Goal: Information Seeking & Learning: Learn about a topic

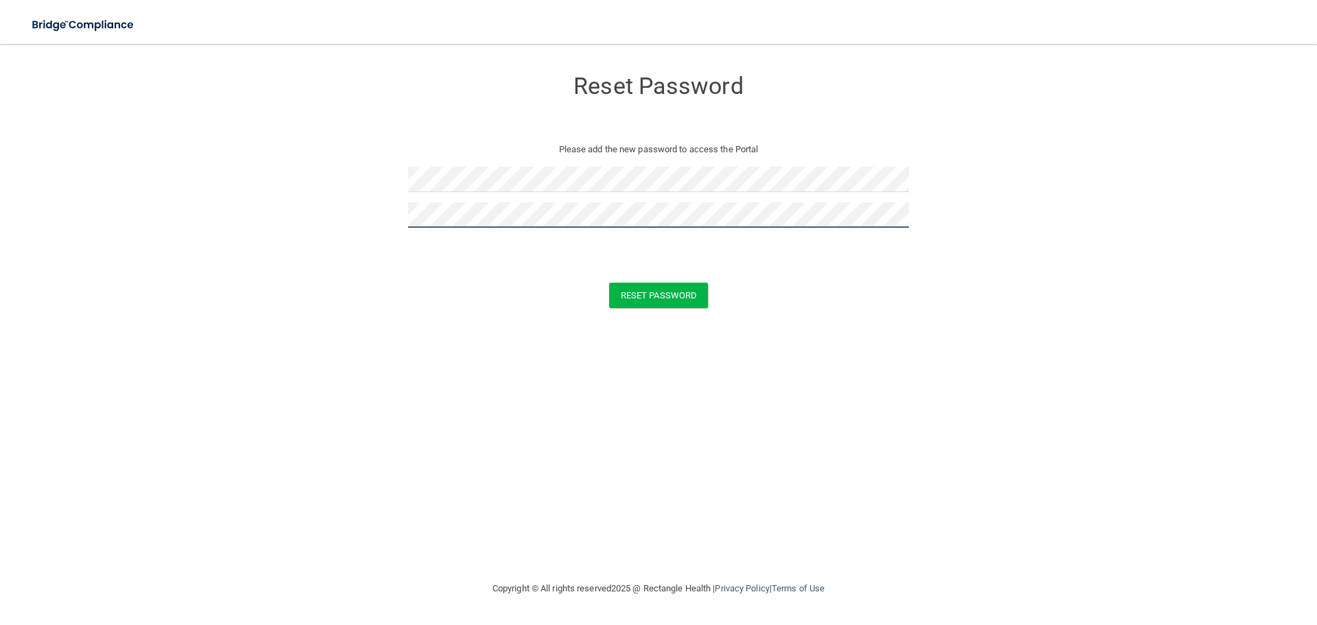
click at [609, 283] on button "Reset Password" at bounding box center [658, 295] width 99 height 25
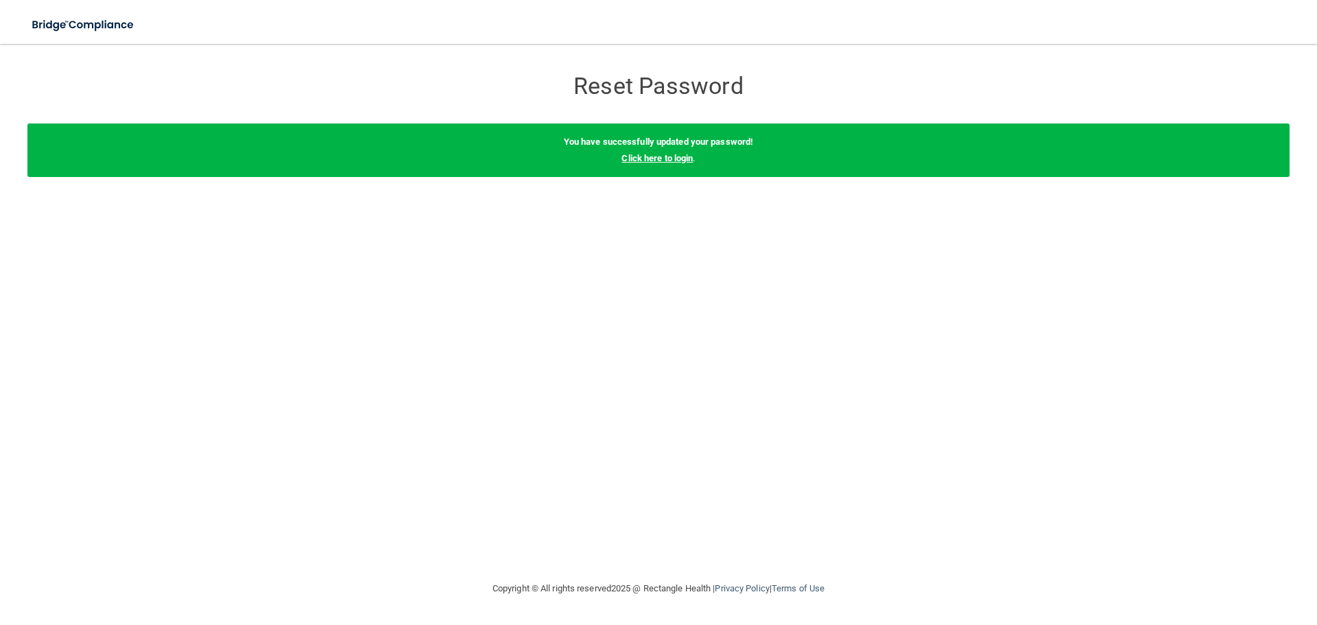
click at [680, 154] on link "Click here to login" at bounding box center [656, 158] width 71 height 10
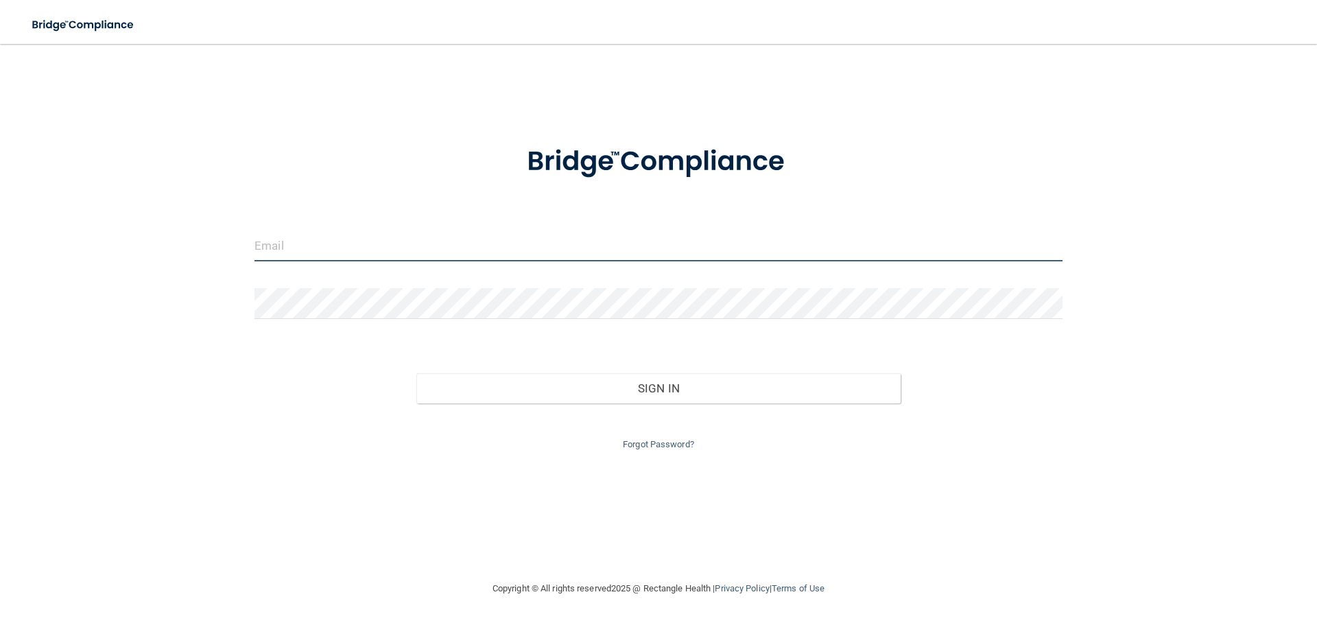
click at [361, 245] on input "email" at bounding box center [658, 245] width 808 height 31
type input "[PERSON_NAME][EMAIL_ADDRESS][DOMAIN_NAME]"
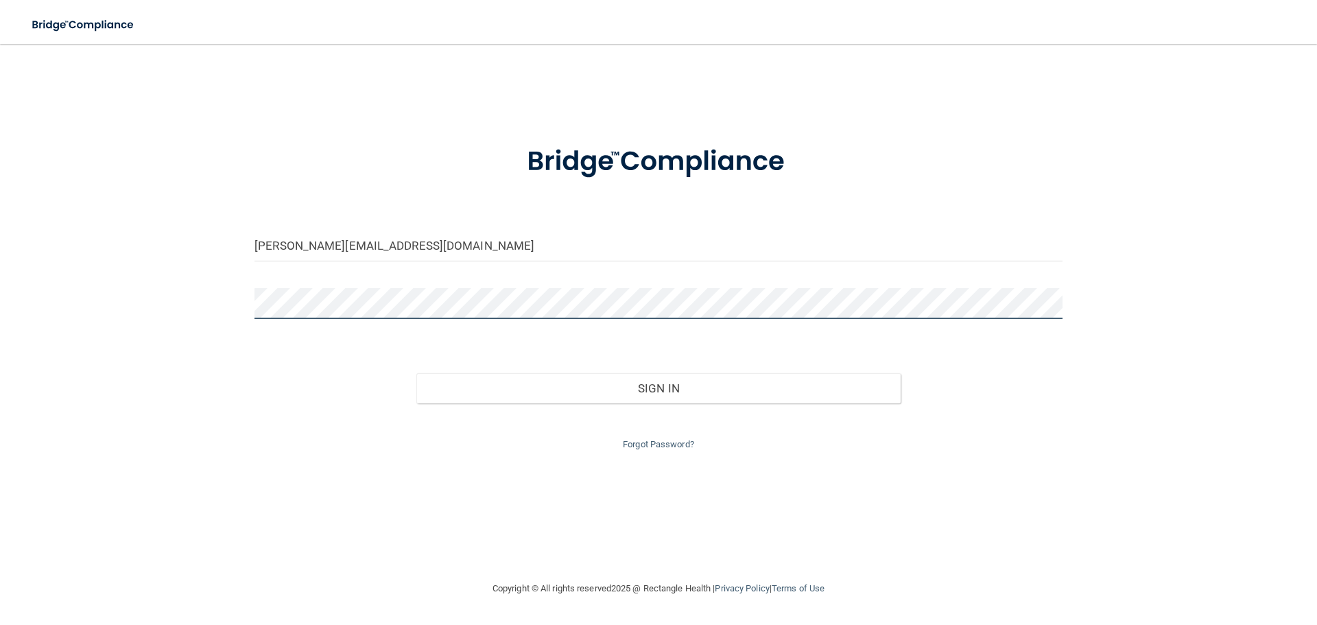
click at [416, 373] on button "Sign In" at bounding box center [658, 388] width 485 height 30
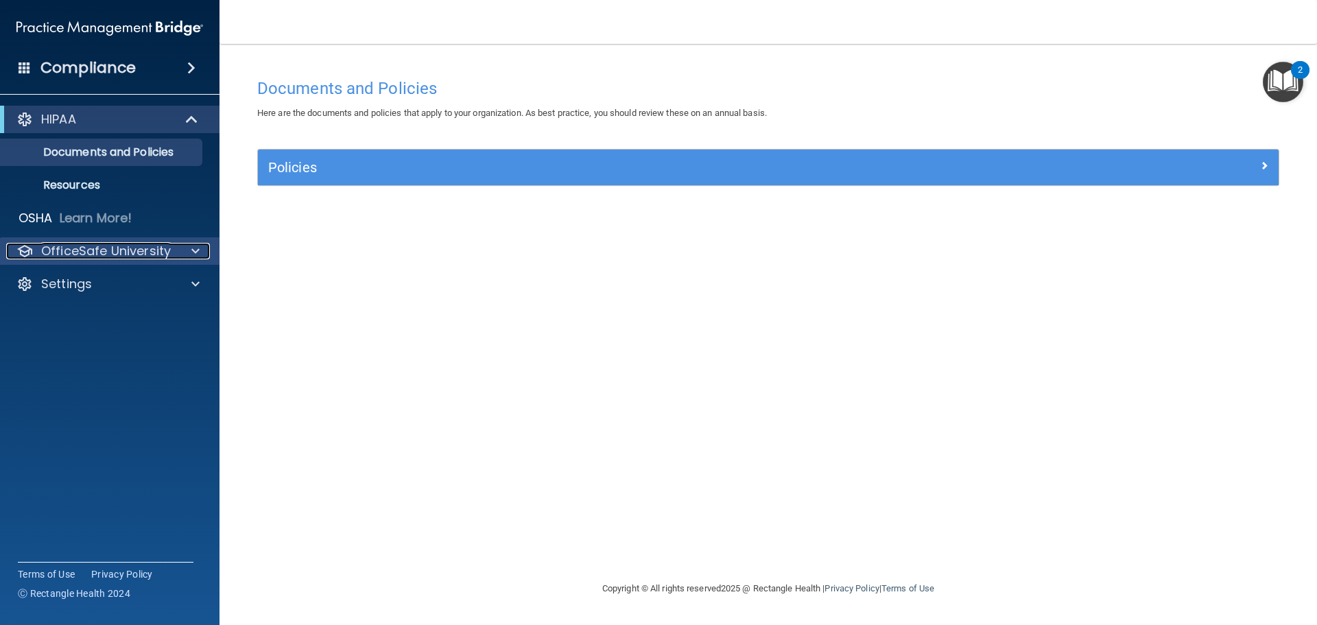
click at [132, 249] on p "OfficeSafe University" at bounding box center [106, 251] width 130 height 16
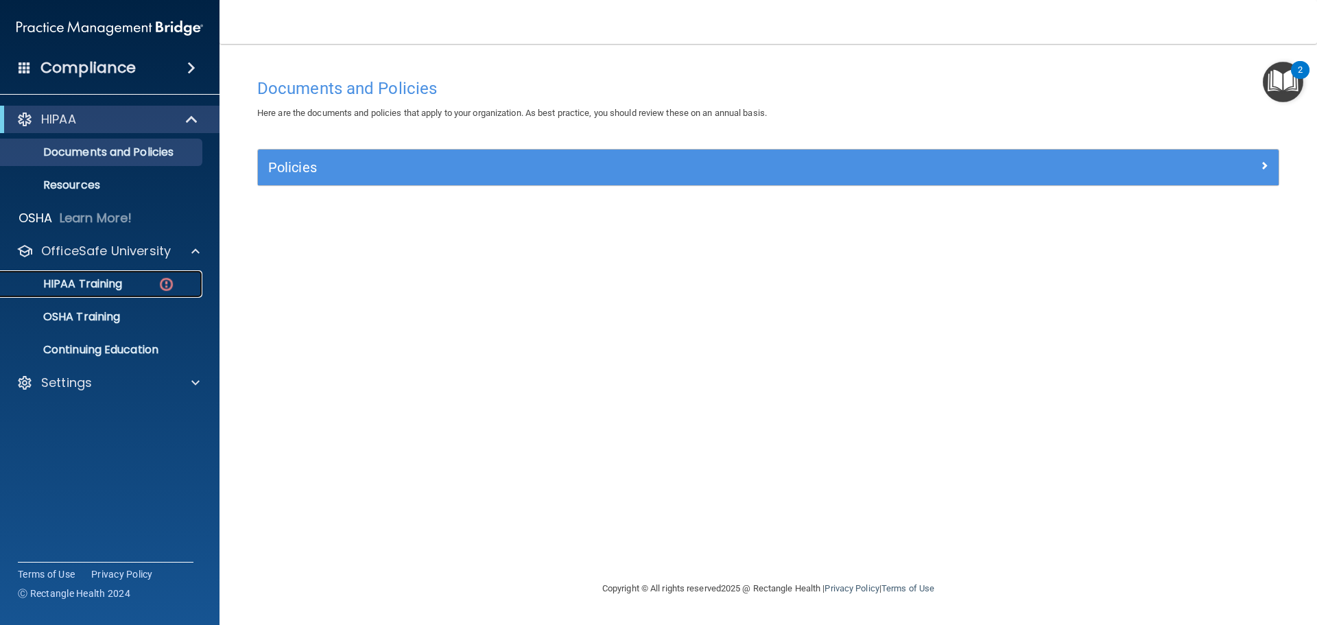
click at [136, 285] on div "HIPAA Training" at bounding box center [102, 284] width 187 height 14
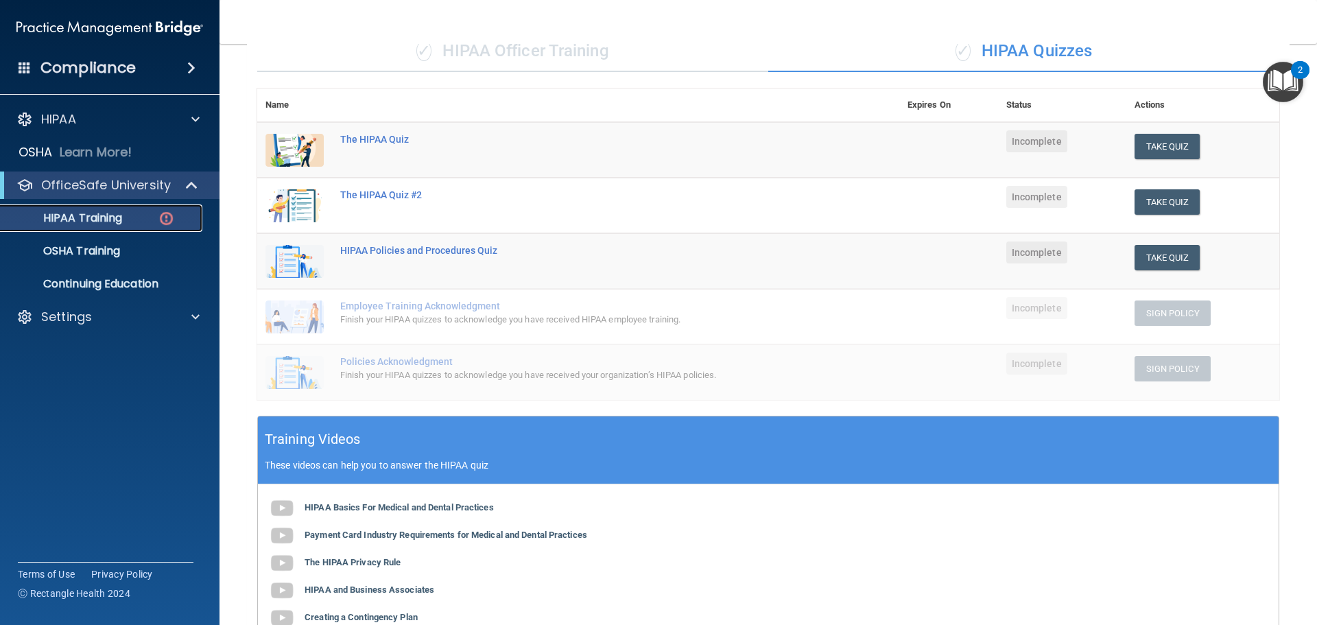
scroll to position [69, 0]
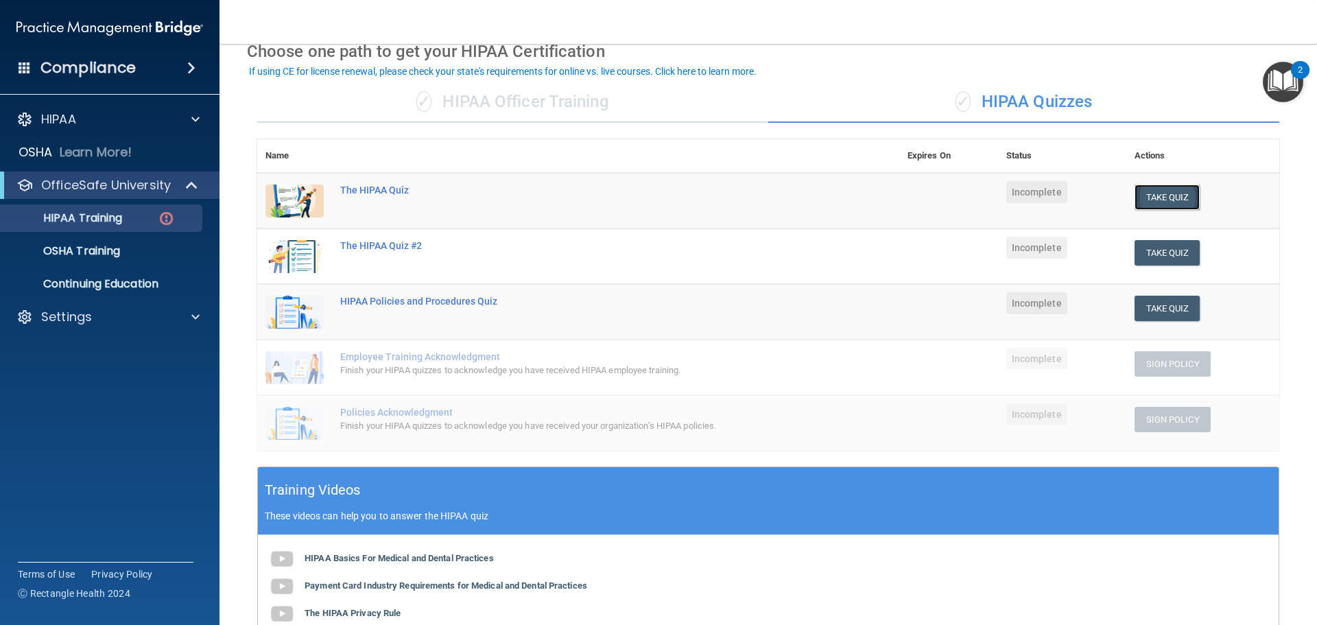
click at [1165, 201] on button "Take Quiz" at bounding box center [1167, 196] width 66 height 25
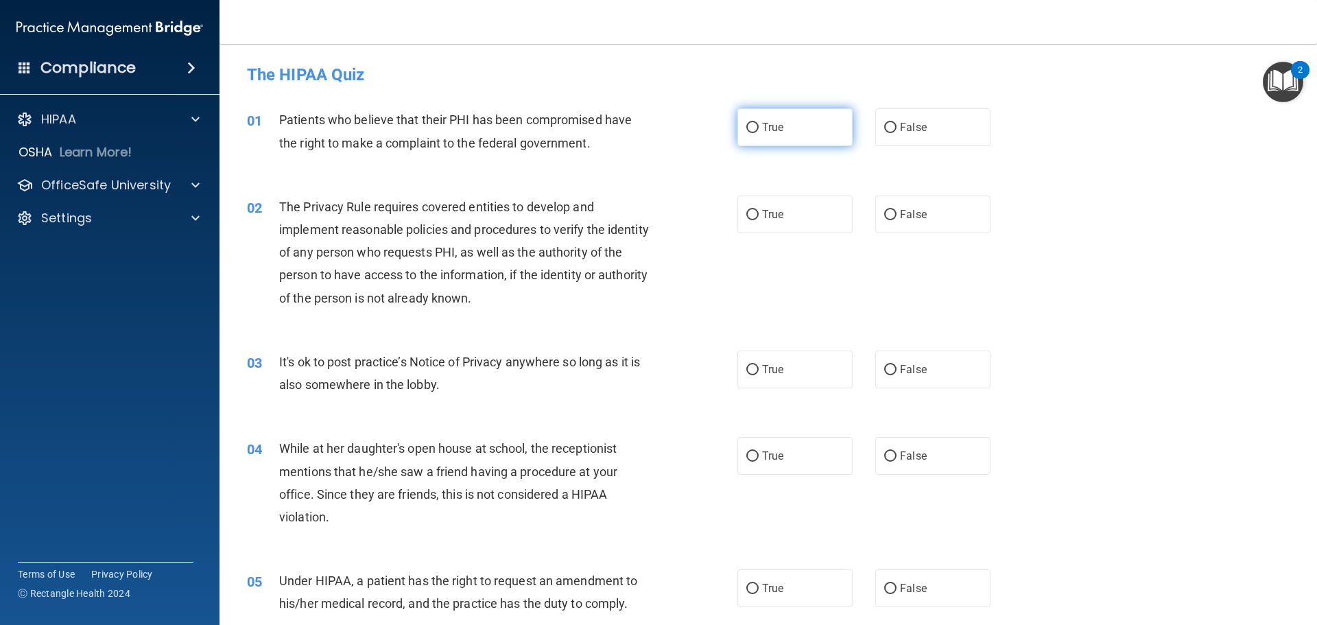
click at [750, 123] on input "True" at bounding box center [752, 128] width 12 height 10
radio input "true"
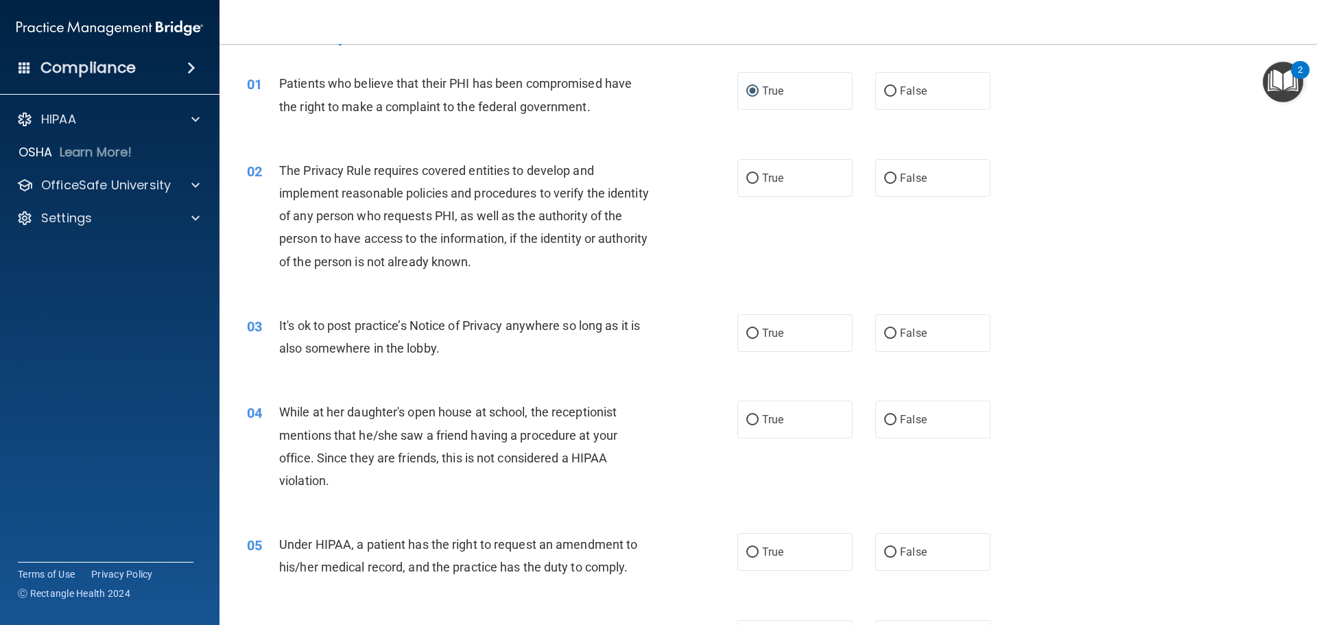
scroll to position [69, 0]
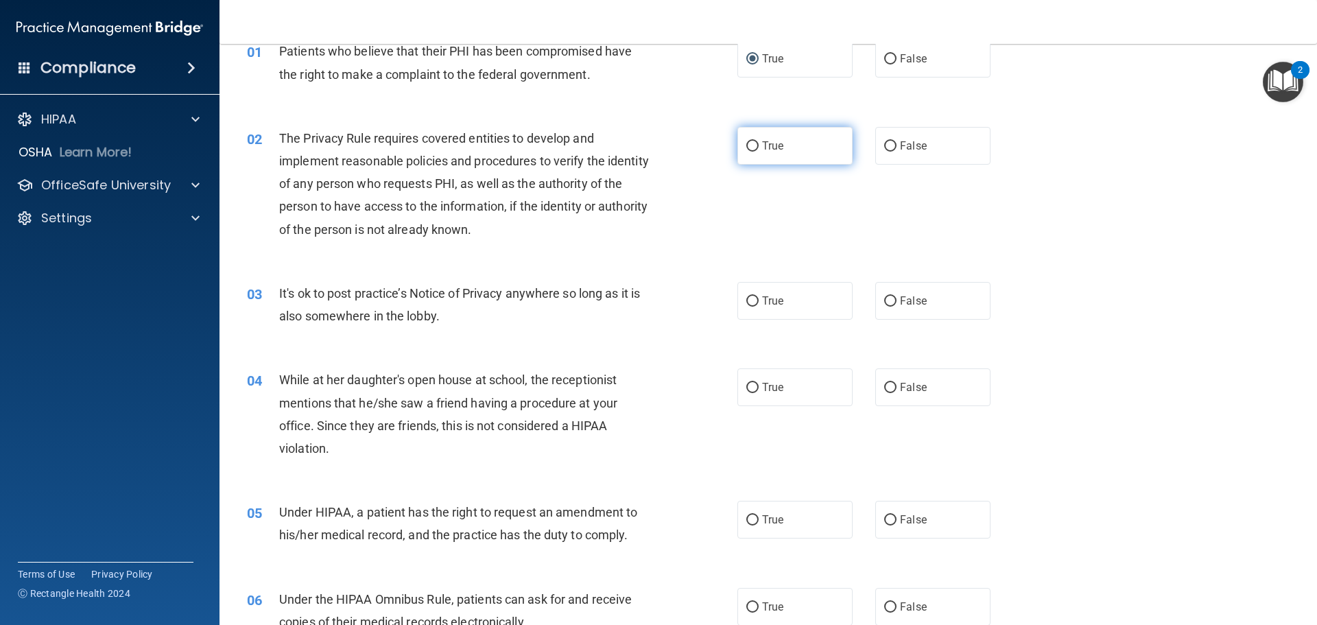
click at [746, 143] on input "True" at bounding box center [752, 146] width 12 height 10
radio input "true"
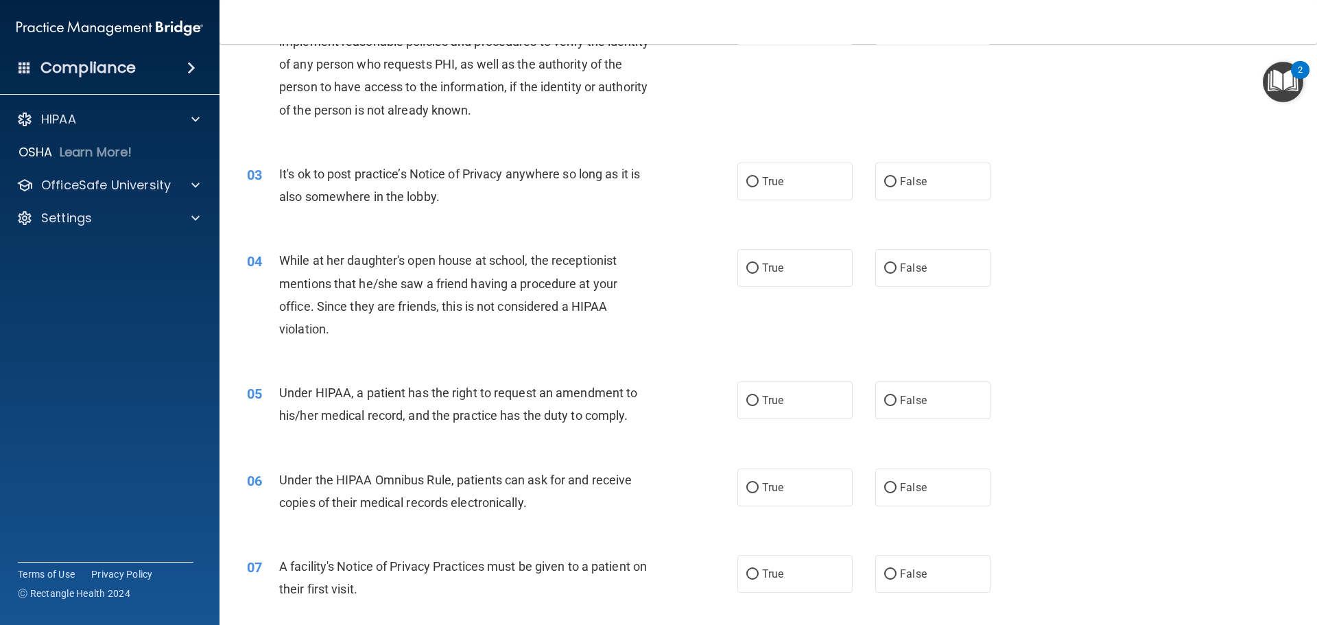
scroll to position [206, 0]
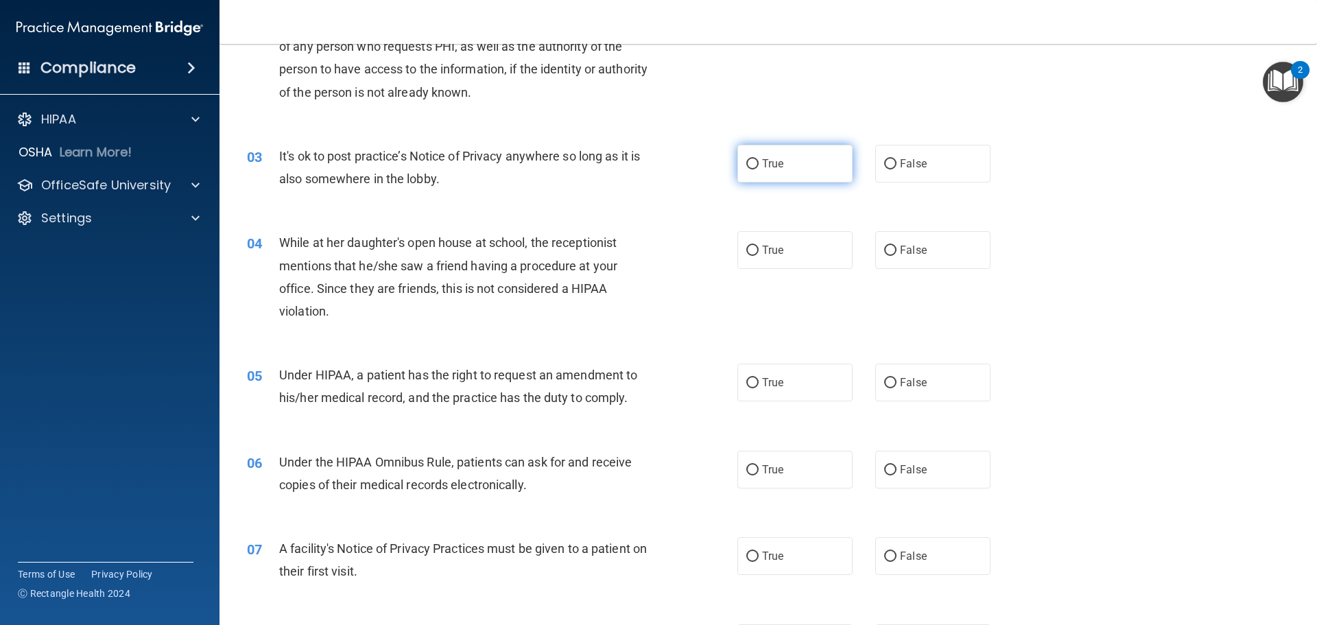
click at [750, 165] on input "True" at bounding box center [752, 164] width 12 height 10
radio input "true"
click at [884, 253] on input "False" at bounding box center [890, 251] width 12 height 10
radio input "true"
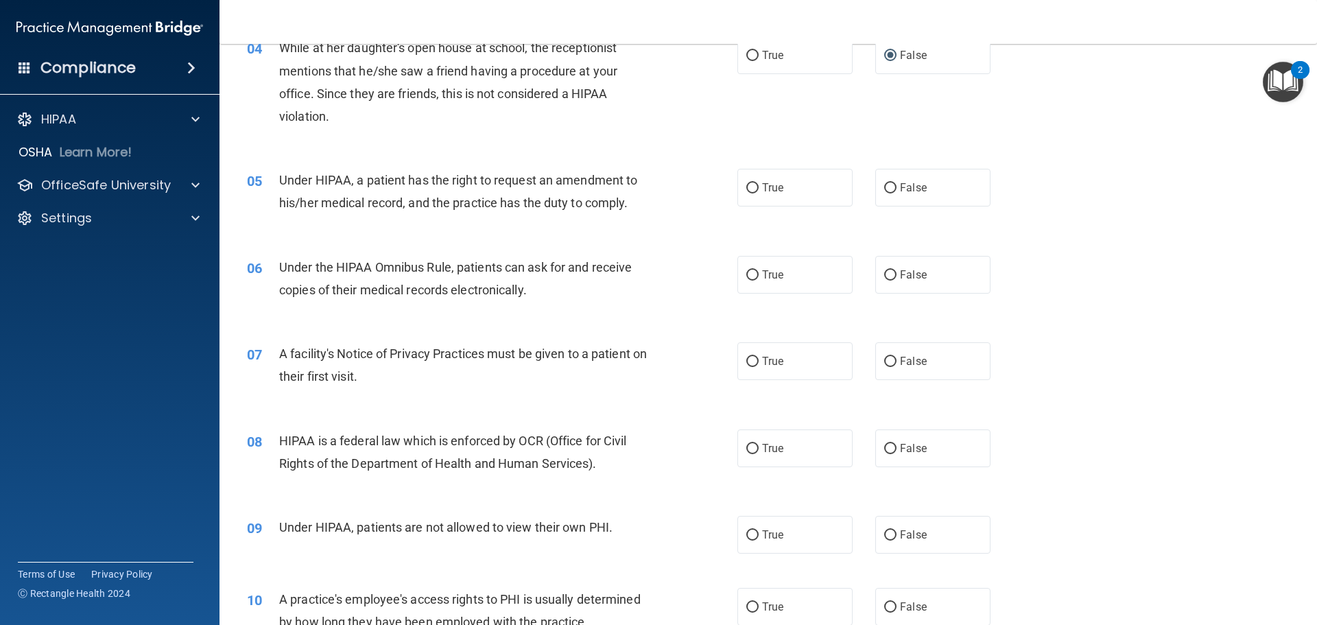
scroll to position [412, 0]
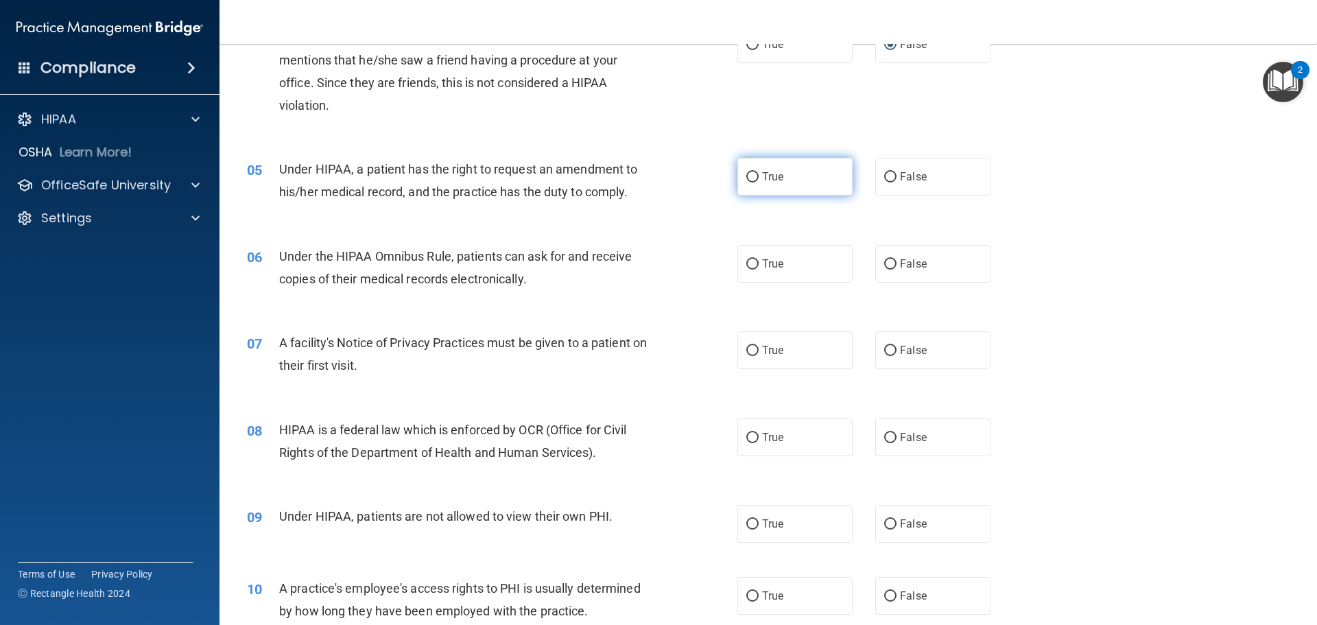
click at [749, 176] on input "True" at bounding box center [752, 177] width 12 height 10
radio input "true"
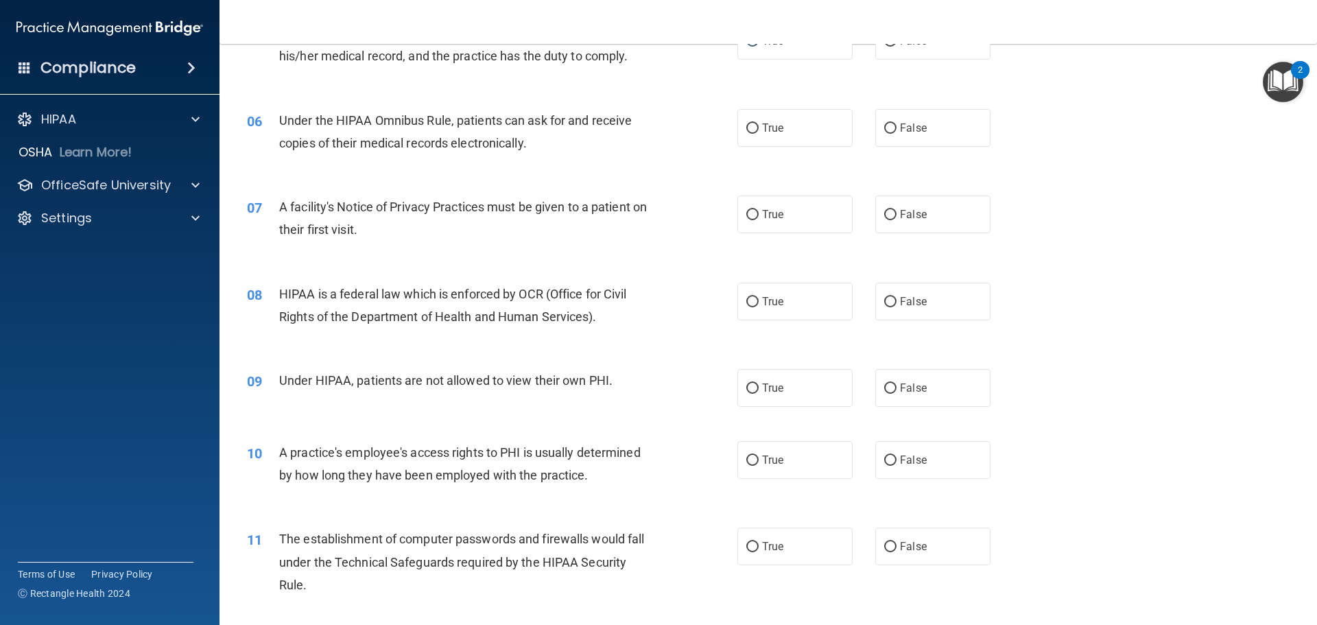
scroll to position [549, 0]
click at [889, 127] on input "False" at bounding box center [890, 127] width 12 height 10
radio input "true"
click at [737, 213] on label "True" at bounding box center [794, 213] width 115 height 38
click at [746, 213] on input "True" at bounding box center [752, 214] width 12 height 10
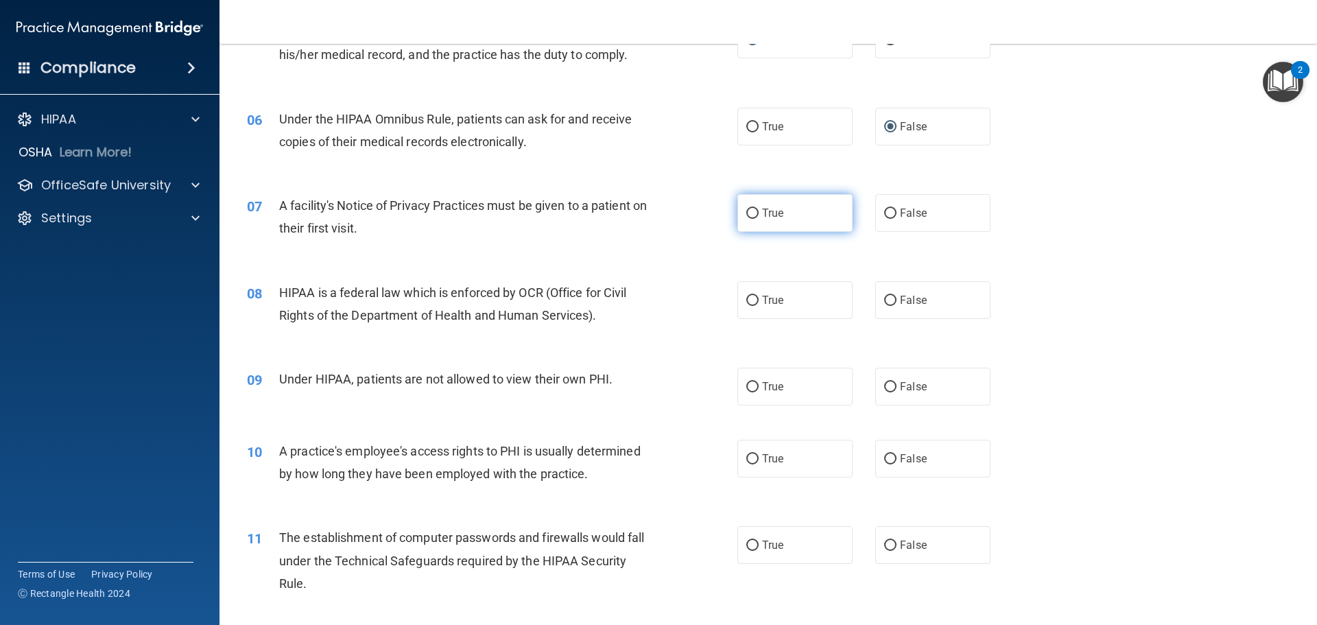
radio input "true"
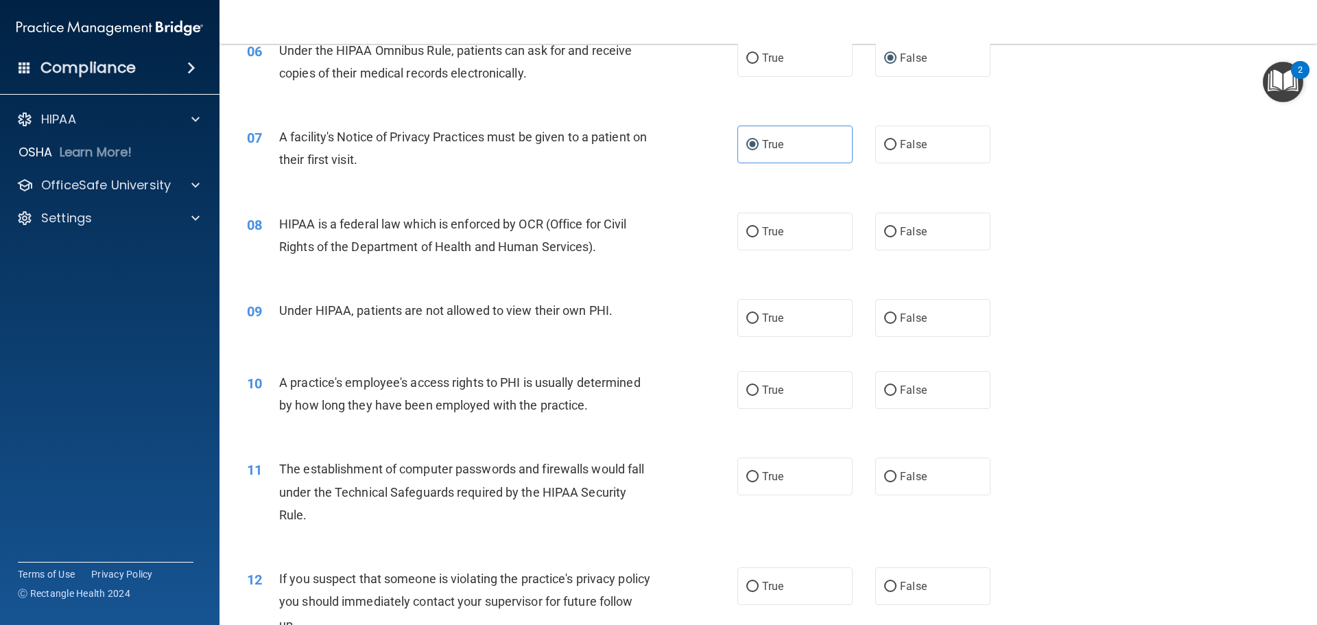
scroll to position [754, 0]
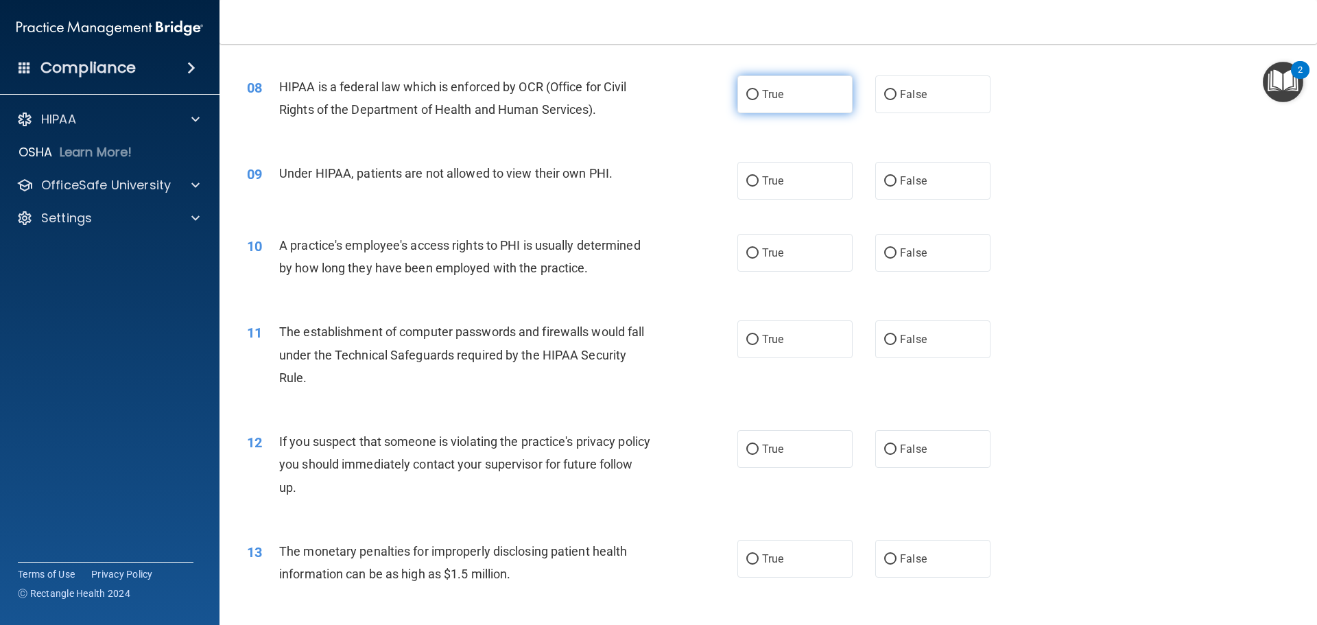
click at [746, 95] on input "True" at bounding box center [752, 95] width 12 height 10
radio input "true"
click at [884, 177] on input "False" at bounding box center [890, 181] width 12 height 10
radio input "true"
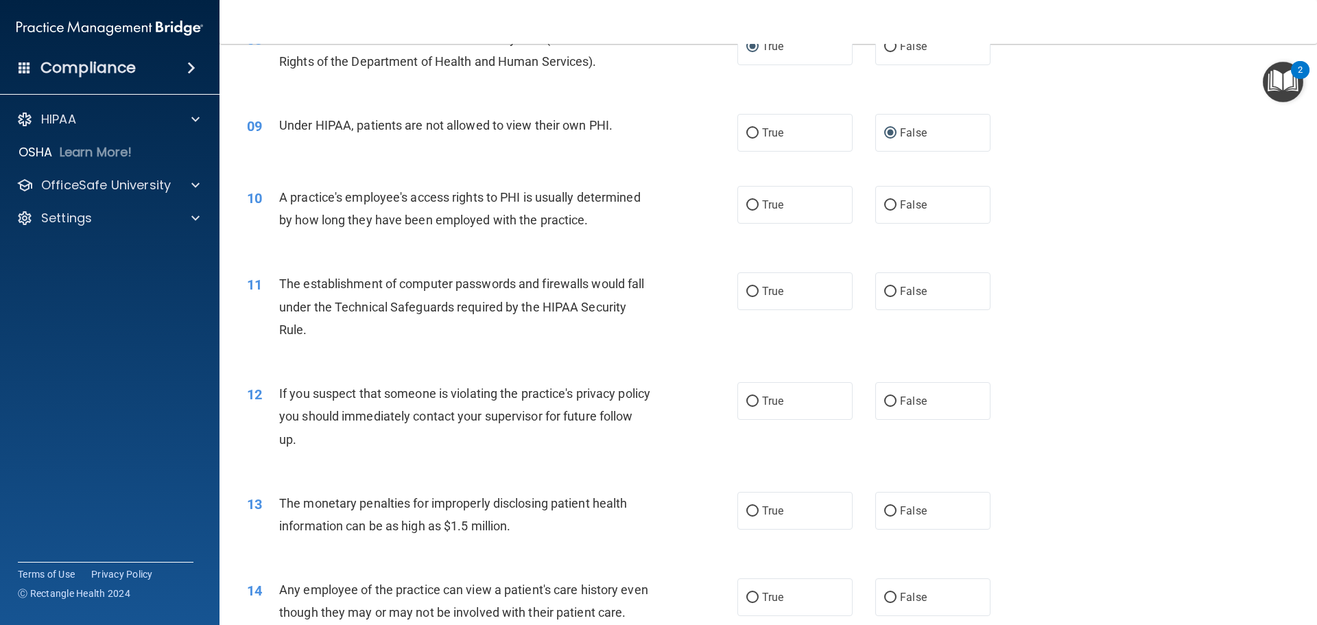
scroll to position [823, 0]
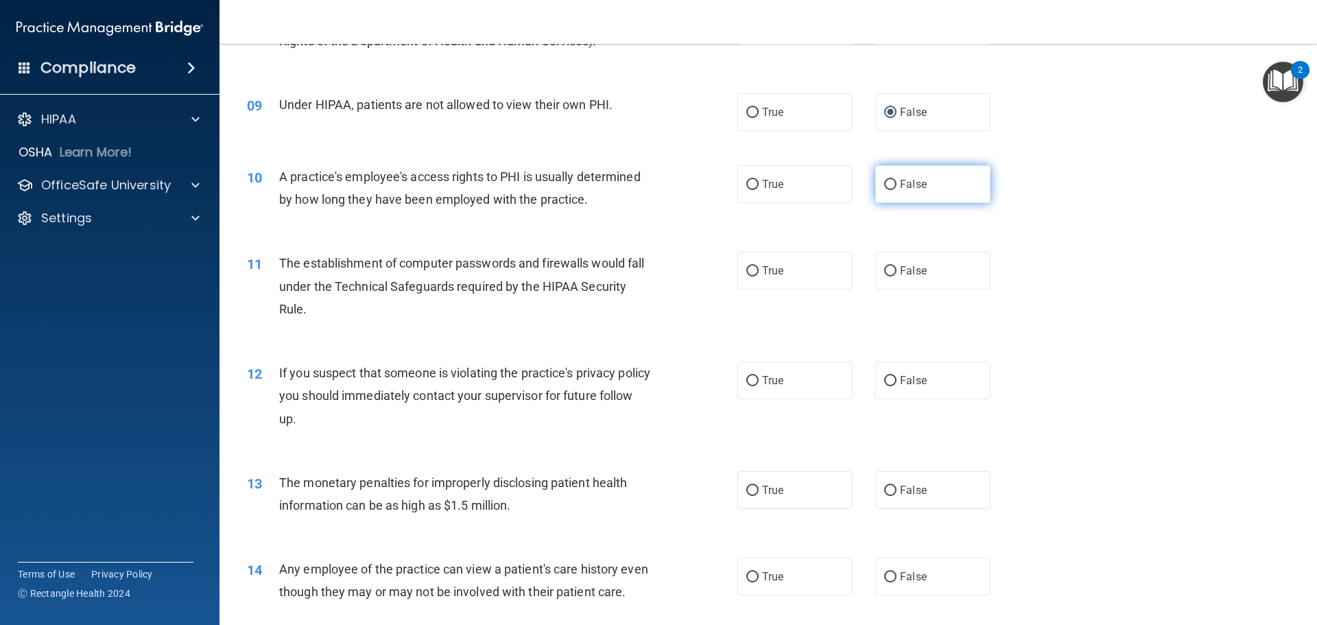
click at [884, 183] on input "False" at bounding box center [890, 185] width 12 height 10
radio input "true"
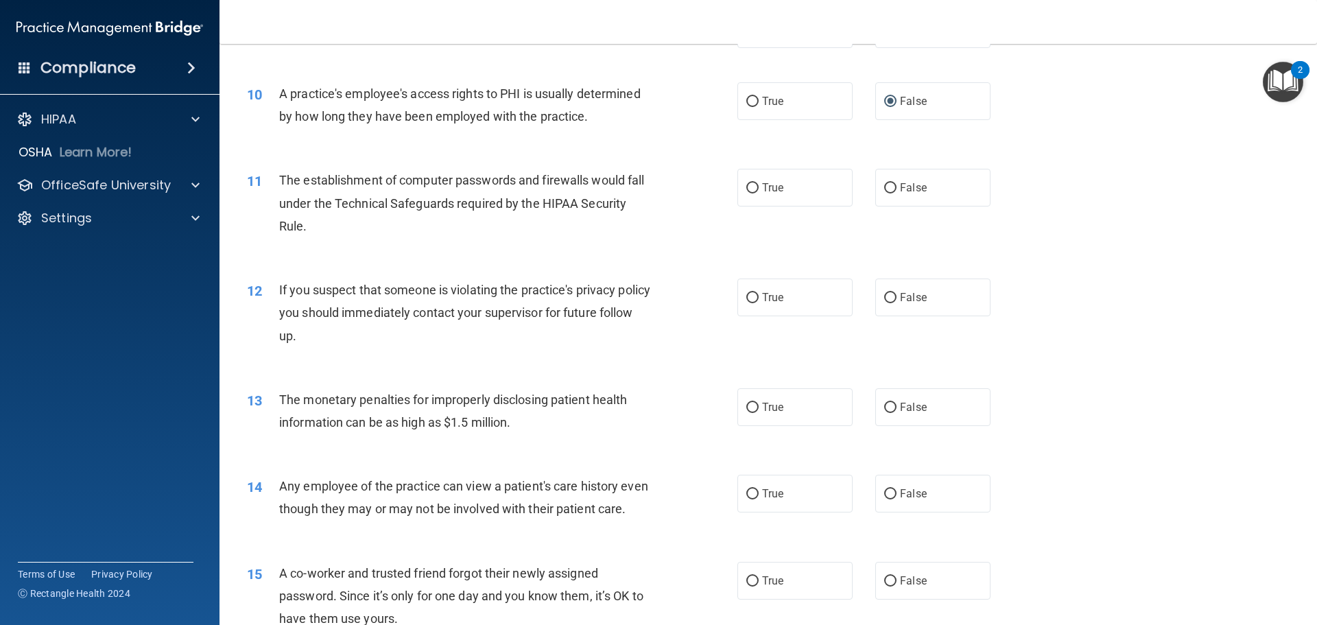
scroll to position [892, 0]
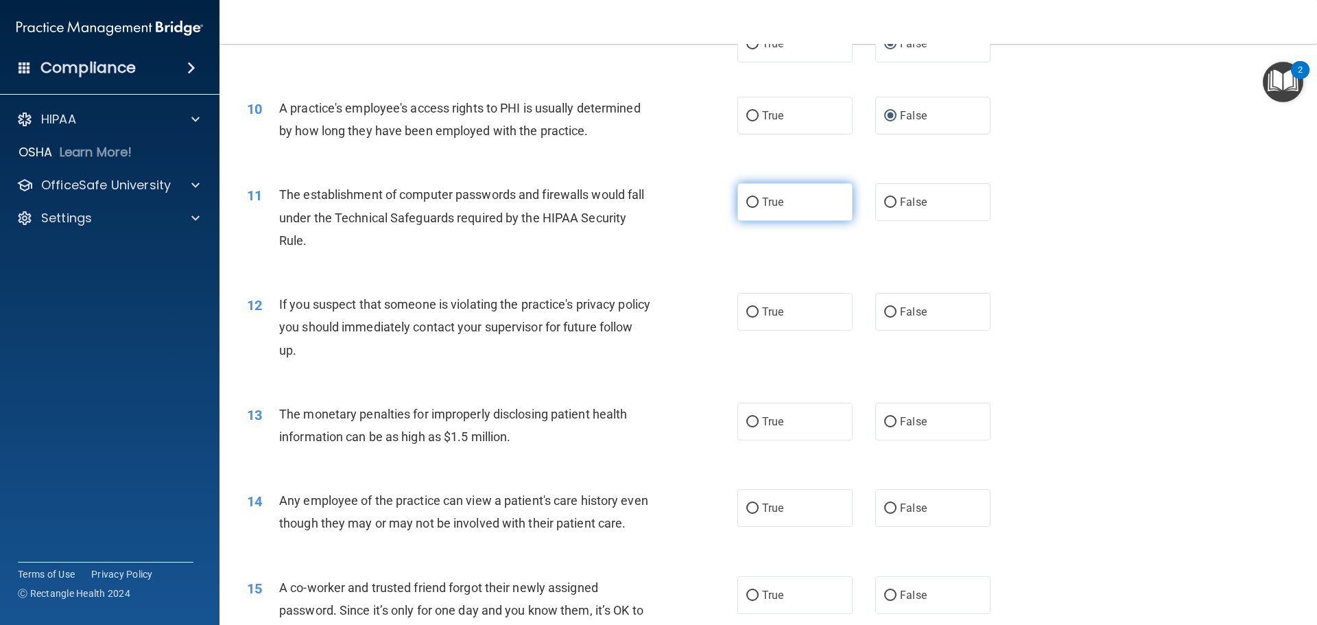
click at [748, 203] on input "True" at bounding box center [752, 203] width 12 height 10
radio input "true"
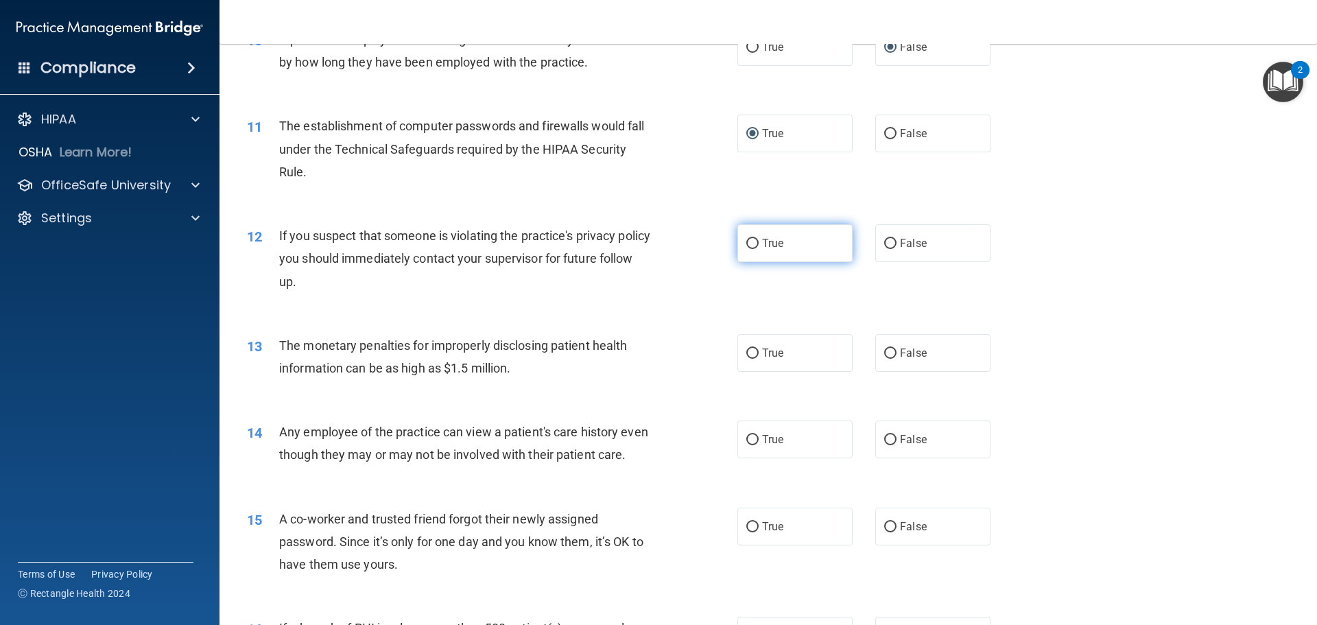
click at [746, 248] on input "True" at bounding box center [752, 244] width 12 height 10
radio input "true"
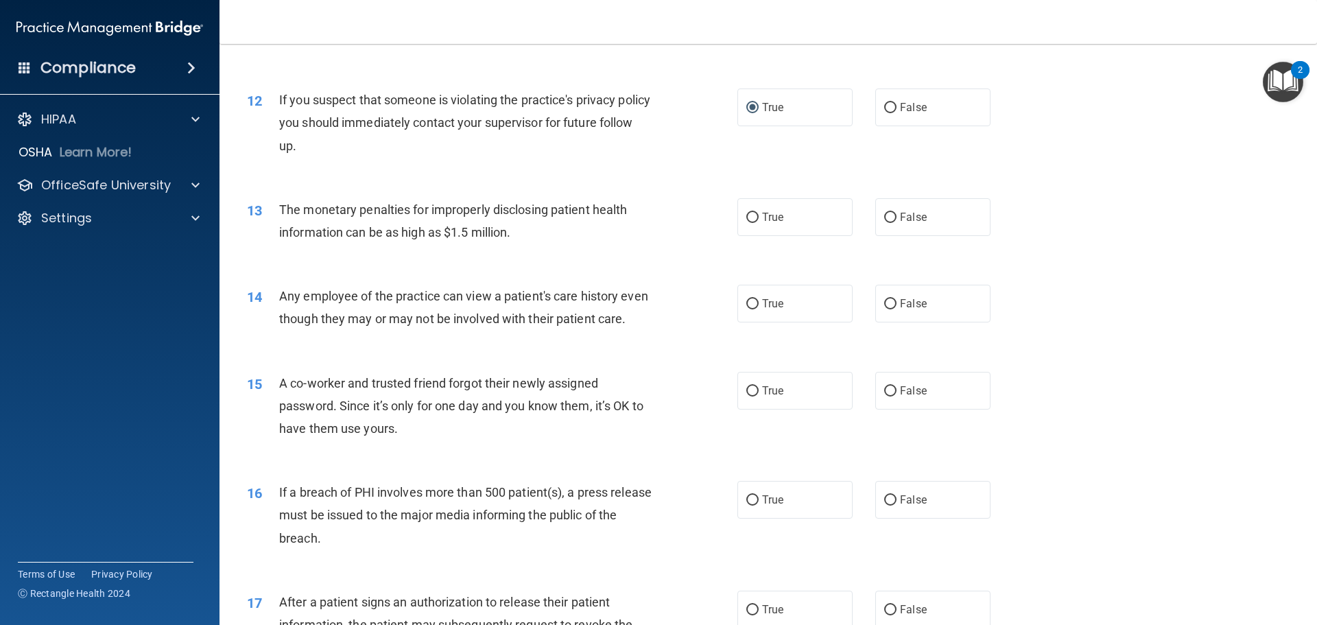
scroll to position [1097, 0]
click at [748, 224] on label "True" at bounding box center [794, 216] width 115 height 38
click at [748, 222] on input "True" at bounding box center [752, 216] width 12 height 10
radio input "true"
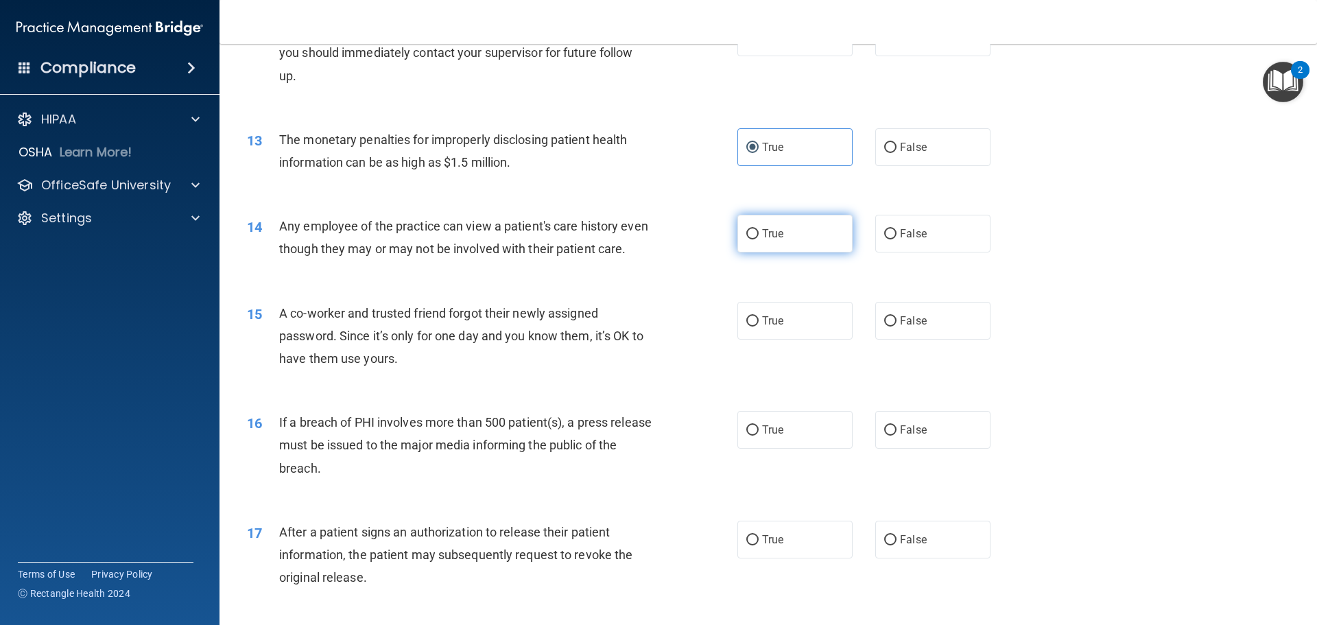
click at [746, 239] on input "True" at bounding box center [752, 234] width 12 height 10
radio input "true"
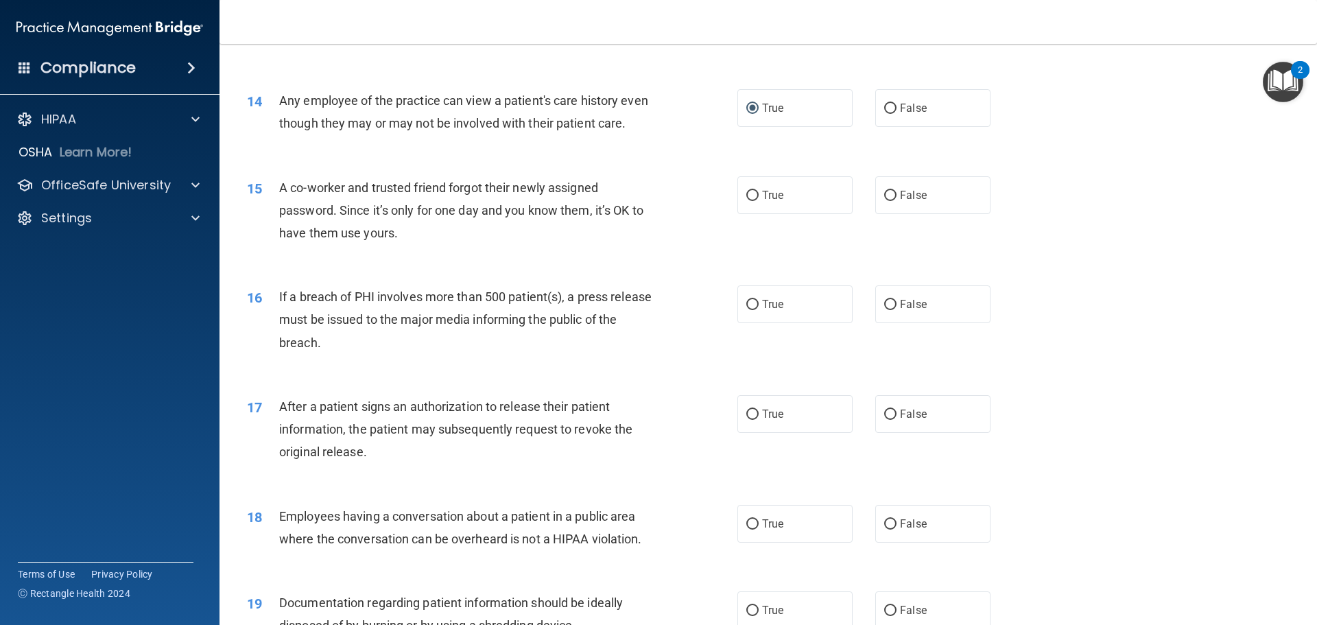
scroll to position [1303, 0]
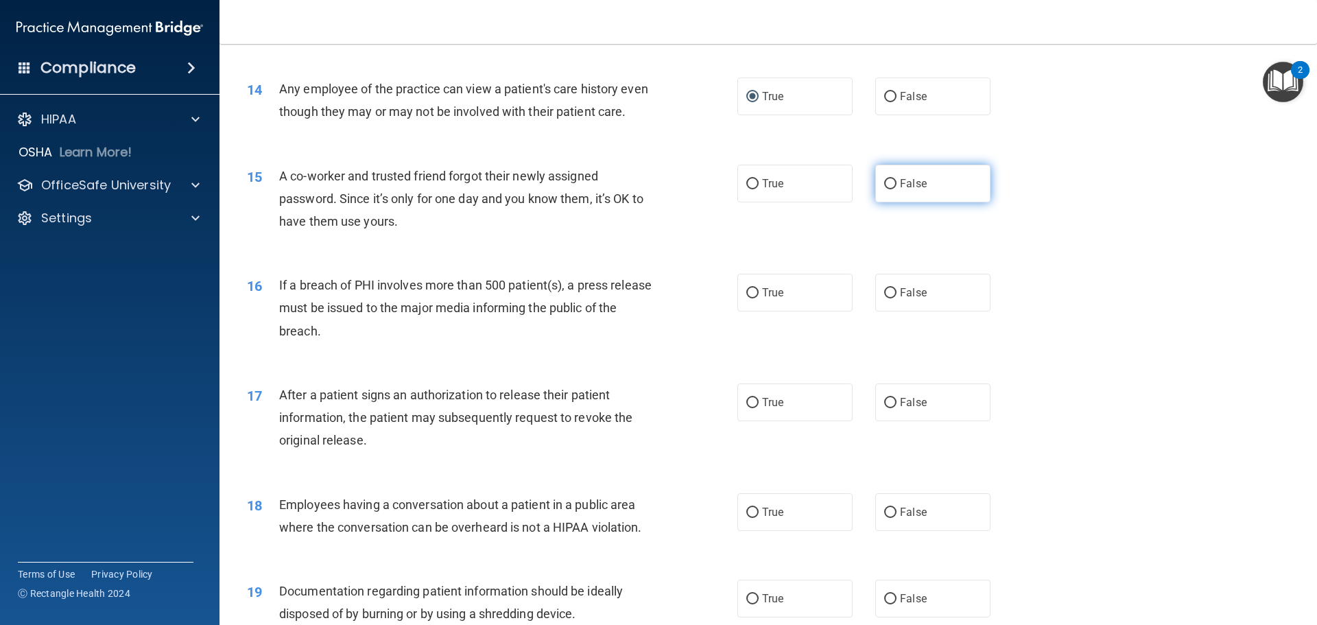
click at [900, 190] on span "False" at bounding box center [913, 183] width 27 height 13
click at [896, 189] on input "False" at bounding box center [890, 184] width 12 height 10
radio input "true"
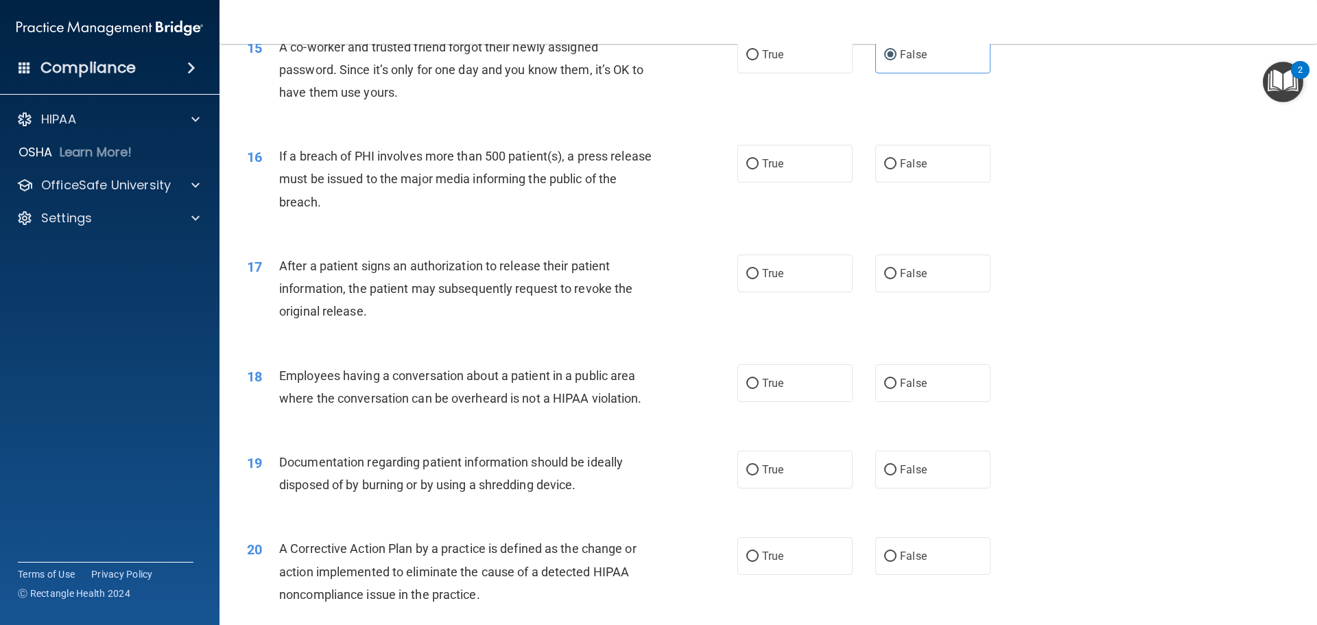
scroll to position [1440, 0]
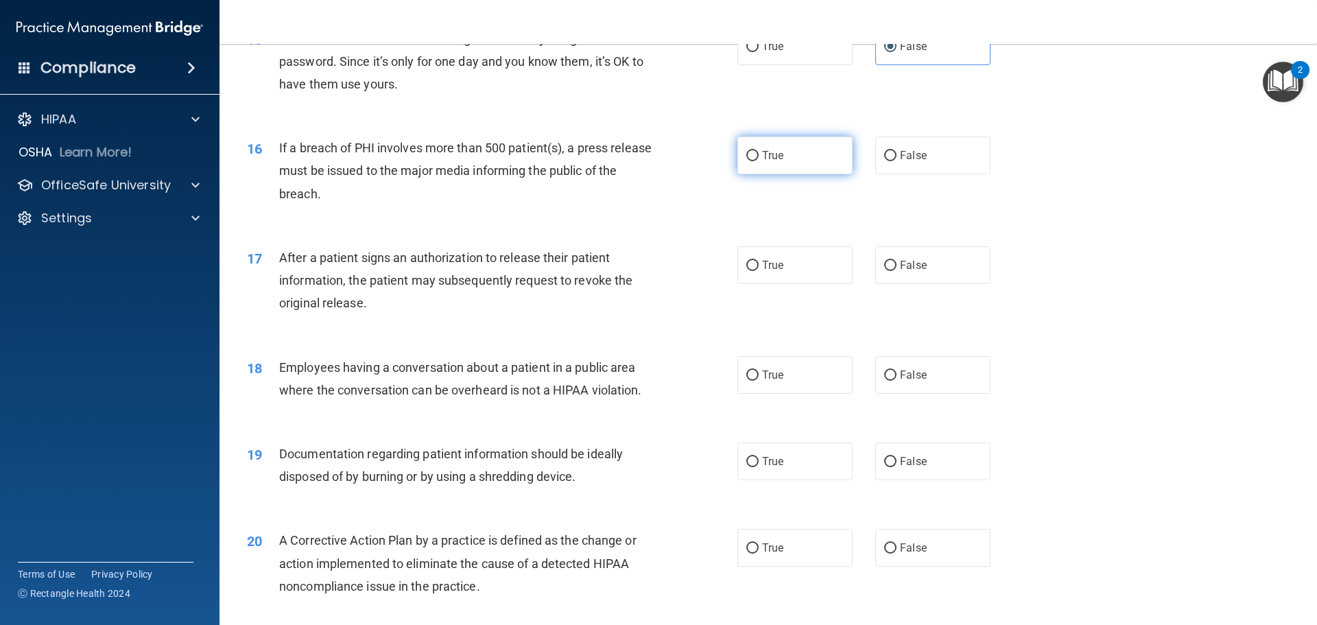
click at [750, 161] on input "True" at bounding box center [752, 156] width 12 height 10
radio input "true"
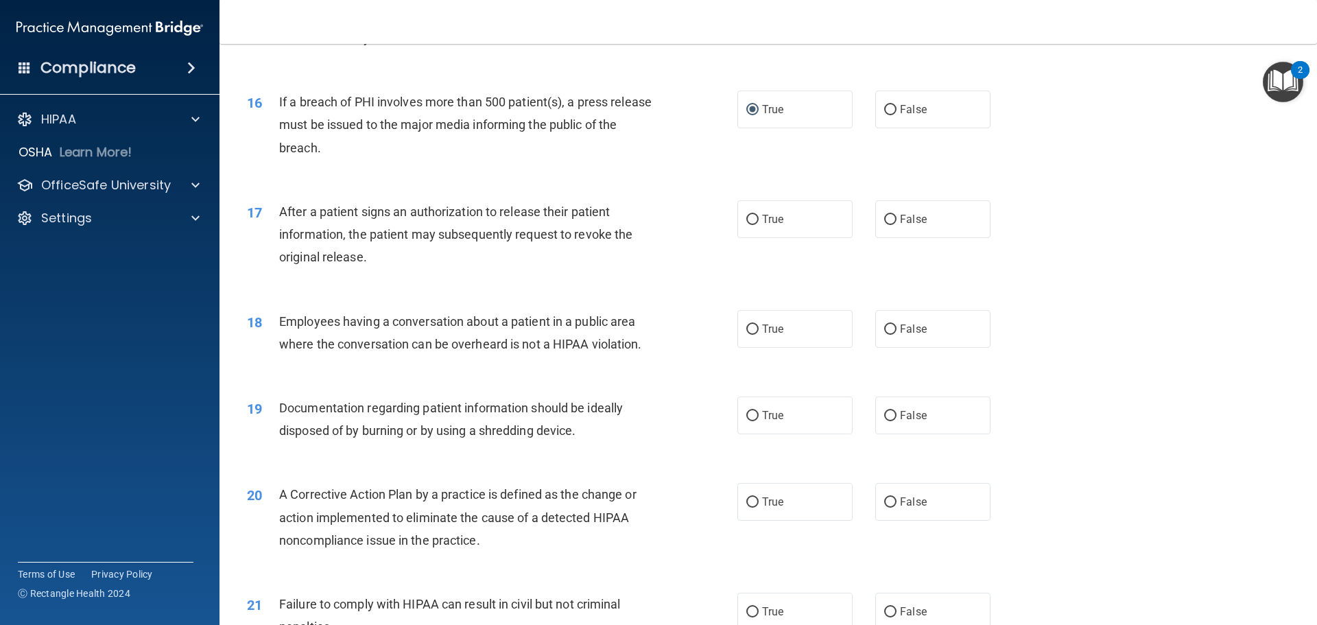
scroll to position [1509, 0]
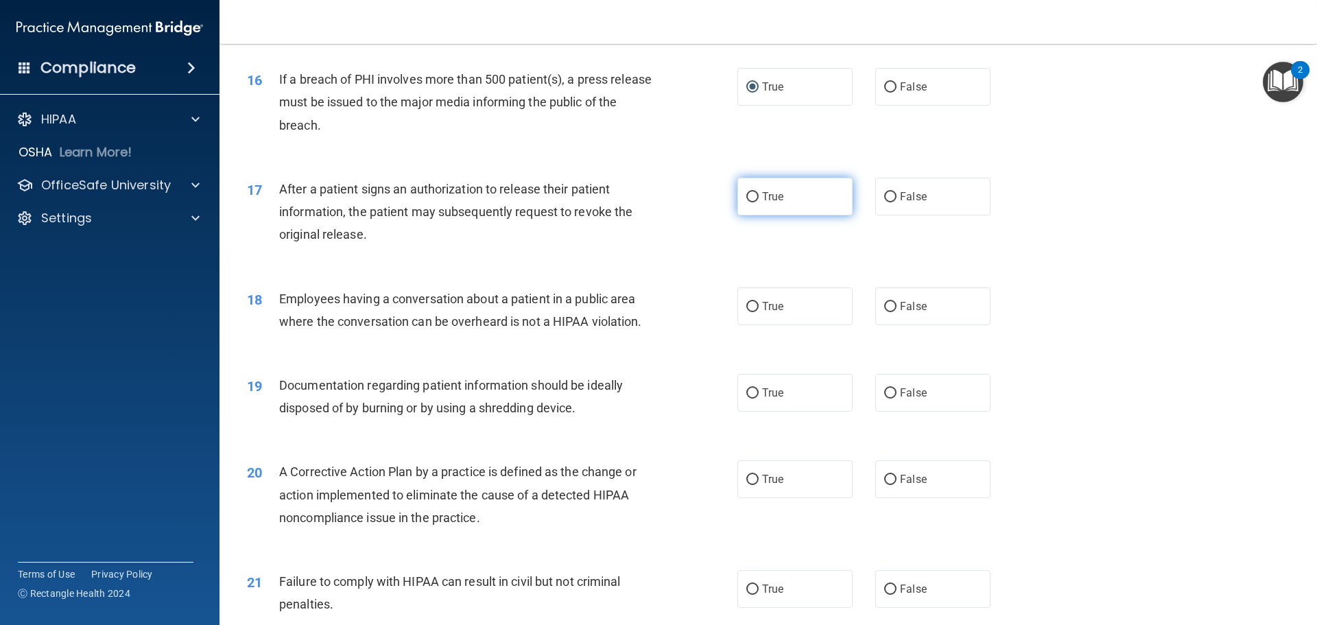
drag, startPoint x: 750, startPoint y: 219, endPoint x: 733, endPoint y: 229, distance: 19.1
click at [748, 202] on input "True" at bounding box center [752, 197] width 12 height 10
radio input "true"
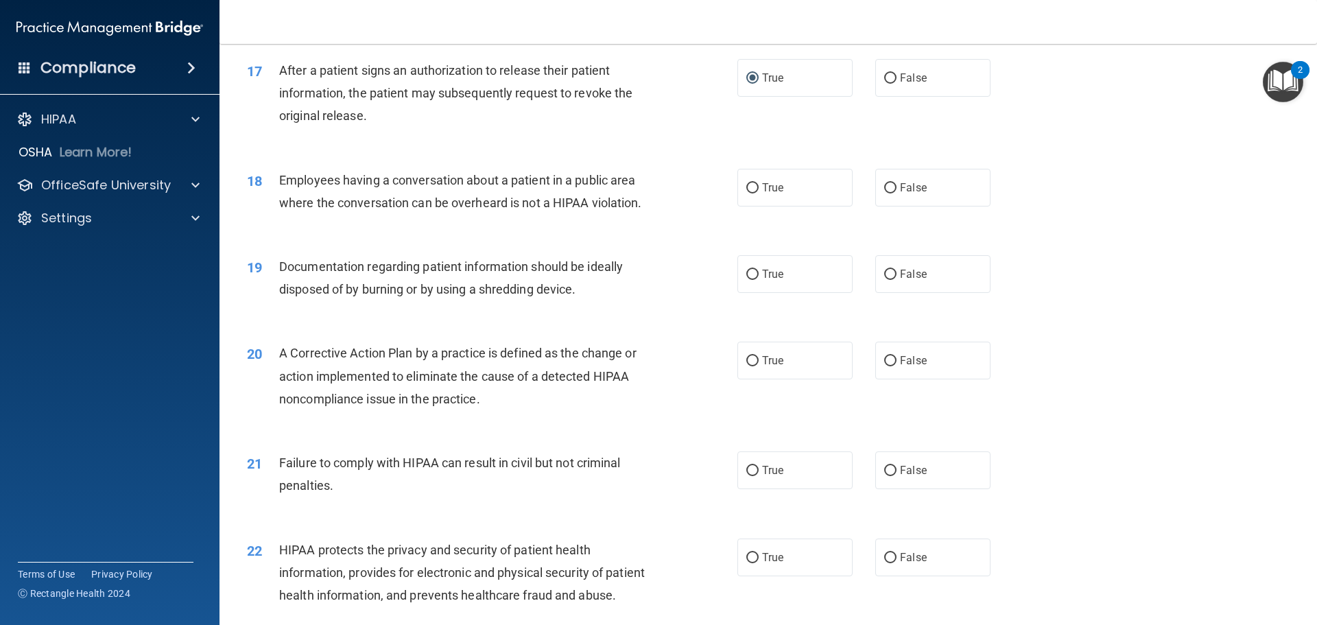
scroll to position [1646, 0]
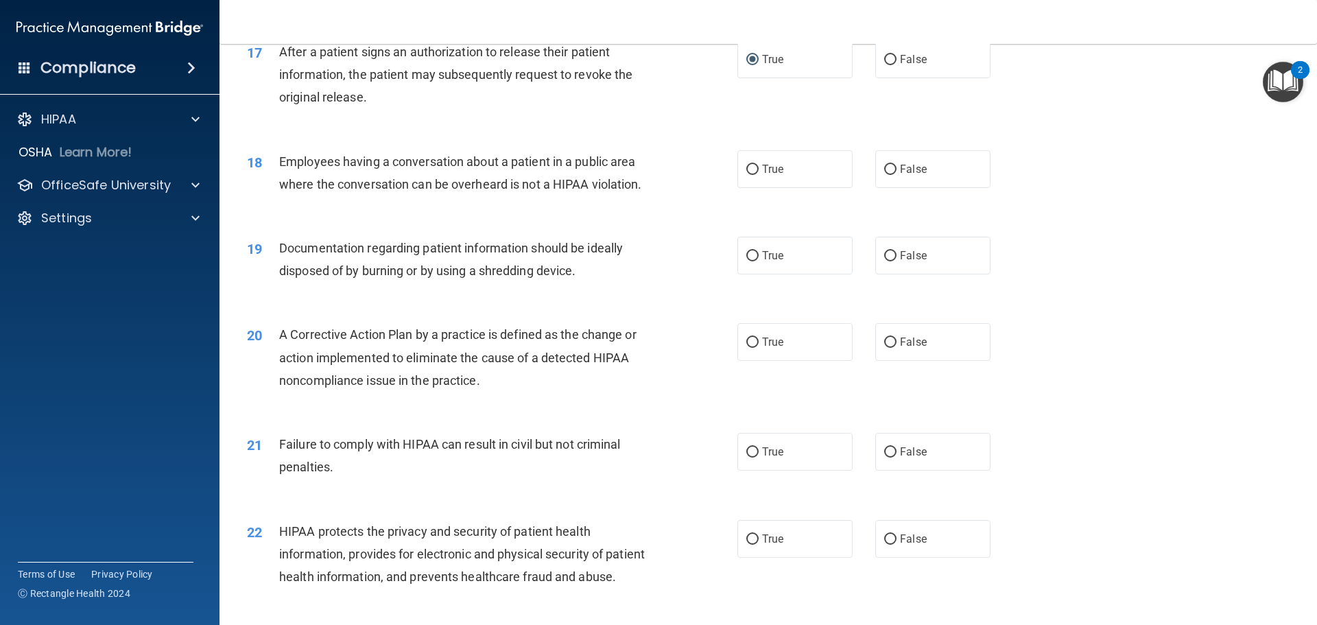
drag, startPoint x: 896, startPoint y: 190, endPoint x: 866, endPoint y: 213, distance: 37.7
click at [900, 176] on span "False" at bounding box center [913, 169] width 27 height 13
click at [896, 175] on input "False" at bounding box center [890, 170] width 12 height 10
radio input "true"
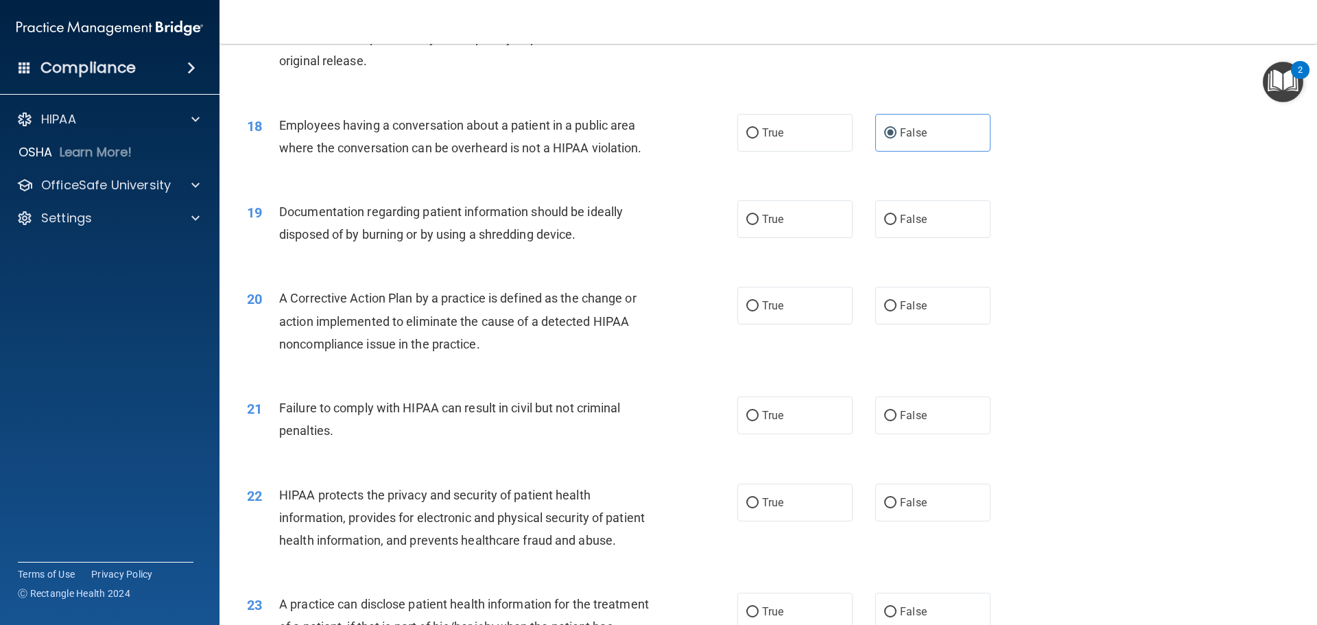
scroll to position [1715, 0]
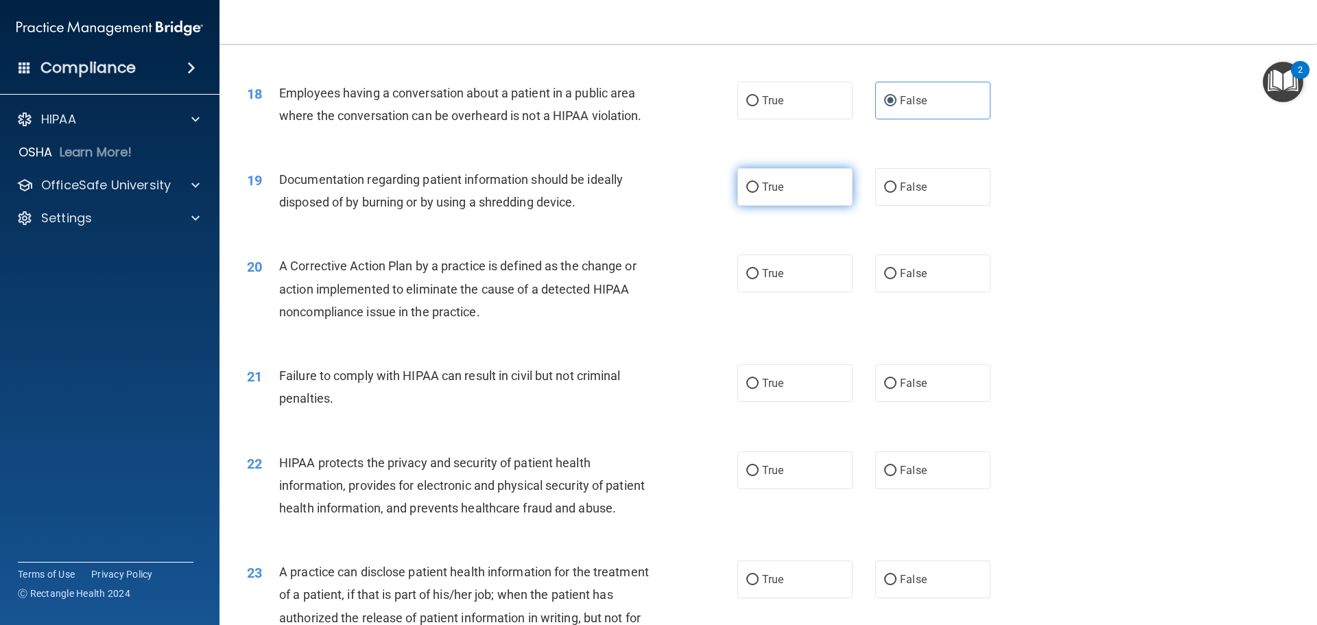
click at [747, 193] on input "True" at bounding box center [752, 187] width 12 height 10
radio input "true"
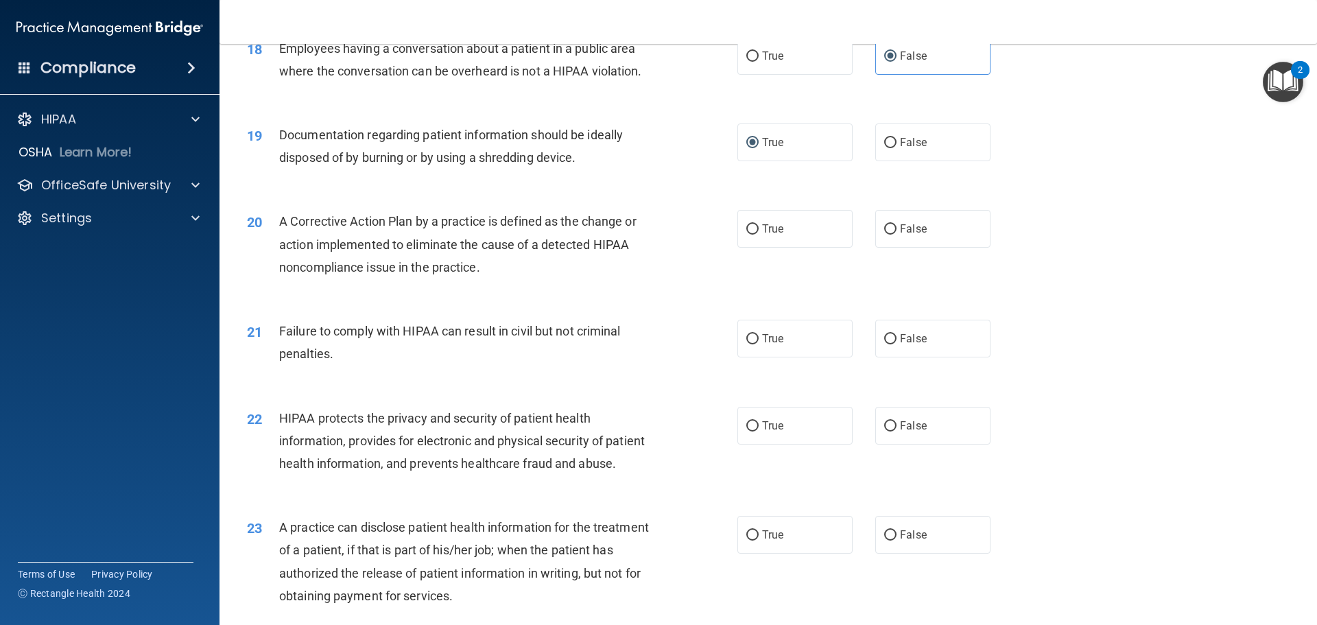
scroll to position [1783, 0]
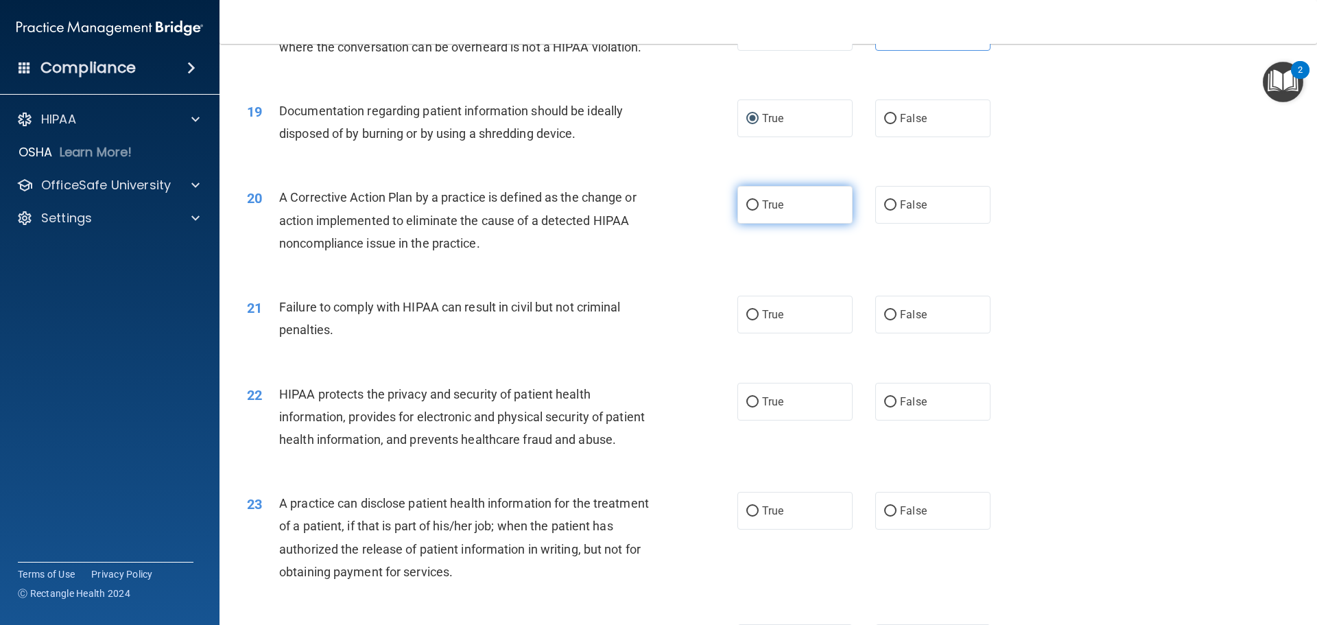
click at [769, 219] on label "True" at bounding box center [794, 205] width 115 height 38
click at [759, 211] on input "True" at bounding box center [752, 205] width 12 height 10
radio input "true"
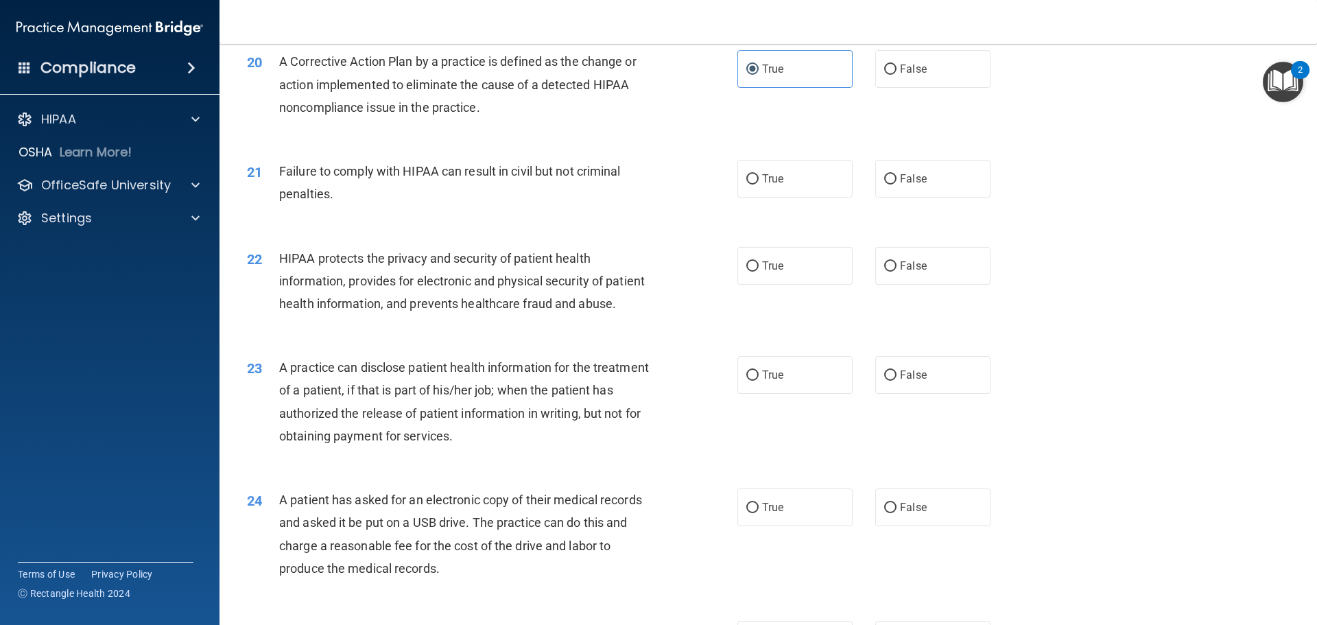
scroll to position [1920, 0]
drag, startPoint x: 883, startPoint y: 200, endPoint x: 878, endPoint y: 204, distance: 7.3
click at [884, 183] on input "False" at bounding box center [890, 178] width 12 height 10
radio input "true"
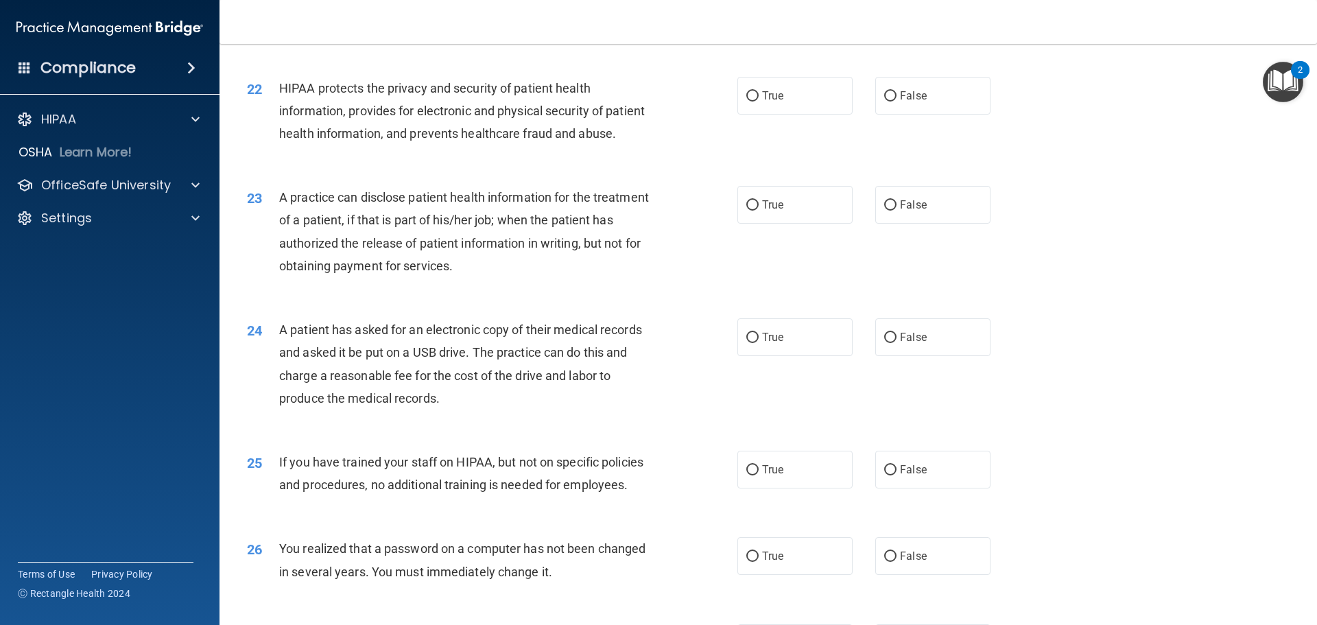
scroll to position [2058, 0]
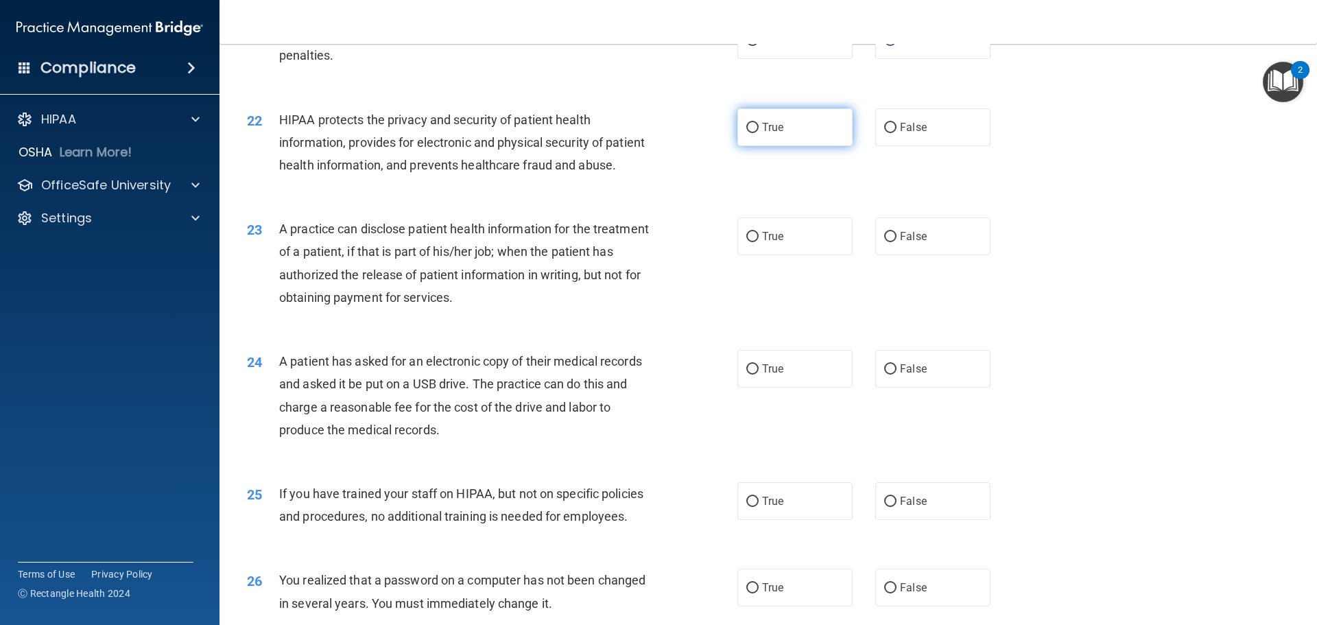
click at [748, 133] on input "True" at bounding box center [752, 128] width 12 height 10
radio input "true"
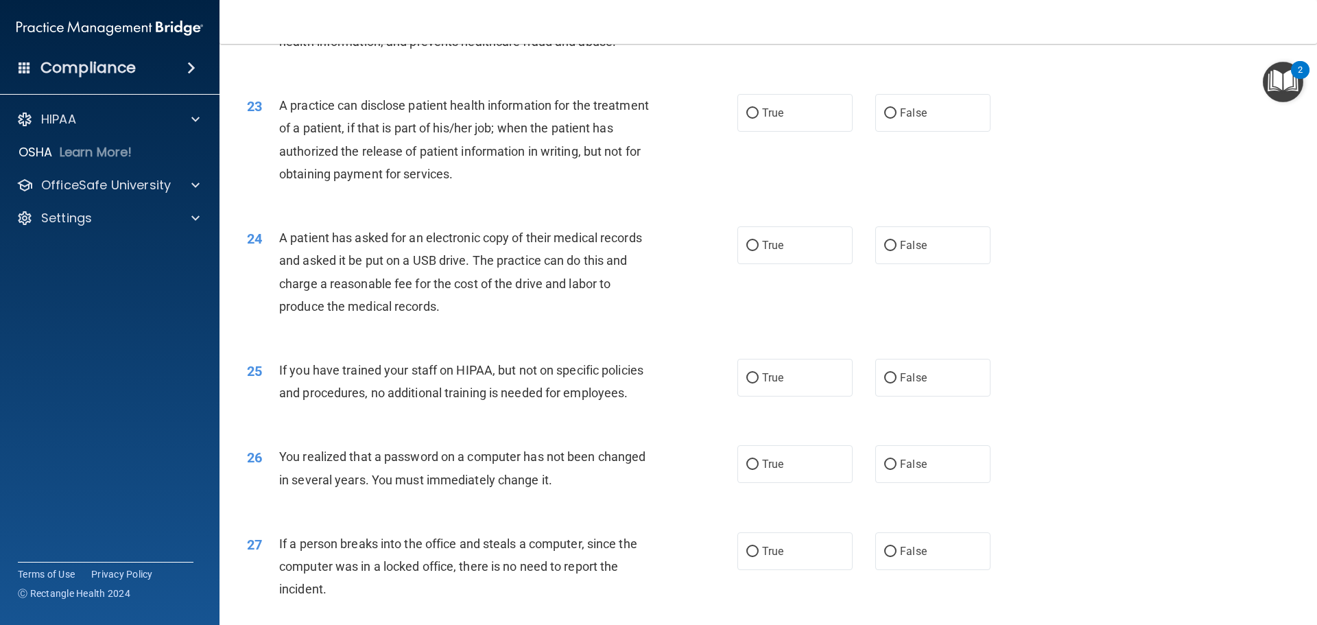
scroll to position [2195, 0]
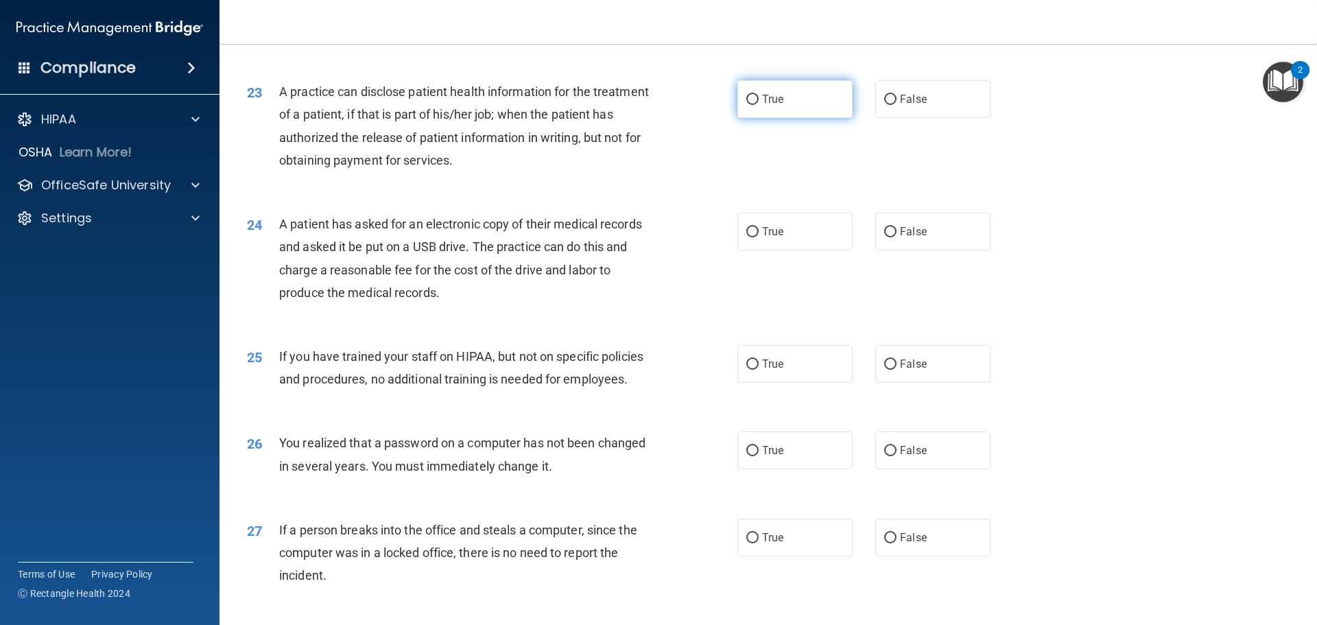
click at [772, 106] on span "True" at bounding box center [772, 99] width 21 height 13
click at [759, 105] on input "True" at bounding box center [752, 100] width 12 height 10
radio input "true"
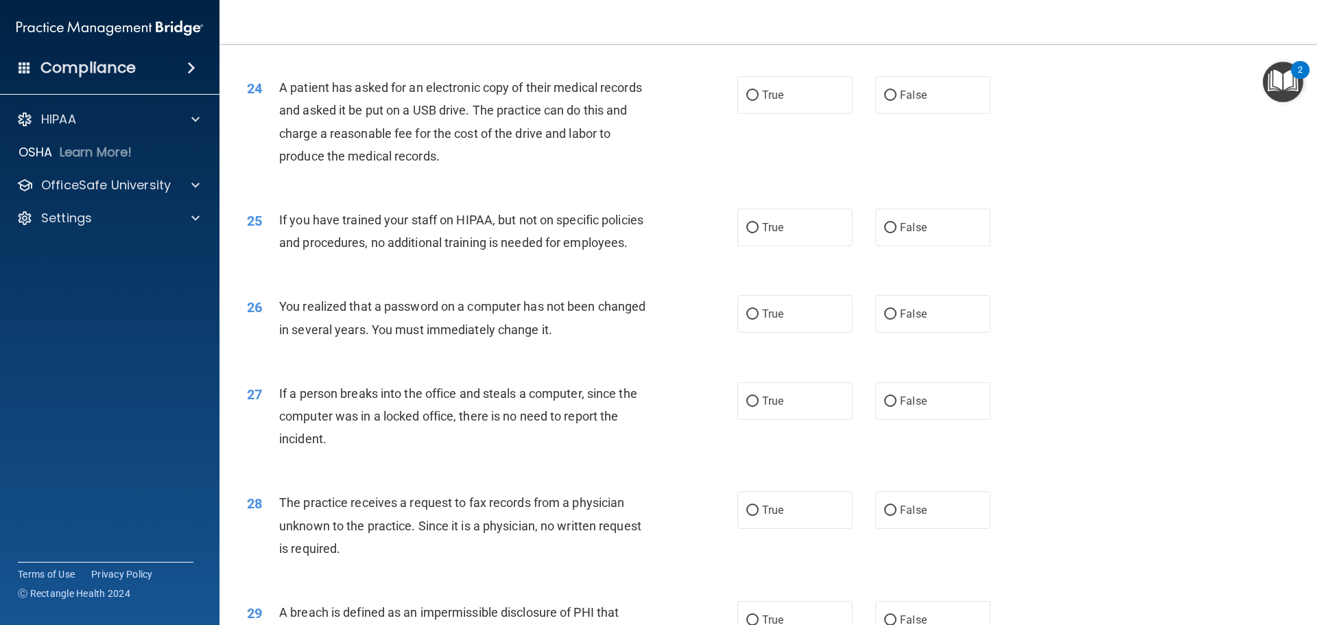
scroll to position [2332, 0]
click at [908, 113] on label "False" at bounding box center [932, 94] width 115 height 38
click at [896, 100] on input "False" at bounding box center [890, 95] width 12 height 10
radio input "true"
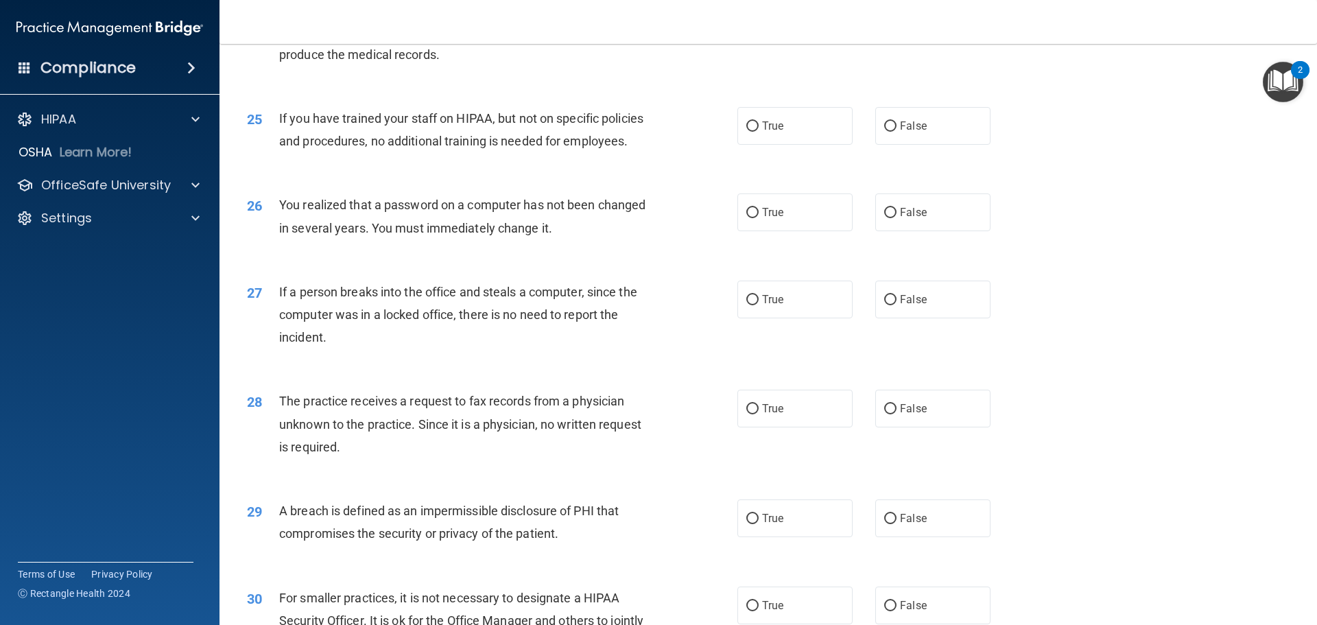
scroll to position [2469, 0]
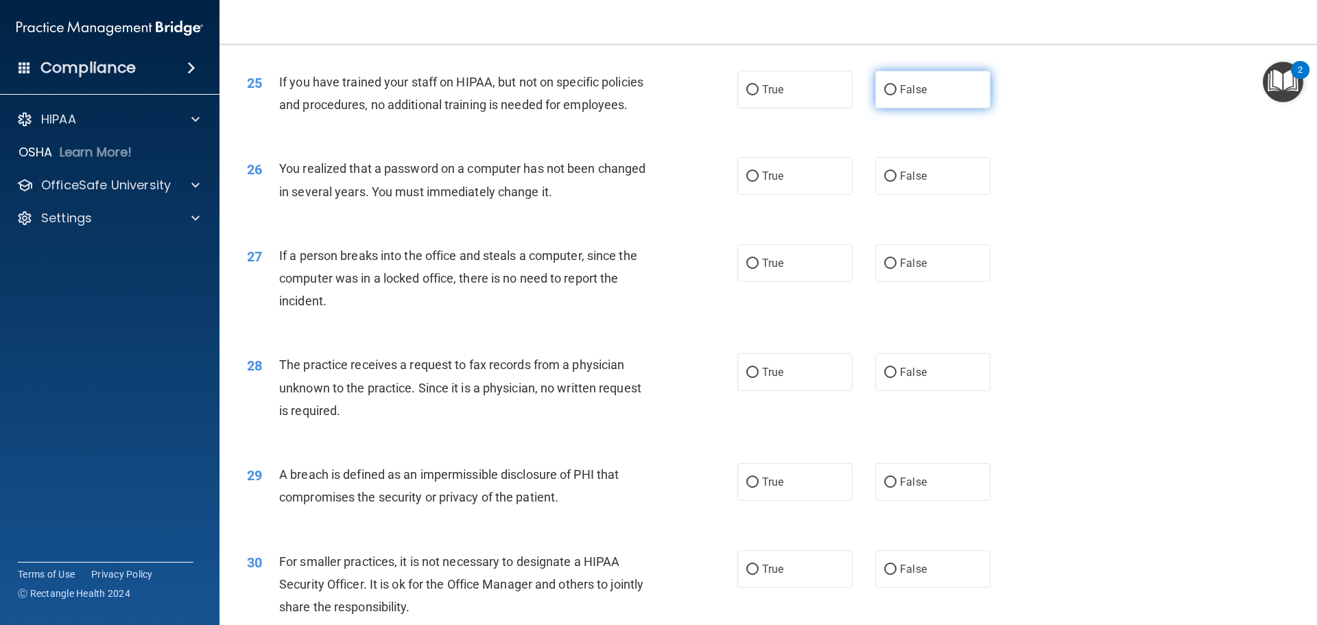
click at [868, 108] on div "True False" at bounding box center [875, 90] width 276 height 38
click at [905, 108] on label "False" at bounding box center [932, 90] width 115 height 38
click at [896, 95] on input "False" at bounding box center [890, 90] width 12 height 10
radio input "true"
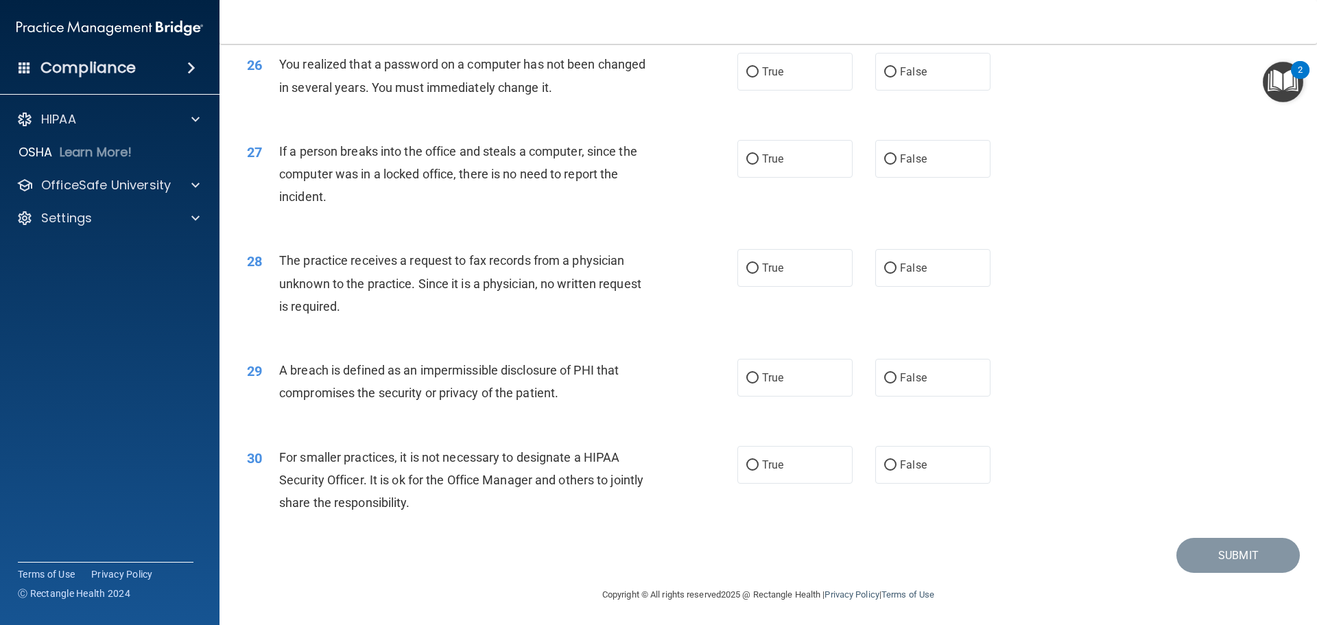
scroll to position [2606, 0]
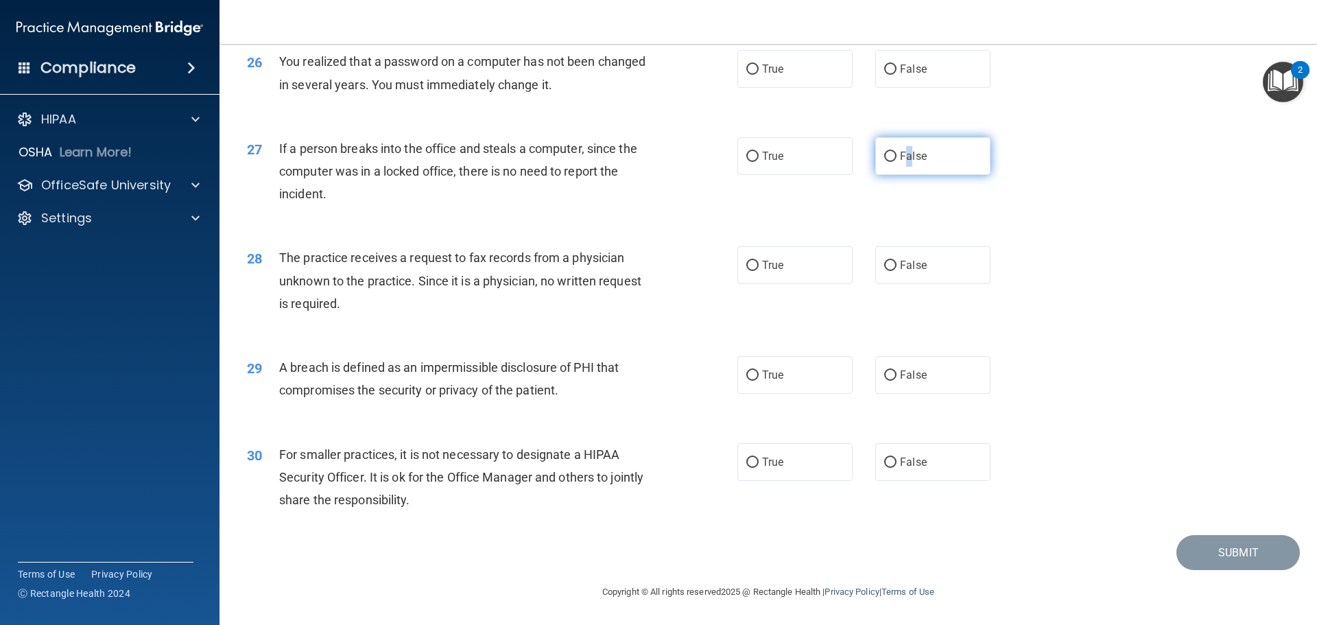
click at [903, 163] on span "False" at bounding box center [913, 156] width 27 height 13
click at [952, 175] on label "False" at bounding box center [932, 156] width 115 height 38
click at [896, 162] on input "False" at bounding box center [890, 157] width 12 height 10
radio input "true"
click at [912, 284] on label "False" at bounding box center [932, 265] width 115 height 38
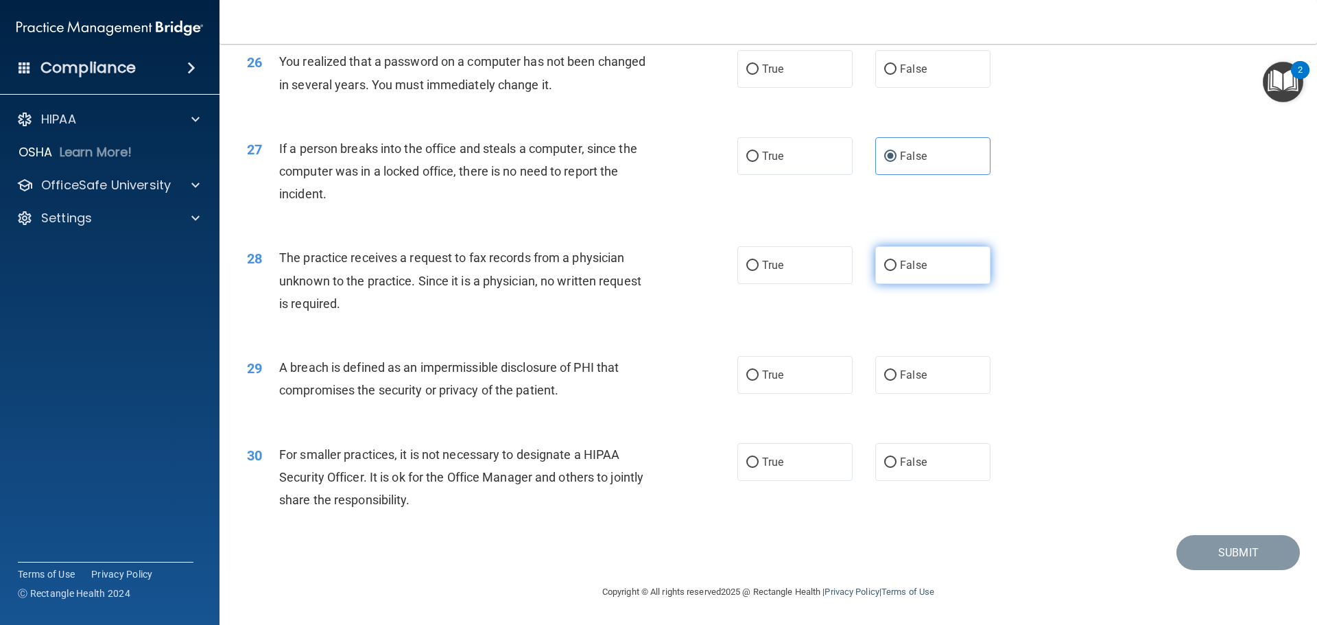
click at [896, 271] on input "False" at bounding box center [890, 266] width 12 height 10
radio input "true"
click at [741, 388] on label "True" at bounding box center [794, 375] width 115 height 38
click at [749, 381] on input "True" at bounding box center [752, 375] width 12 height 10
radio input "true"
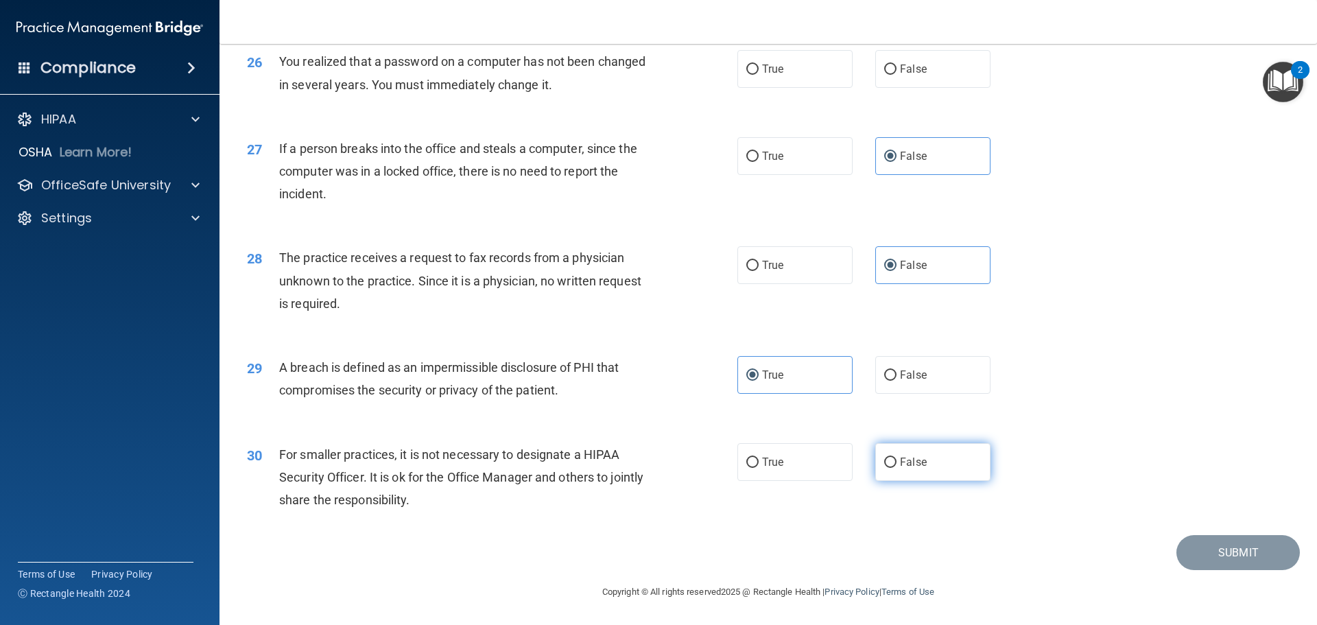
click at [943, 481] on label "False" at bounding box center [932, 462] width 115 height 38
click at [896, 468] on input "False" at bounding box center [890, 462] width 12 height 10
radio input "true"
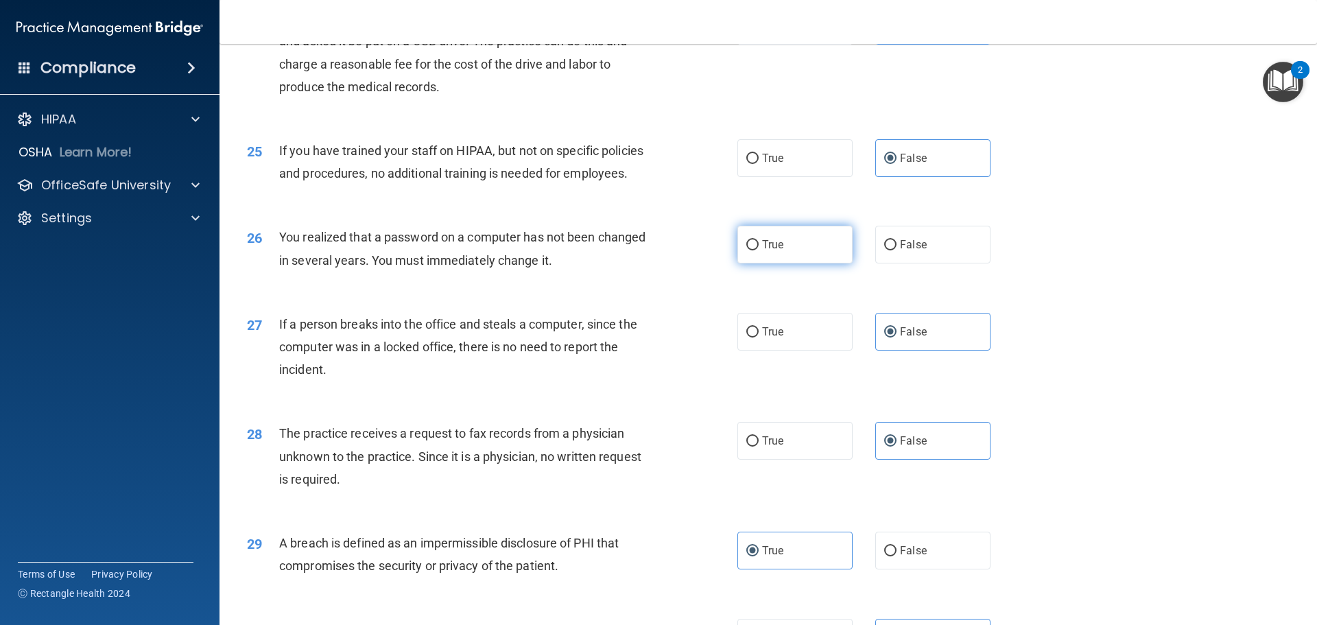
click at [743, 263] on label "True" at bounding box center [794, 245] width 115 height 38
click at [746, 250] on input "True" at bounding box center [752, 245] width 12 height 10
radio input "true"
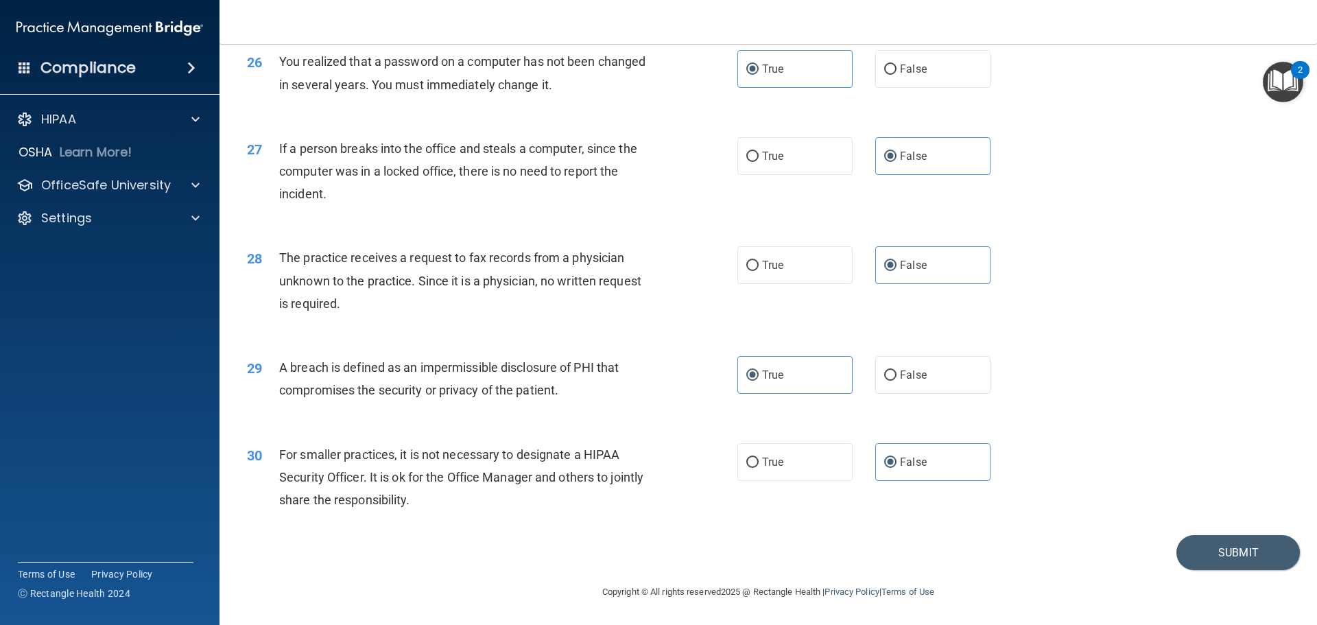
scroll to position [2553, 0]
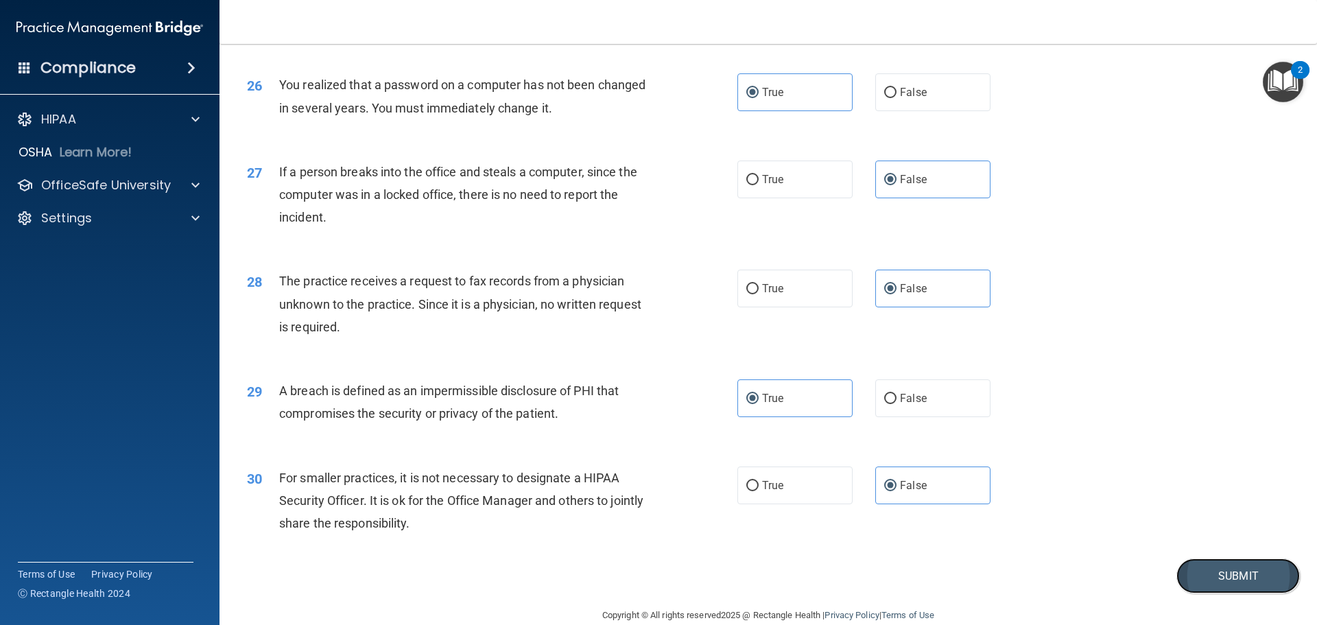
click at [1224, 593] on button "Submit" at bounding box center [1237, 575] width 123 height 35
click at [1238, 593] on button "Submit" at bounding box center [1237, 575] width 123 height 35
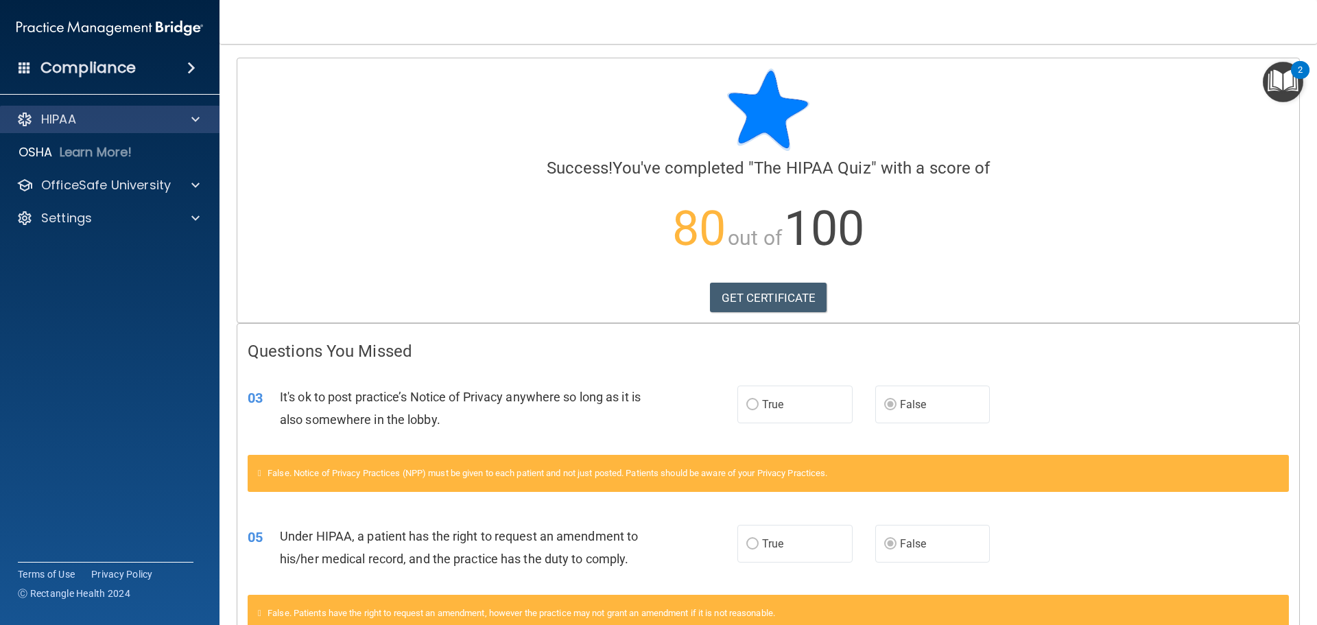
click at [132, 128] on div "HIPAA" at bounding box center [110, 119] width 220 height 27
click at [203, 118] on div at bounding box center [193, 119] width 34 height 16
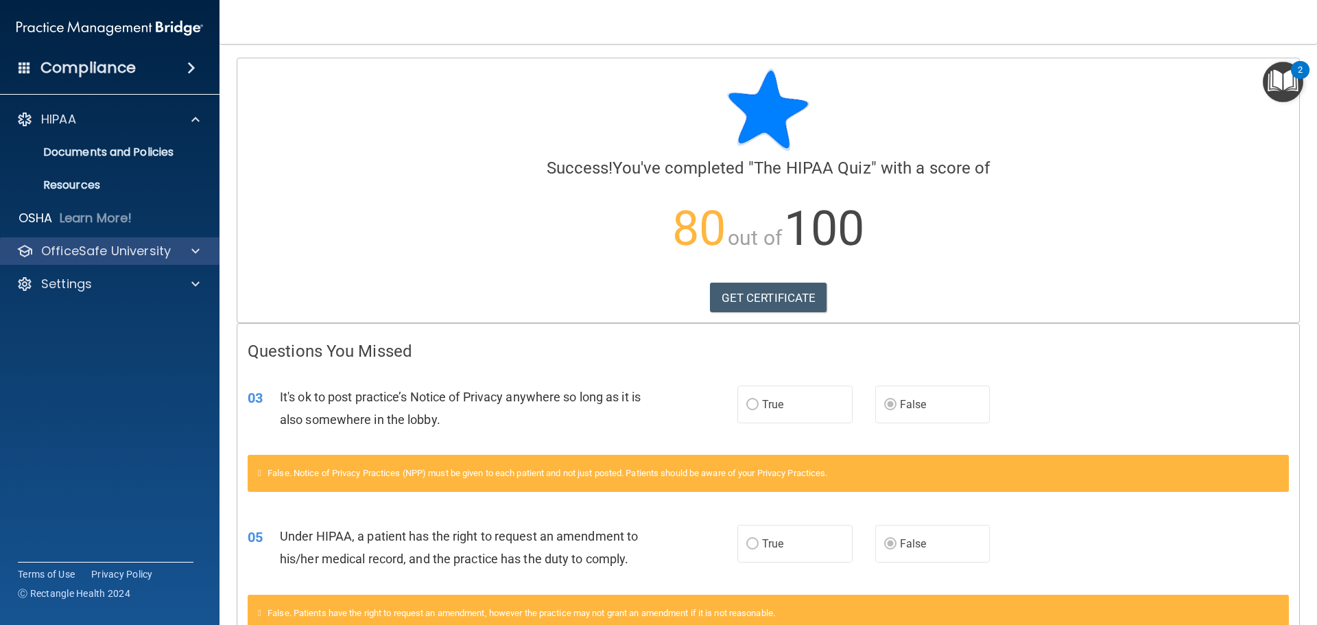
click at [119, 241] on div "OfficeSafe University" at bounding box center [110, 250] width 220 height 27
click at [196, 250] on span at bounding box center [195, 251] width 8 height 16
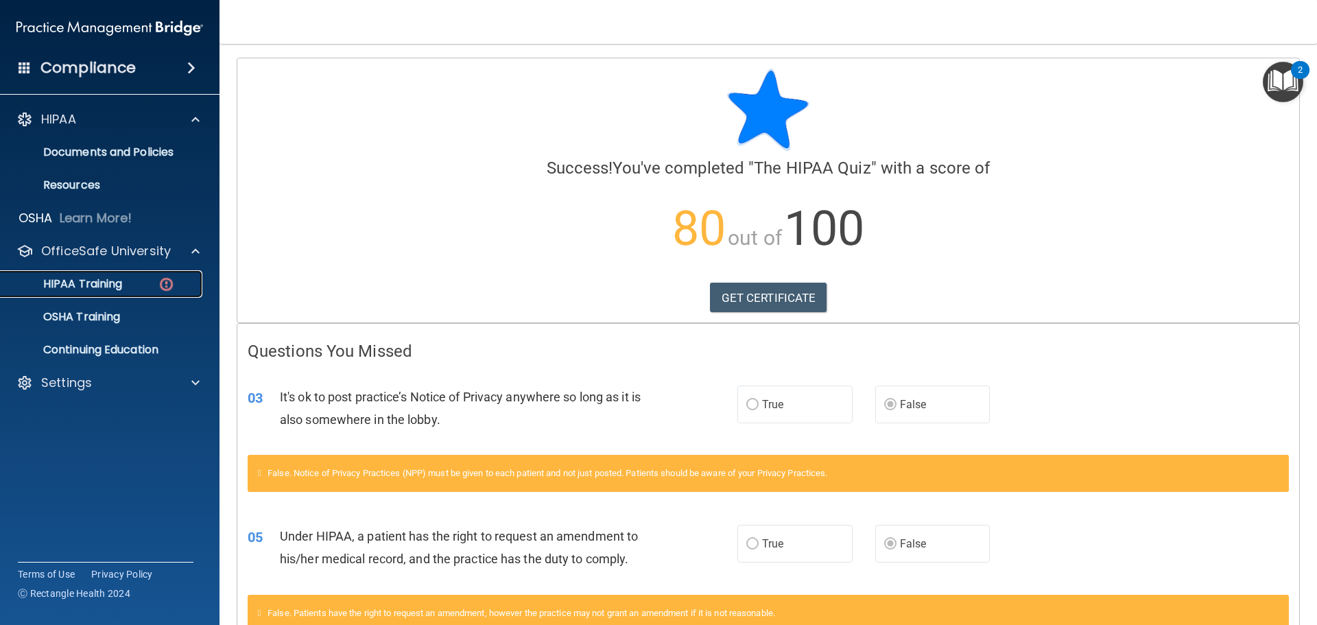
click at [154, 286] on div "HIPAA Training" at bounding box center [102, 284] width 187 height 14
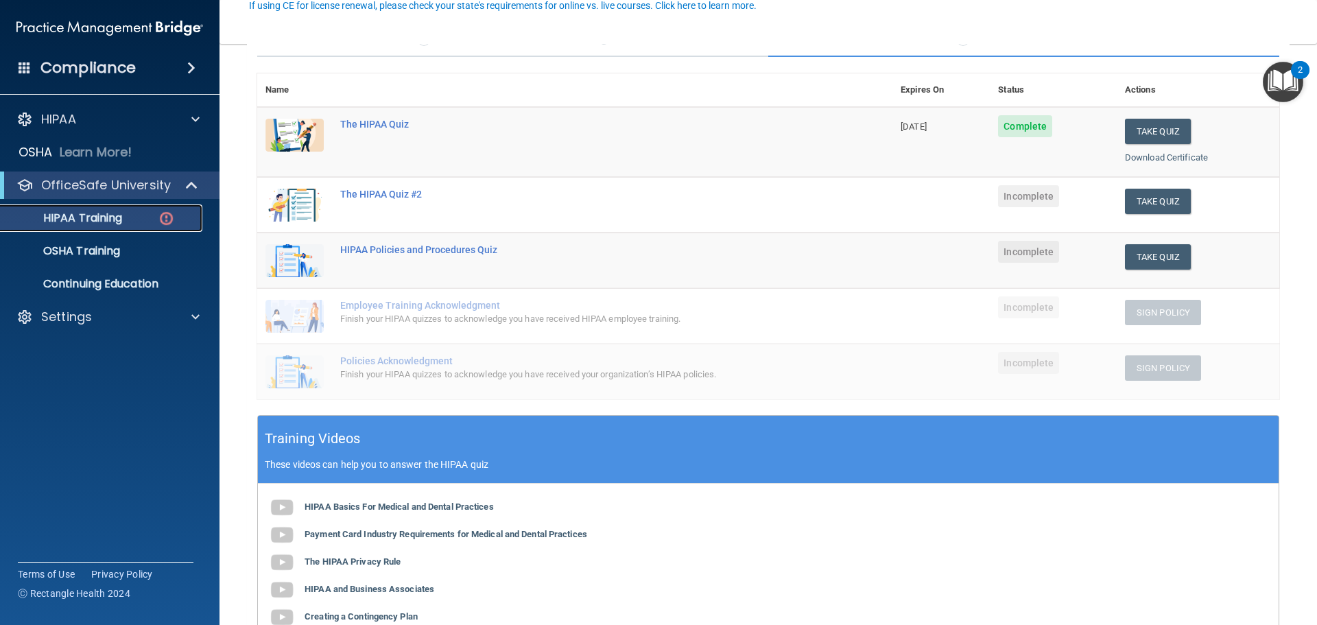
scroll to position [137, 0]
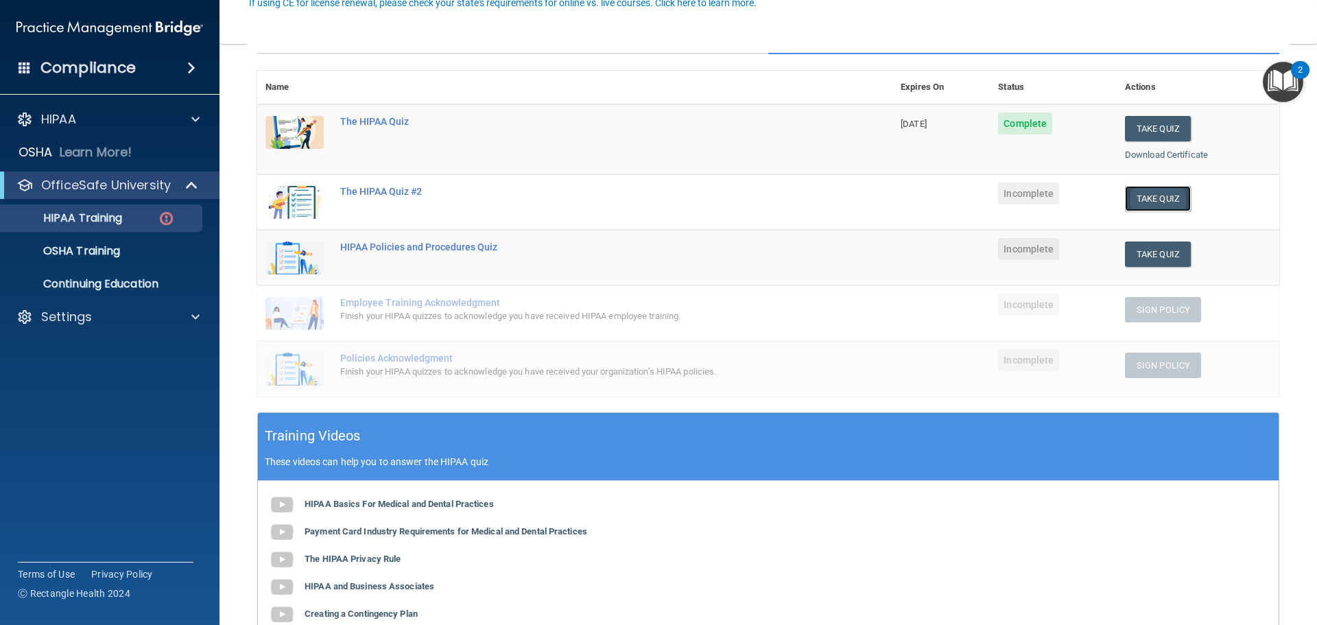
click at [1143, 206] on button "Take Quiz" at bounding box center [1158, 198] width 66 height 25
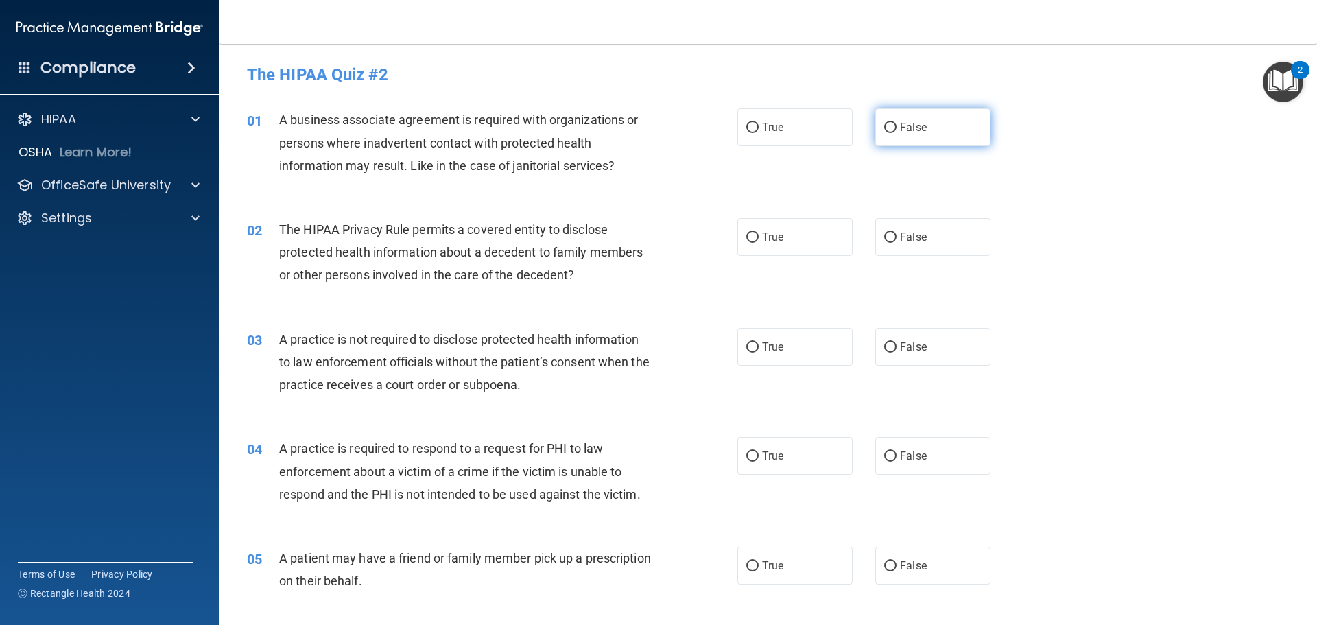
click at [884, 131] on input "False" at bounding box center [890, 128] width 12 height 10
radio input "true"
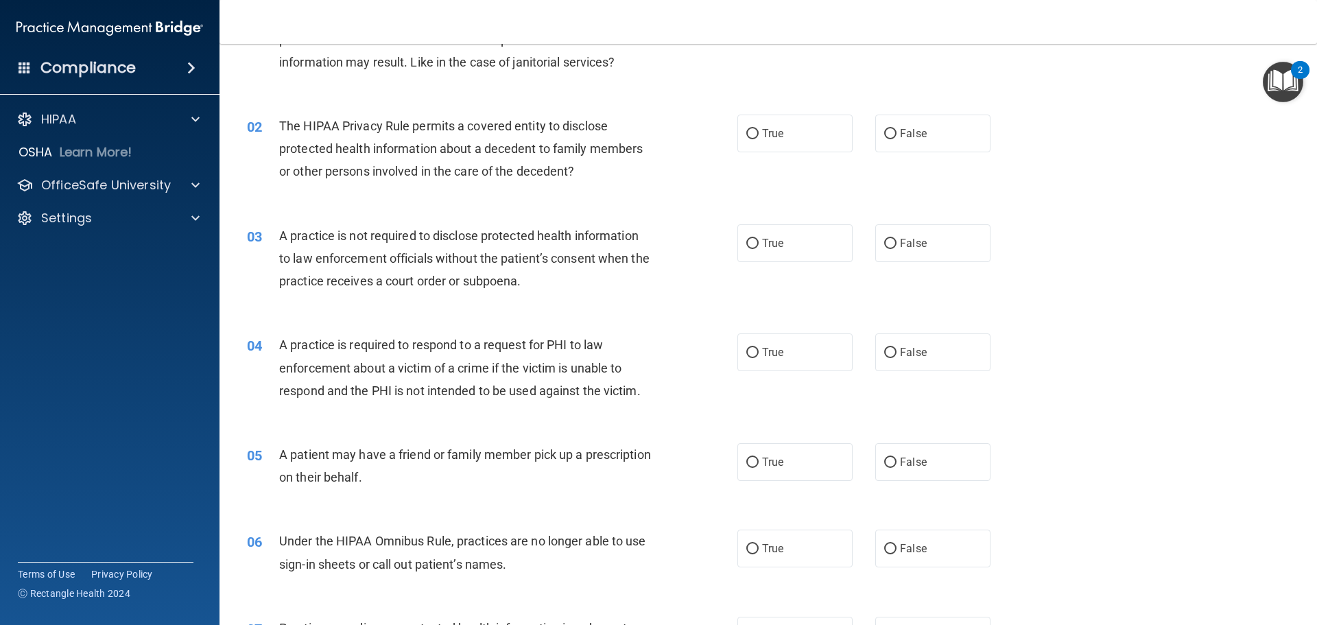
scroll to position [137, 0]
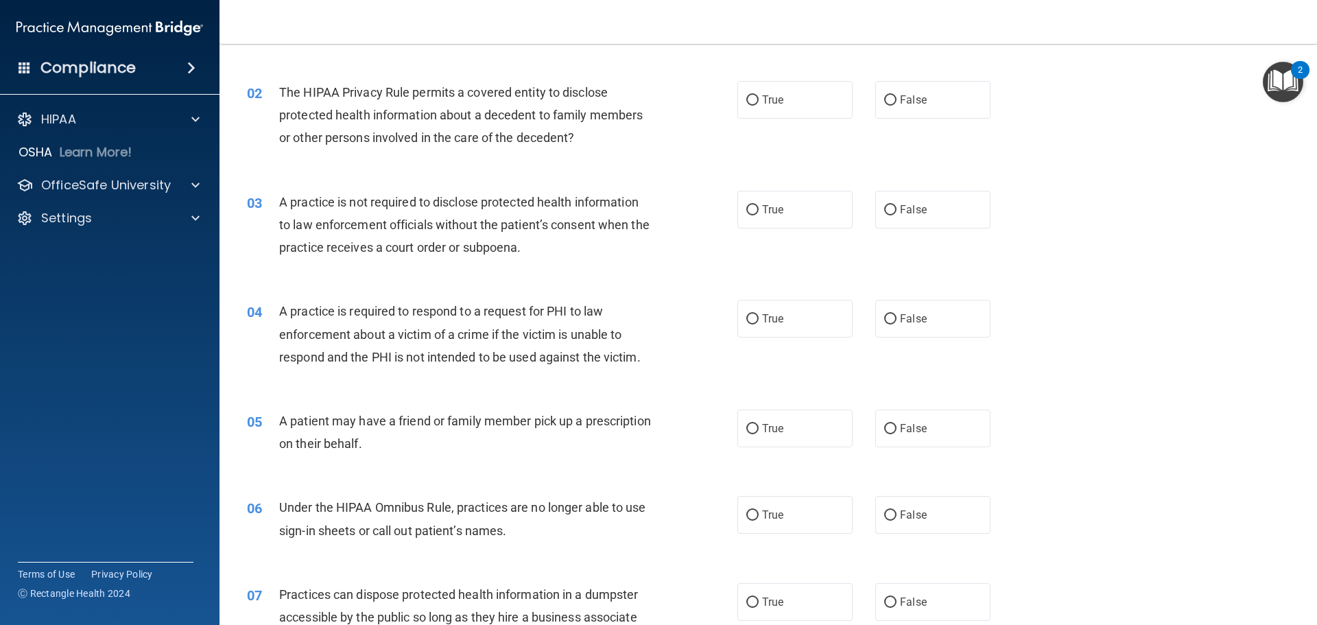
drag, startPoint x: 800, startPoint y: 105, endPoint x: 764, endPoint y: 139, distance: 49.0
click at [798, 104] on label "True" at bounding box center [794, 100] width 115 height 38
click at [759, 104] on input "True" at bounding box center [752, 100] width 12 height 10
radio input "true"
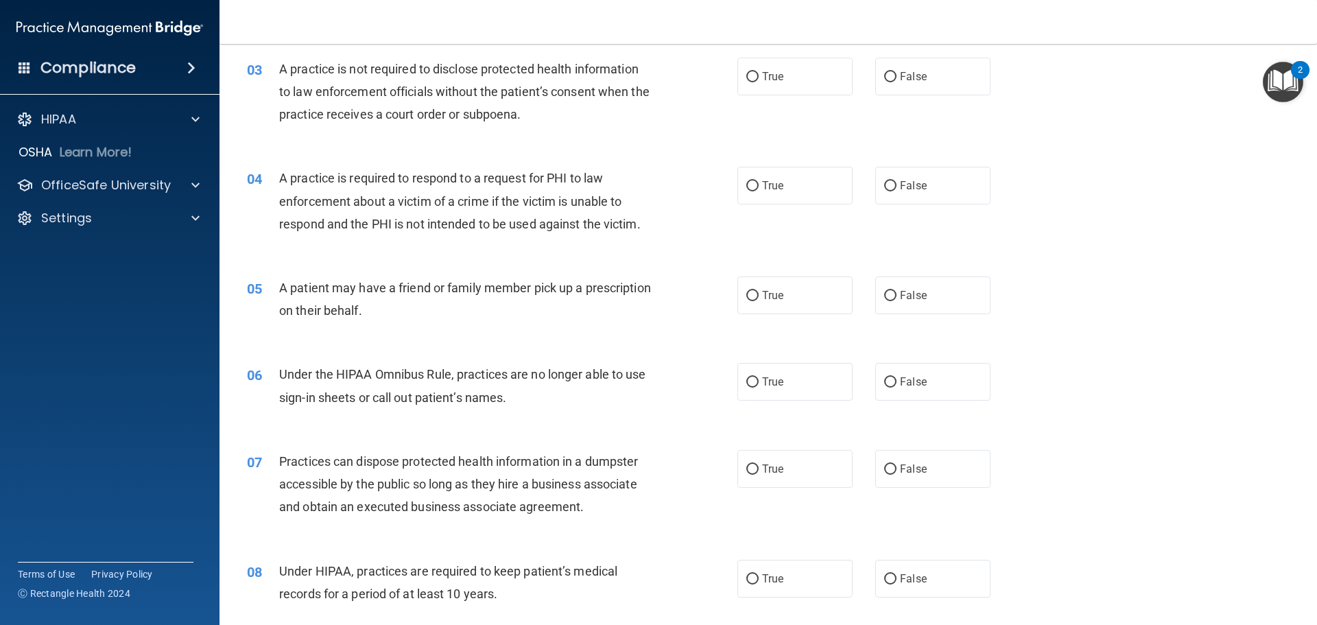
scroll to position [274, 0]
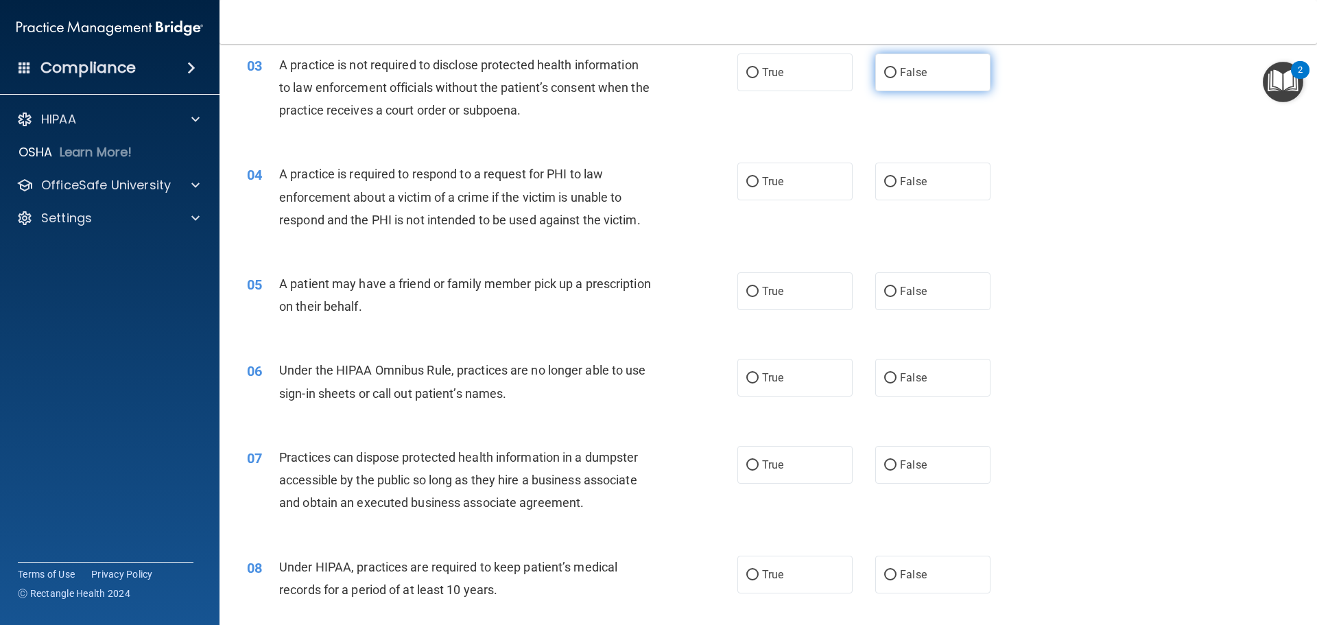
click at [920, 70] on label "False" at bounding box center [932, 72] width 115 height 38
click at [896, 70] on input "False" at bounding box center [890, 73] width 12 height 10
radio input "true"
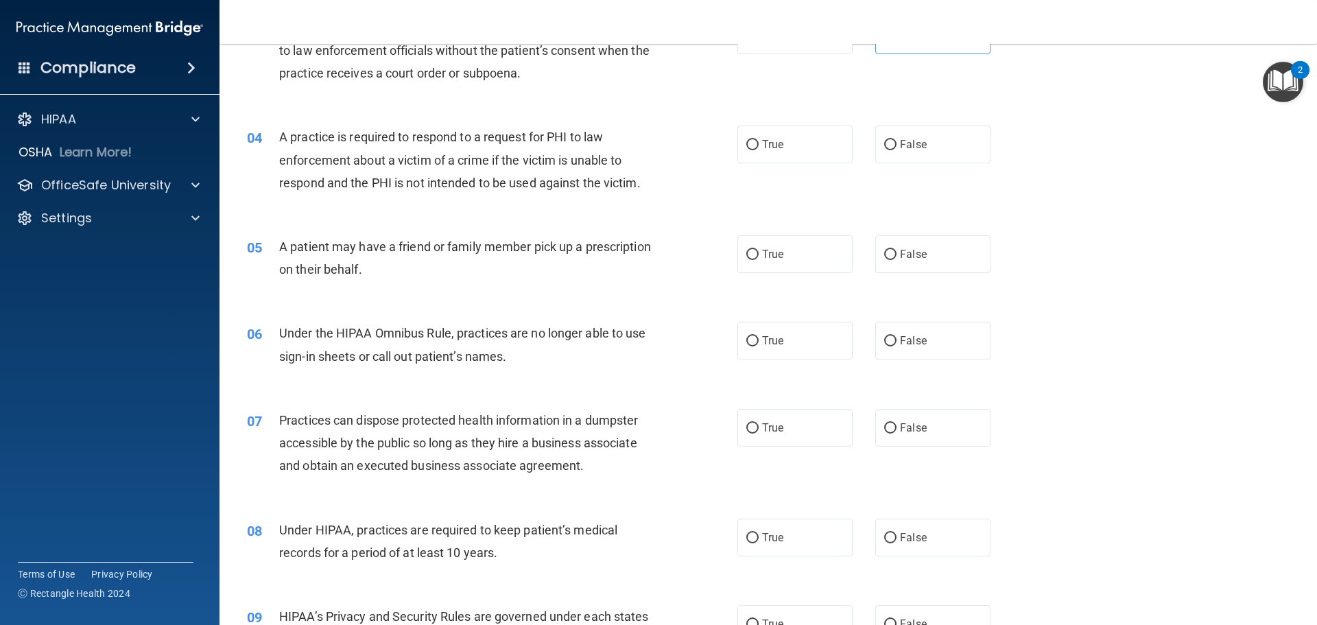
scroll to position [343, 0]
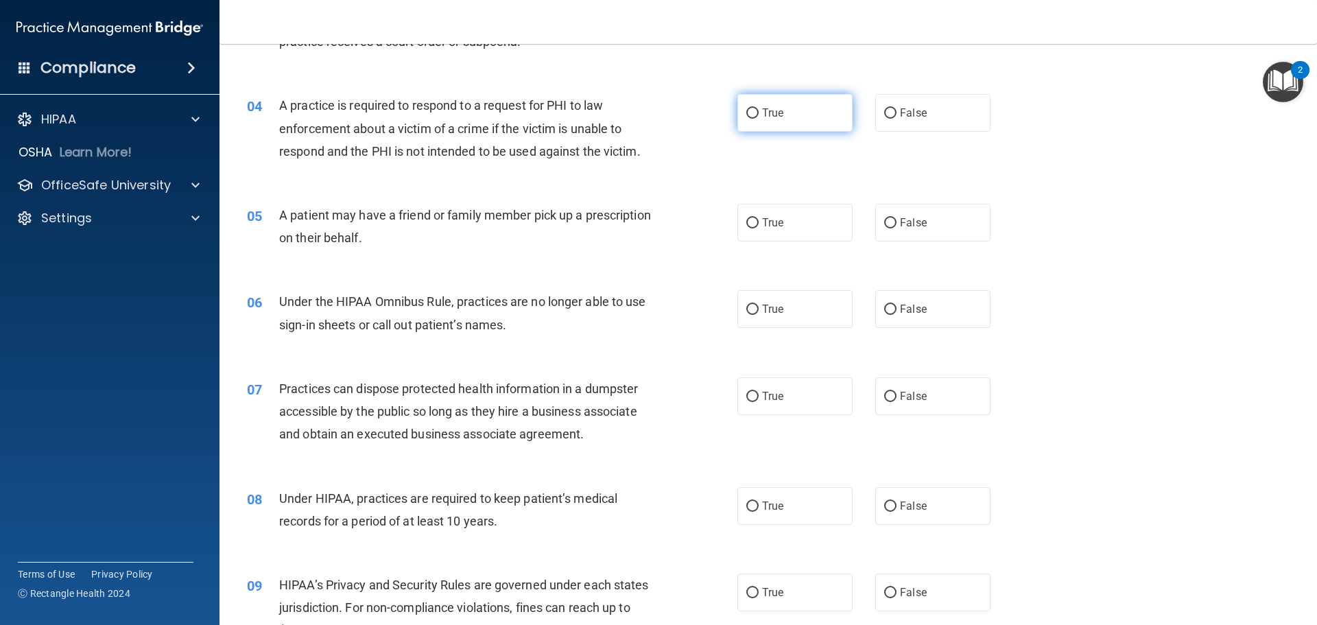
click at [754, 108] on label "True" at bounding box center [794, 113] width 115 height 38
click at [754, 108] on input "True" at bounding box center [752, 113] width 12 height 10
radio input "true"
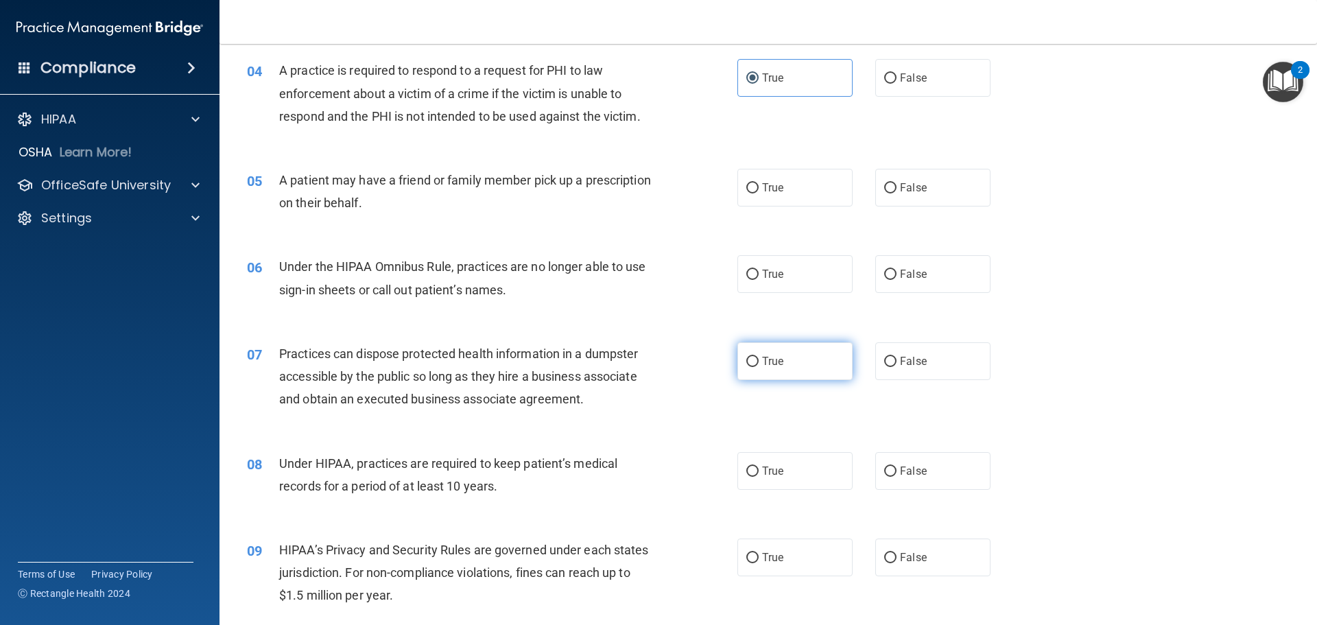
scroll to position [412, 0]
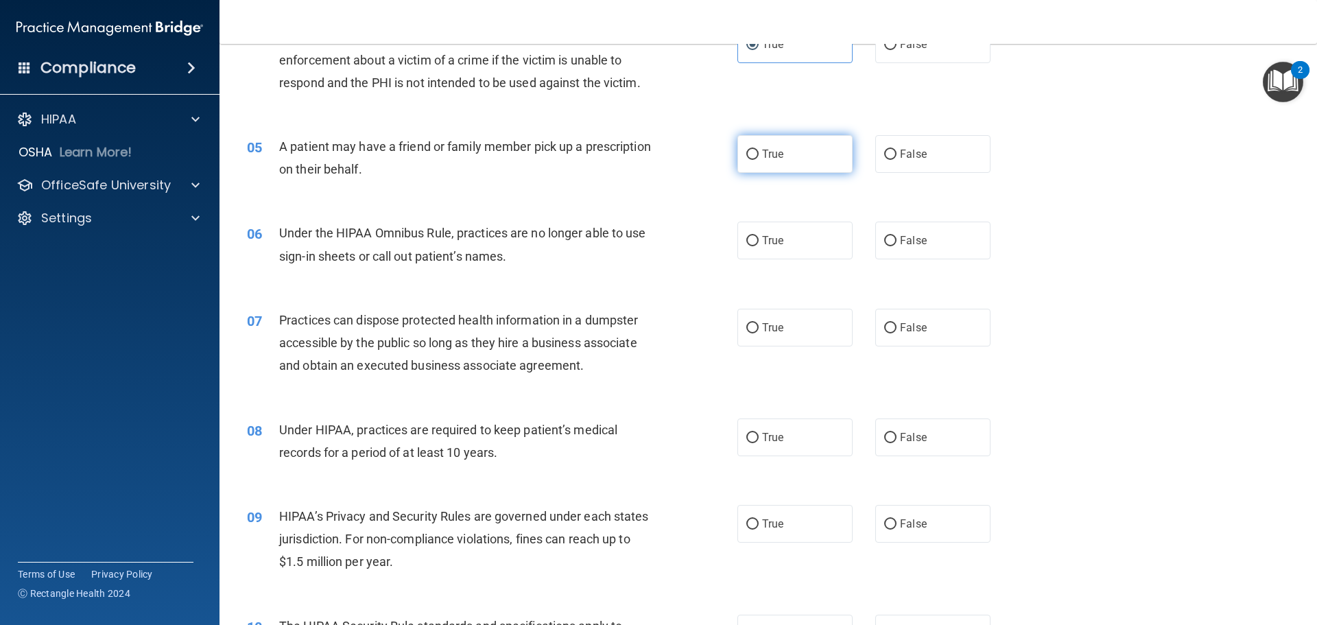
click at [787, 164] on label "True" at bounding box center [794, 154] width 115 height 38
click at [759, 160] on input "True" at bounding box center [752, 155] width 12 height 10
radio input "true"
click at [953, 146] on label "False" at bounding box center [932, 154] width 115 height 38
click at [896, 150] on input "False" at bounding box center [890, 155] width 12 height 10
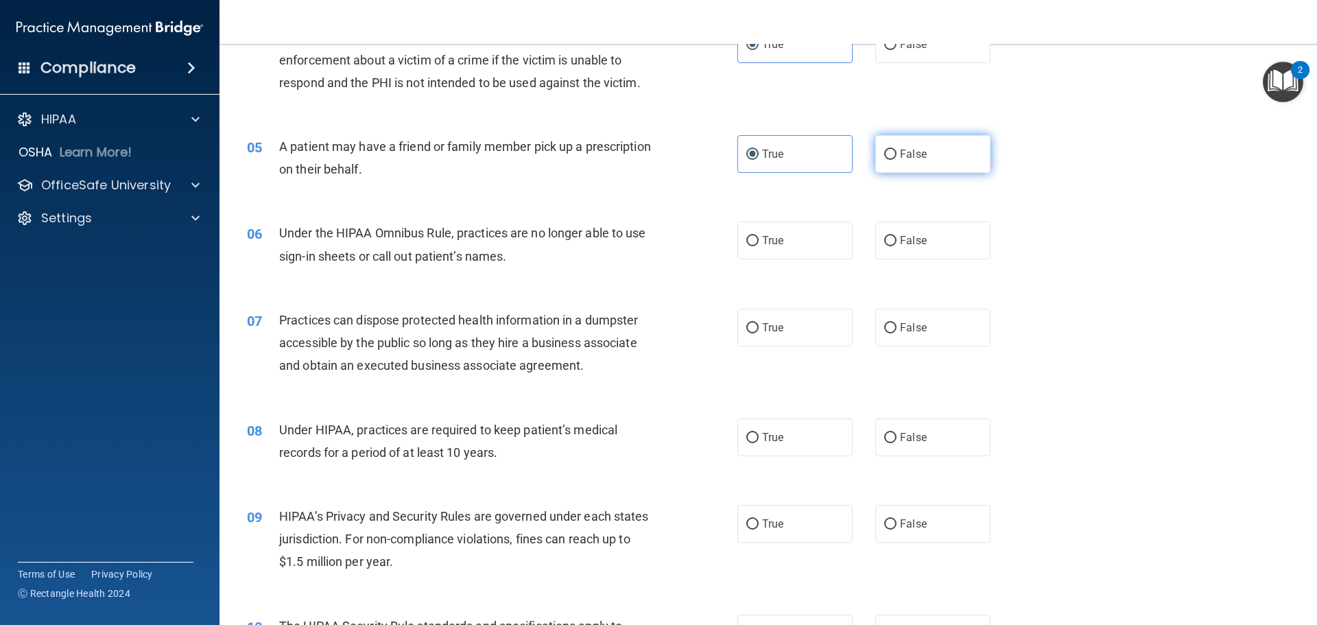
radio input "true"
radio input "false"
click at [909, 252] on label "False" at bounding box center [932, 241] width 115 height 38
click at [896, 246] on input "False" at bounding box center [890, 241] width 12 height 10
radio input "true"
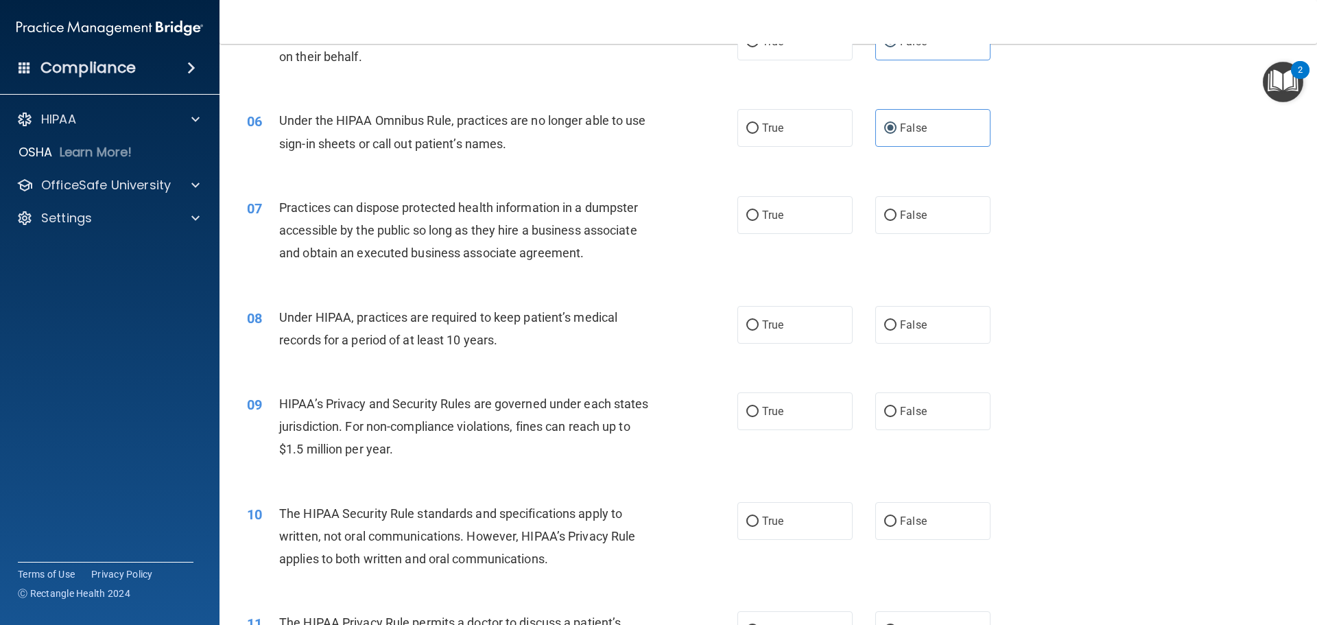
scroll to position [549, 0]
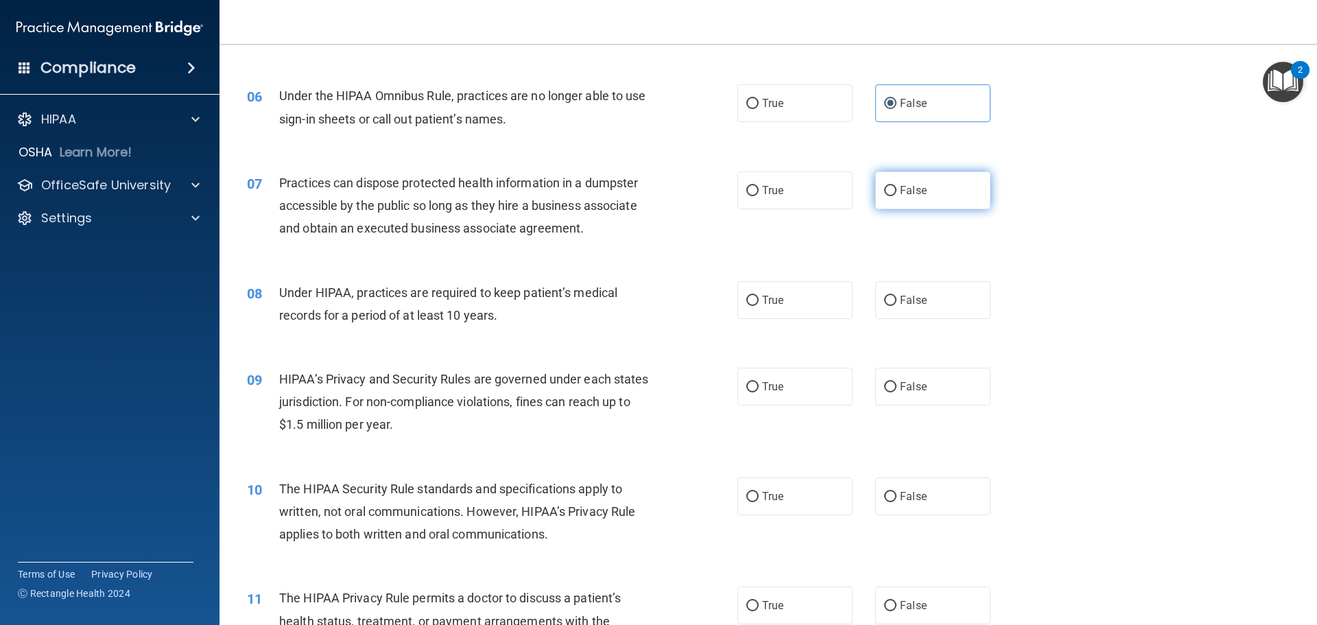
click at [881, 198] on label "False" at bounding box center [932, 190] width 115 height 38
click at [884, 196] on input "False" at bounding box center [890, 191] width 12 height 10
radio input "true"
click at [754, 301] on label "True" at bounding box center [794, 300] width 115 height 38
click at [754, 301] on input "True" at bounding box center [752, 301] width 12 height 10
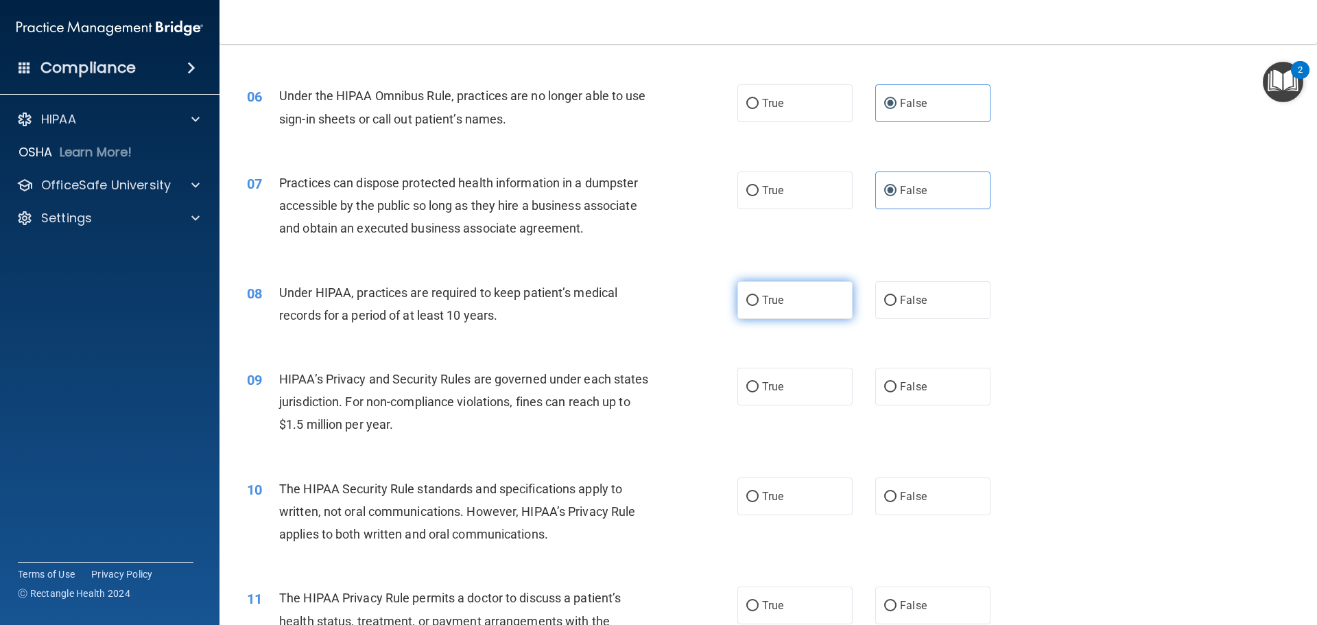
radio input "true"
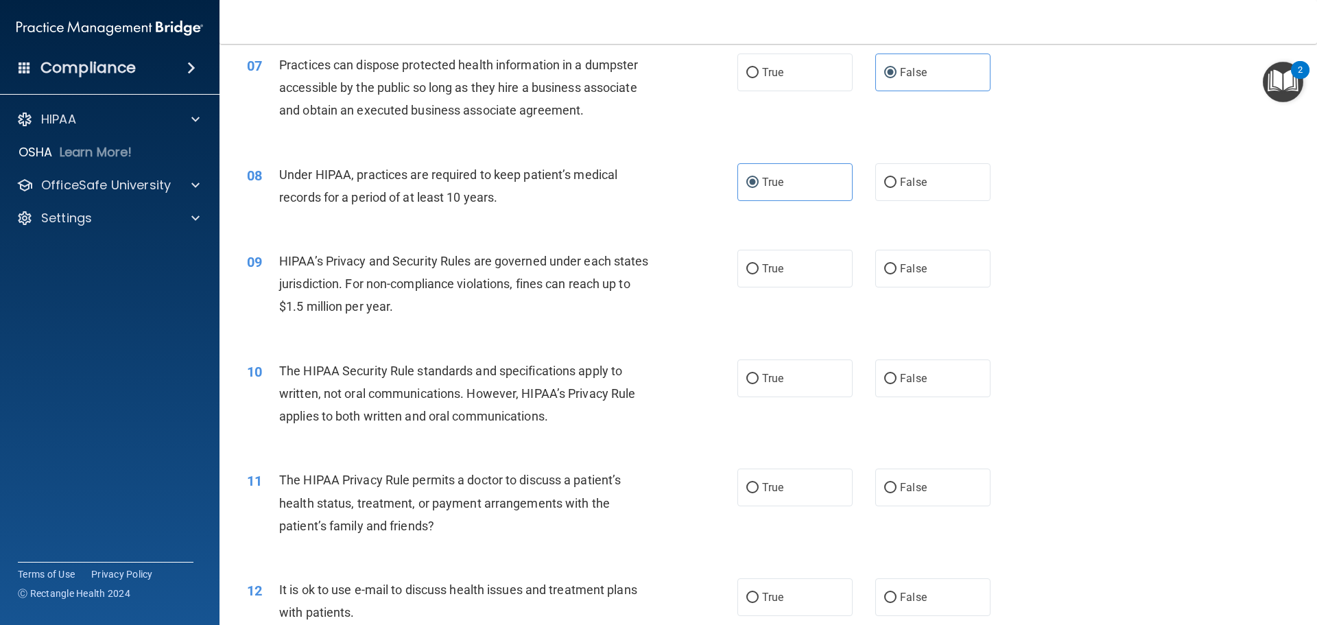
scroll to position [686, 0]
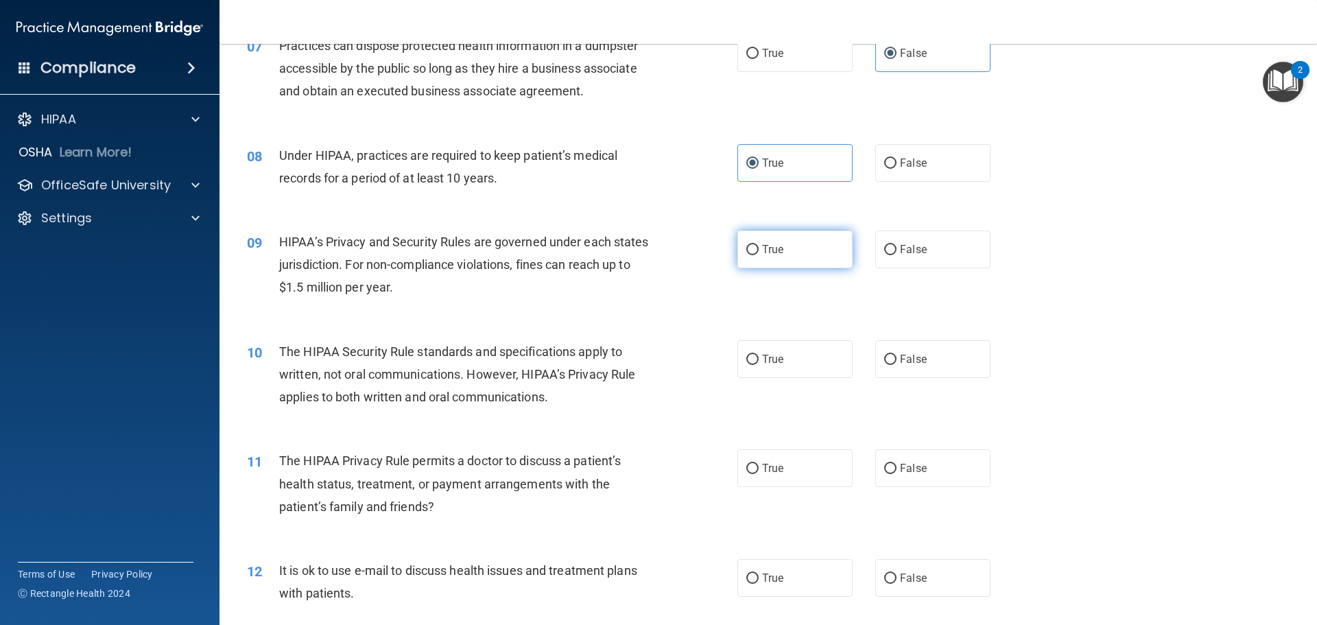
click at [750, 252] on input "True" at bounding box center [752, 250] width 12 height 10
radio input "true"
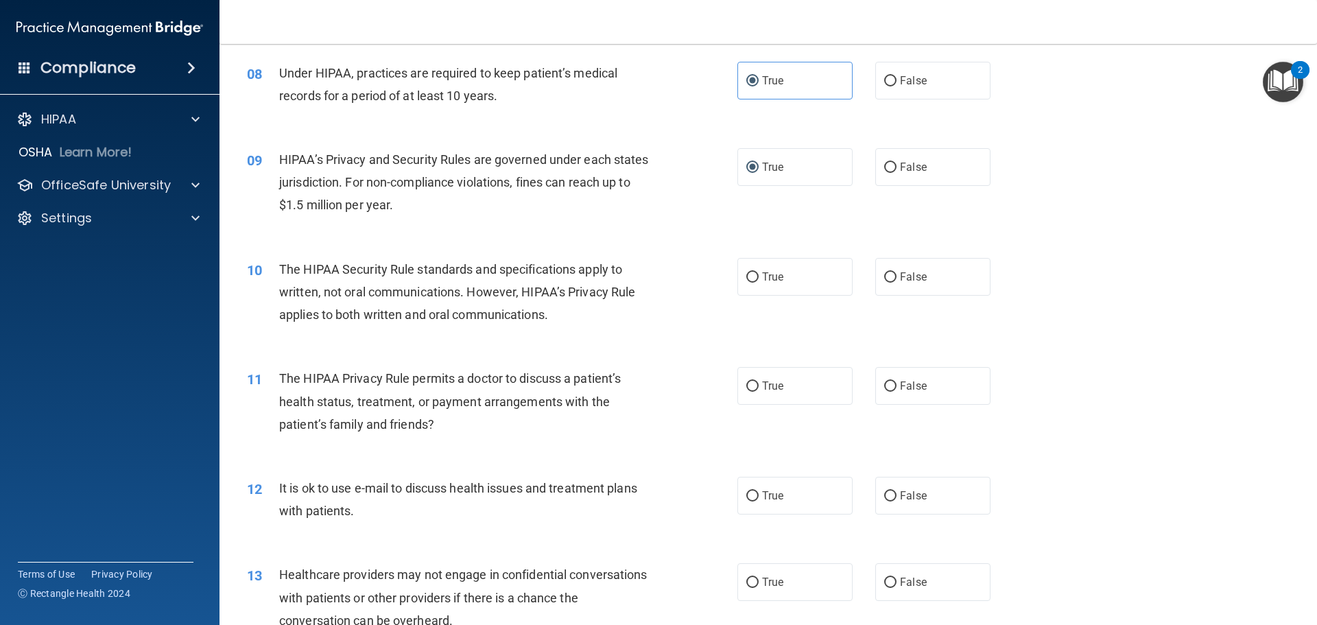
scroll to position [823, 0]
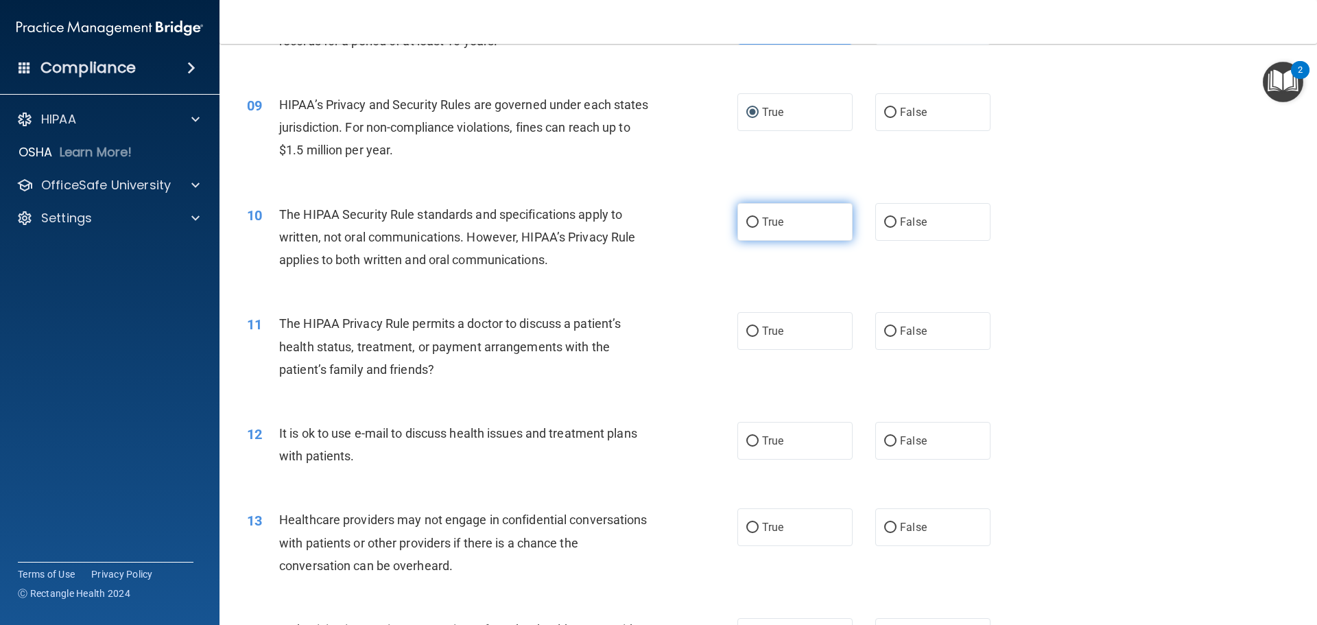
click at [748, 223] on input "True" at bounding box center [752, 222] width 12 height 10
radio input "true"
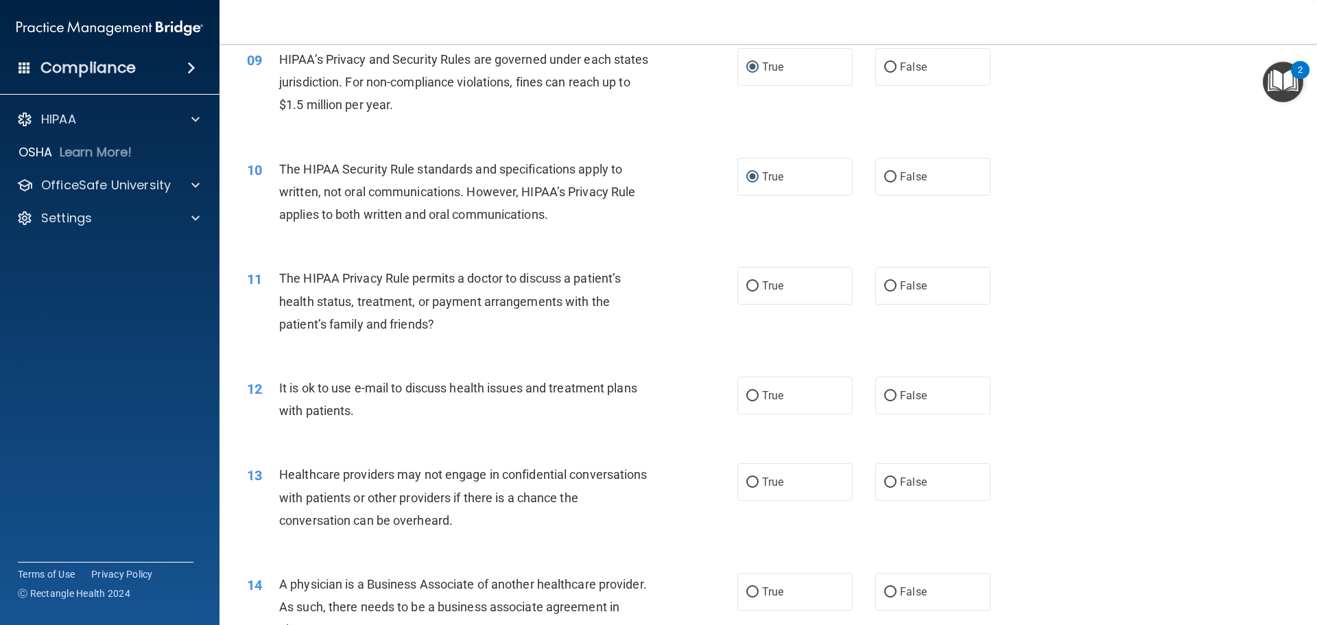
scroll to position [960, 0]
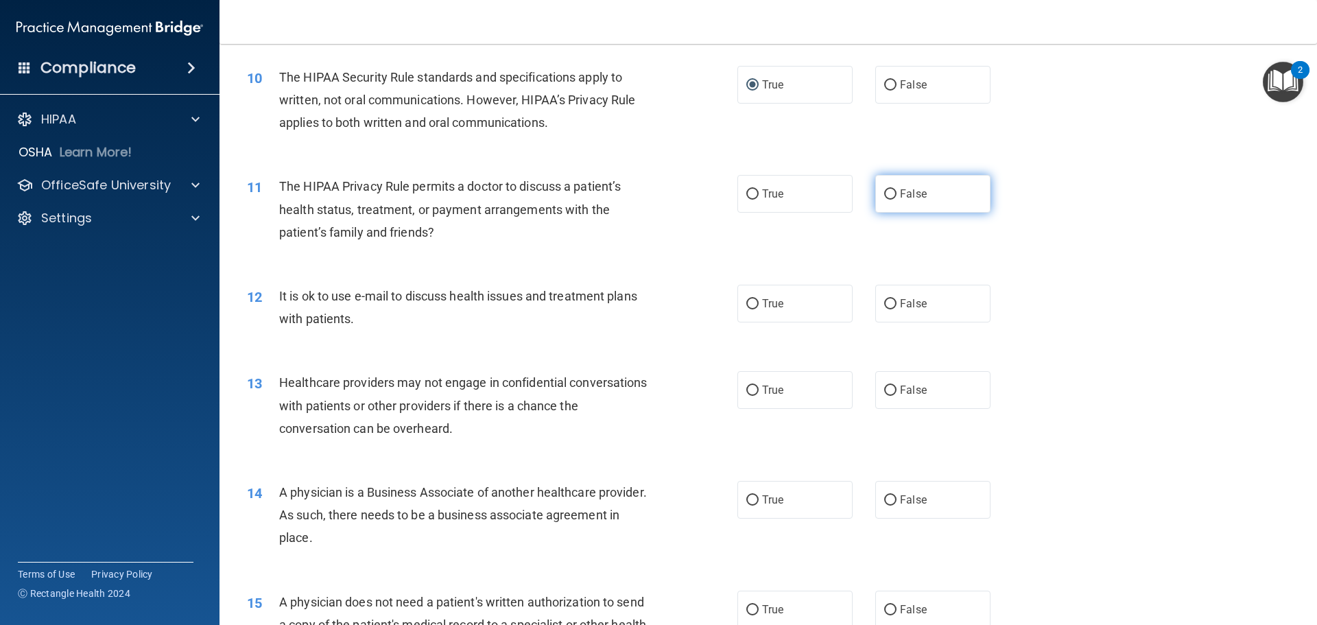
click at [884, 193] on input "False" at bounding box center [890, 194] width 12 height 10
radio input "true"
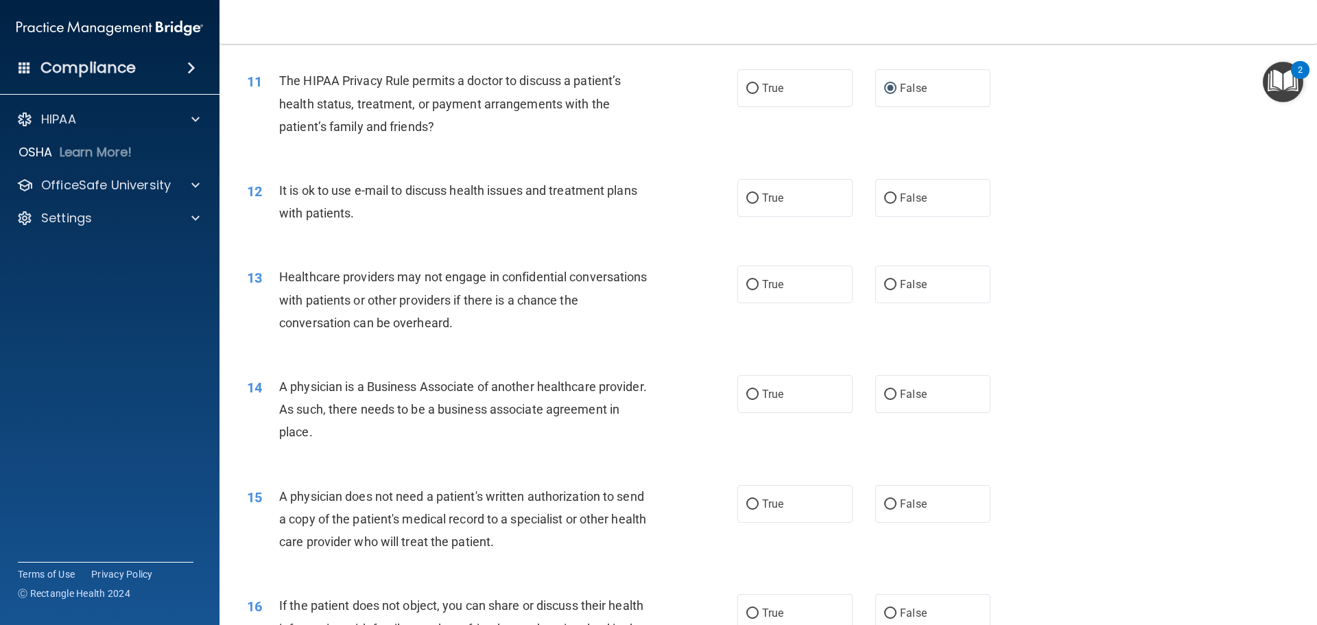
scroll to position [1097, 0]
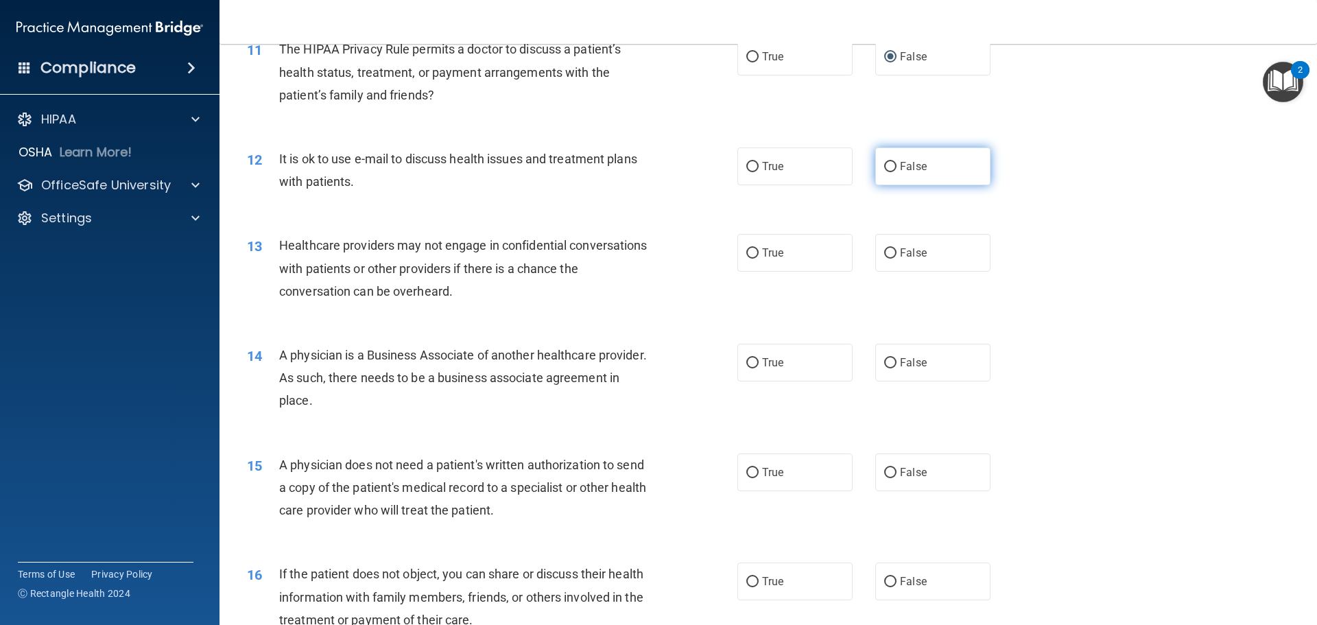
click at [901, 160] on span "False" at bounding box center [913, 166] width 27 height 13
click at [896, 162] on input "False" at bounding box center [890, 167] width 12 height 10
radio input "true"
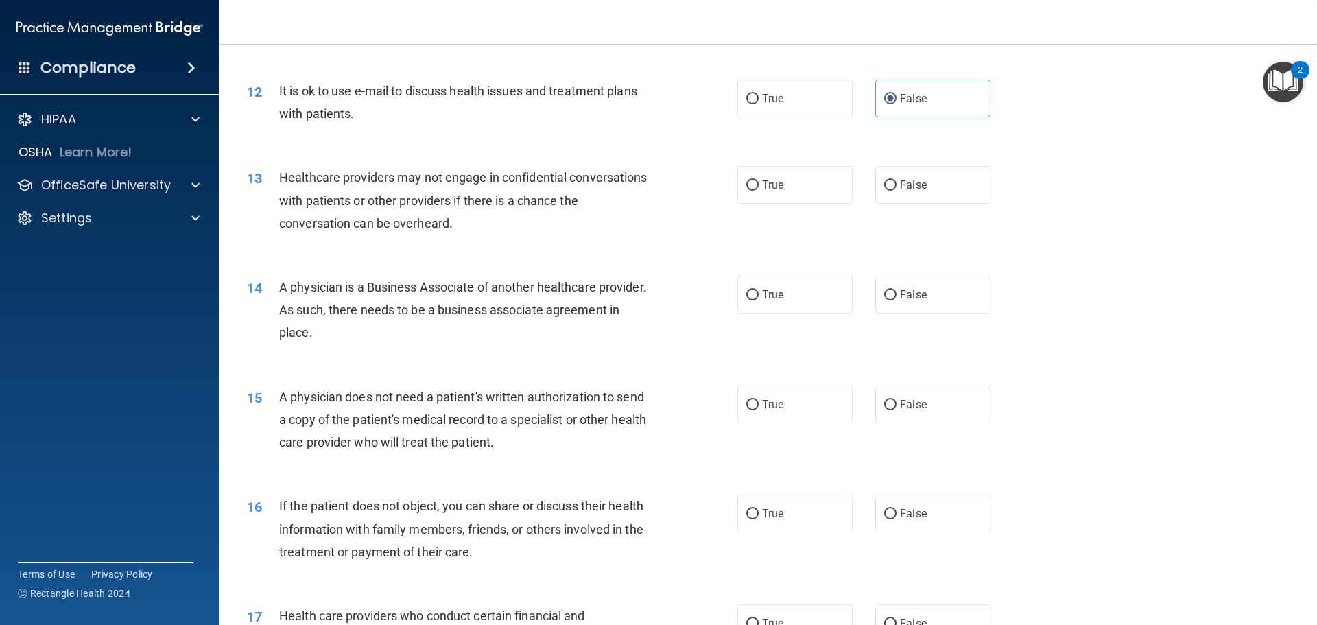
scroll to position [1166, 0]
click at [900, 185] on span "False" at bounding box center [913, 184] width 27 height 13
click at [896, 185] on input "False" at bounding box center [890, 185] width 12 height 10
radio input "true"
click at [926, 397] on label "False" at bounding box center [932, 404] width 115 height 38
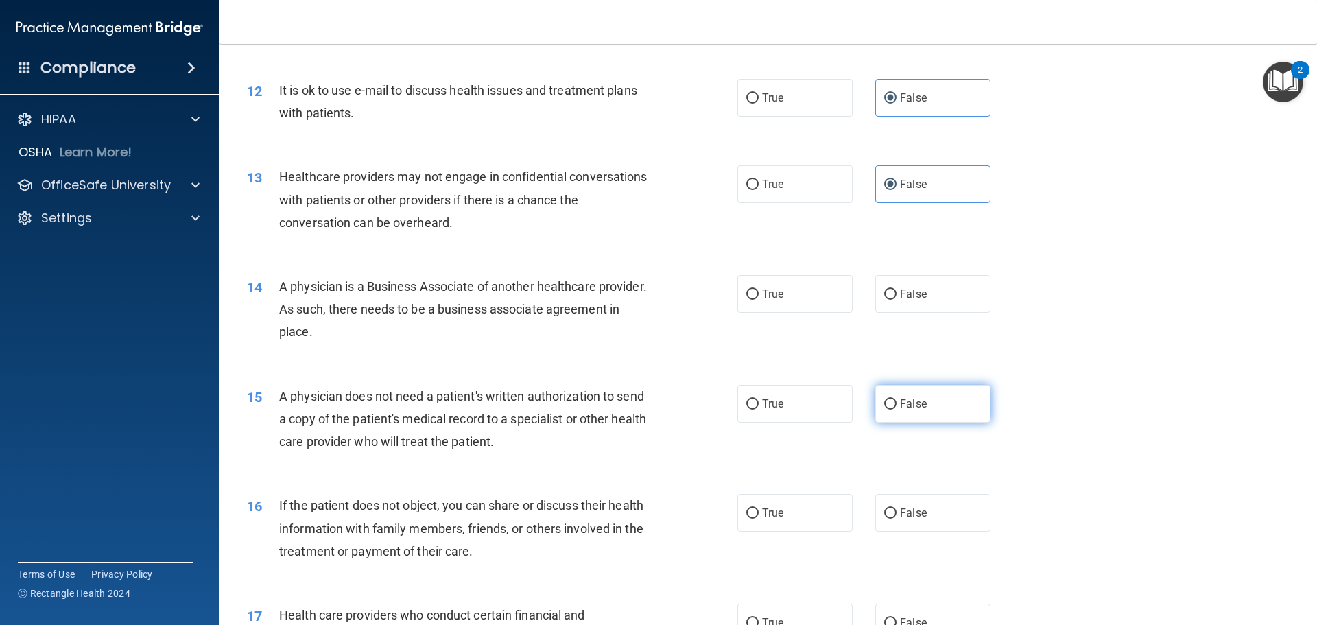
click at [896, 399] on input "False" at bounding box center [890, 404] width 12 height 10
radio input "true"
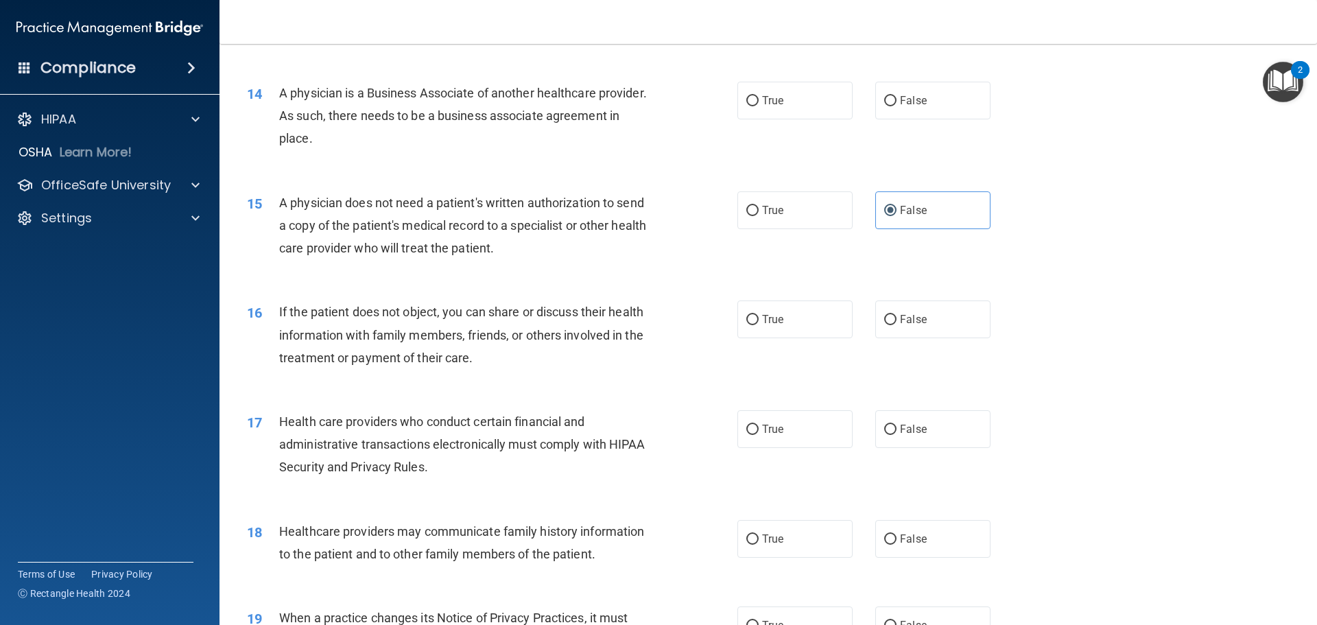
scroll to position [1372, 0]
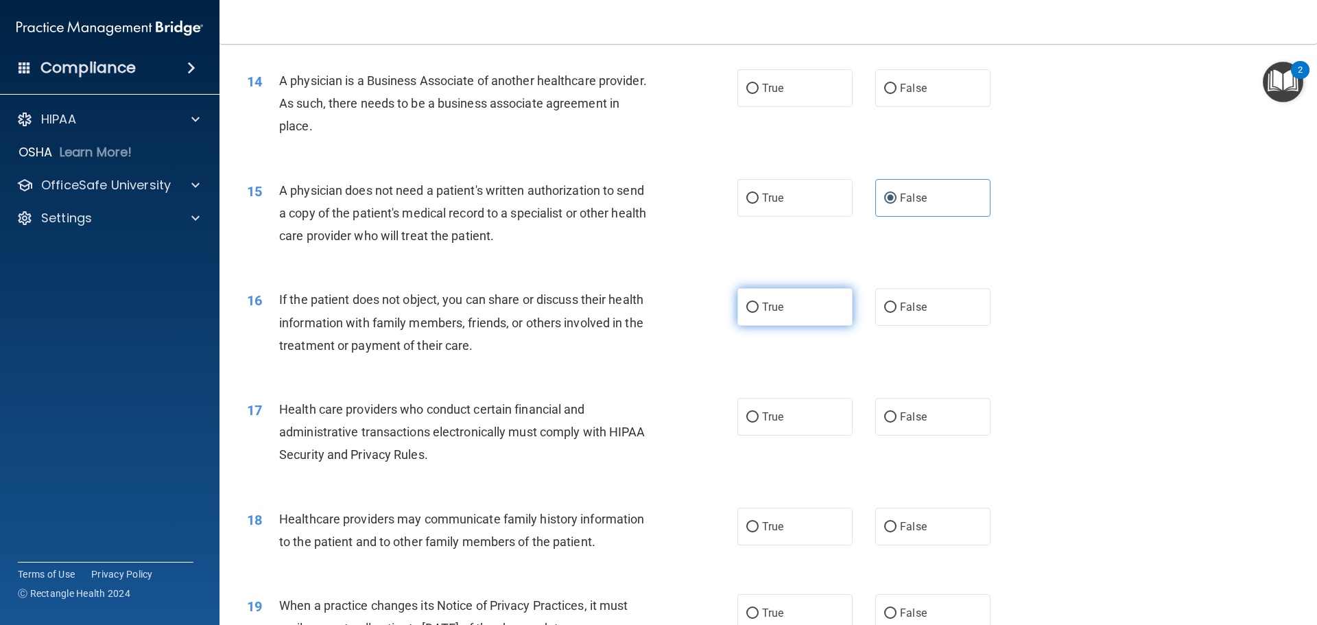
click at [803, 313] on label "True" at bounding box center [794, 307] width 115 height 38
click at [759, 313] on input "True" at bounding box center [752, 307] width 12 height 10
radio input "true"
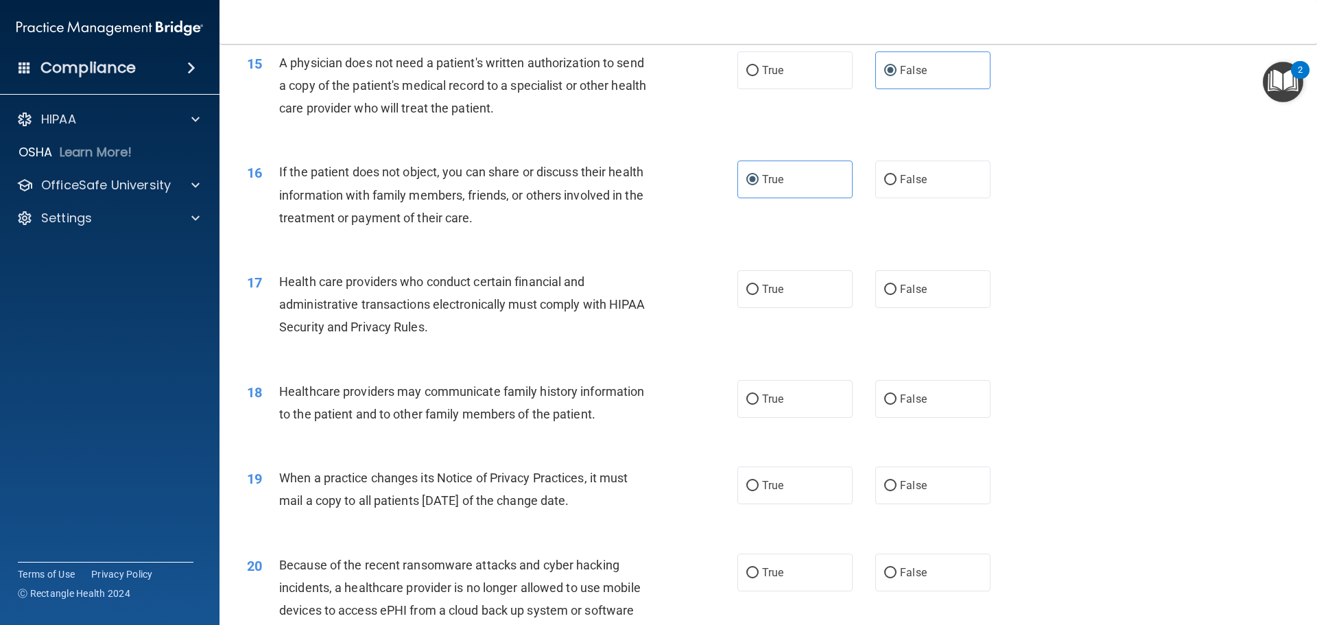
scroll to position [1509, 0]
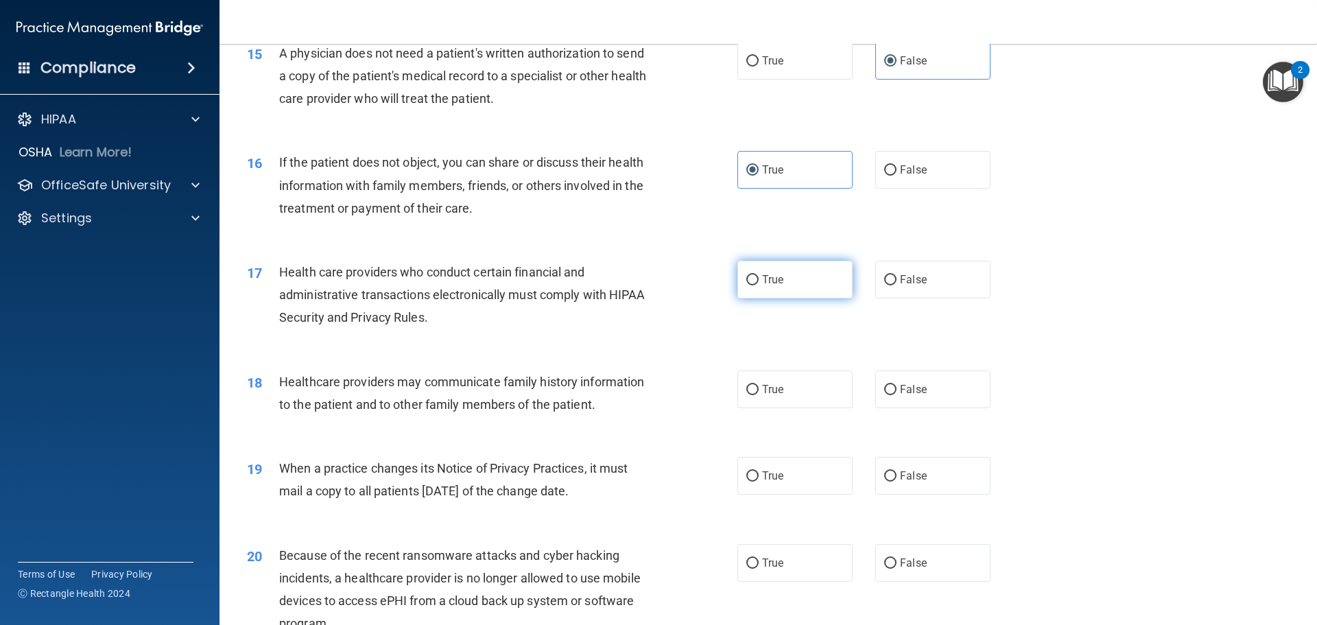
drag, startPoint x: 752, startPoint y: 282, endPoint x: 733, endPoint y: 289, distance: 20.0
click at [752, 282] on input "True" at bounding box center [752, 280] width 12 height 10
radio input "true"
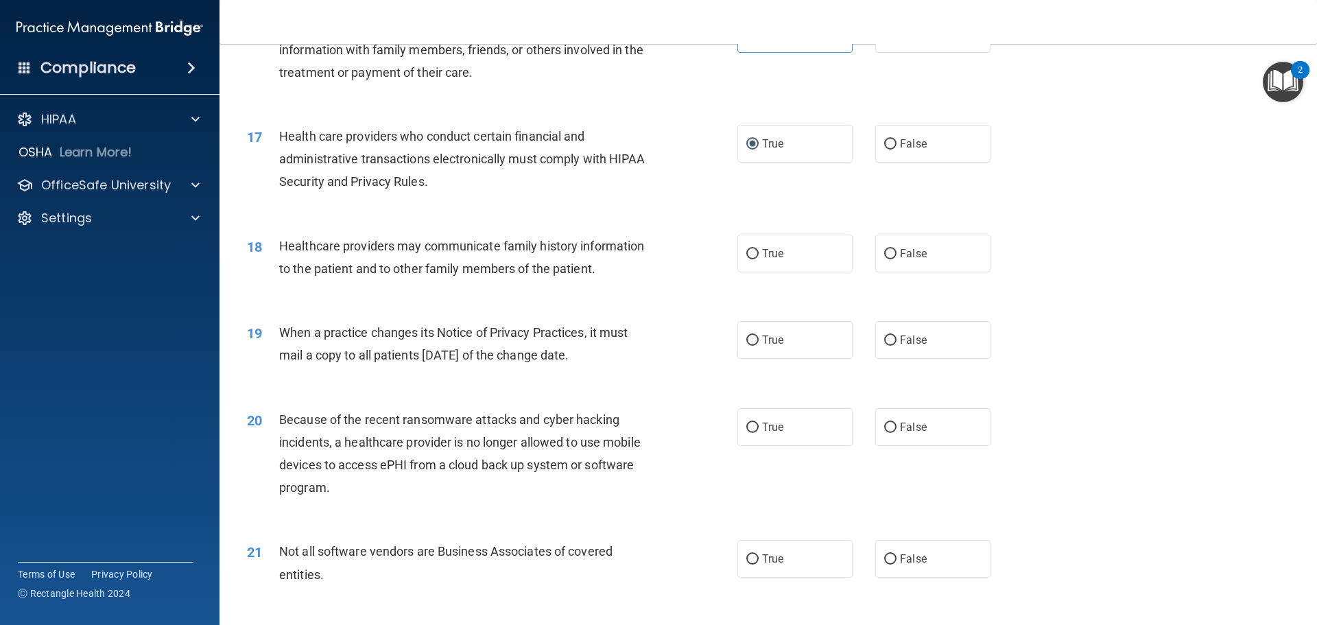
scroll to position [1646, 0]
click at [927, 255] on label "False" at bounding box center [932, 252] width 115 height 38
click at [896, 255] on input "False" at bounding box center [890, 253] width 12 height 10
radio input "true"
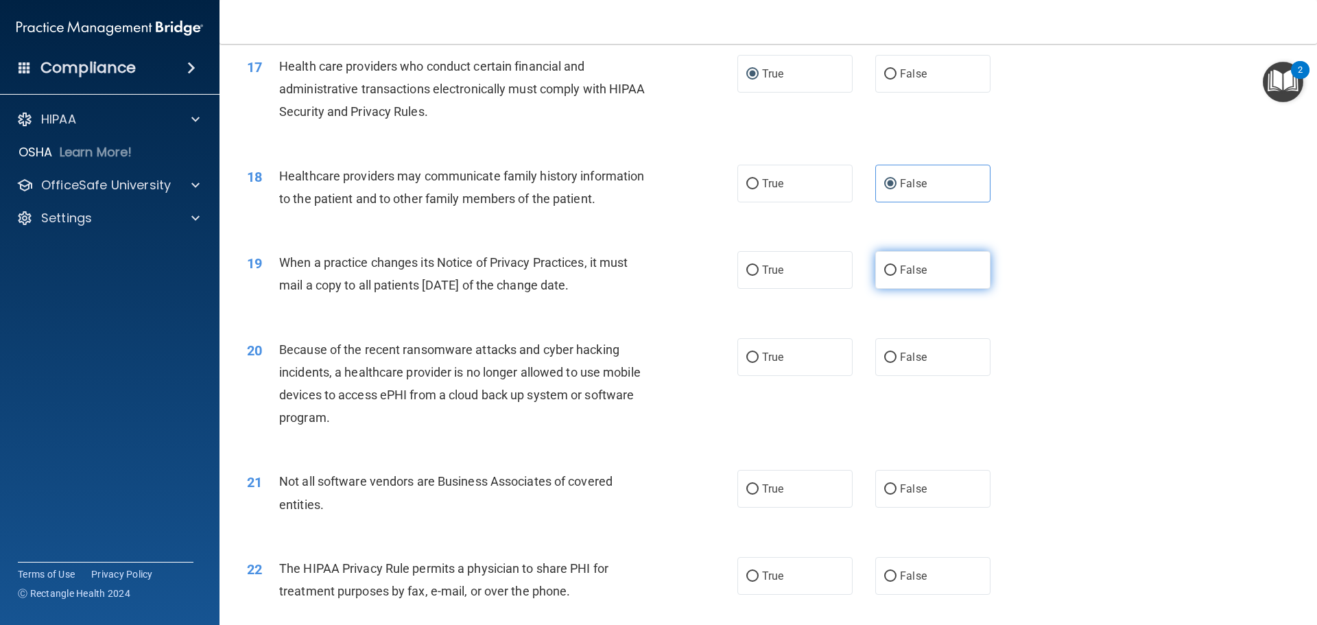
click at [941, 281] on label "False" at bounding box center [932, 270] width 115 height 38
click at [896, 276] on input "False" at bounding box center [890, 270] width 12 height 10
radio input "true"
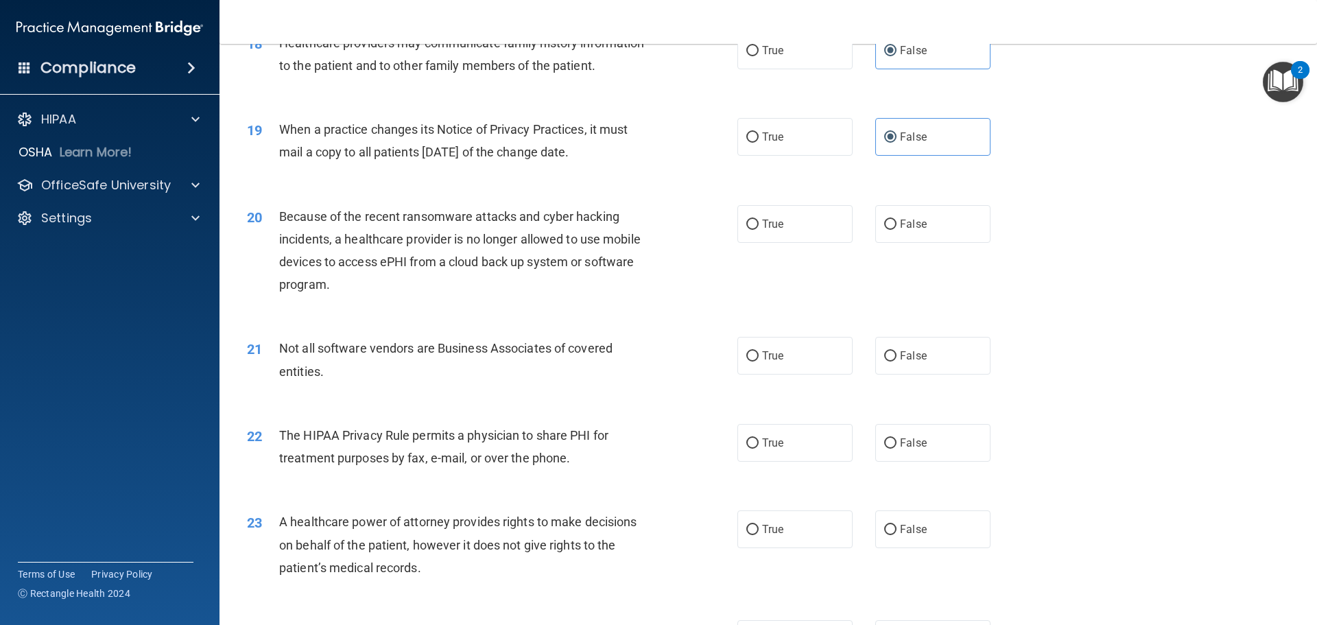
scroll to position [1852, 0]
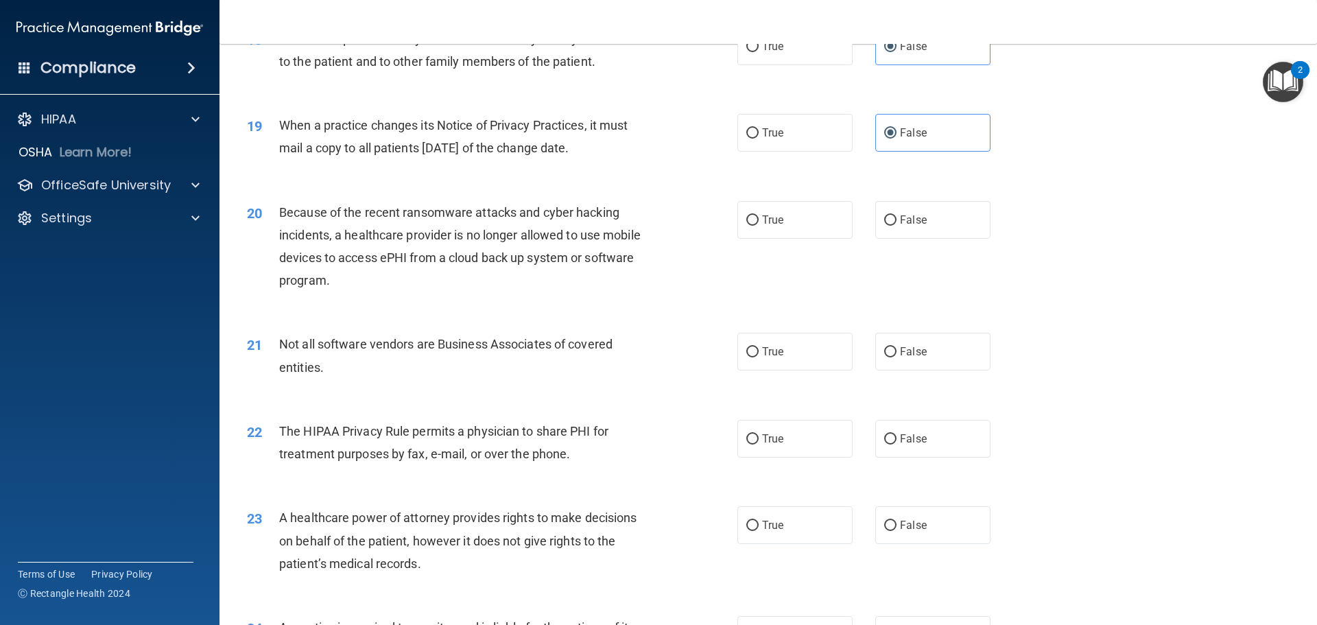
click at [708, 195] on div "20 Because of the recent ransomware attacks and cyber hacking incidents, a heal…" at bounding box center [768, 250] width 1063 height 132
click at [740, 219] on label "True" at bounding box center [794, 220] width 115 height 38
click at [746, 219] on input "True" at bounding box center [752, 220] width 12 height 10
radio input "true"
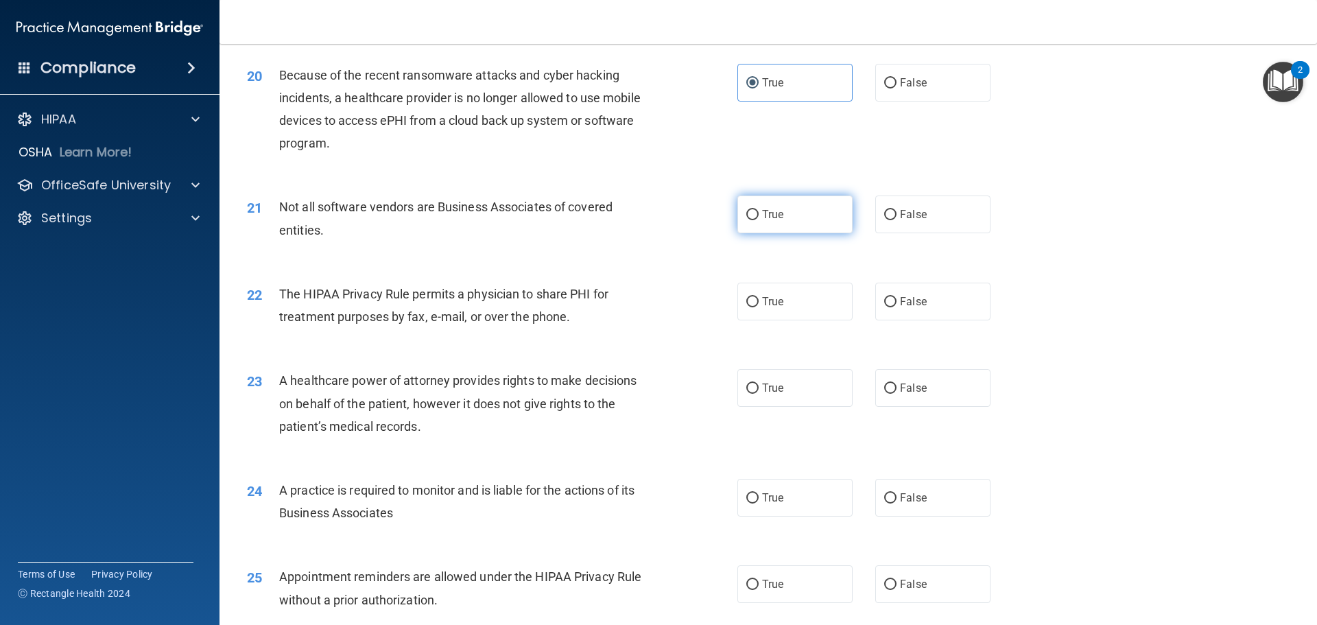
click at [753, 224] on label "True" at bounding box center [794, 214] width 115 height 38
click at [753, 220] on input "True" at bounding box center [752, 215] width 12 height 10
radio input "true"
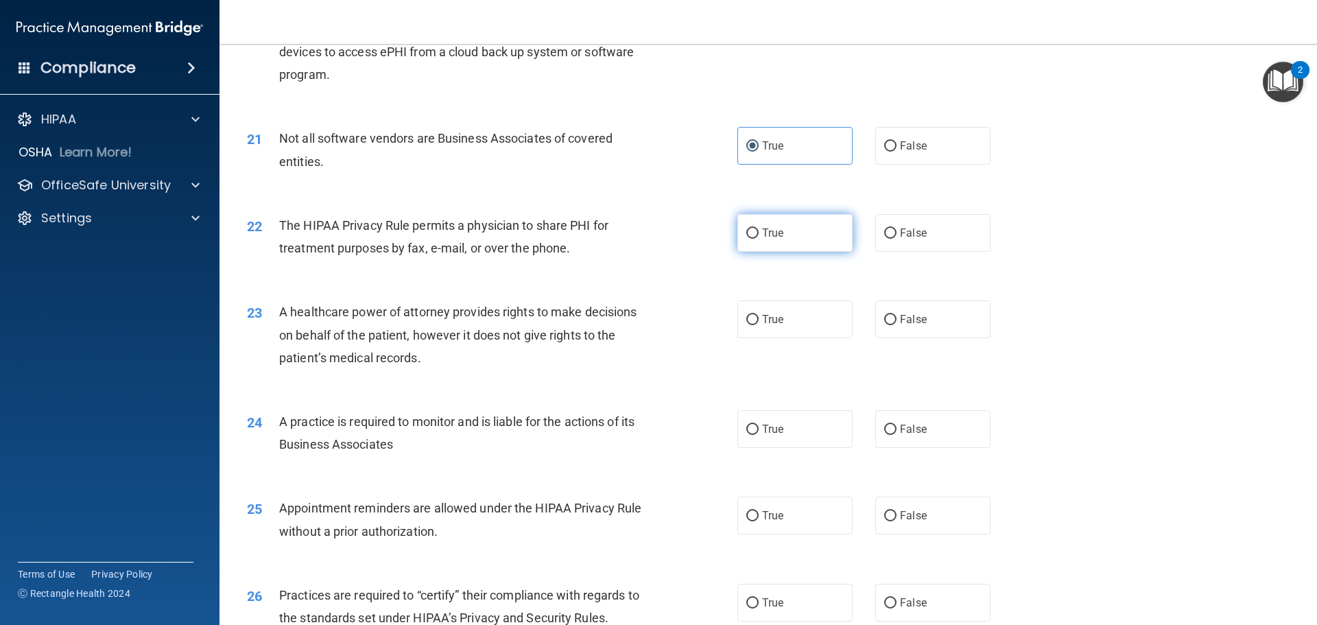
click at [762, 234] on span "True" at bounding box center [772, 232] width 21 height 13
click at [759, 234] on input "True" at bounding box center [752, 233] width 12 height 10
radio input "true"
click at [931, 316] on label "False" at bounding box center [932, 319] width 115 height 38
click at [896, 316] on input "False" at bounding box center [890, 320] width 12 height 10
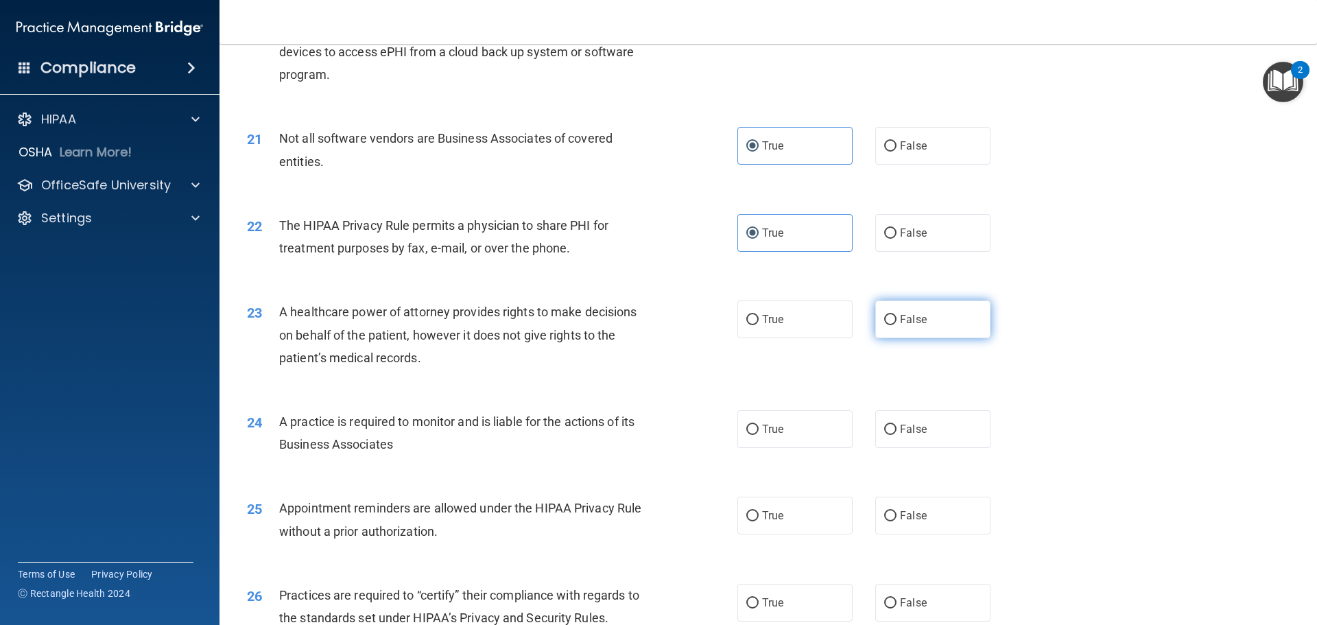
radio input "true"
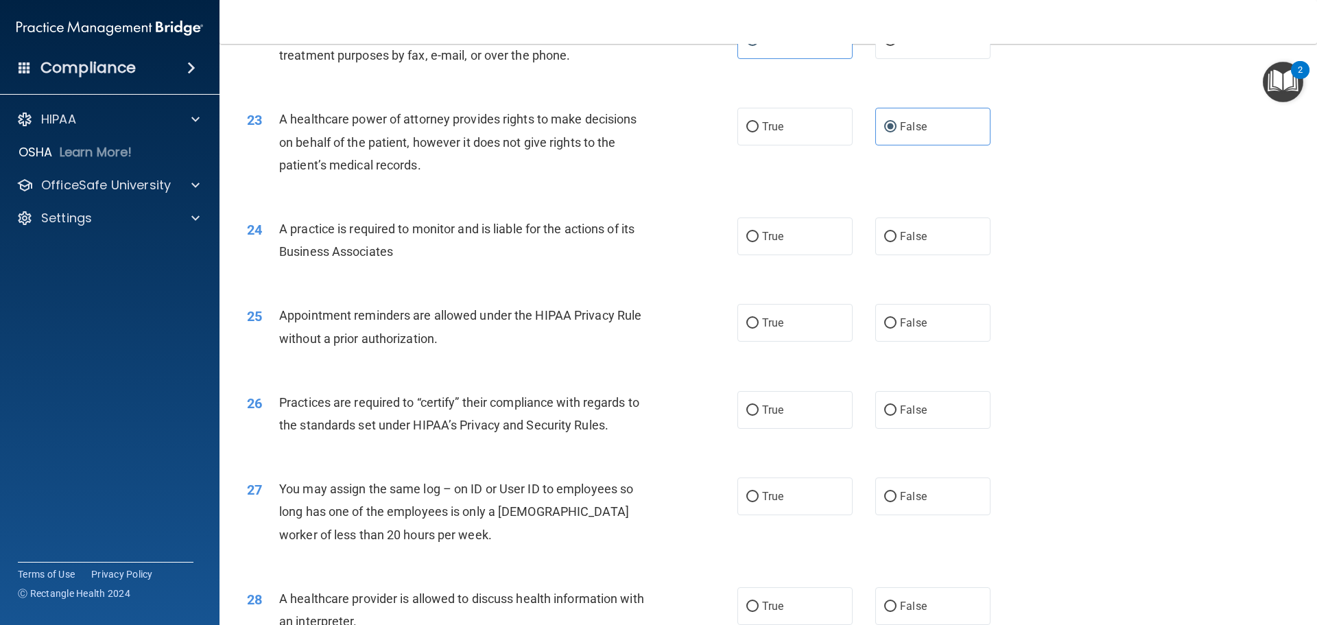
scroll to position [2263, 0]
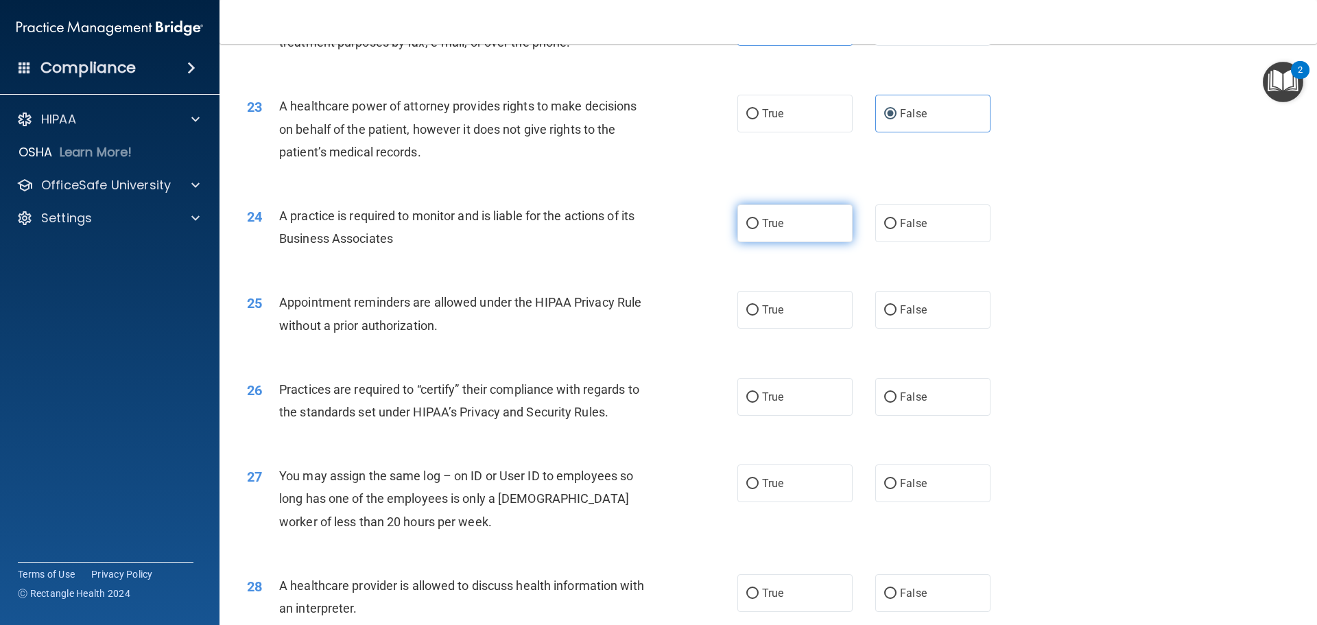
click at [767, 216] on label "True" at bounding box center [794, 223] width 115 height 38
click at [759, 219] on input "True" at bounding box center [752, 224] width 12 height 10
radio input "true"
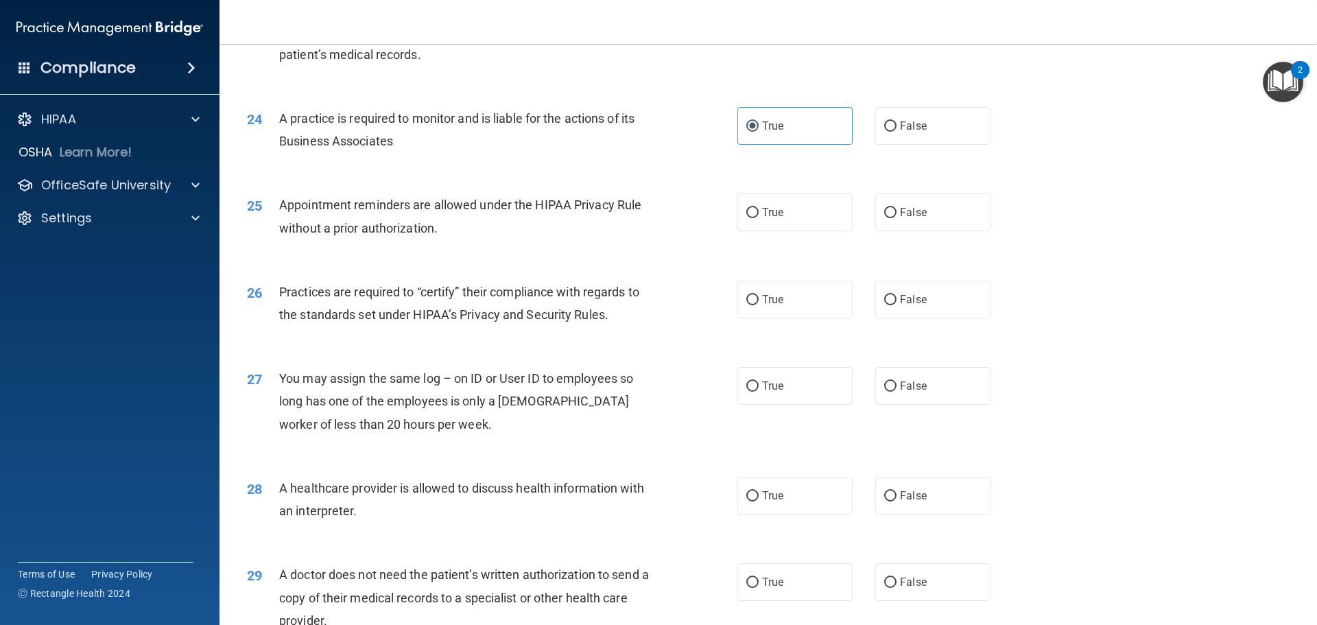
scroll to position [2401, 0]
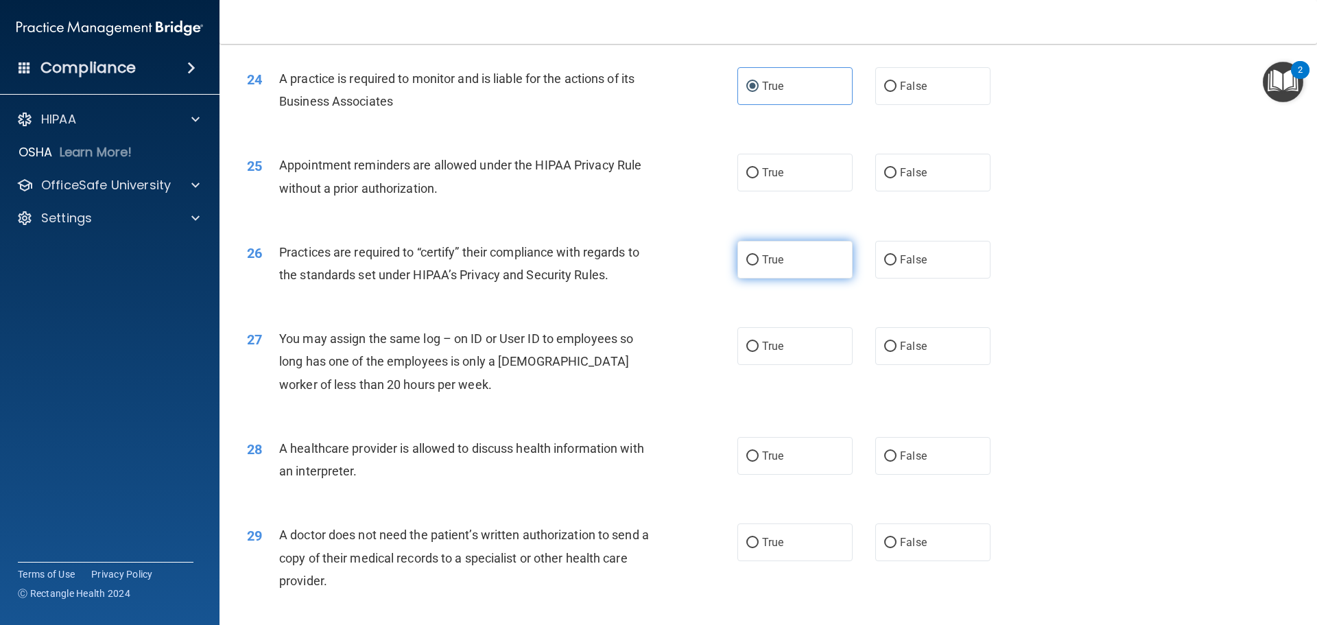
click at [787, 269] on label "True" at bounding box center [794, 260] width 115 height 38
click at [759, 265] on input "True" at bounding box center [752, 260] width 12 height 10
radio input "true"
click at [775, 190] on label "True" at bounding box center [794, 173] width 115 height 38
click at [759, 178] on input "True" at bounding box center [752, 173] width 12 height 10
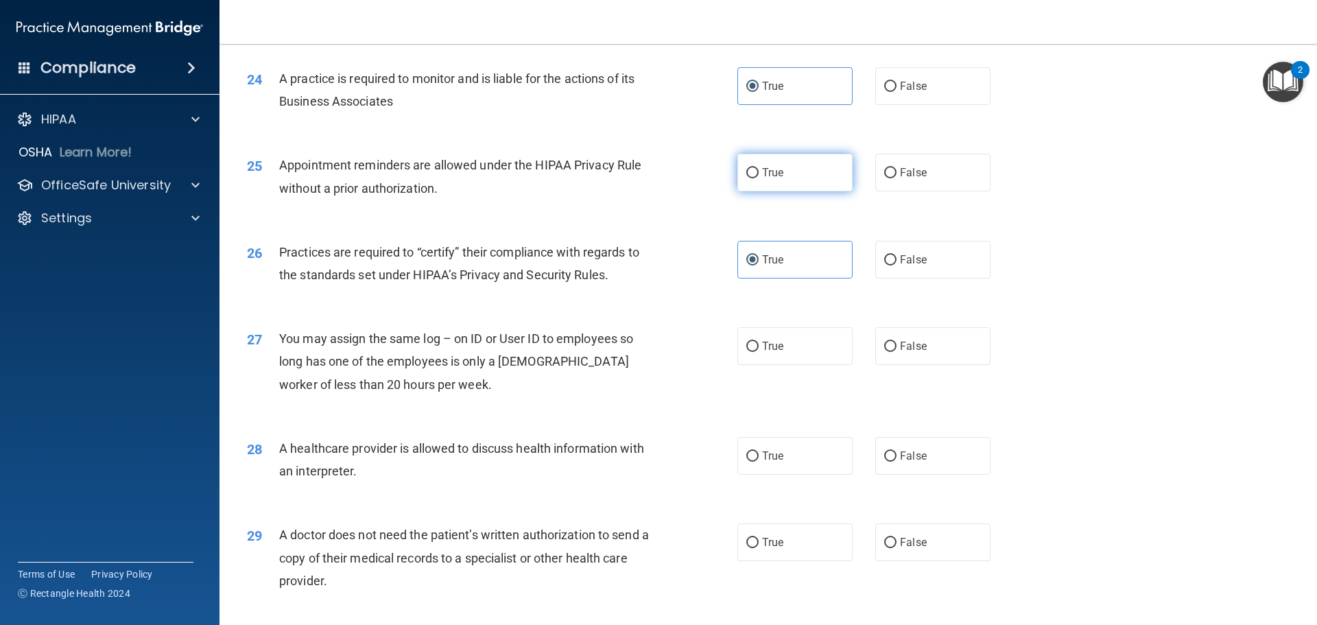
radio input "true"
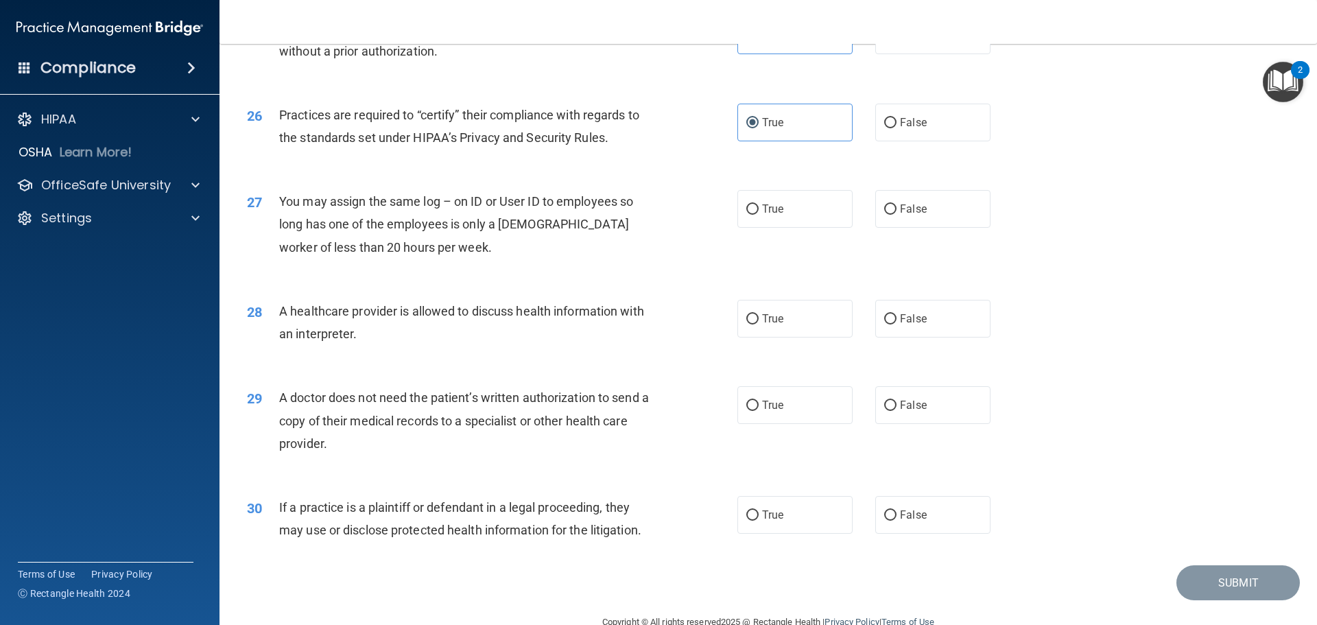
scroll to position [2469, 0]
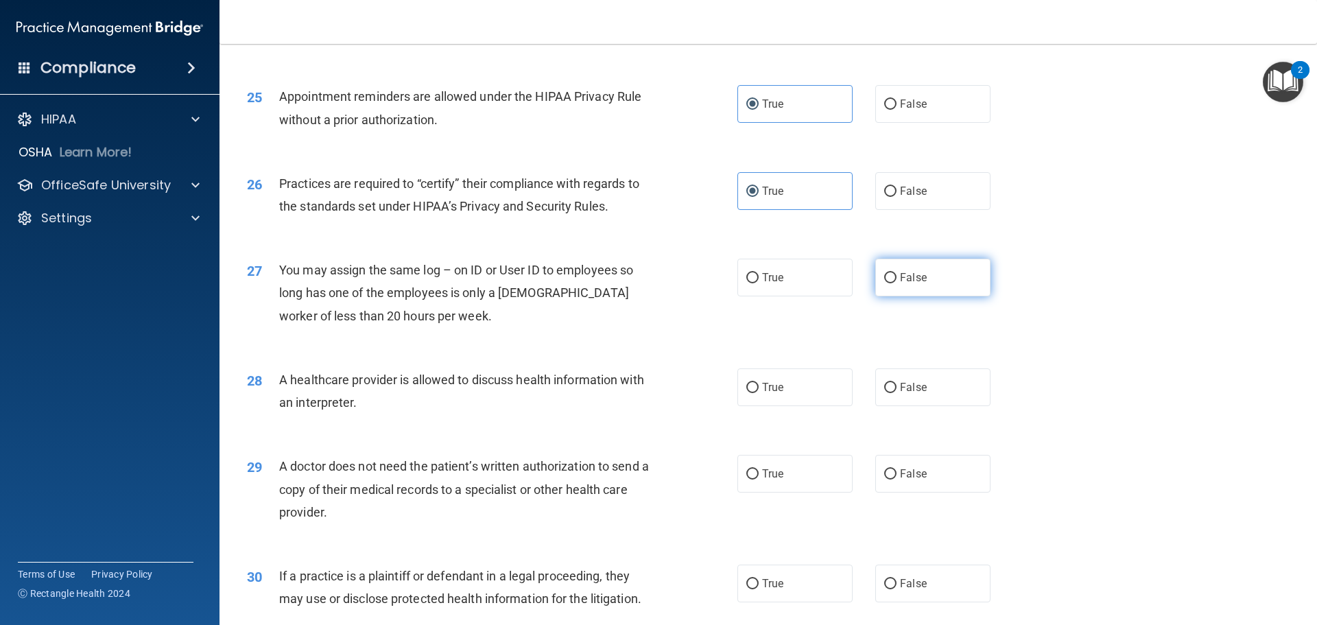
click at [936, 281] on label "False" at bounding box center [932, 278] width 115 height 38
click at [896, 281] on input "False" at bounding box center [890, 278] width 12 height 10
radio input "true"
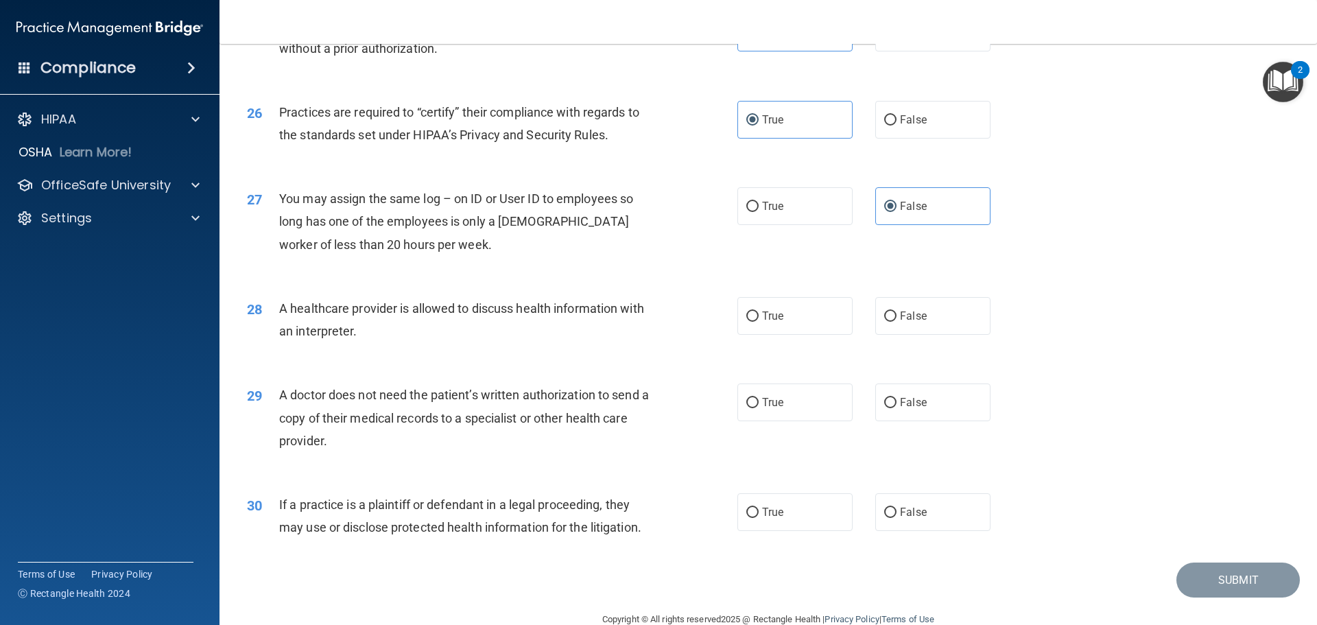
scroll to position [2568, 0]
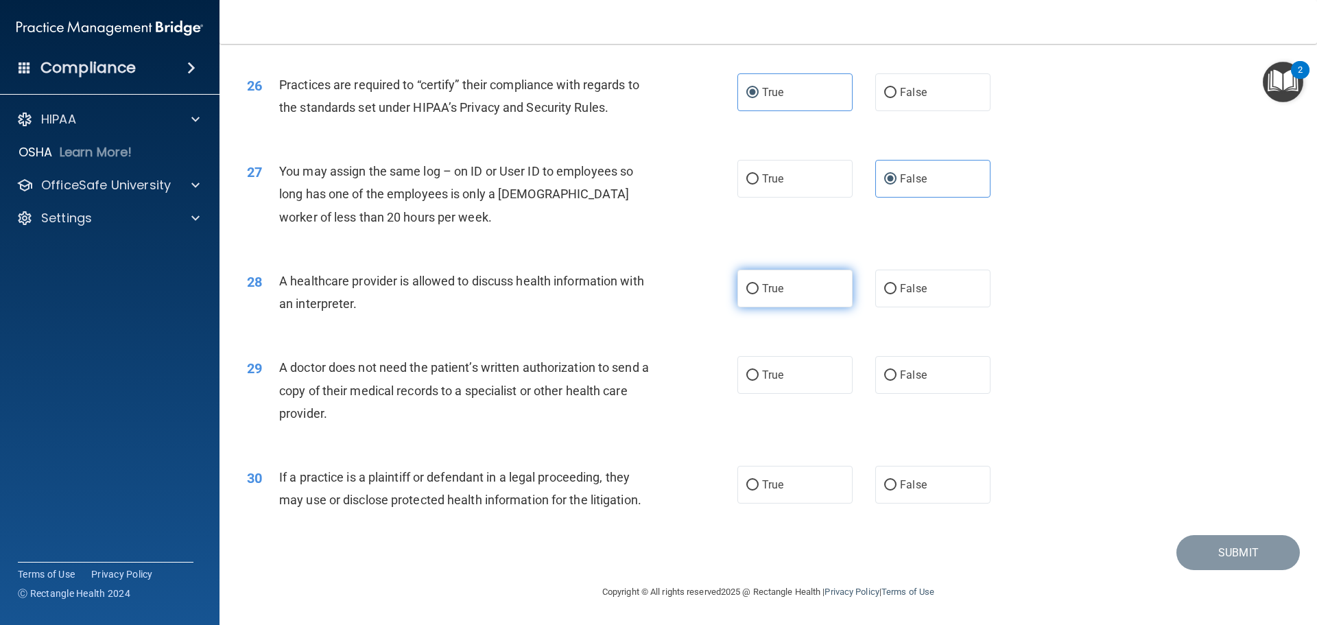
click at [822, 270] on label "True" at bounding box center [794, 289] width 115 height 38
click at [759, 284] on input "True" at bounding box center [752, 289] width 12 height 10
radio input "true"
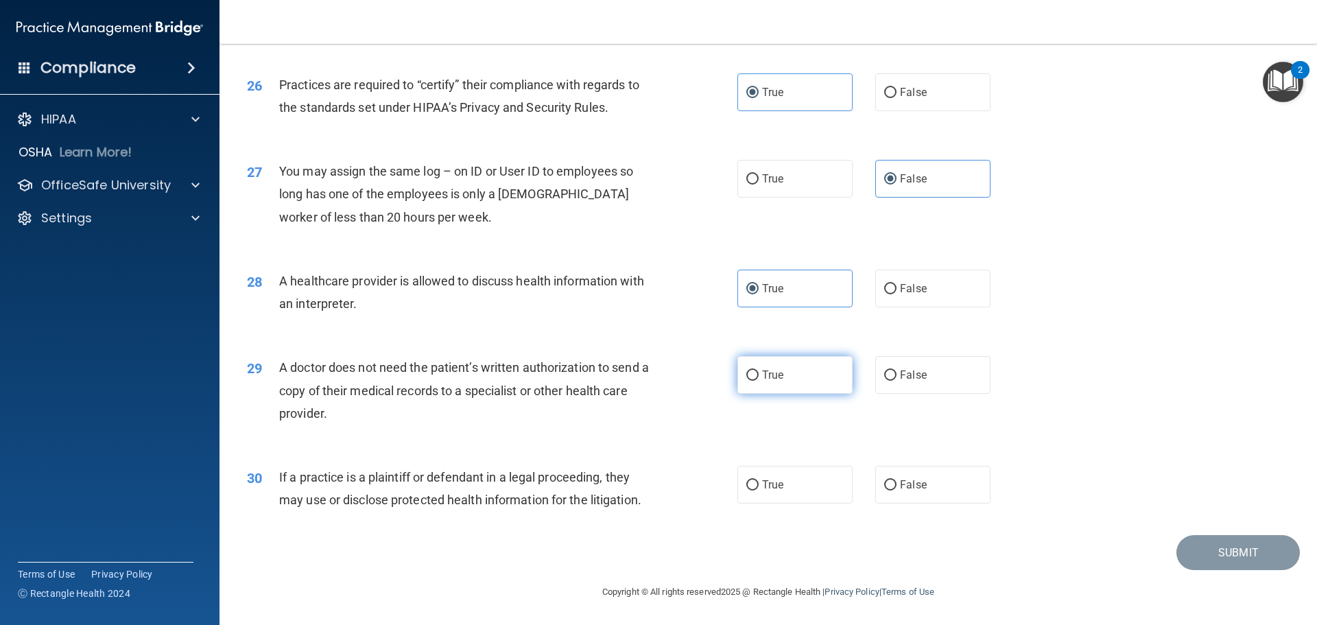
click at [813, 366] on label "True" at bounding box center [794, 375] width 115 height 38
click at [759, 370] on input "True" at bounding box center [752, 375] width 12 height 10
radio input "true"
click at [776, 490] on span "True" at bounding box center [772, 484] width 21 height 13
click at [759, 490] on input "True" at bounding box center [752, 485] width 12 height 10
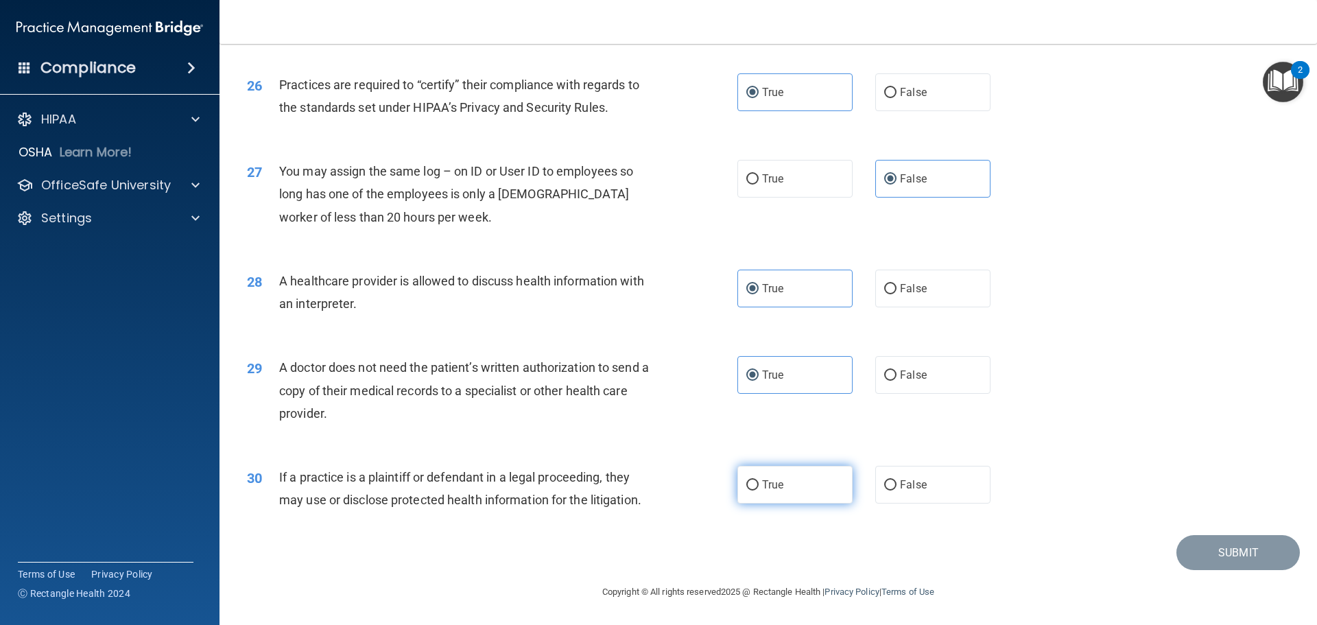
radio input "true"
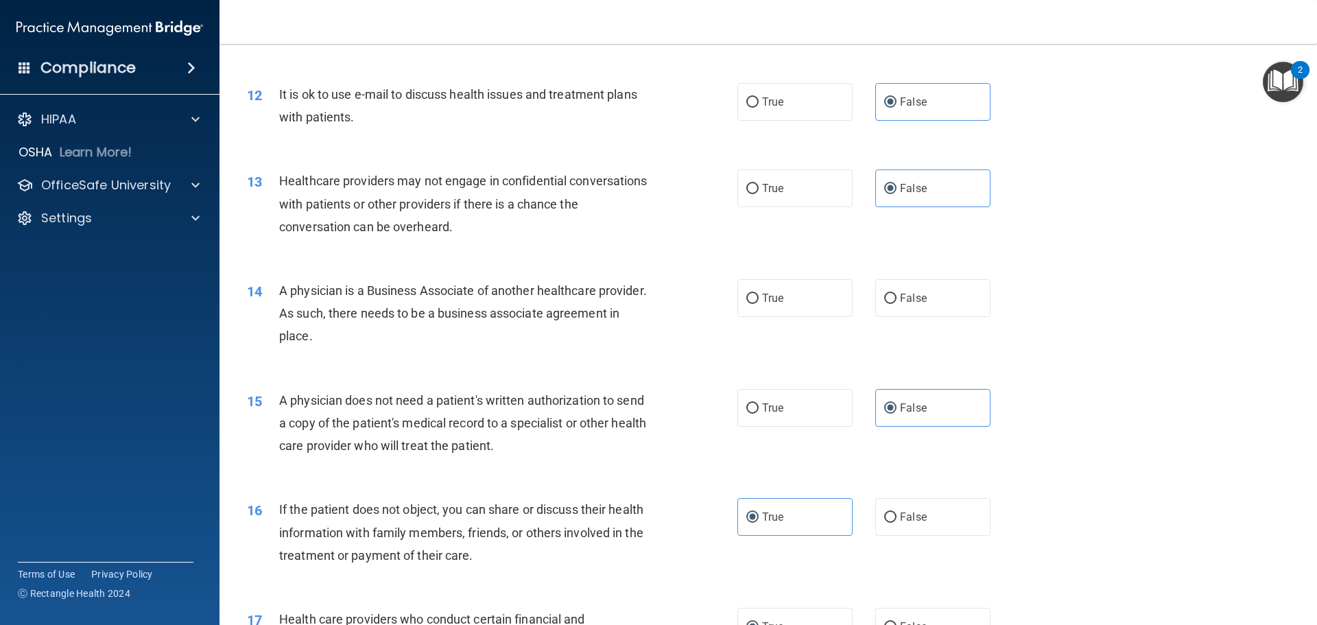
scroll to position [1128, 0]
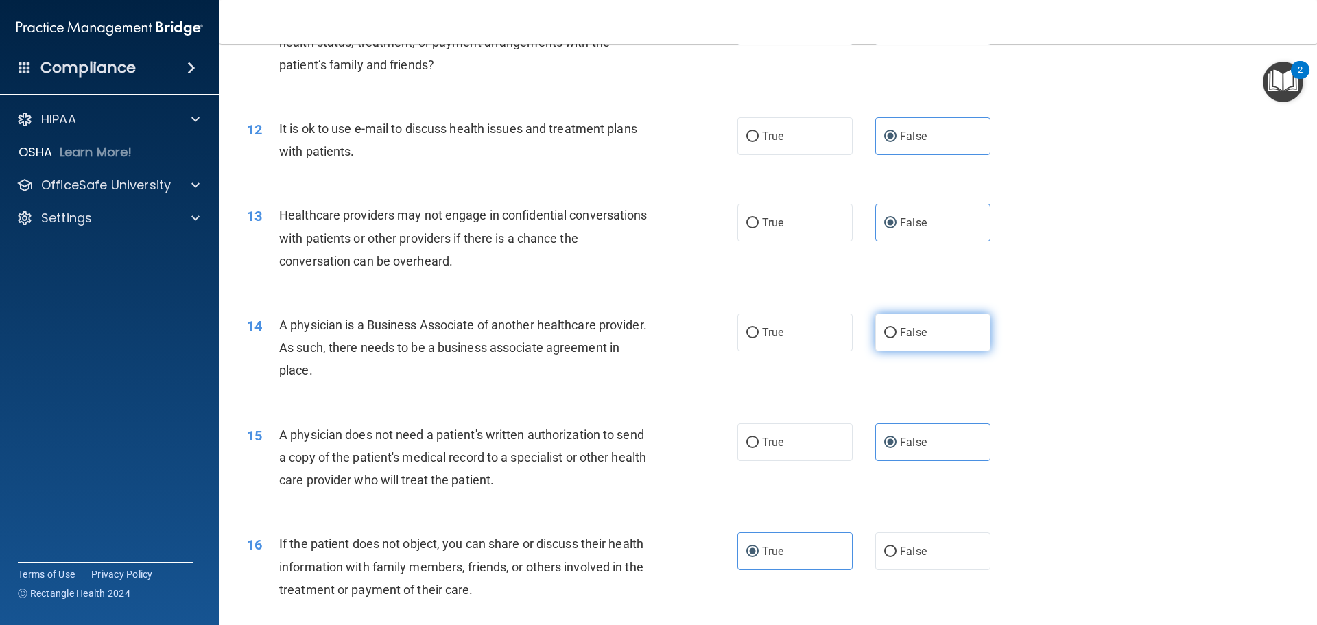
click at [882, 340] on label "False" at bounding box center [932, 332] width 115 height 38
click at [884, 338] on input "False" at bounding box center [890, 333] width 12 height 10
radio input "true"
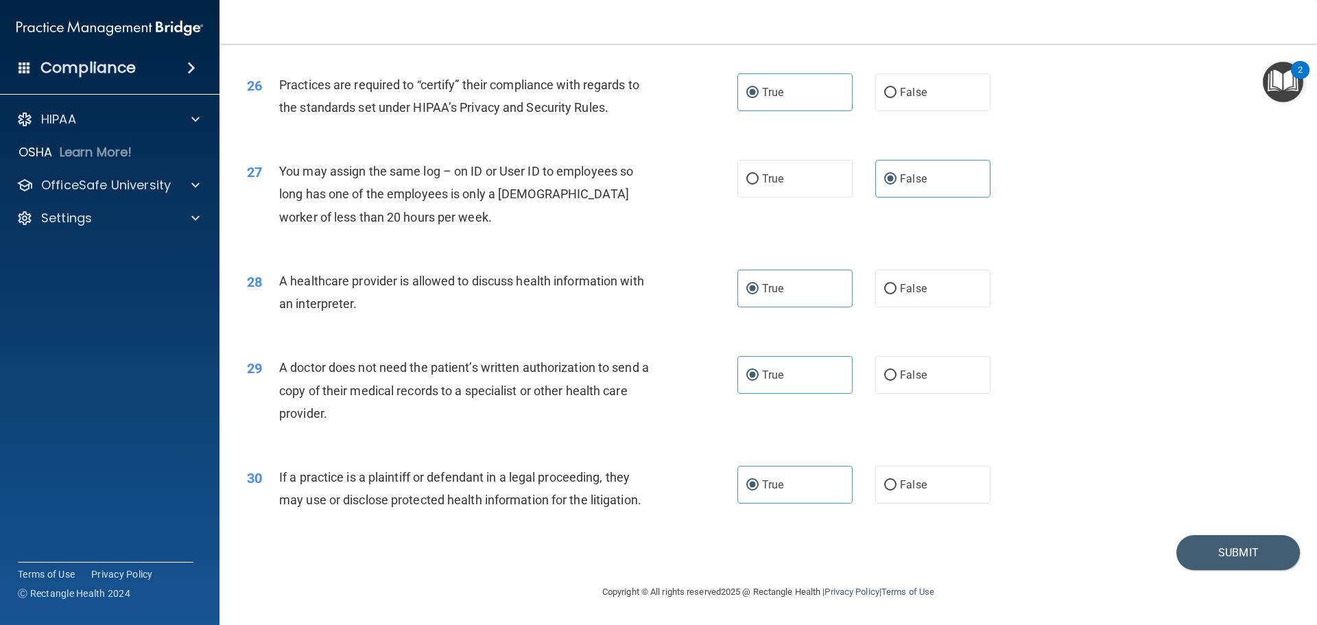
scroll to position [2499, 0]
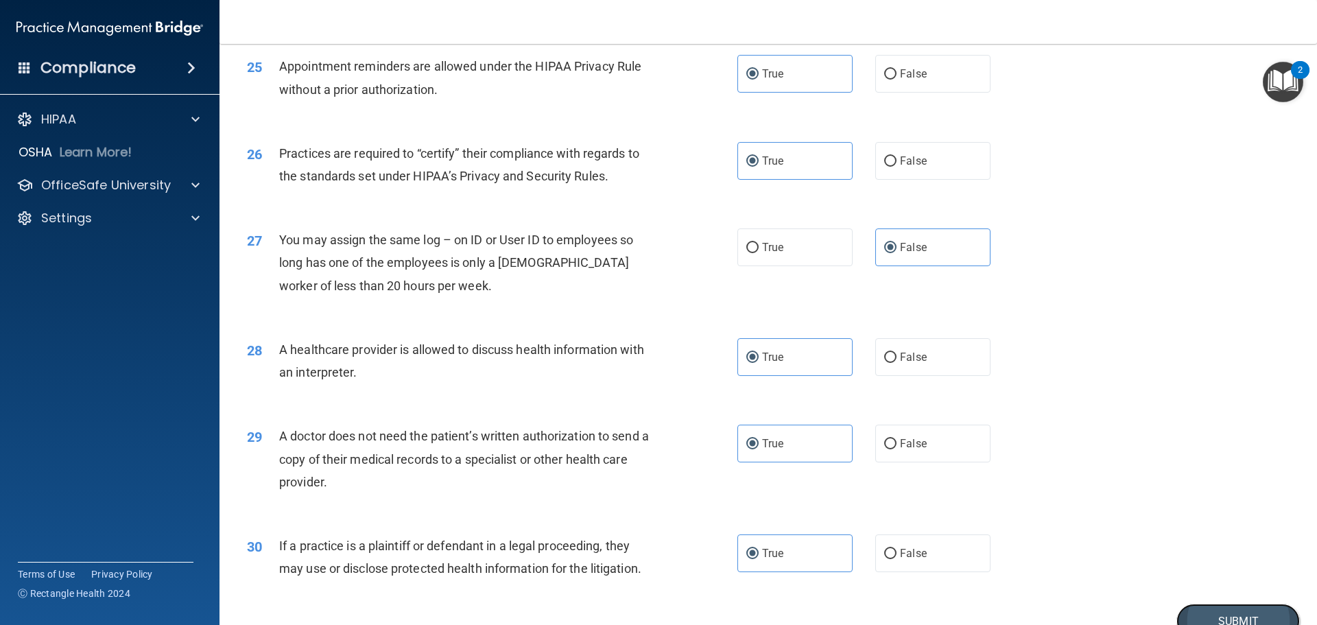
click at [1210, 609] on button "Submit" at bounding box center [1237, 621] width 123 height 35
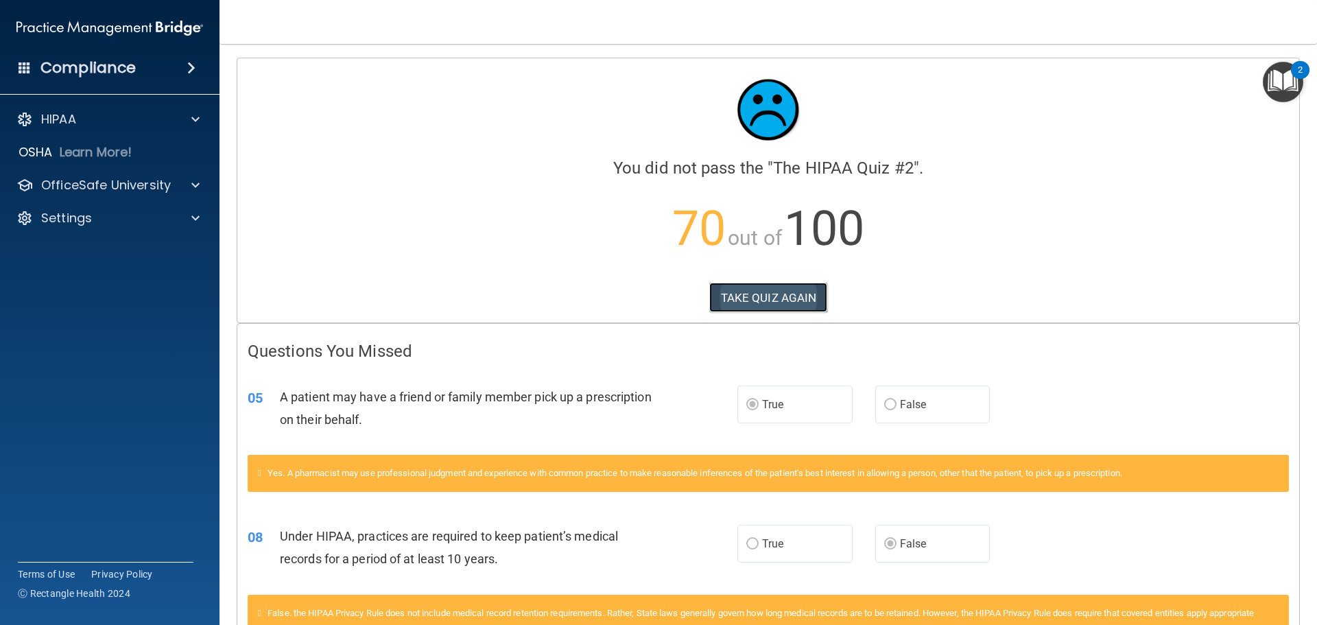
click at [741, 300] on button "TAKE QUIZ AGAIN" at bounding box center [768, 298] width 119 height 30
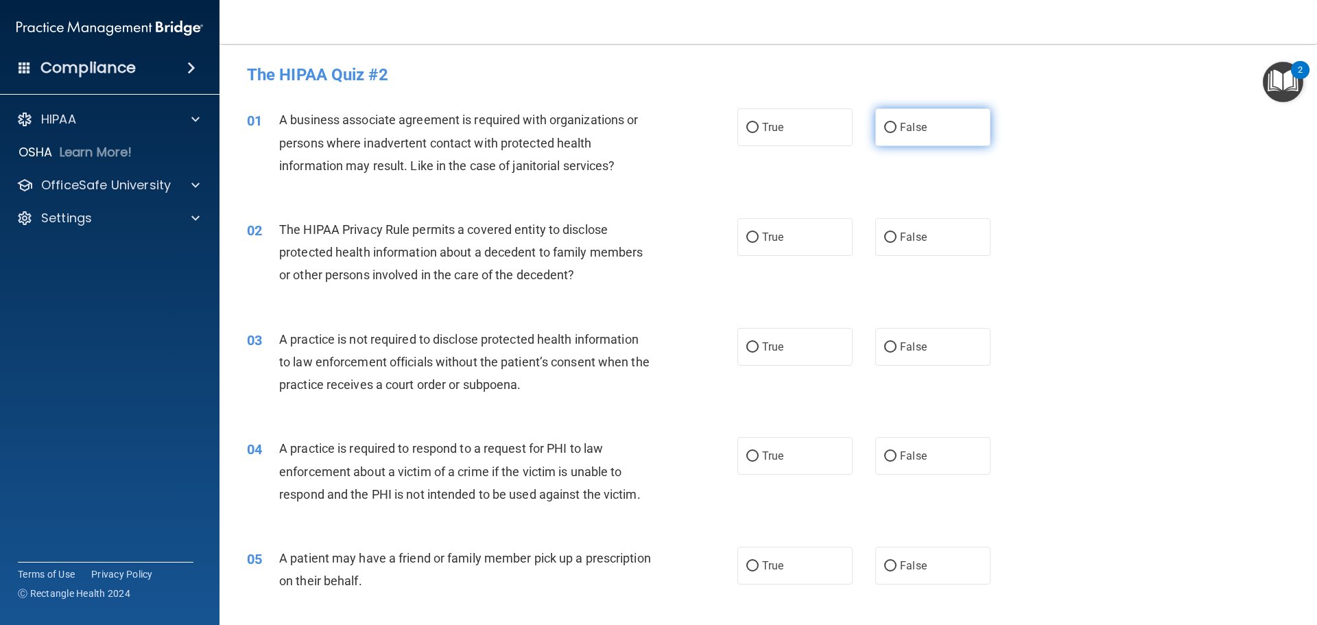
click at [906, 123] on span "False" at bounding box center [913, 127] width 27 height 13
click at [896, 123] on input "False" at bounding box center [890, 128] width 12 height 10
radio input "true"
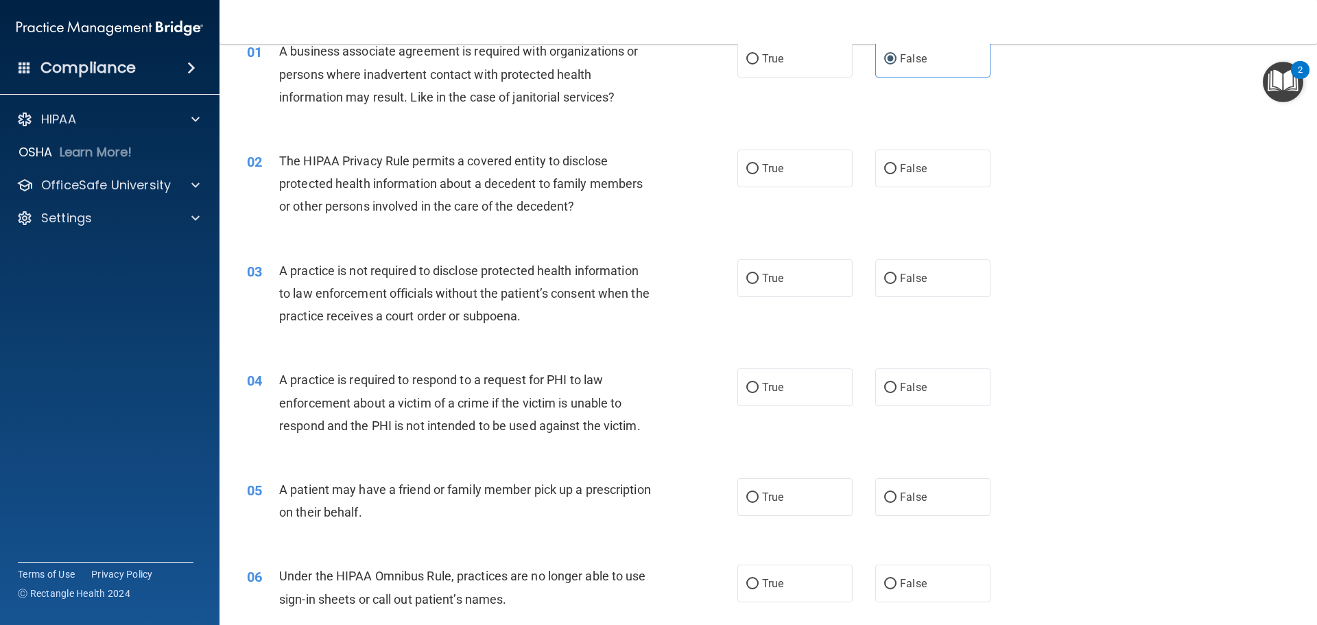
click at [925, 309] on div "03 A practice is not required to disclose protected health information to law e…" at bounding box center [768, 297] width 1063 height 110
click at [926, 292] on label "False" at bounding box center [932, 278] width 115 height 38
click at [896, 284] on input "False" at bounding box center [890, 279] width 12 height 10
radio input "true"
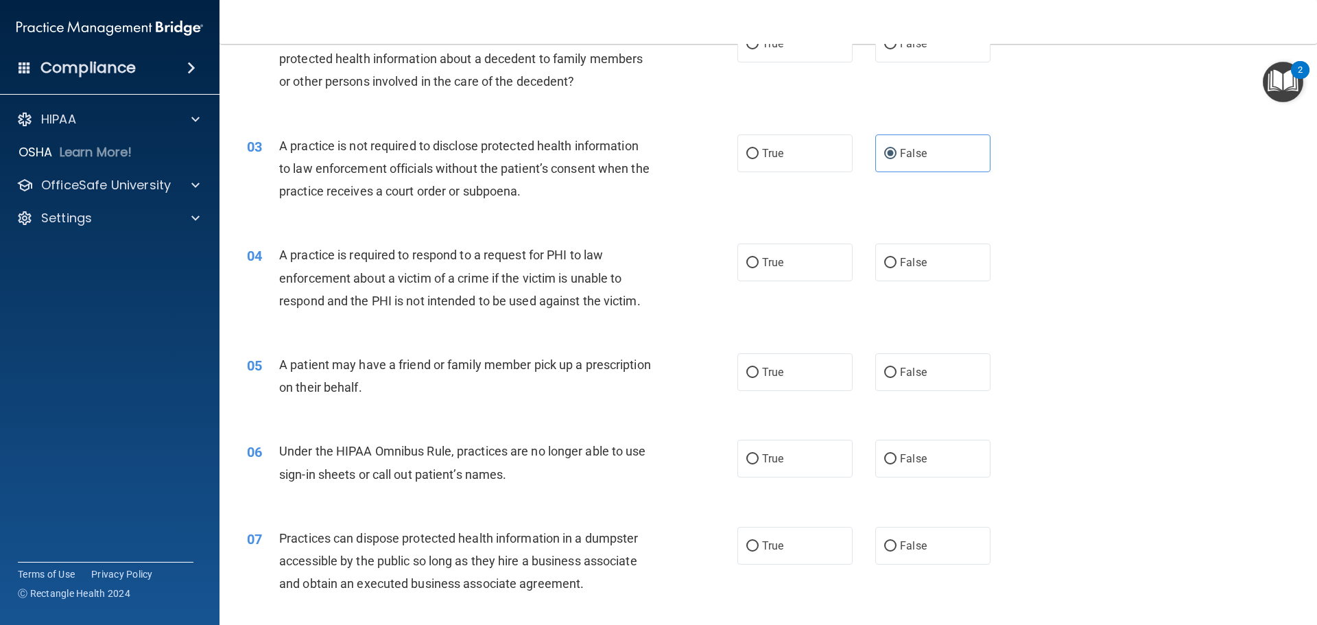
scroll to position [206, 0]
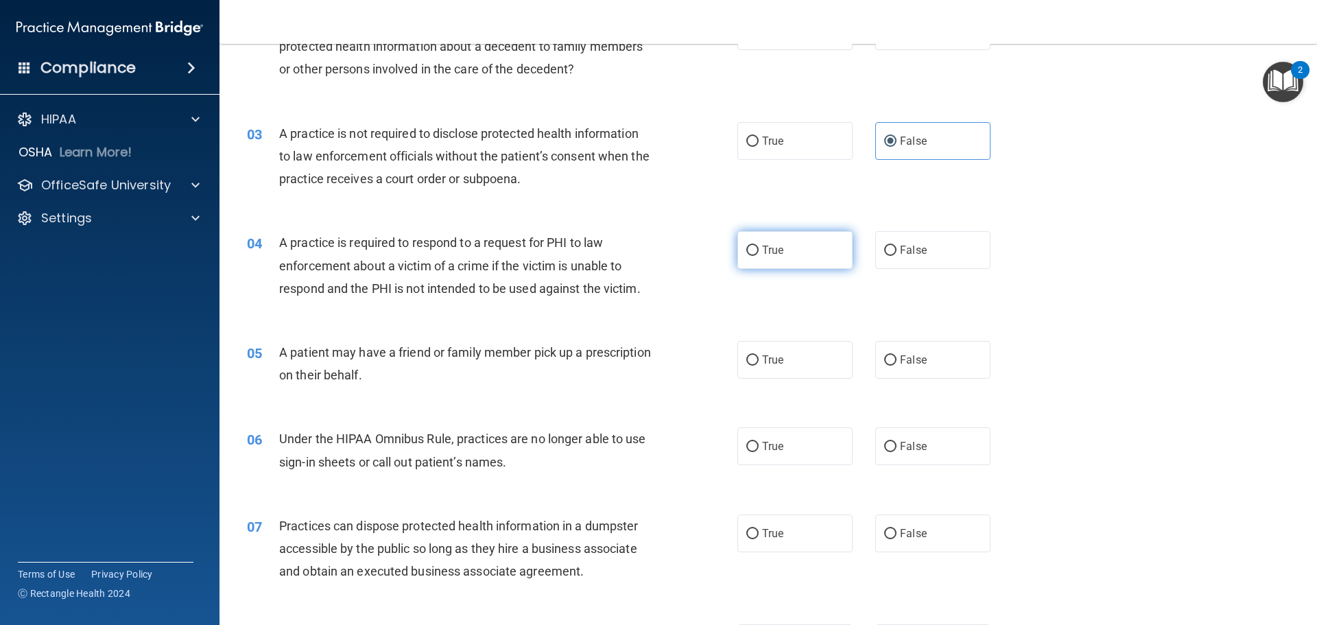
click at [754, 248] on label "True" at bounding box center [794, 250] width 115 height 38
click at [754, 248] on input "True" at bounding box center [752, 251] width 12 height 10
radio input "true"
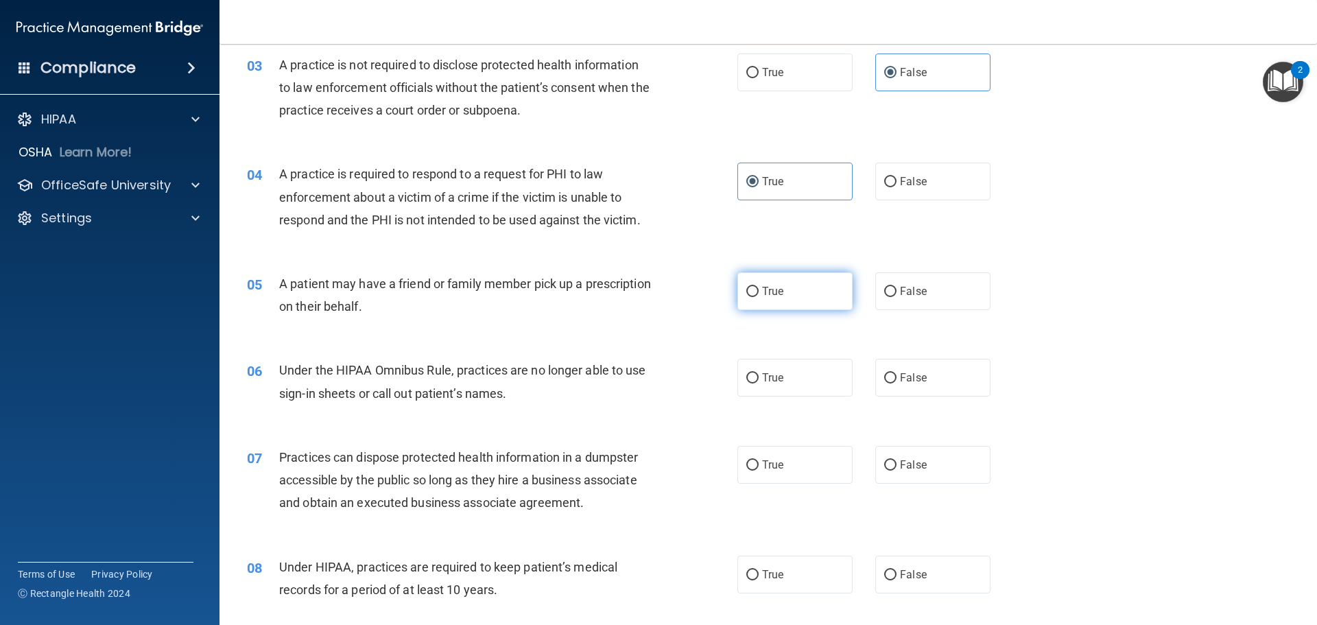
drag, startPoint x: 734, startPoint y: 307, endPoint x: 747, endPoint y: 294, distance: 18.9
click at [1014, 272] on ng-form "05 A patient may have a friend or family member pick up a prescription on their…" at bounding box center [1014, 272] width 0 height 0
click at [748, 291] on input "True" at bounding box center [752, 292] width 12 height 10
radio input "true"
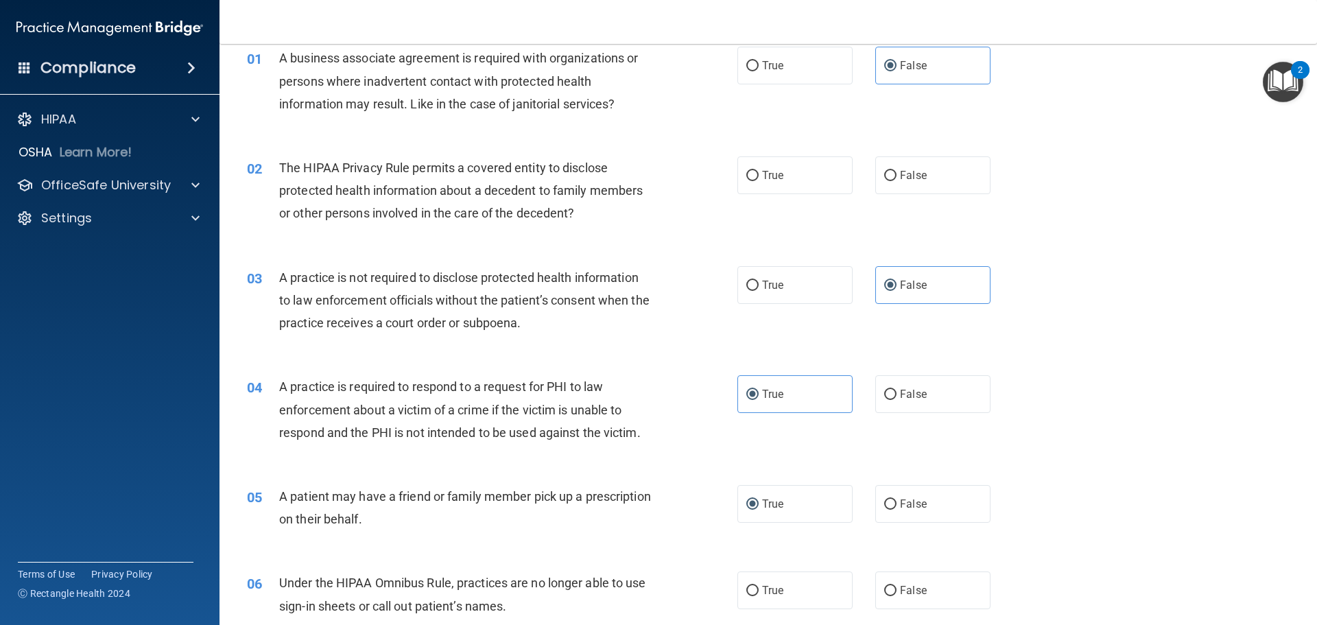
scroll to position [0, 0]
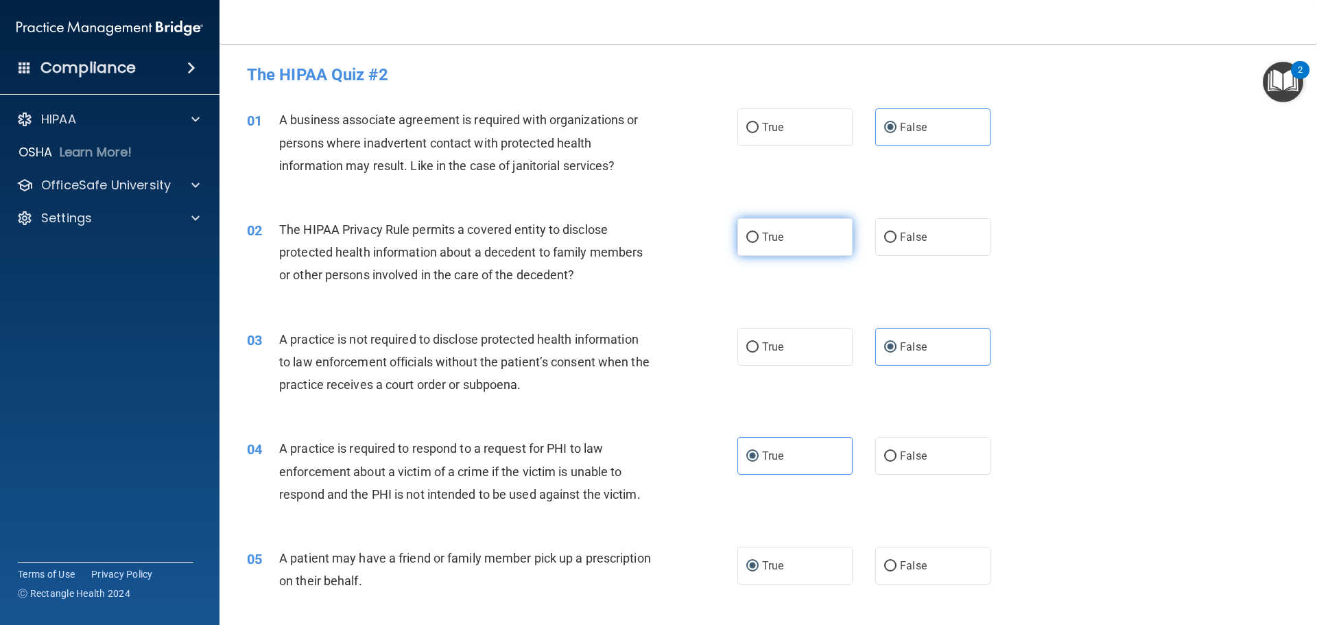
click at [740, 233] on label "True" at bounding box center [794, 237] width 115 height 38
click at [746, 233] on input "True" at bounding box center [752, 238] width 12 height 10
radio input "true"
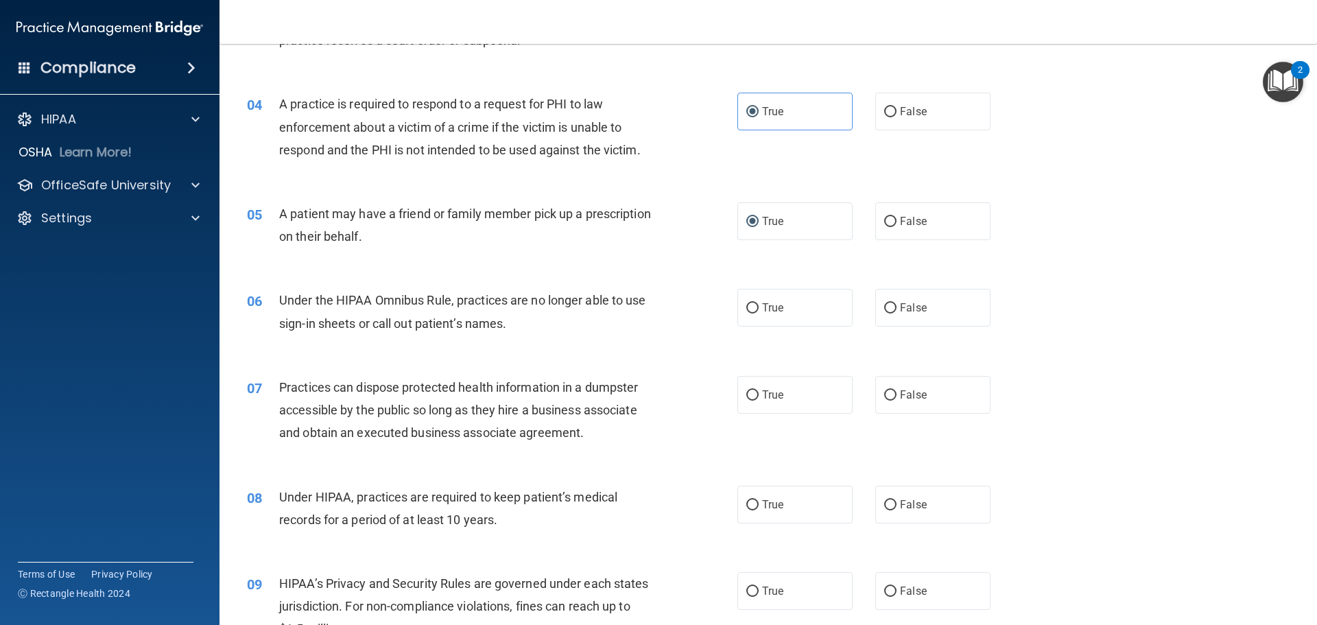
scroll to position [412, 0]
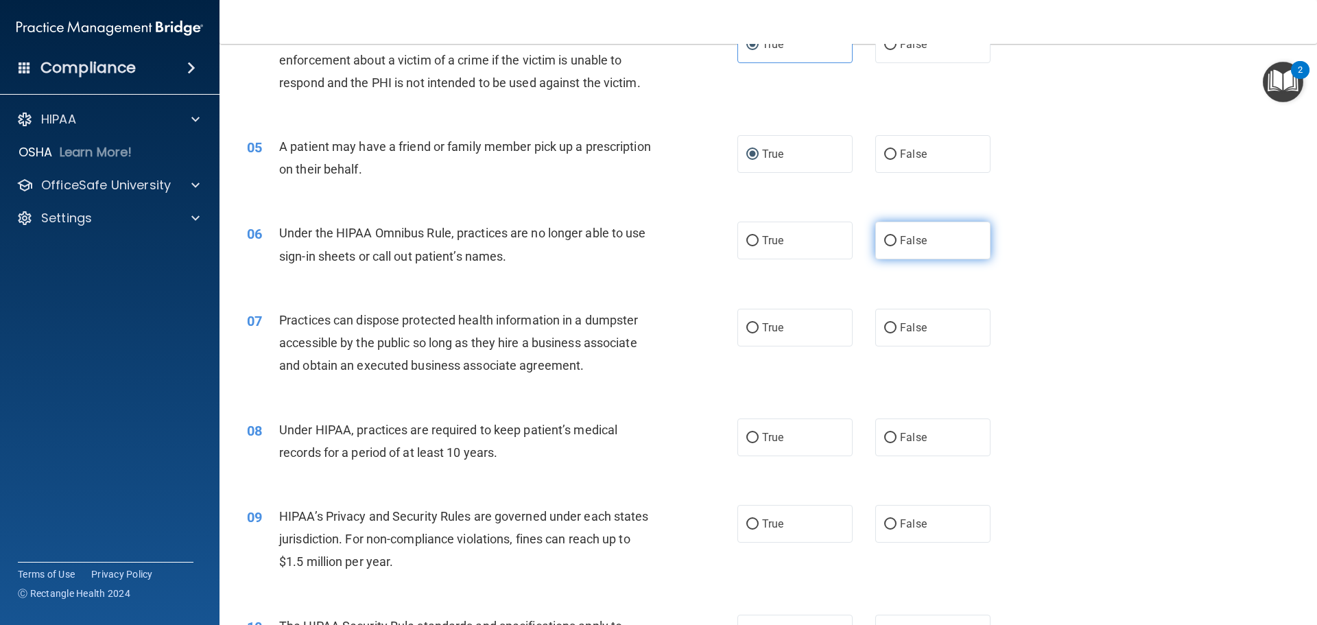
click at [943, 252] on label "False" at bounding box center [932, 241] width 115 height 38
click at [896, 246] on input "False" at bounding box center [890, 241] width 12 height 10
radio input "true"
click at [943, 252] on label "False" at bounding box center [932, 241] width 115 height 38
click at [896, 246] on input "False" at bounding box center [890, 241] width 12 height 10
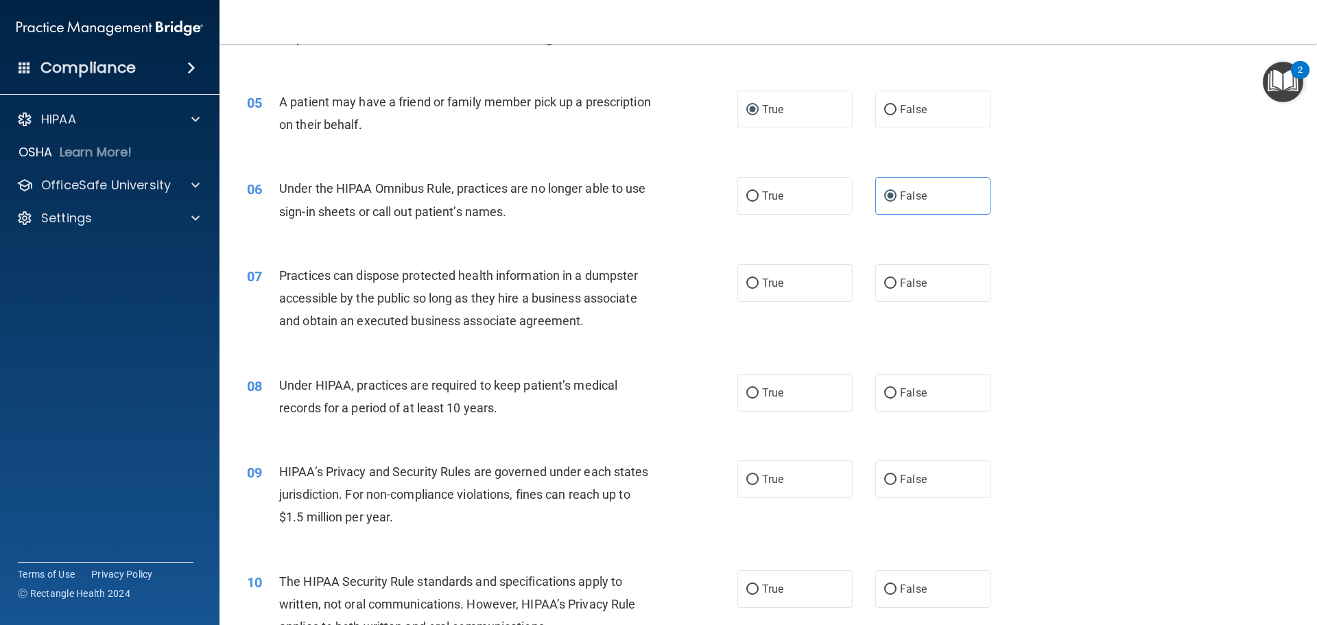
scroll to position [480, 0]
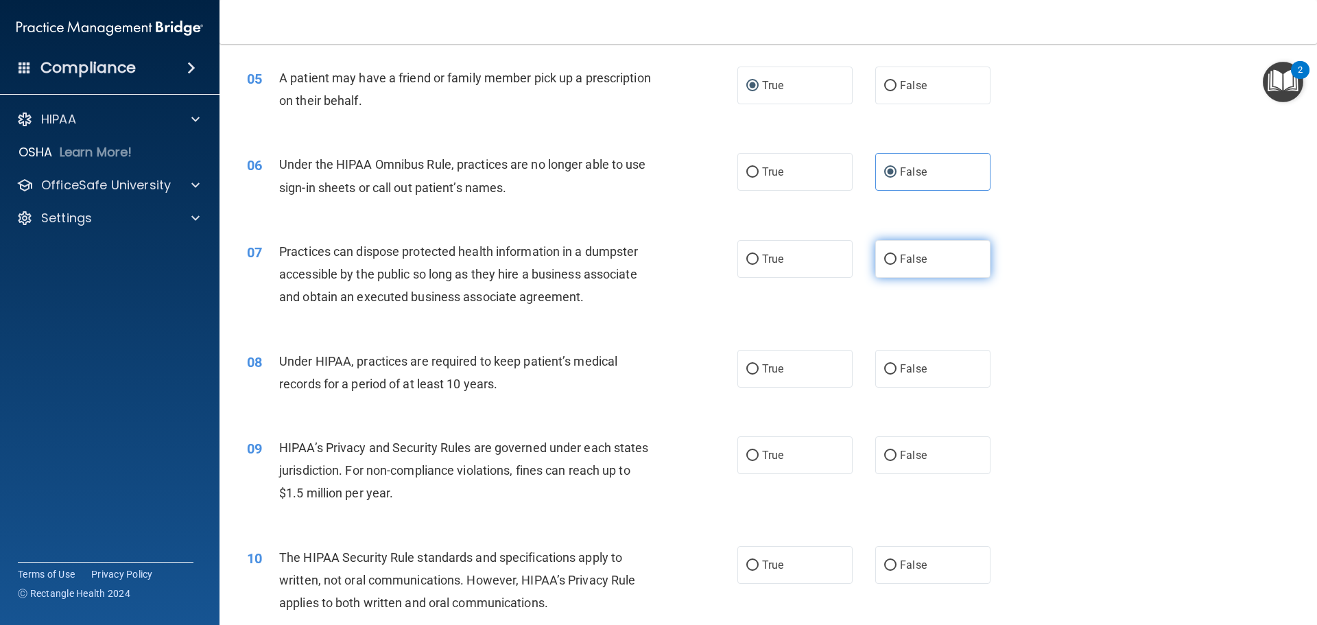
click at [900, 259] on span "False" at bounding box center [913, 258] width 27 height 13
click at [894, 259] on input "False" at bounding box center [890, 259] width 12 height 10
radio input "true"
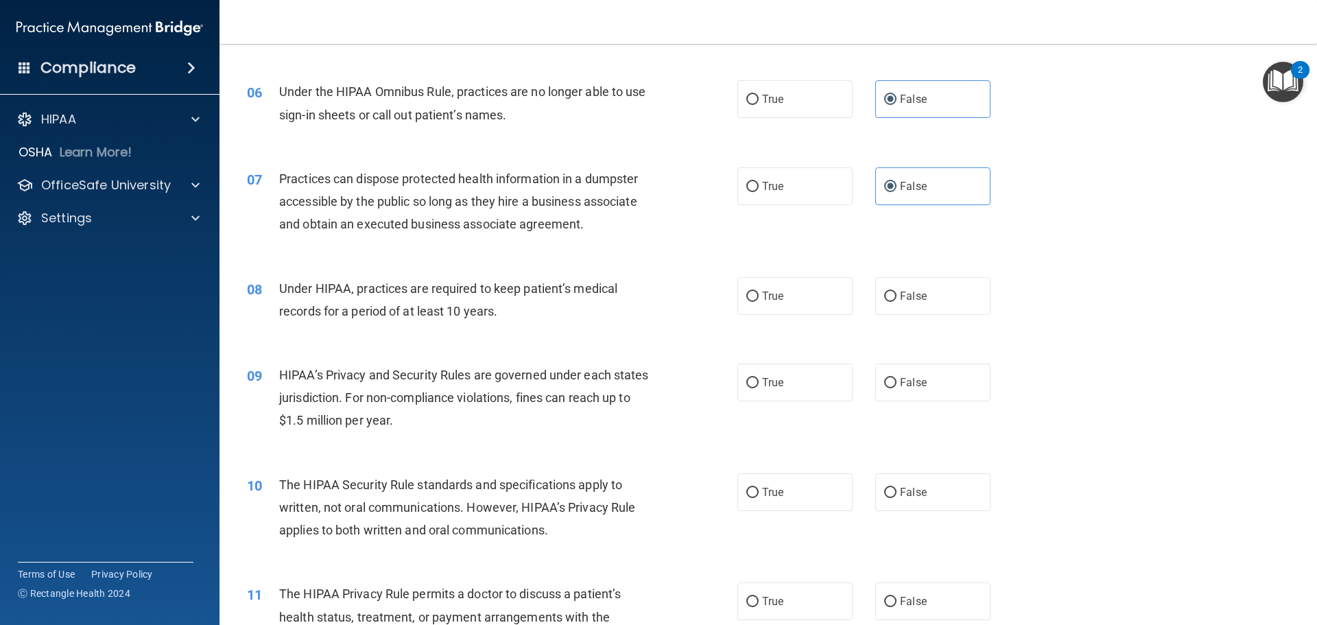
scroll to position [617, 0]
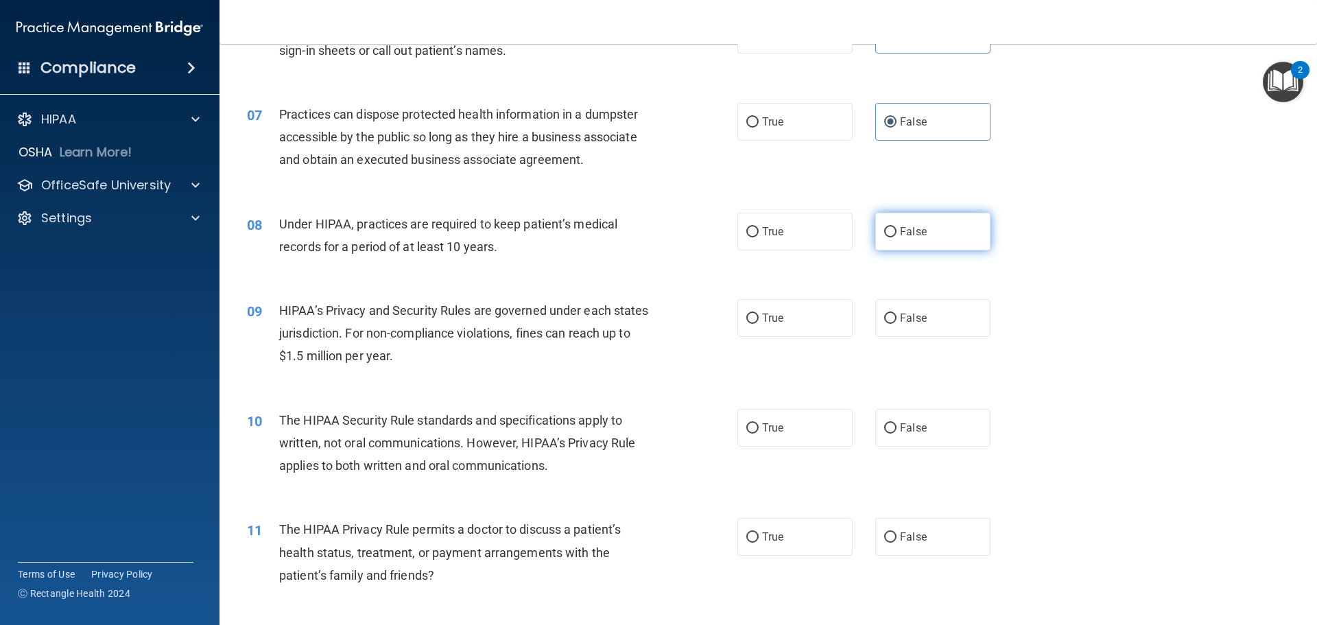
click at [919, 234] on span "False" at bounding box center [913, 231] width 27 height 13
click at [896, 234] on input "False" at bounding box center [890, 232] width 12 height 10
radio input "true"
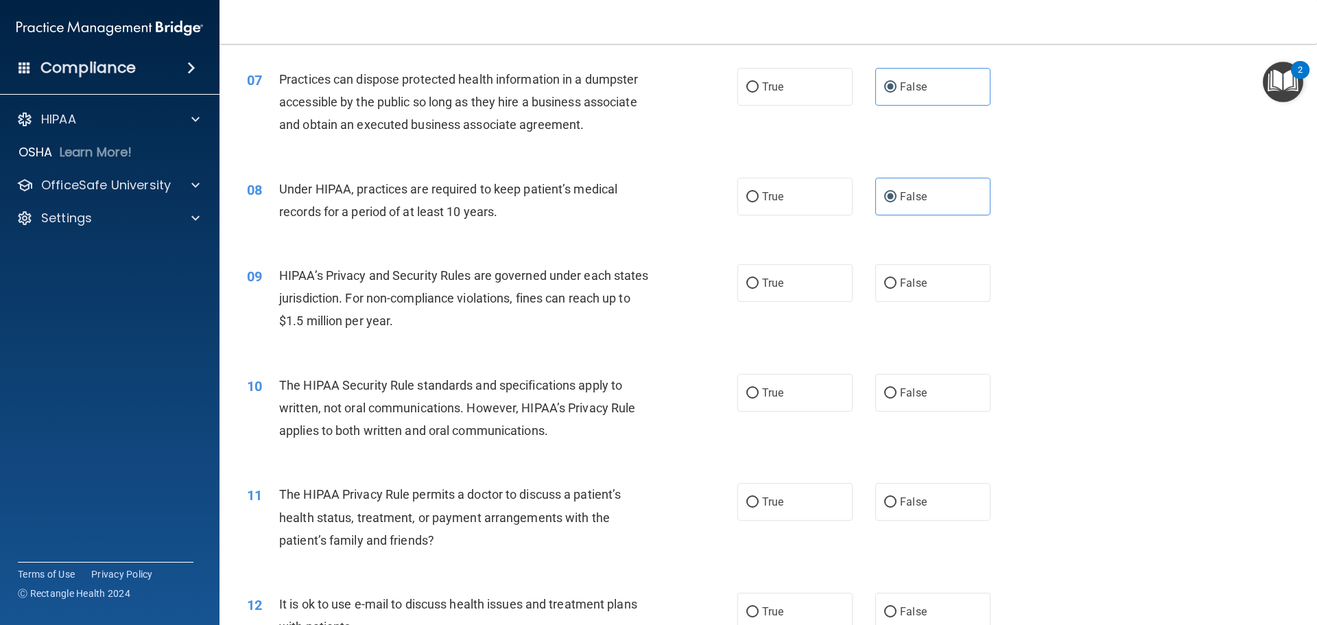
scroll to position [686, 0]
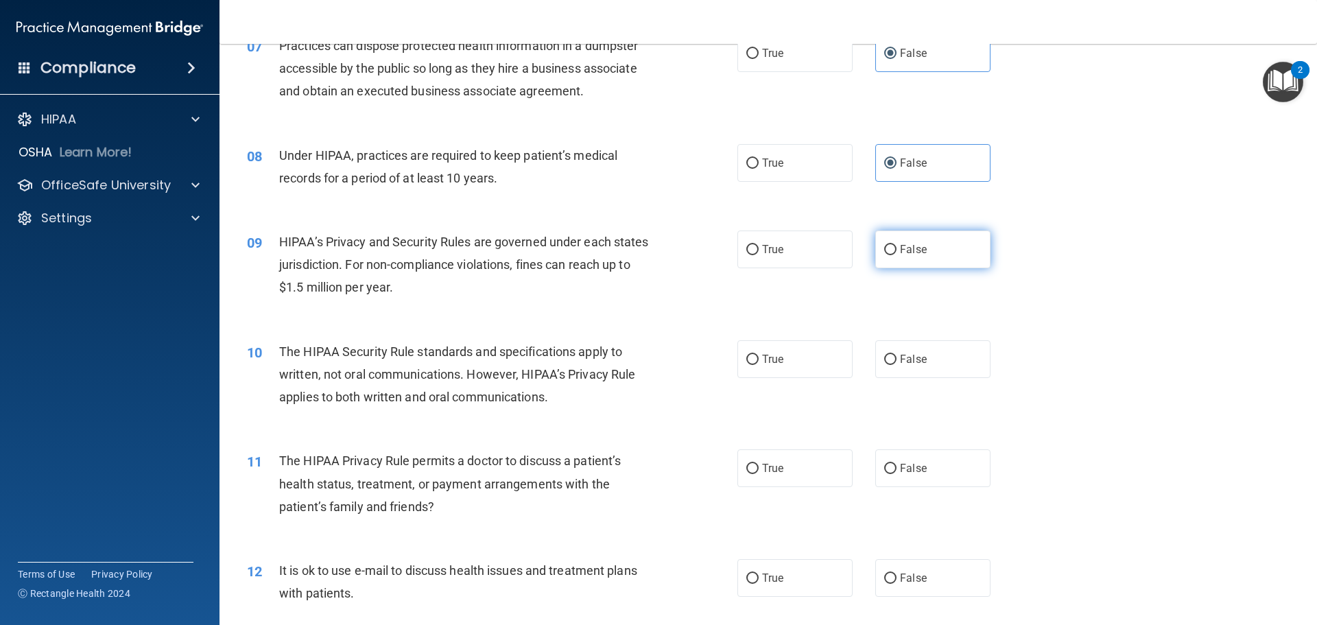
click at [890, 250] on label "False" at bounding box center [932, 249] width 115 height 38
click at [890, 250] on input "False" at bounding box center [890, 250] width 12 height 10
radio input "true"
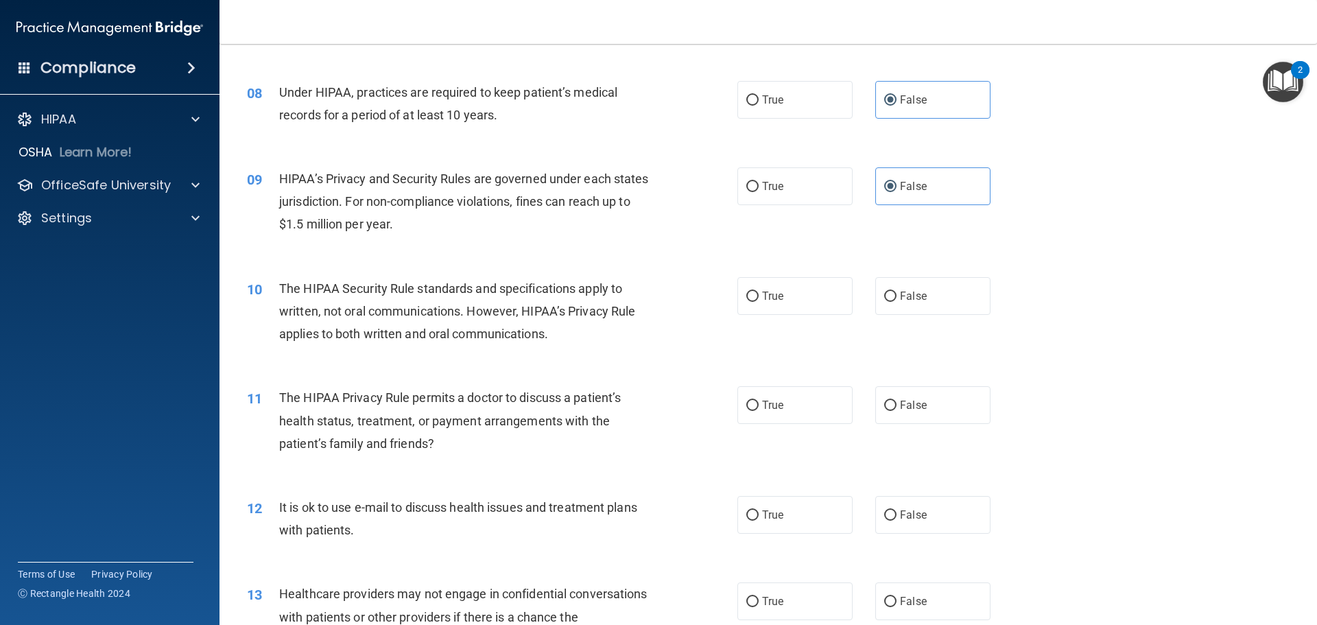
scroll to position [823, 0]
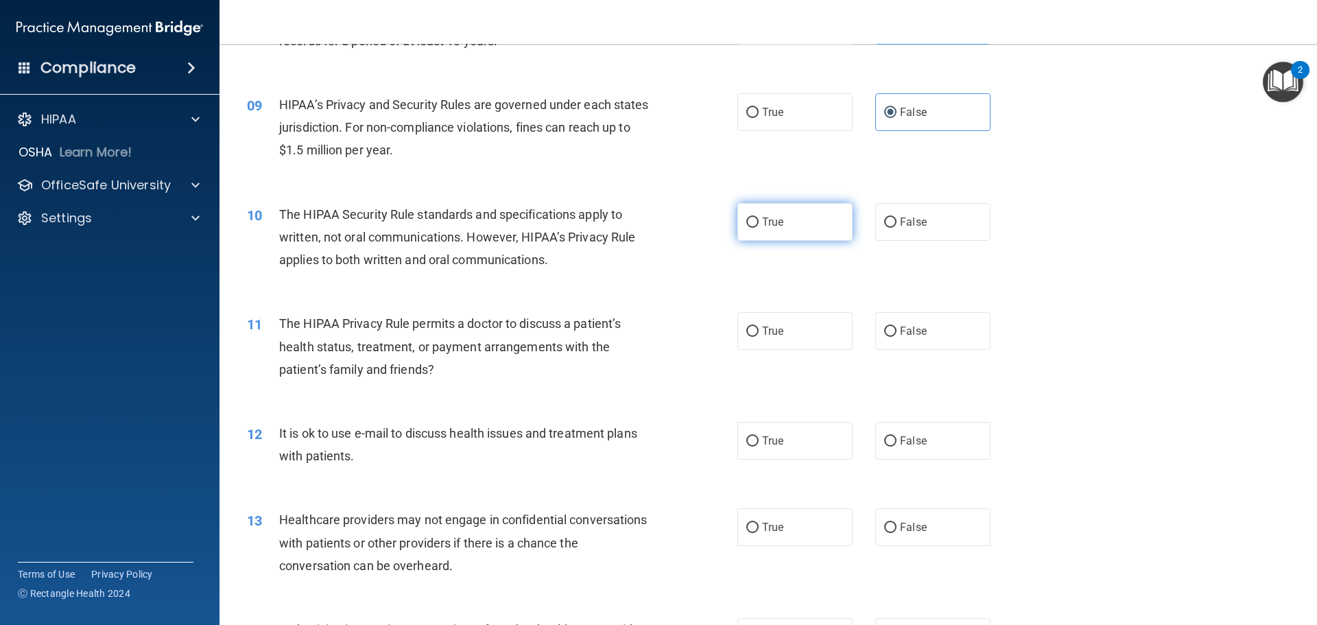
click at [745, 237] on label "True" at bounding box center [794, 222] width 115 height 38
click at [746, 228] on input "True" at bounding box center [752, 222] width 12 height 10
radio input "true"
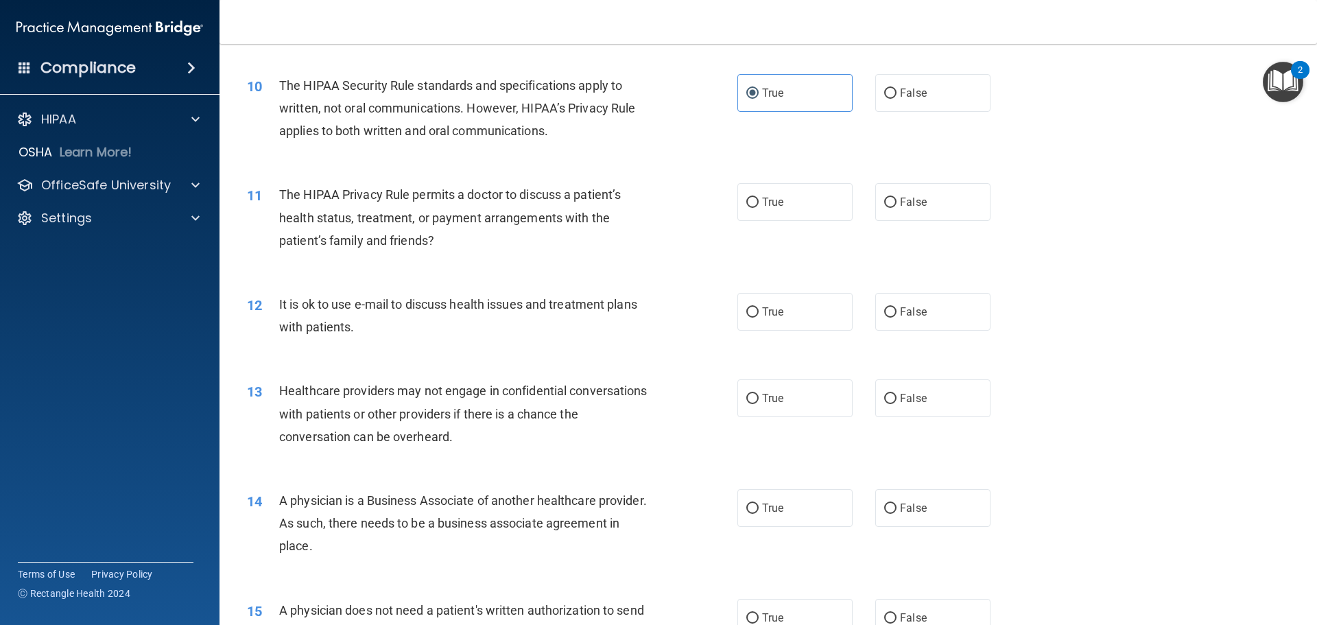
scroll to position [960, 0]
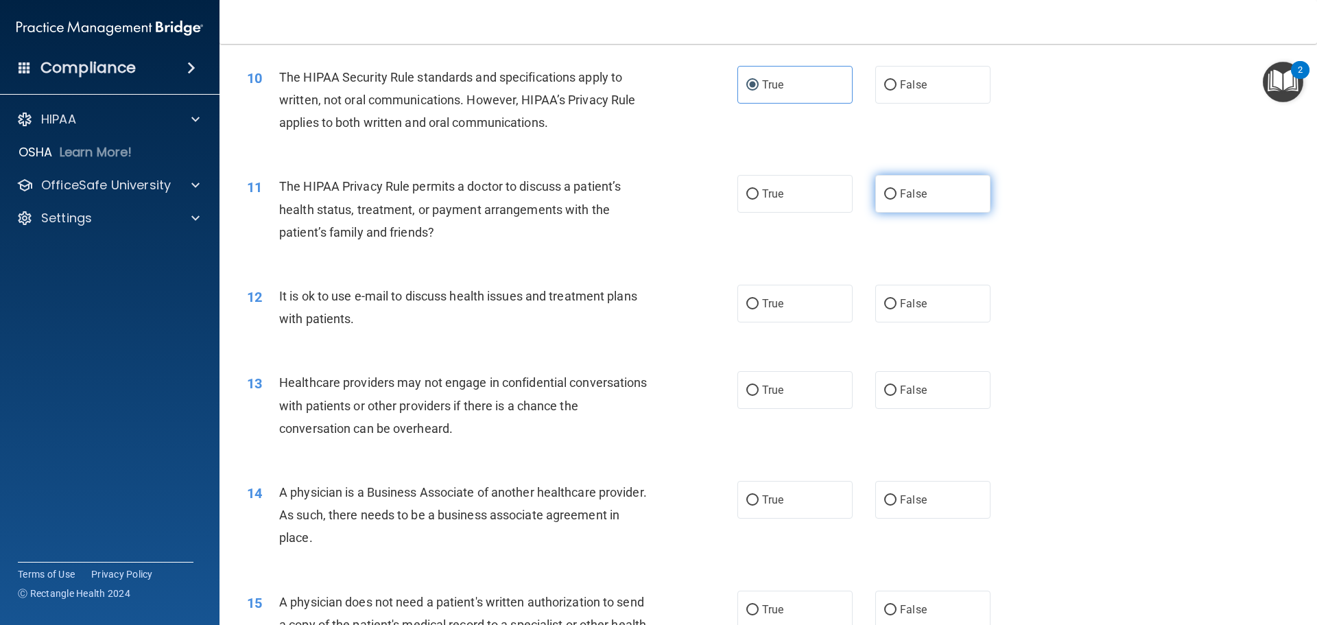
click at [914, 207] on label "False" at bounding box center [932, 194] width 115 height 38
click at [896, 200] on input "False" at bounding box center [890, 194] width 12 height 10
radio input "true"
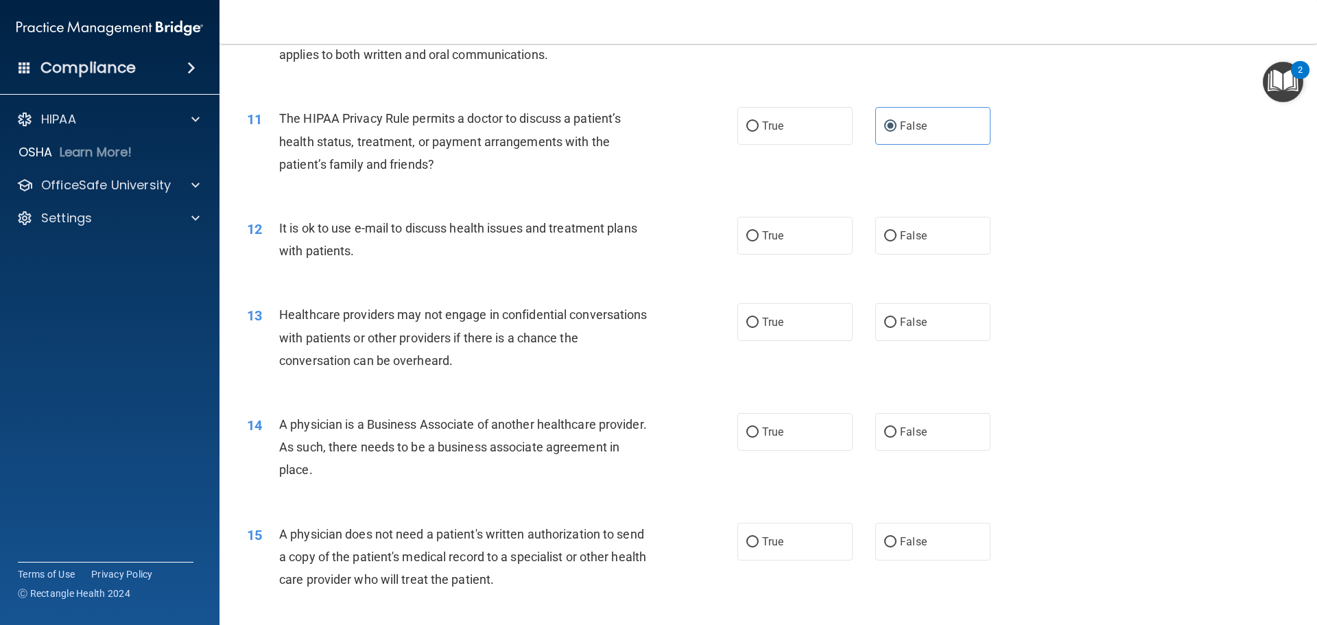
scroll to position [1029, 0]
click at [783, 241] on label "True" at bounding box center [794, 235] width 115 height 38
click at [759, 241] on input "True" at bounding box center [752, 235] width 12 height 10
radio input "true"
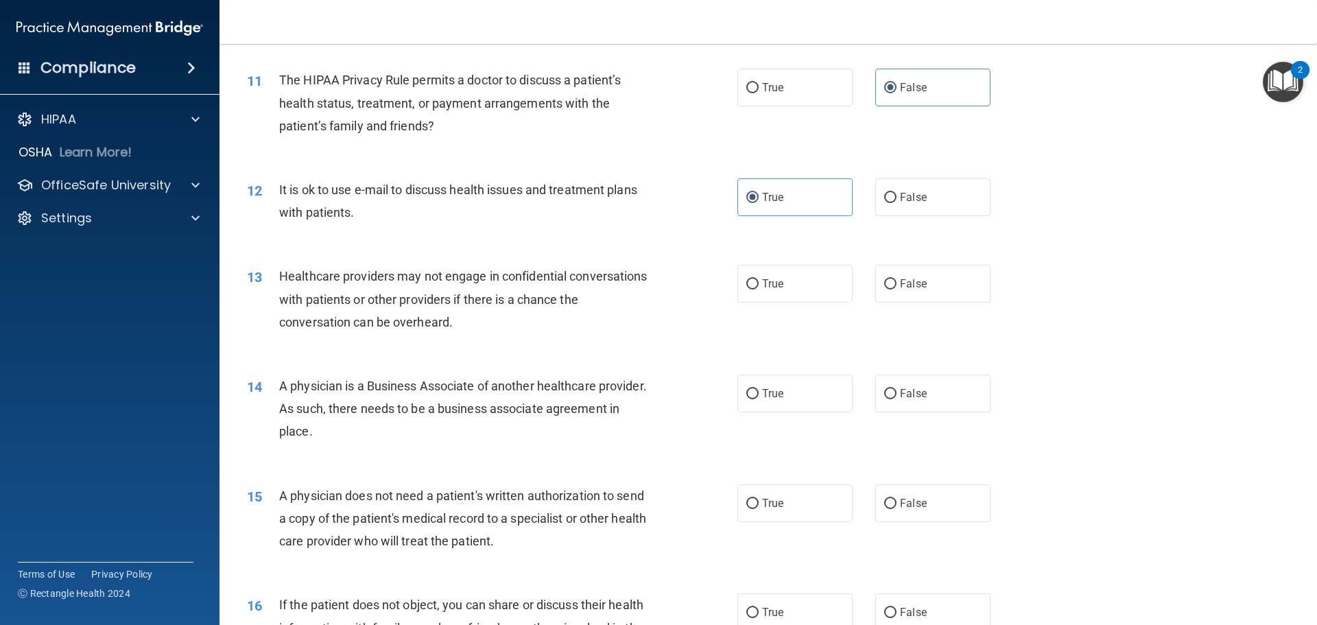
scroll to position [1097, 0]
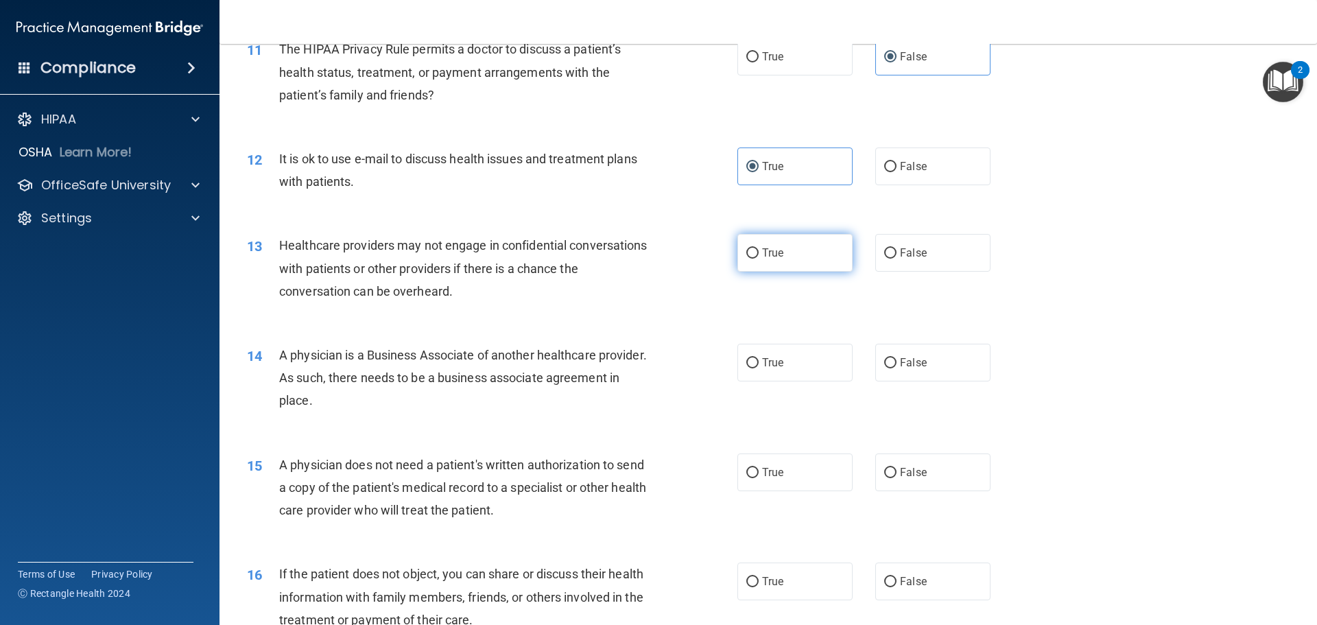
click at [781, 263] on label "True" at bounding box center [794, 253] width 115 height 38
click at [759, 259] on input "True" at bounding box center [752, 253] width 12 height 10
radio input "true"
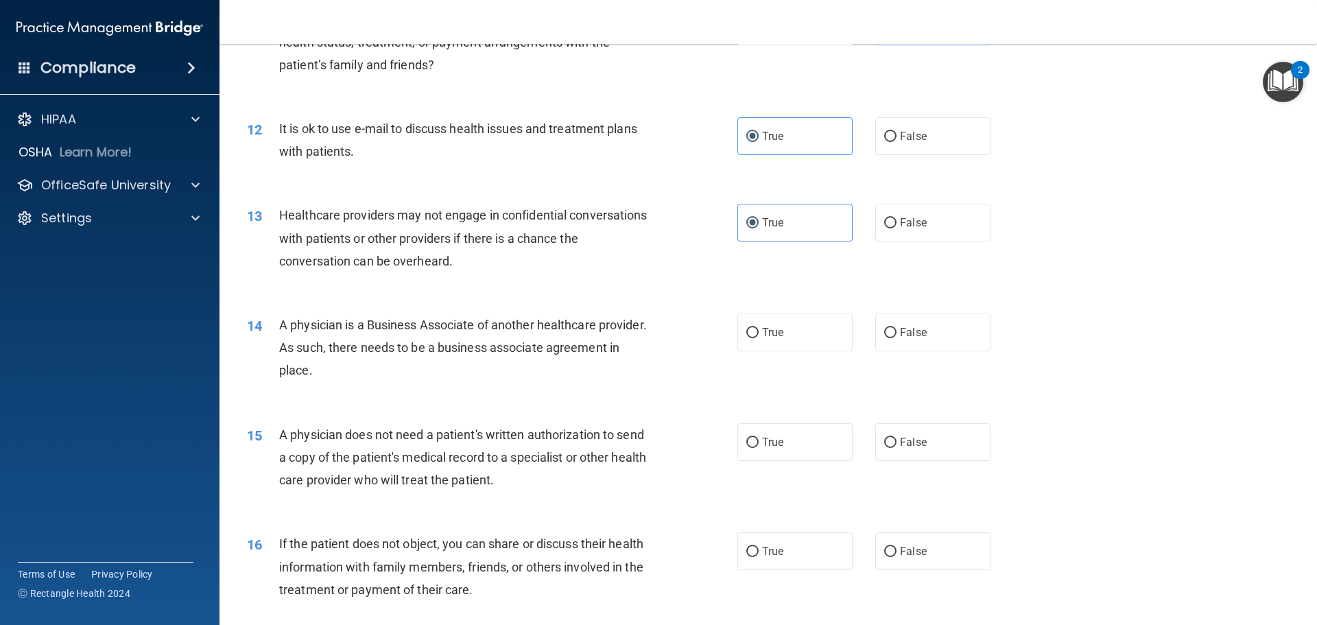
scroll to position [1166, 0]
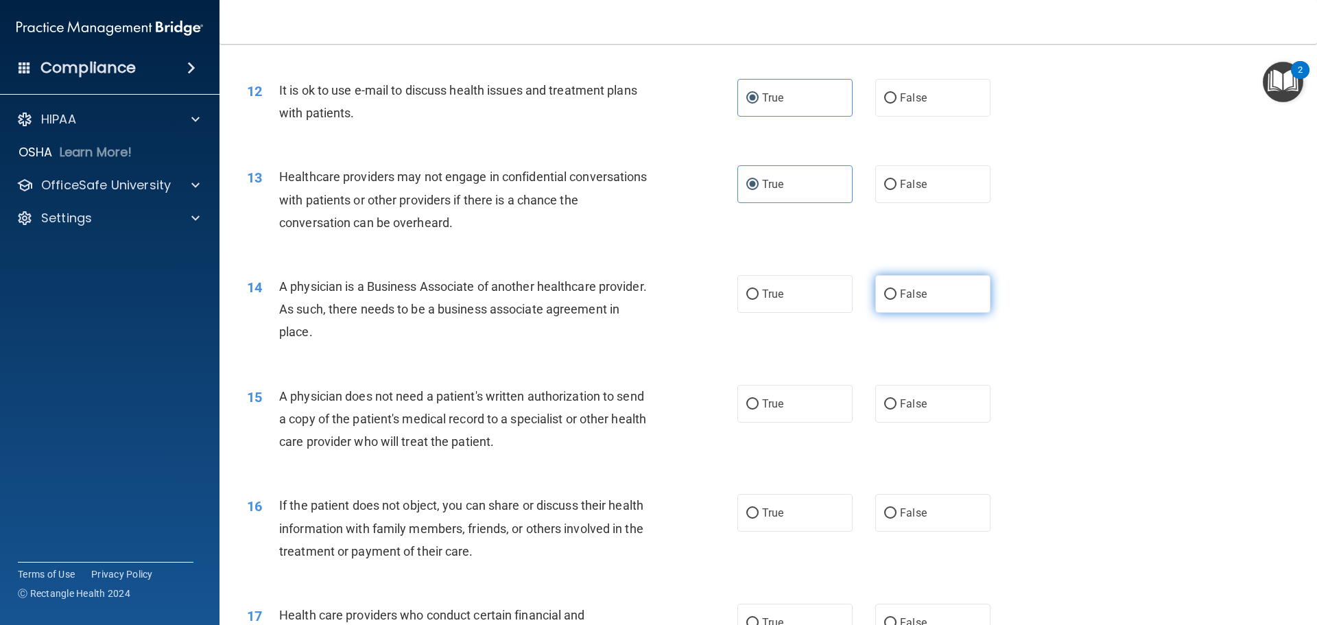
click at [887, 307] on label "False" at bounding box center [932, 294] width 115 height 38
click at [887, 300] on input "False" at bounding box center [890, 294] width 12 height 10
radio input "true"
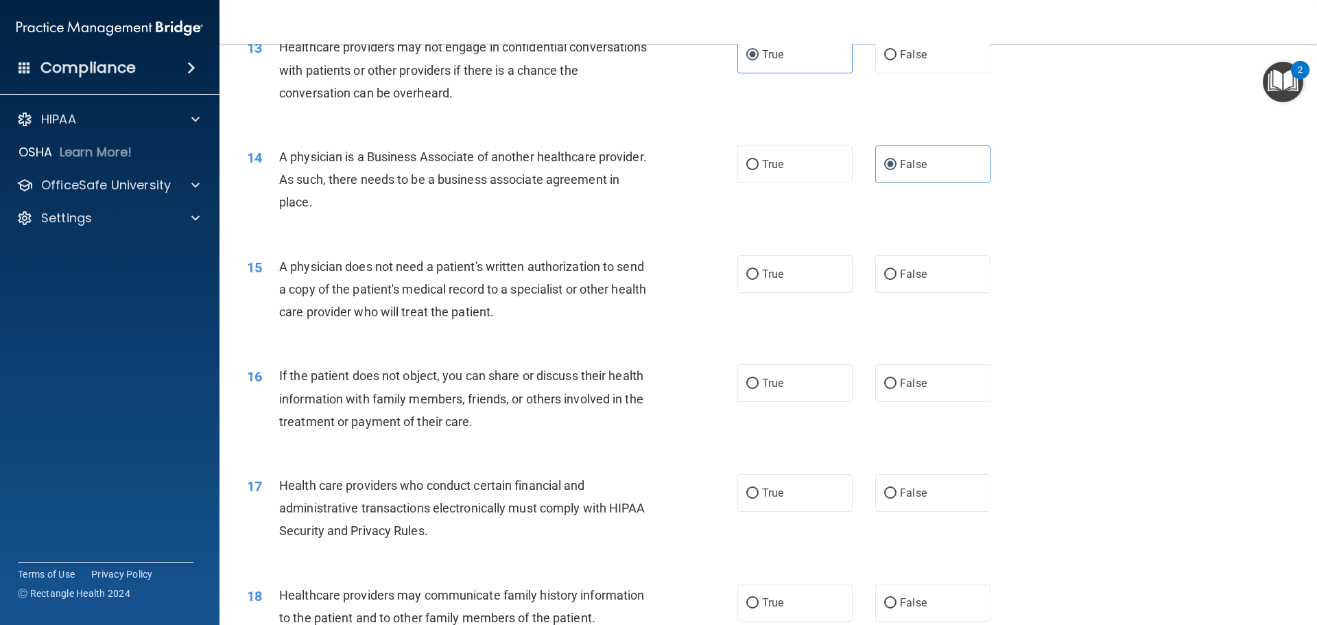
scroll to position [1303, 0]
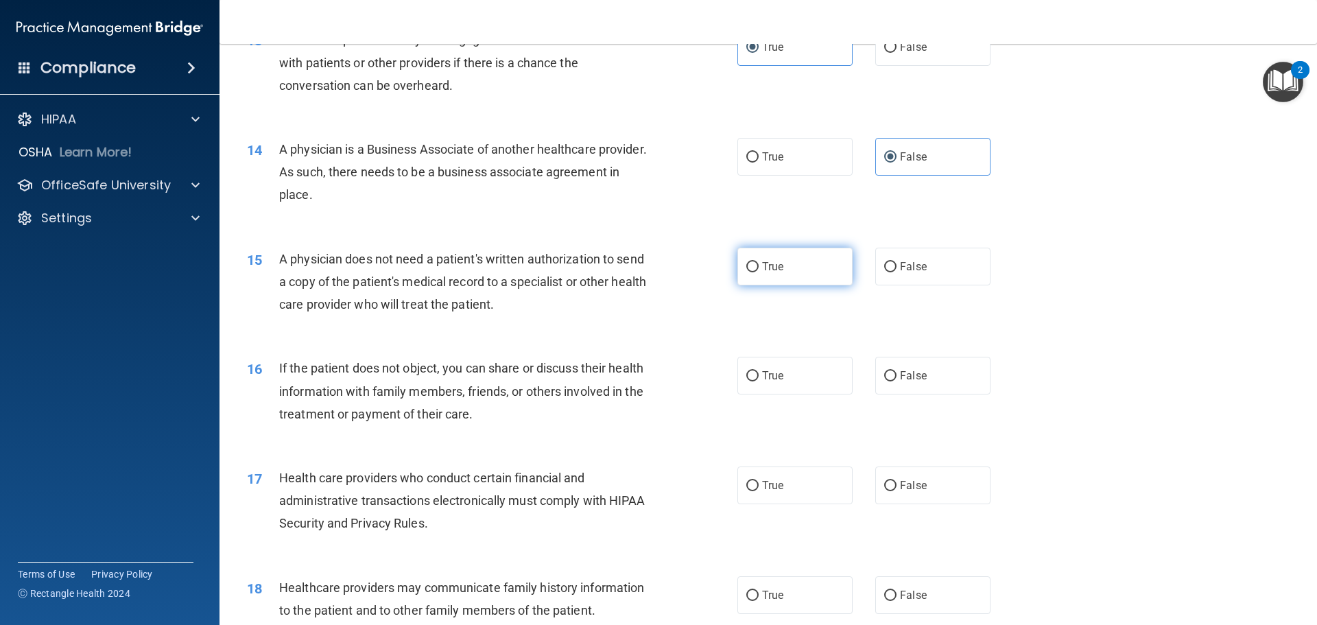
click at [756, 268] on label "True" at bounding box center [794, 267] width 115 height 38
click at [756, 268] on input "True" at bounding box center [752, 267] width 12 height 10
radio input "true"
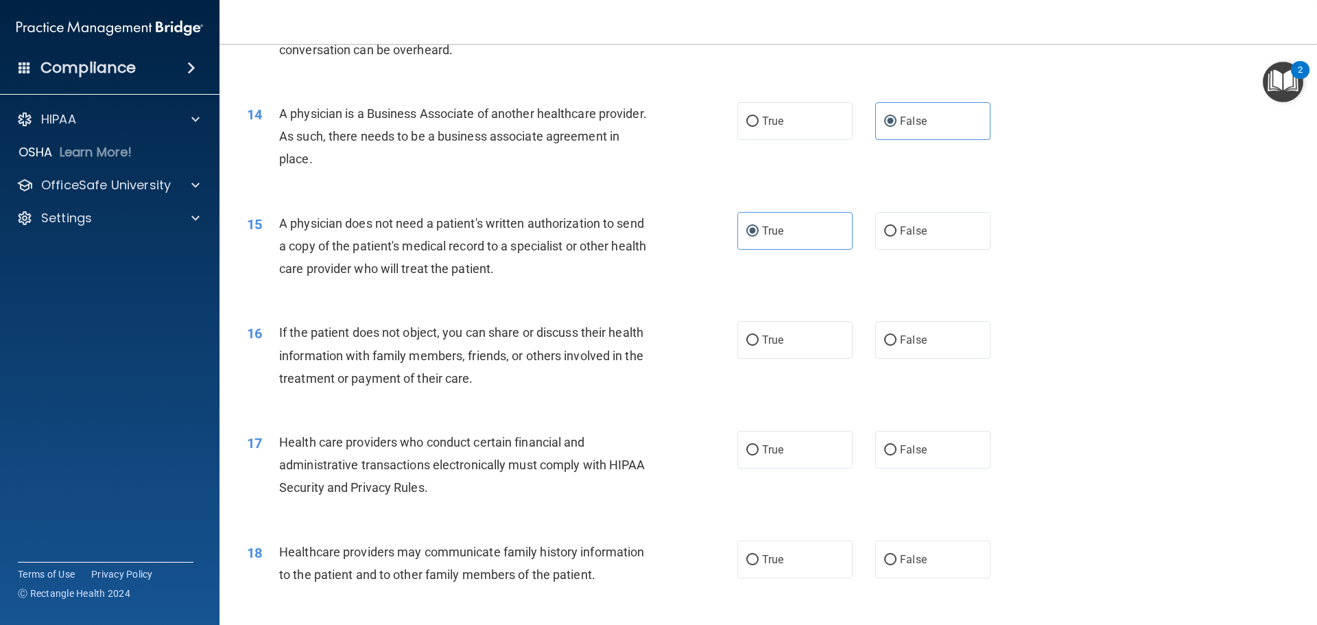
scroll to position [1372, 0]
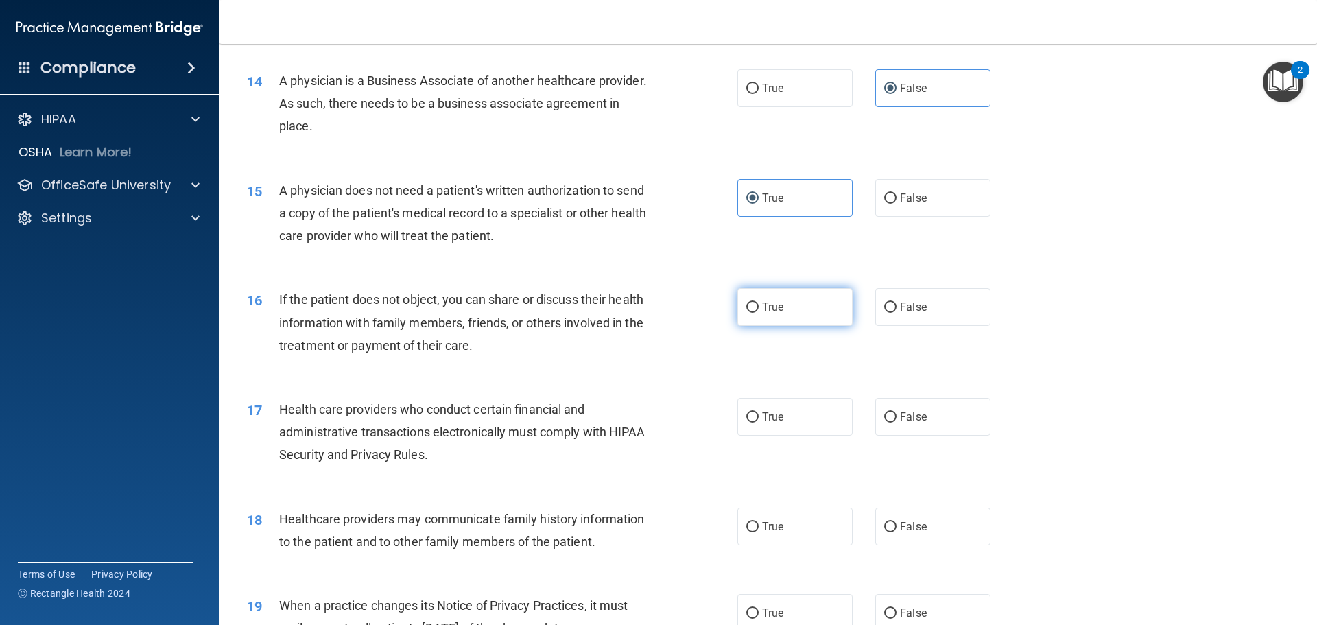
click at [757, 308] on label "True" at bounding box center [794, 307] width 115 height 38
click at [757, 308] on input "True" at bounding box center [752, 307] width 12 height 10
radio input "true"
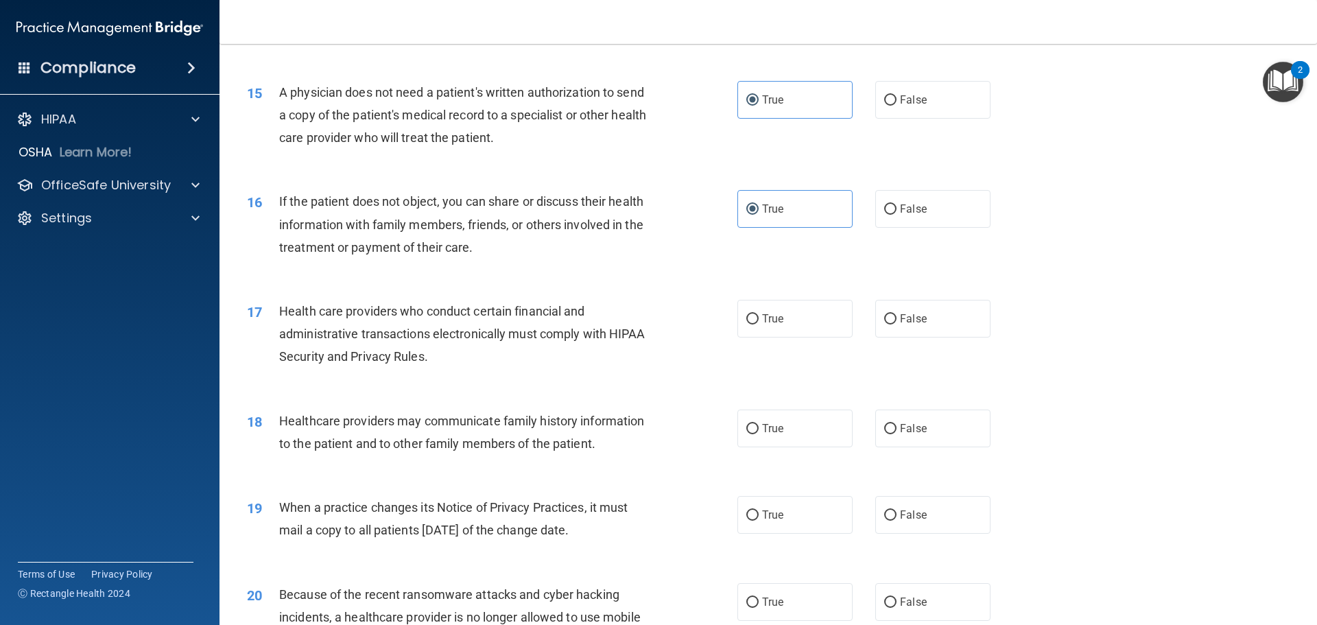
scroll to position [1509, 0]
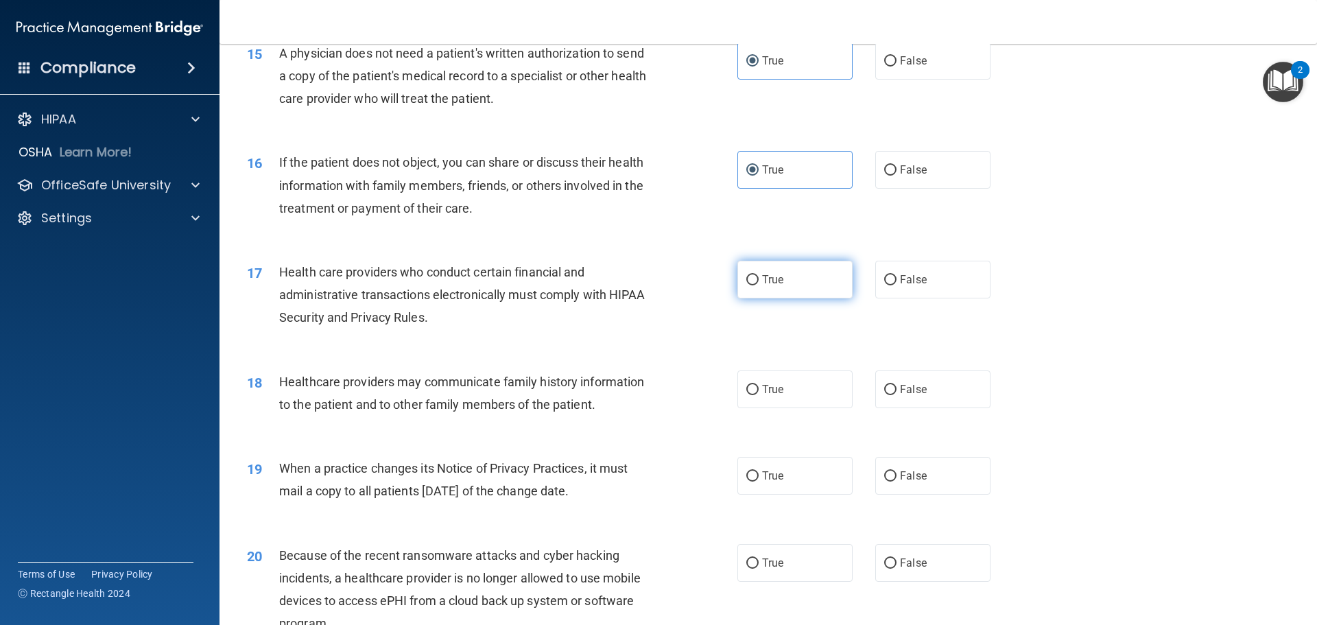
click at [754, 283] on label "True" at bounding box center [794, 280] width 115 height 38
click at [754, 283] on input "True" at bounding box center [752, 280] width 12 height 10
radio input "true"
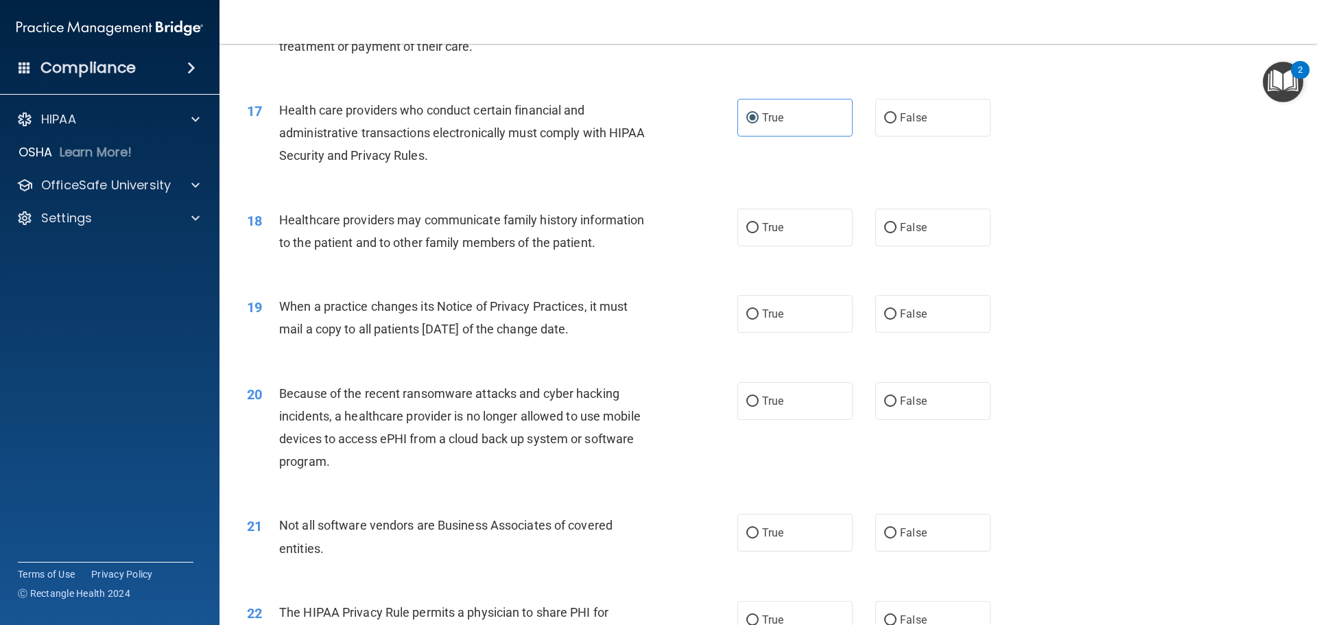
scroll to position [1715, 0]
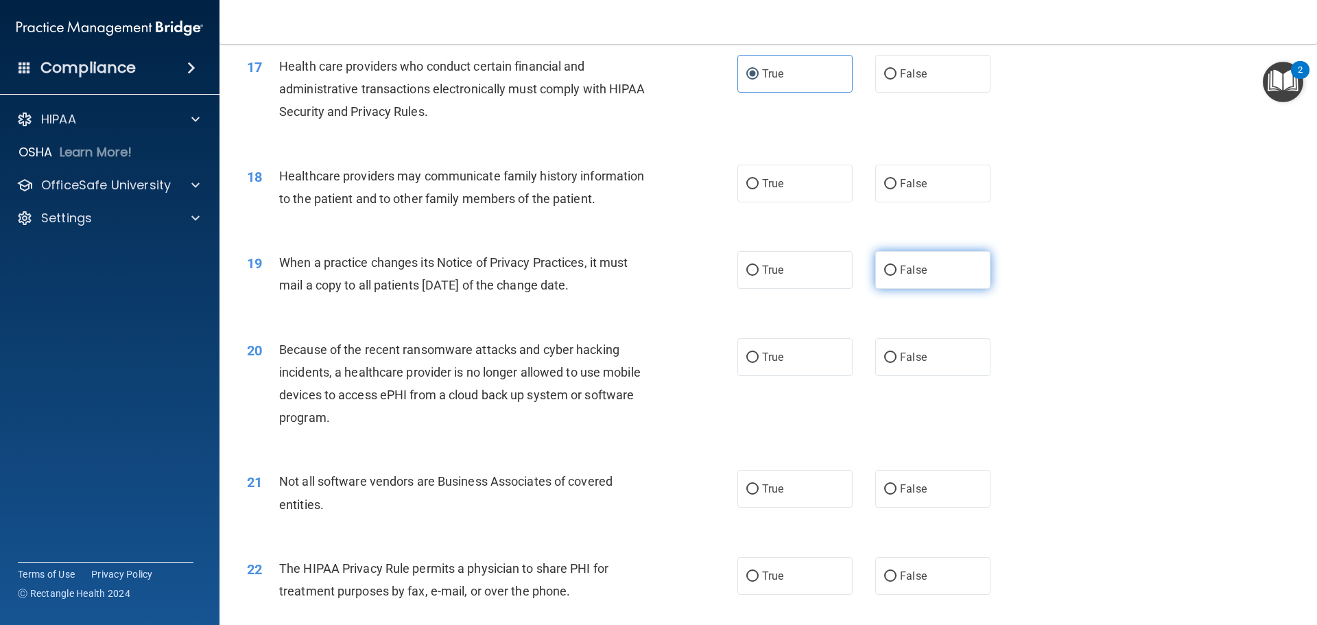
click at [895, 281] on label "False" at bounding box center [932, 270] width 115 height 38
click at [895, 276] on input "False" at bounding box center [890, 270] width 12 height 10
radio input "true"
click at [892, 357] on label "False" at bounding box center [932, 357] width 115 height 38
click at [892, 357] on input "False" at bounding box center [890, 358] width 12 height 10
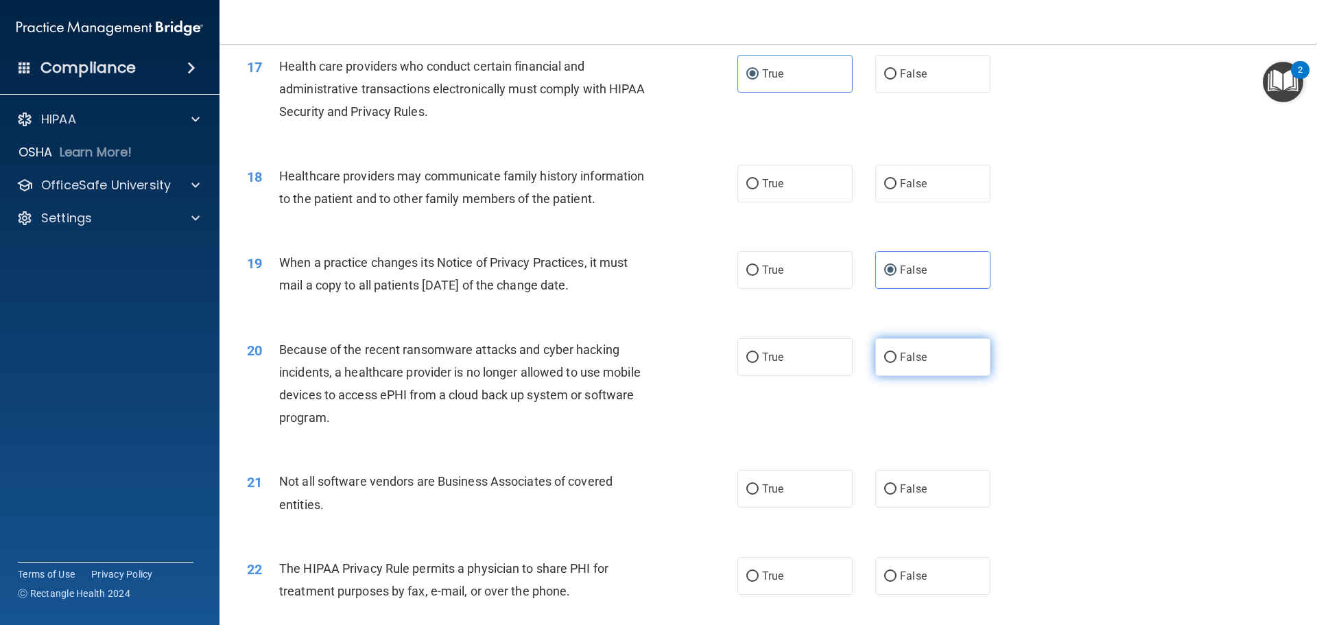
radio input "true"
click at [753, 495] on input "True" at bounding box center [752, 489] width 12 height 10
radio input "true"
click at [757, 565] on label "True" at bounding box center [794, 576] width 115 height 38
click at [757, 571] on input "True" at bounding box center [752, 576] width 12 height 10
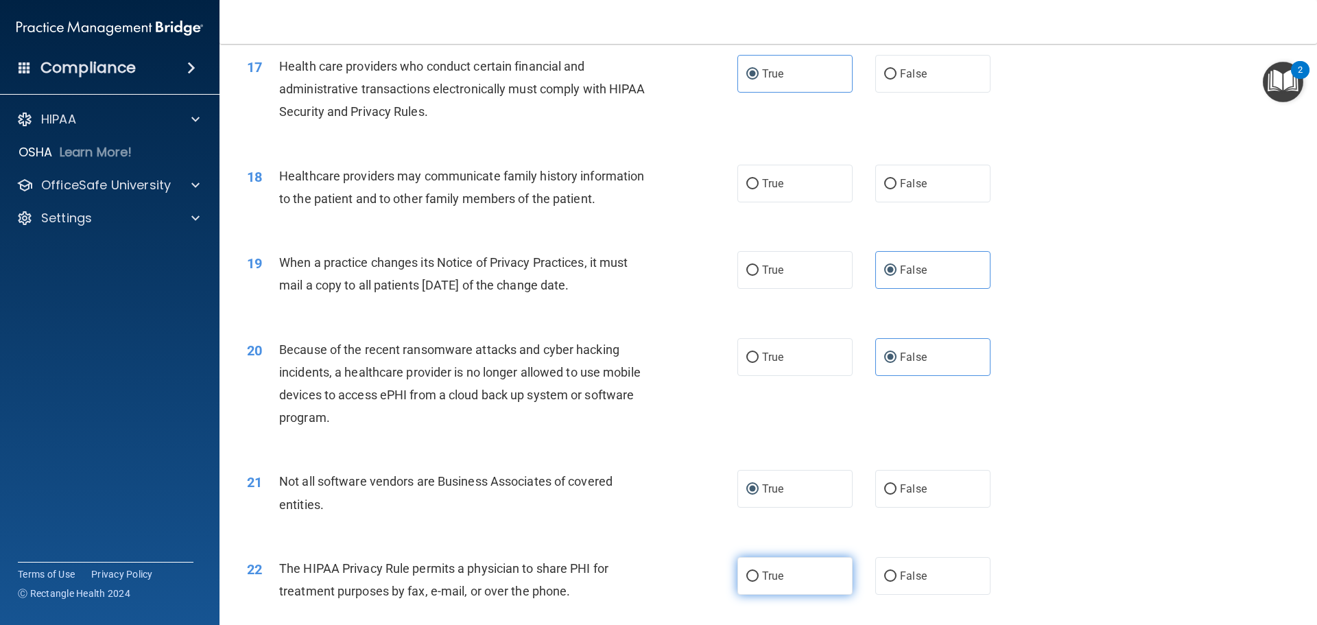
radio input "true"
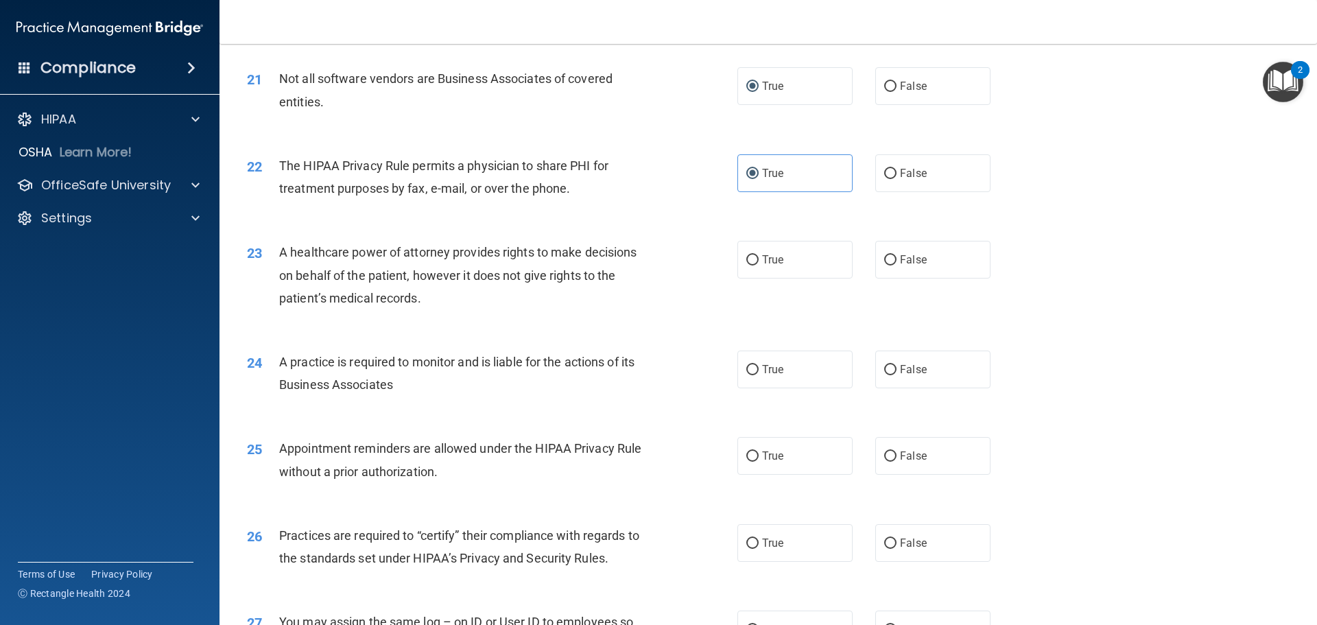
scroll to position [2126, 0]
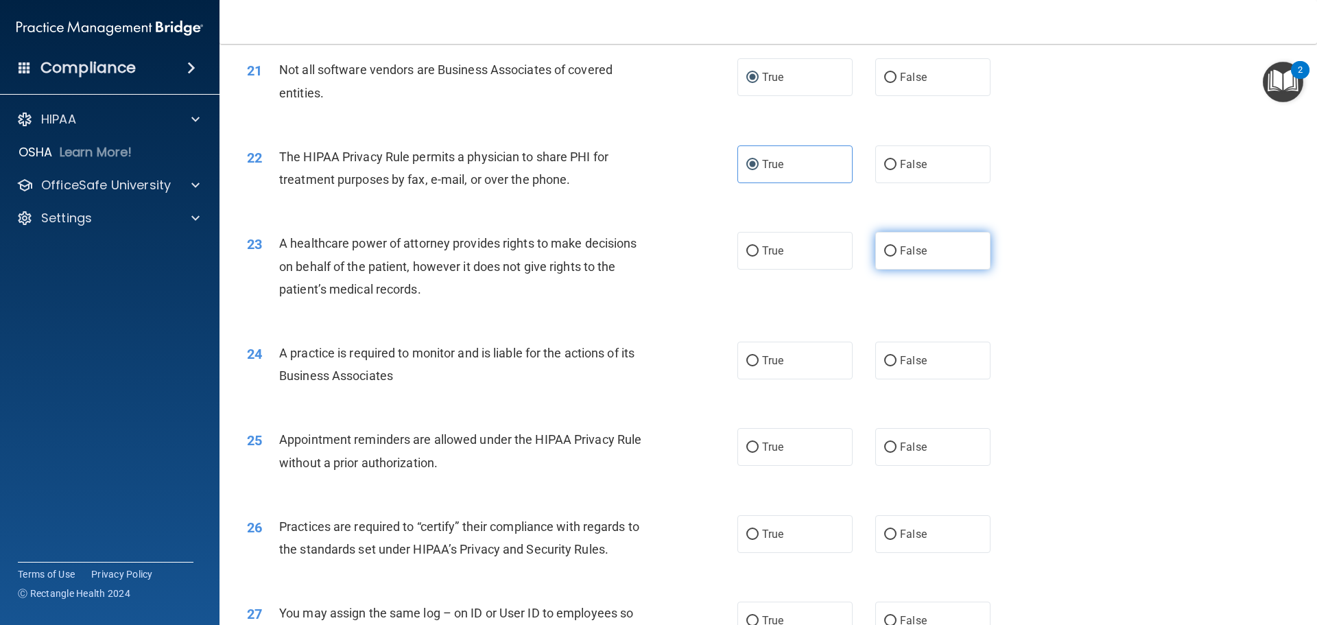
click at [916, 241] on label "False" at bounding box center [932, 251] width 115 height 38
click at [896, 246] on input "False" at bounding box center [890, 251] width 12 height 10
radio input "true"
click at [900, 366] on span "False" at bounding box center [913, 360] width 27 height 13
click at [896, 366] on input "False" at bounding box center [890, 361] width 12 height 10
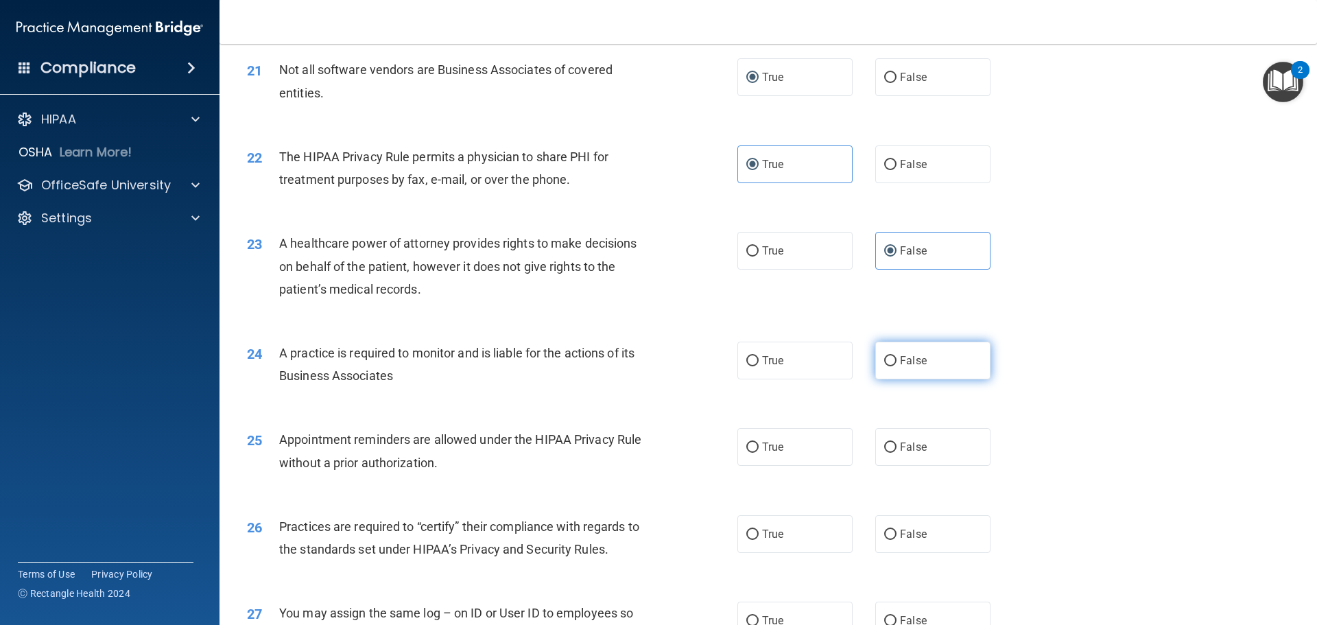
radio input "true"
click at [763, 455] on label "True" at bounding box center [794, 447] width 115 height 38
click at [759, 453] on input "True" at bounding box center [752, 447] width 12 height 10
radio input "true"
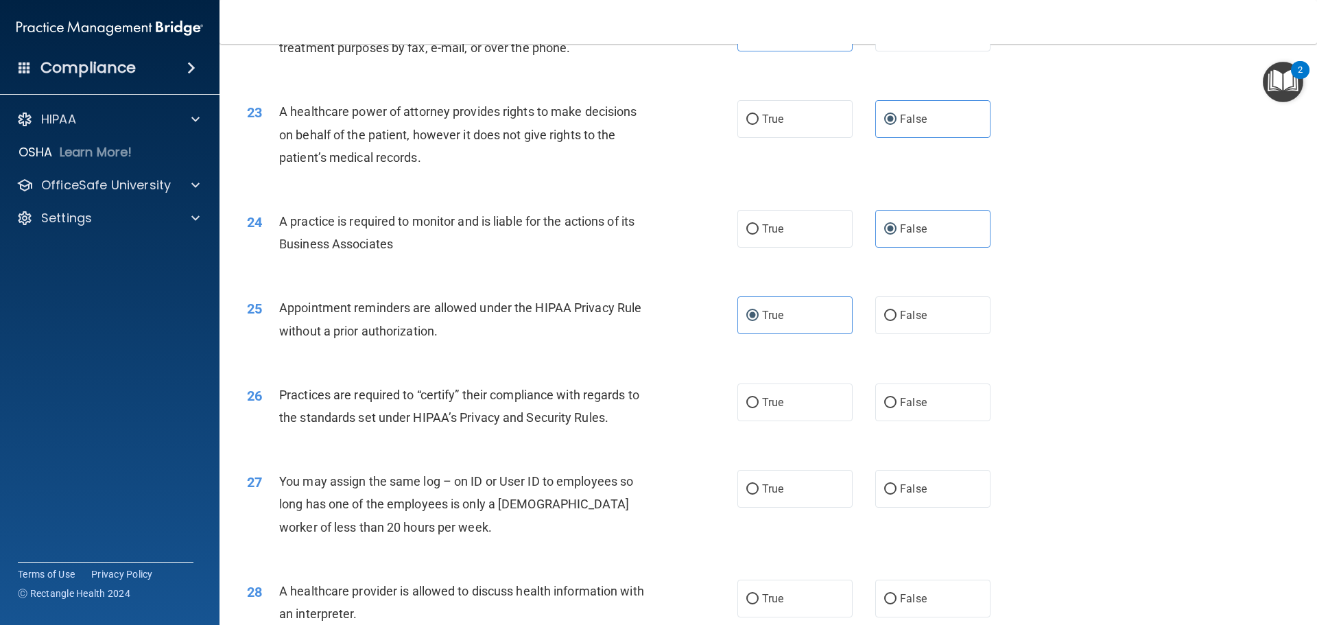
scroll to position [2263, 0]
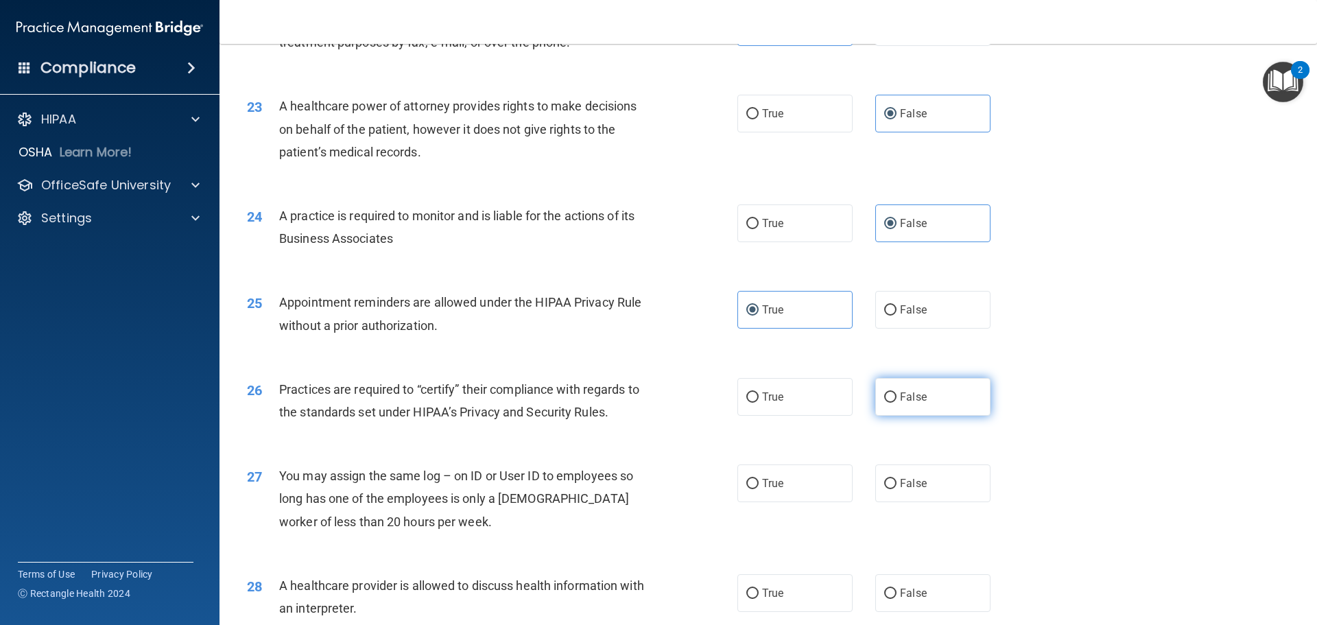
click at [888, 392] on input "False" at bounding box center [890, 397] width 12 height 10
radio input "true"
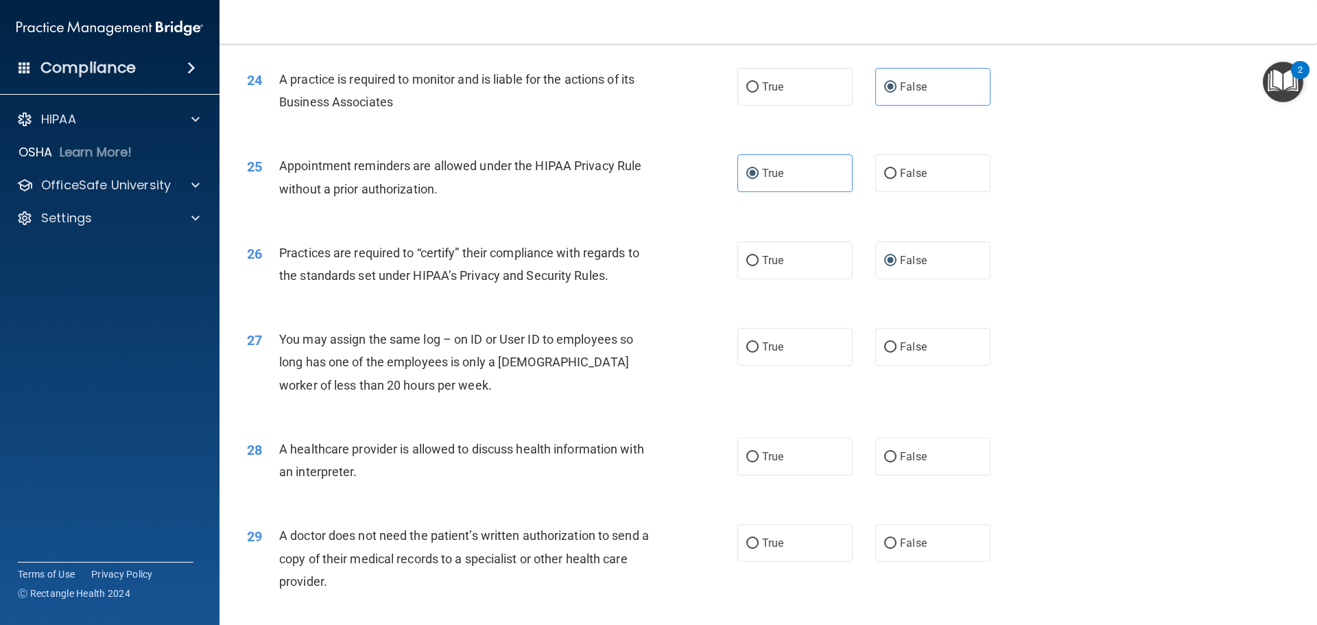
scroll to position [2401, 0]
click at [918, 349] on span "False" at bounding box center [913, 346] width 27 height 13
click at [896, 349] on input "False" at bounding box center [890, 347] width 12 height 10
radio input "true"
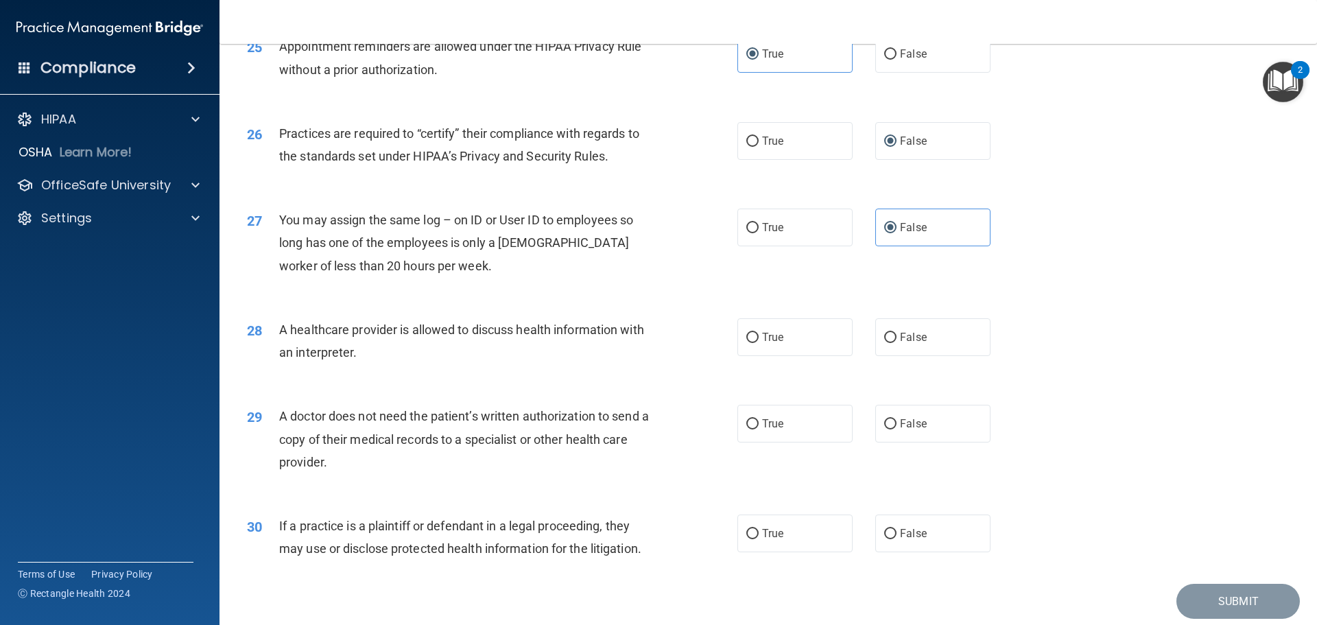
scroll to position [2538, 0]
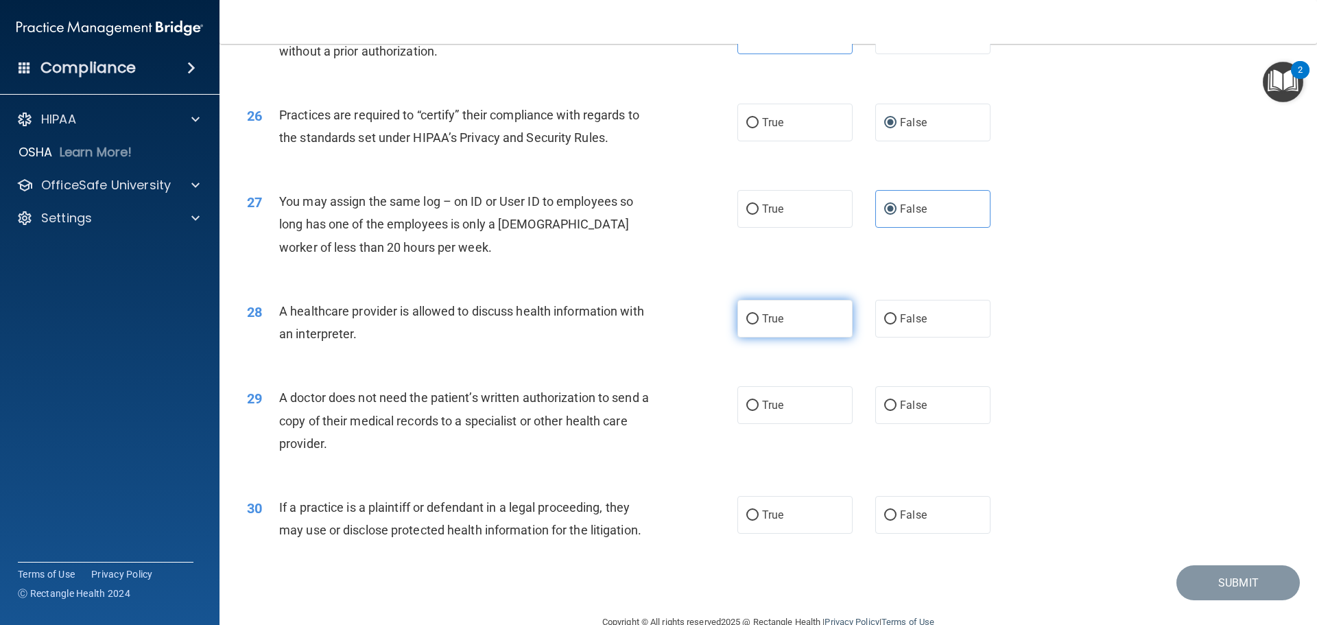
click at [754, 320] on label "True" at bounding box center [794, 319] width 115 height 38
click at [754, 320] on input "True" at bounding box center [752, 319] width 12 height 10
radio input "true"
click at [781, 408] on label "True" at bounding box center [794, 405] width 115 height 38
click at [759, 408] on input "True" at bounding box center [752, 406] width 12 height 10
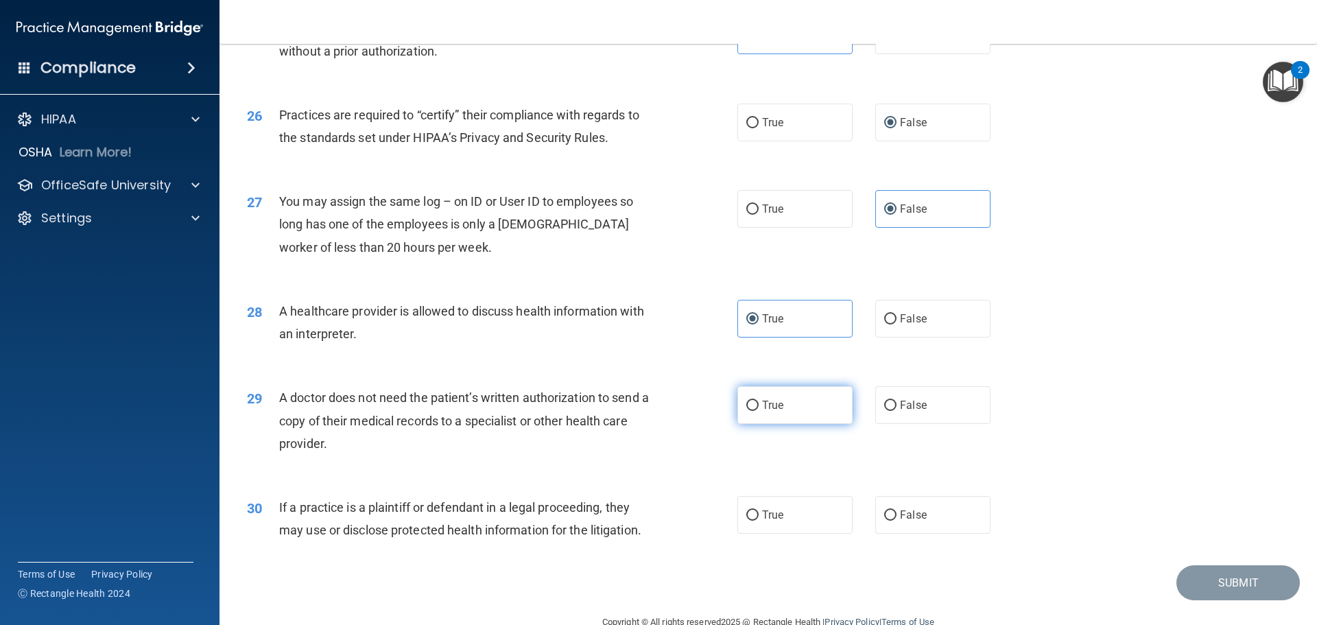
radio input "true"
click at [786, 512] on label "True" at bounding box center [794, 515] width 115 height 38
click at [759, 512] on input "True" at bounding box center [752, 515] width 12 height 10
radio input "true"
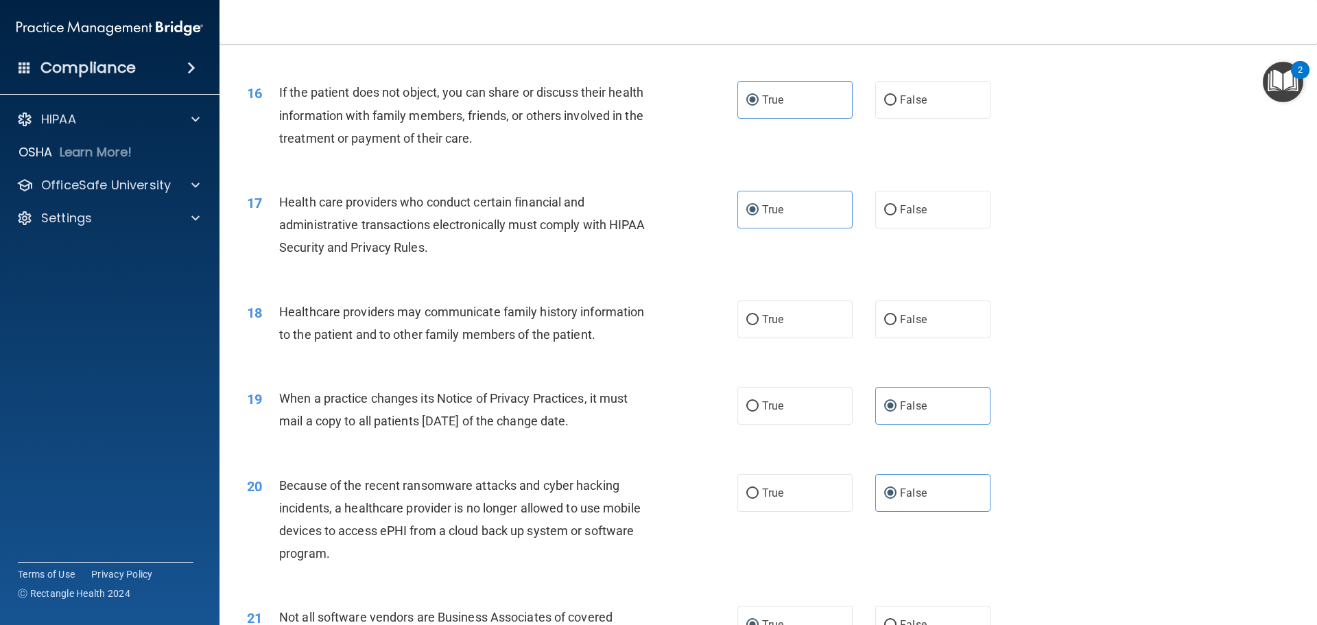
scroll to position [1577, 0]
click at [918, 329] on label "False" at bounding box center [932, 321] width 115 height 38
click at [896, 326] on input "False" at bounding box center [890, 321] width 12 height 10
radio input "true"
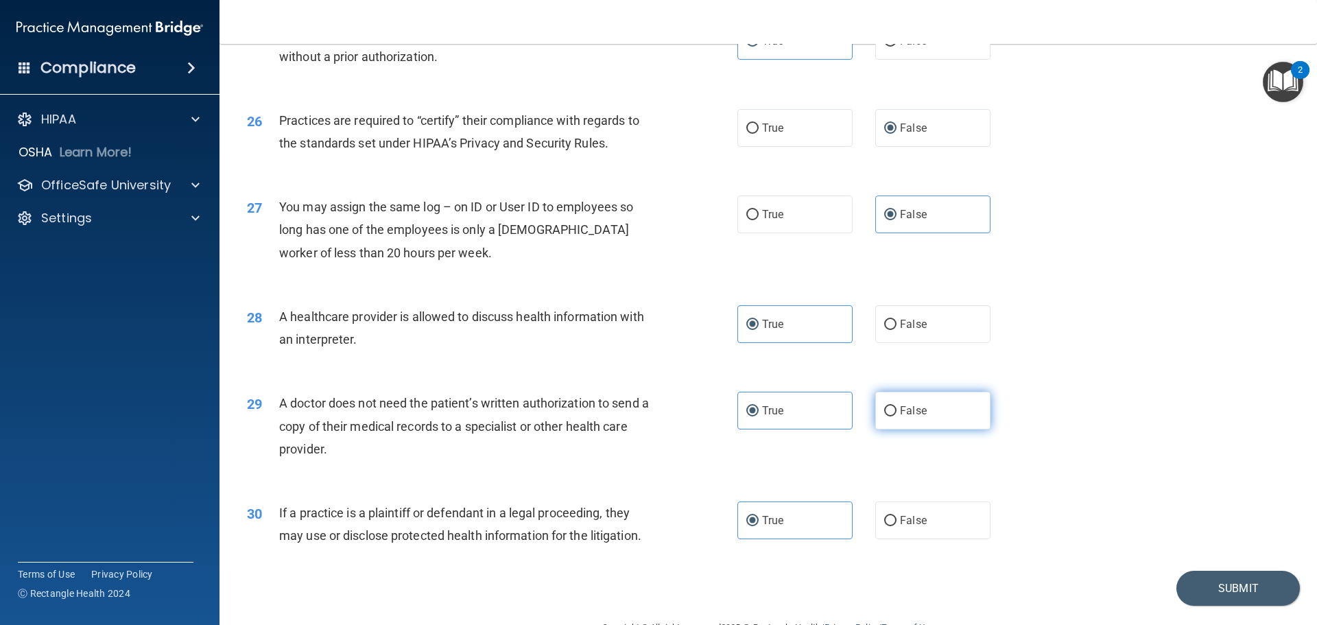
scroll to position [2499, 0]
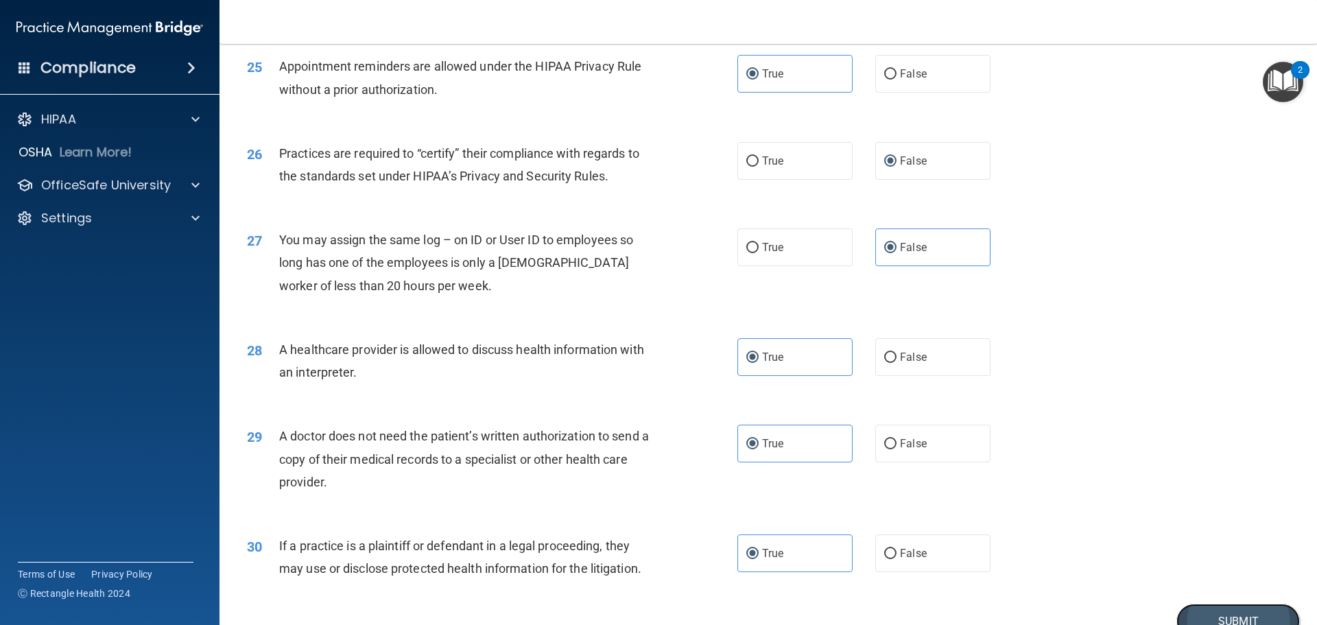
click at [1195, 608] on button "Submit" at bounding box center [1237, 621] width 123 height 35
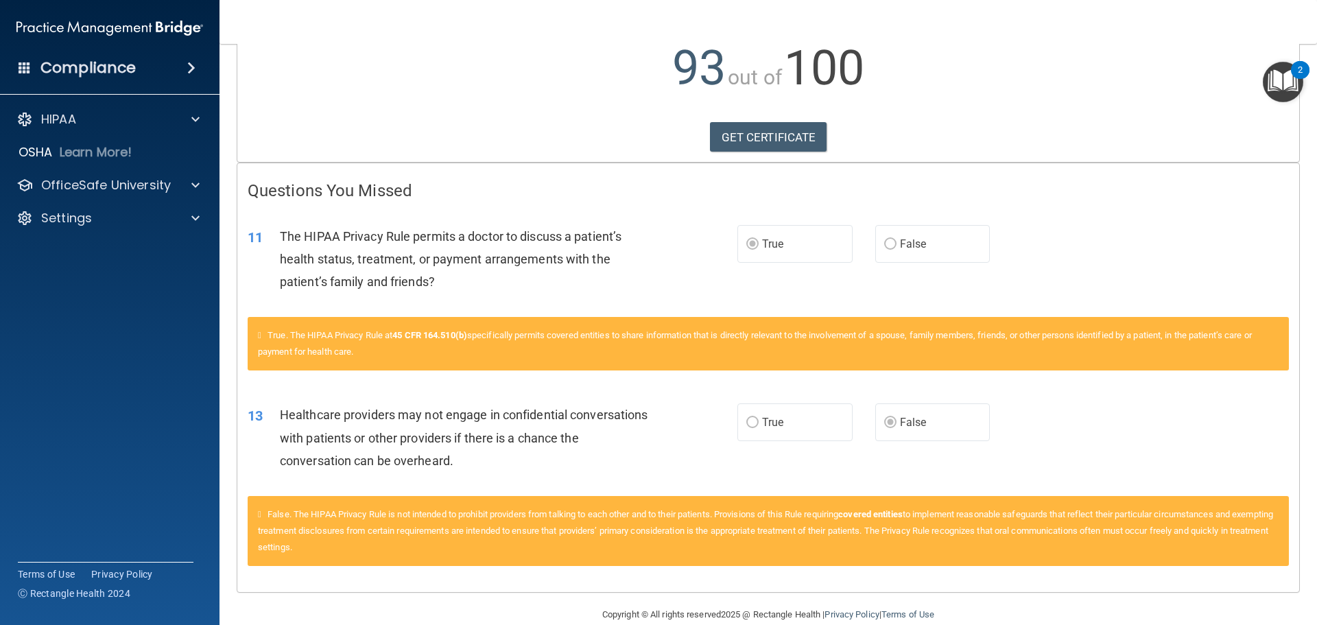
scroll to position [183, 0]
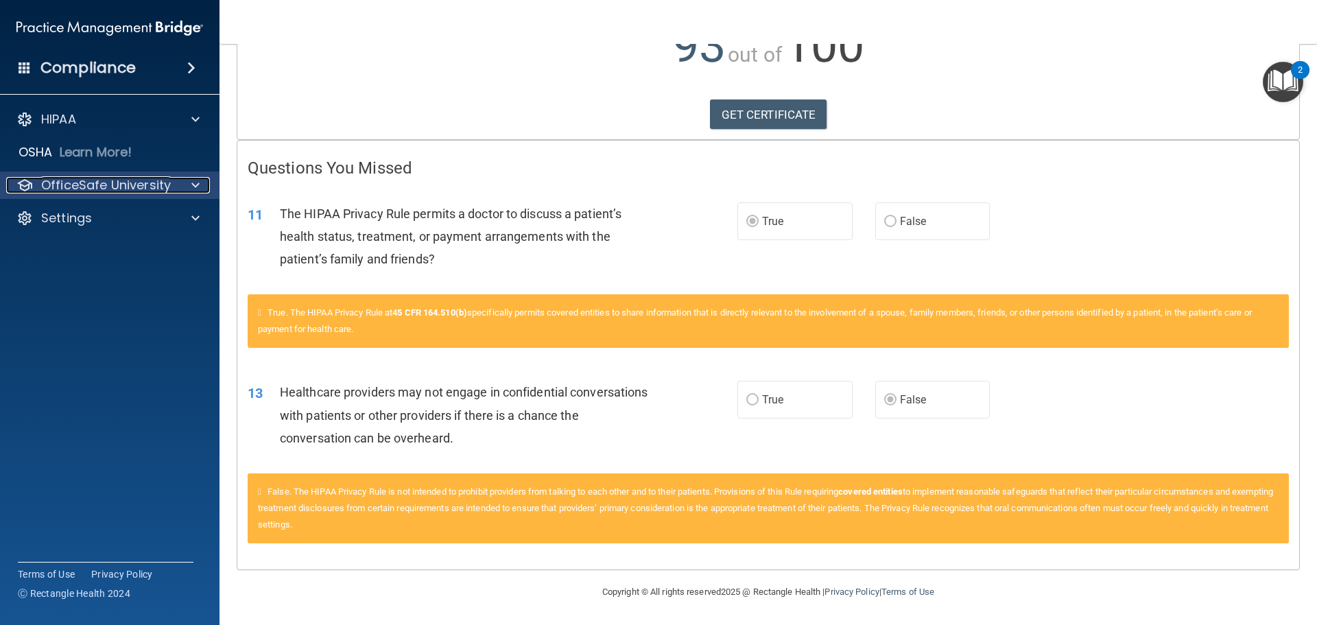
click at [193, 184] on span at bounding box center [195, 185] width 8 height 16
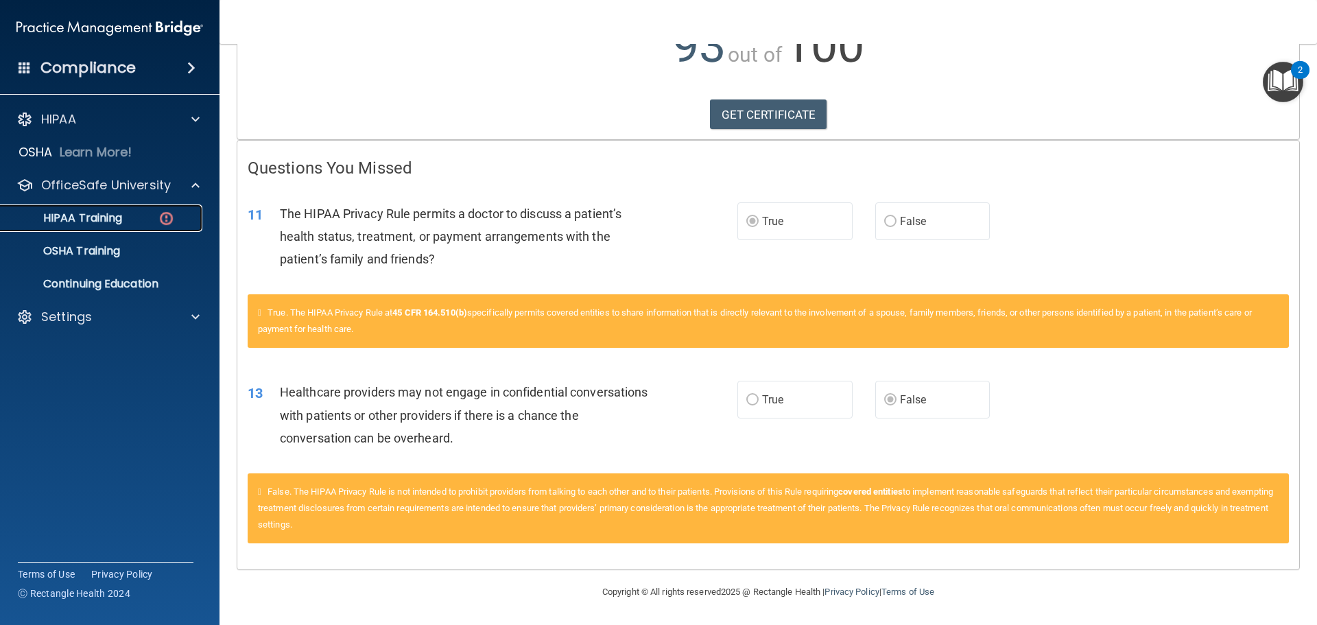
click at [180, 222] on div "HIPAA Training" at bounding box center [102, 218] width 187 height 14
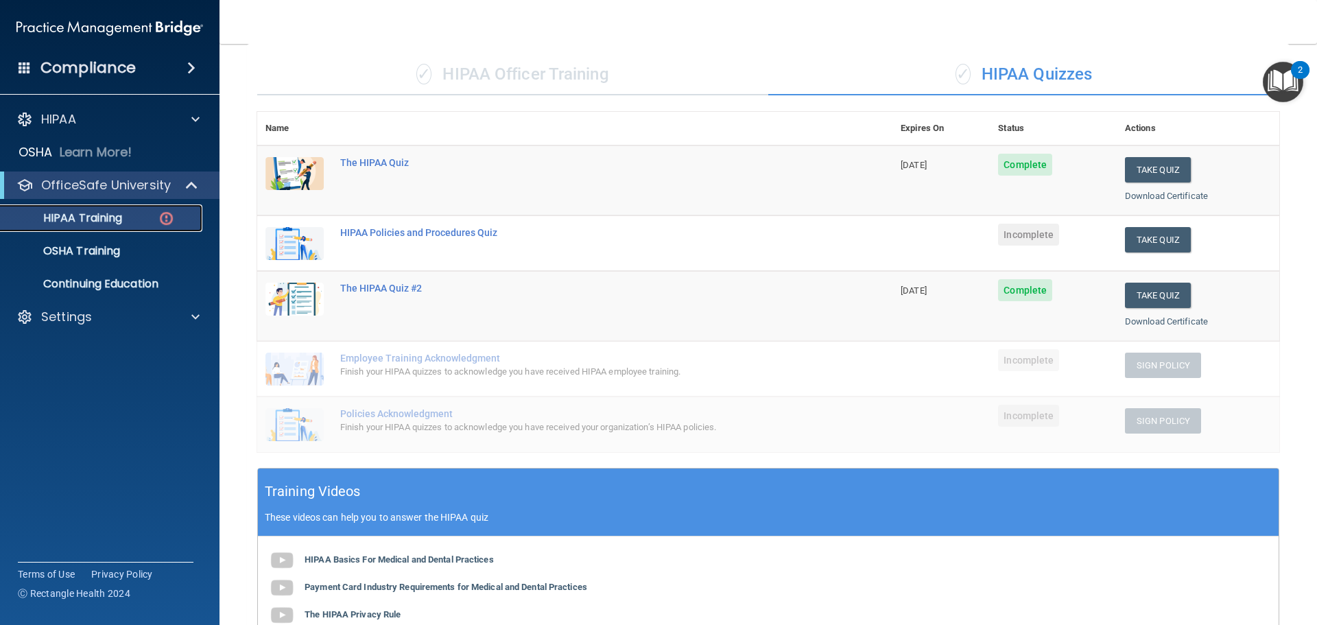
scroll to position [91, 0]
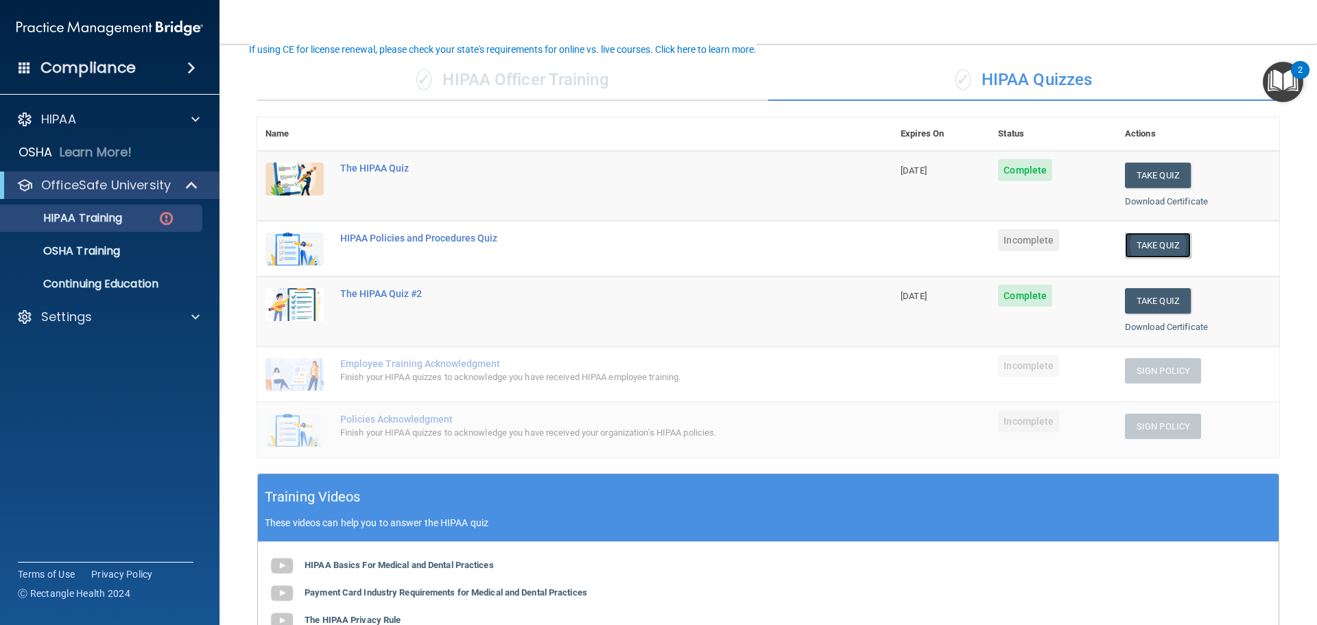
click at [1138, 249] on button "Take Quiz" at bounding box center [1158, 245] width 66 height 25
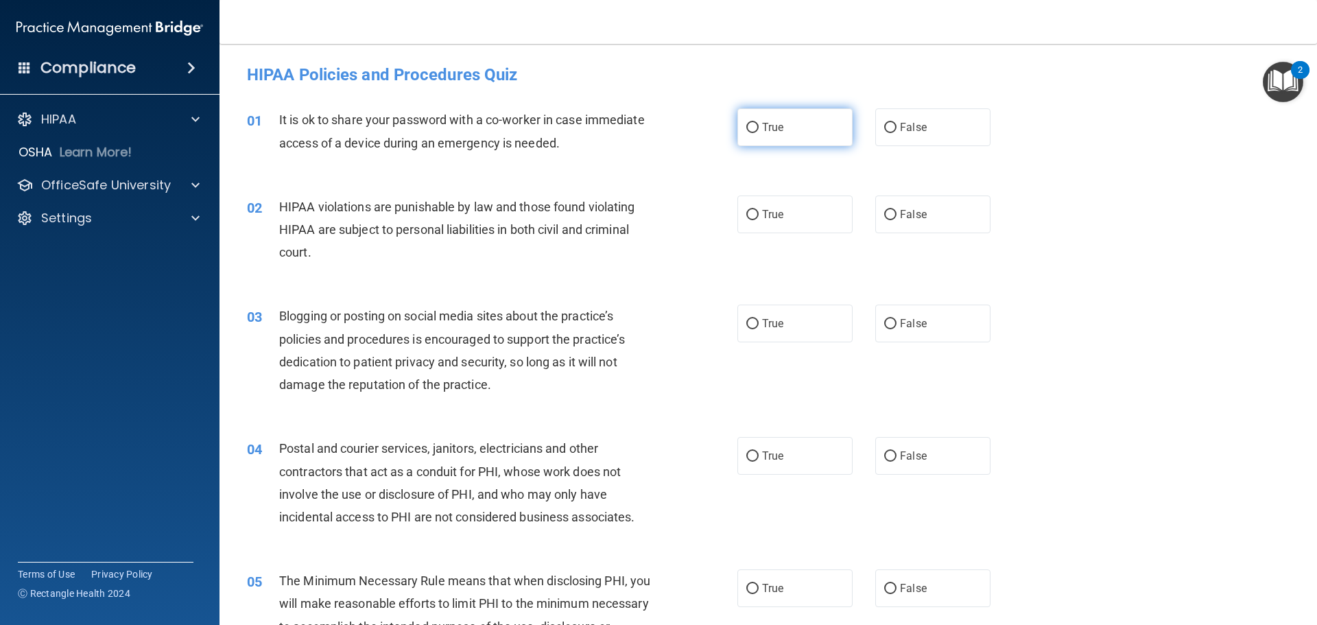
click at [746, 131] on input "True" at bounding box center [752, 128] width 12 height 10
radio input "true"
click at [905, 128] on span "False" at bounding box center [913, 127] width 27 height 13
click at [896, 128] on input "False" at bounding box center [890, 128] width 12 height 10
radio input "true"
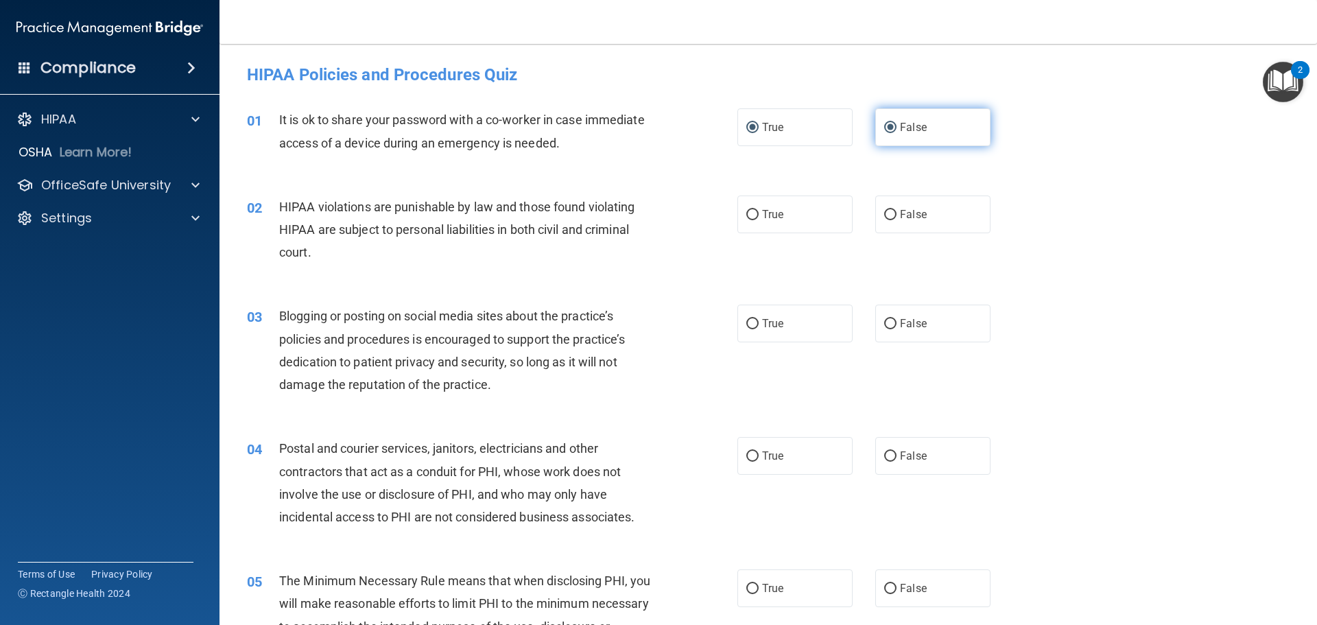
radio input "false"
click at [781, 201] on label "True" at bounding box center [794, 214] width 115 height 38
click at [759, 210] on input "True" at bounding box center [752, 215] width 12 height 10
radio input "true"
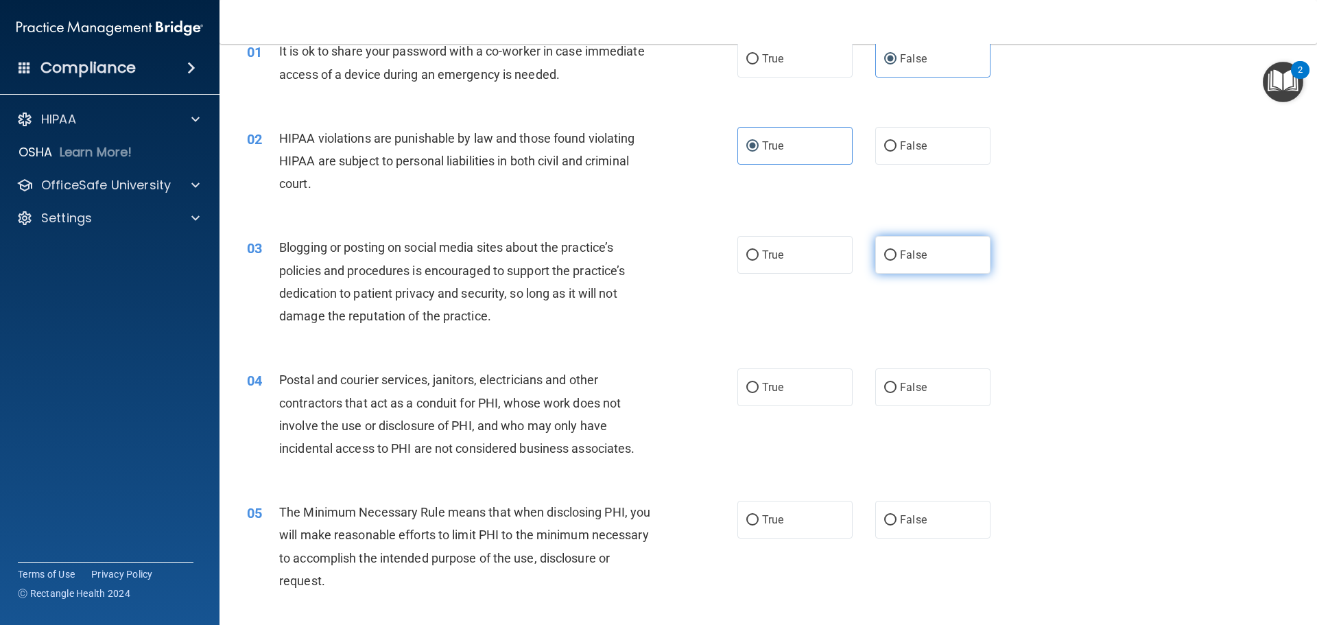
click at [900, 249] on span "False" at bounding box center [913, 254] width 27 height 13
click at [896, 250] on input "False" at bounding box center [890, 255] width 12 height 10
radio input "true"
click at [763, 246] on label "True" at bounding box center [794, 255] width 115 height 38
click at [759, 250] on input "True" at bounding box center [752, 255] width 12 height 10
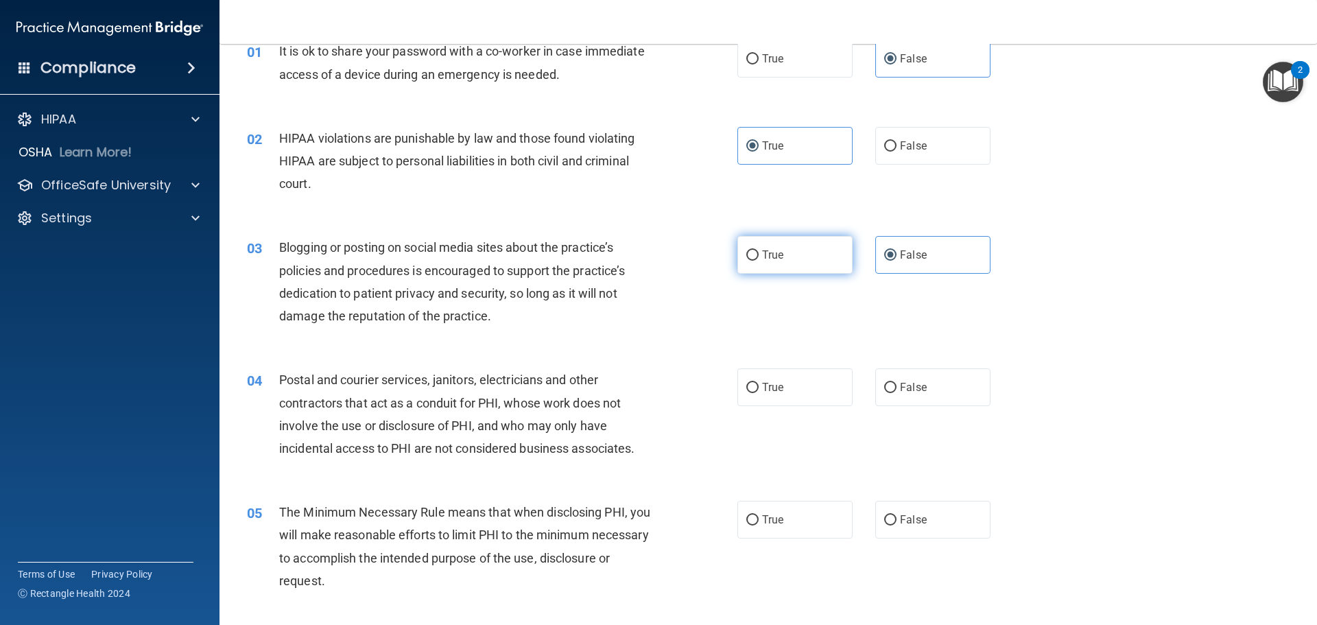
radio input "true"
radio input "false"
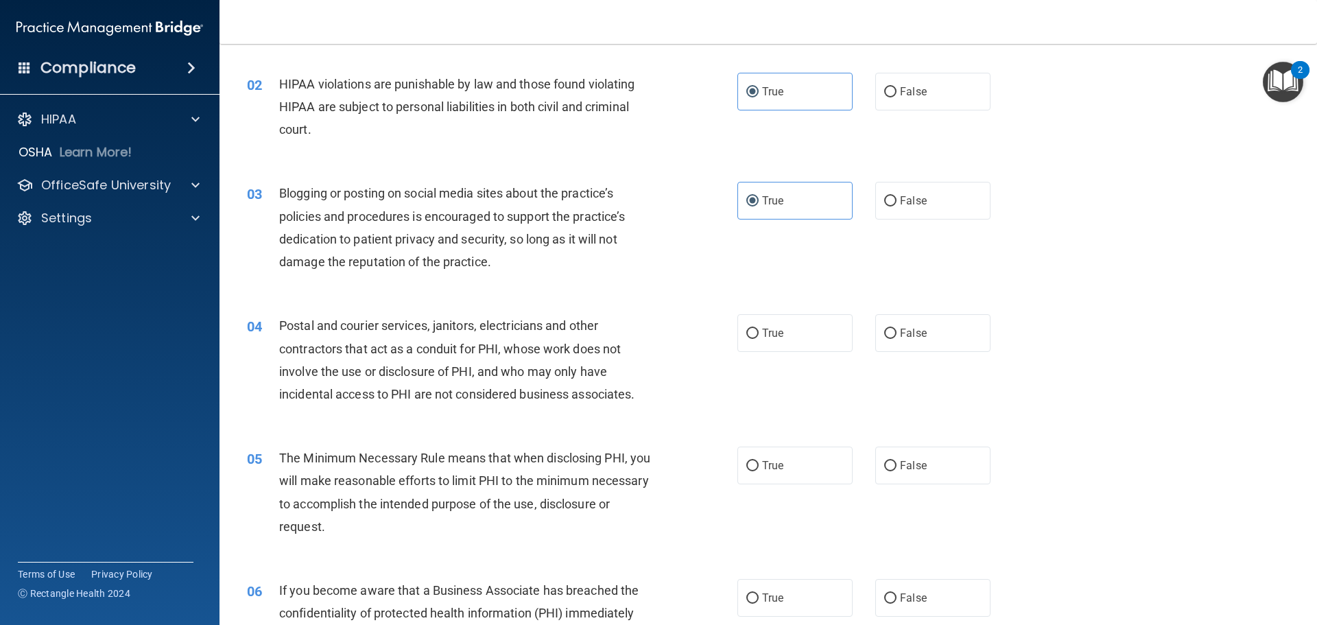
scroll to position [206, 0]
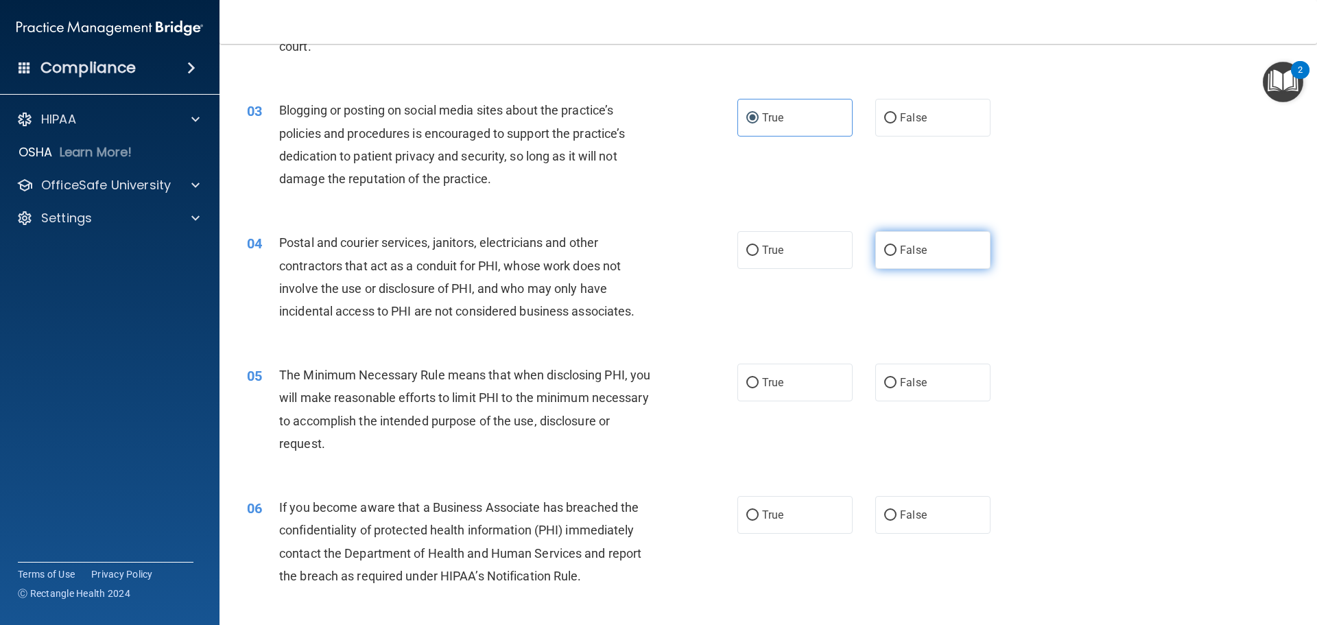
click at [922, 252] on label "False" at bounding box center [932, 250] width 115 height 38
click at [896, 252] on input "False" at bounding box center [890, 251] width 12 height 10
radio input "true"
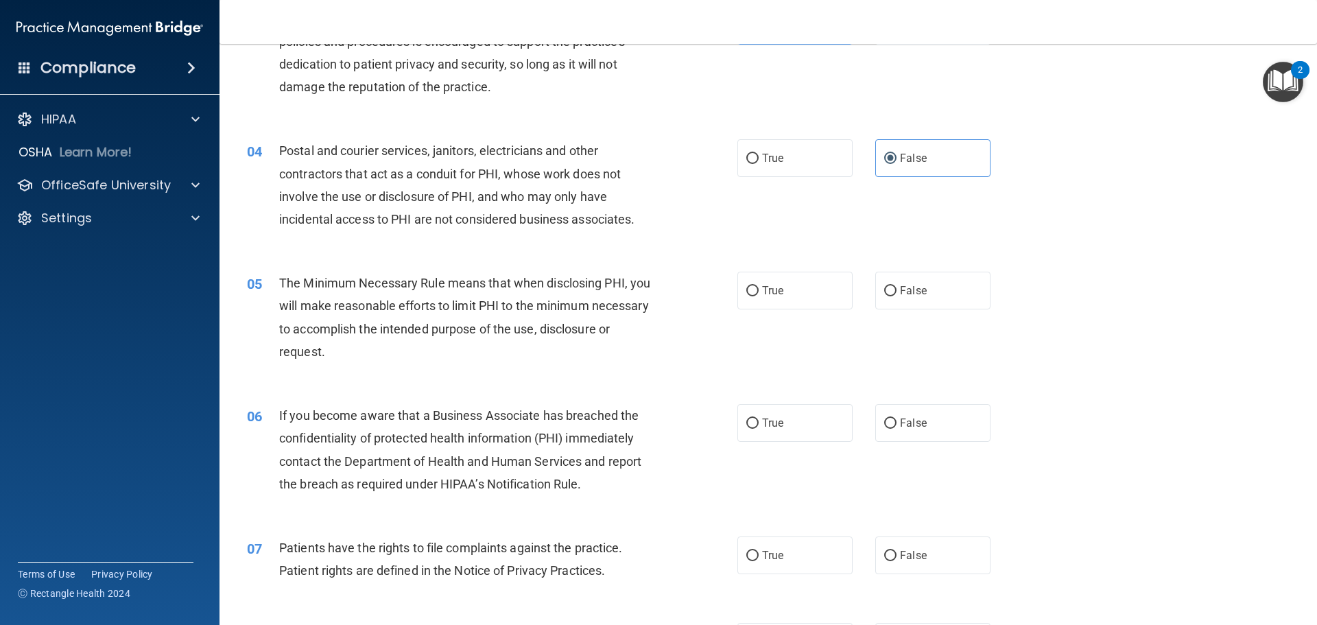
scroll to position [343, 0]
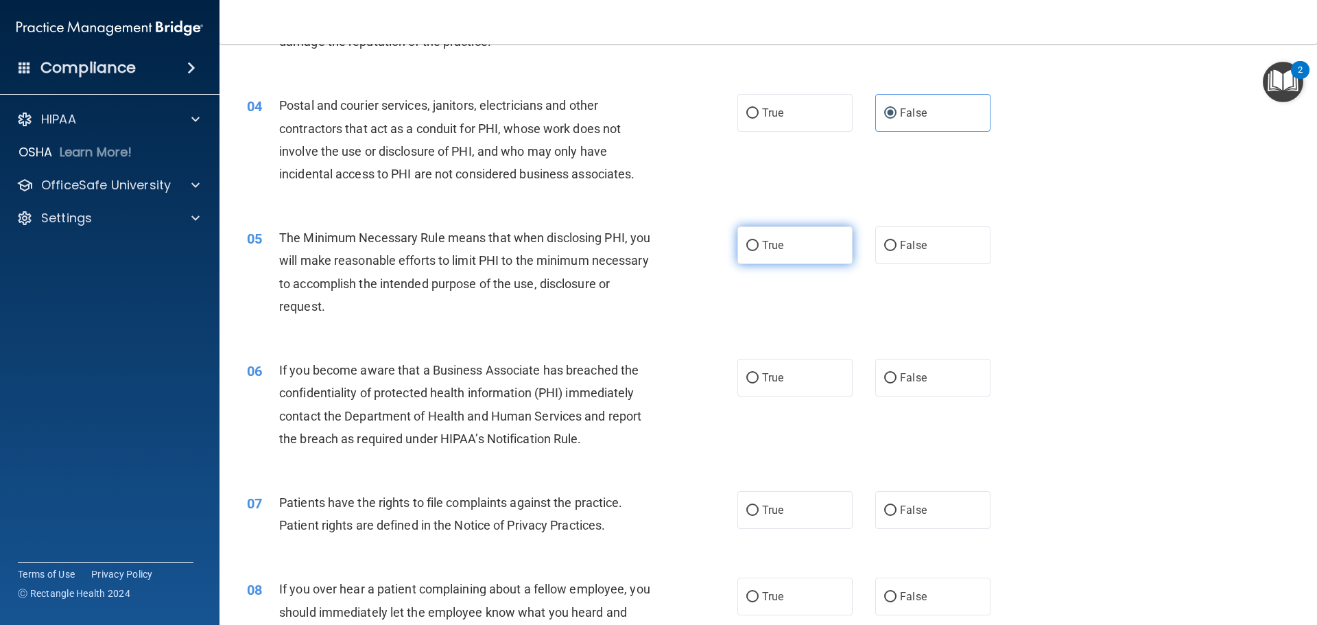
click at [774, 241] on label "True" at bounding box center [794, 245] width 115 height 38
click at [759, 241] on input "True" at bounding box center [752, 246] width 12 height 10
radio input "true"
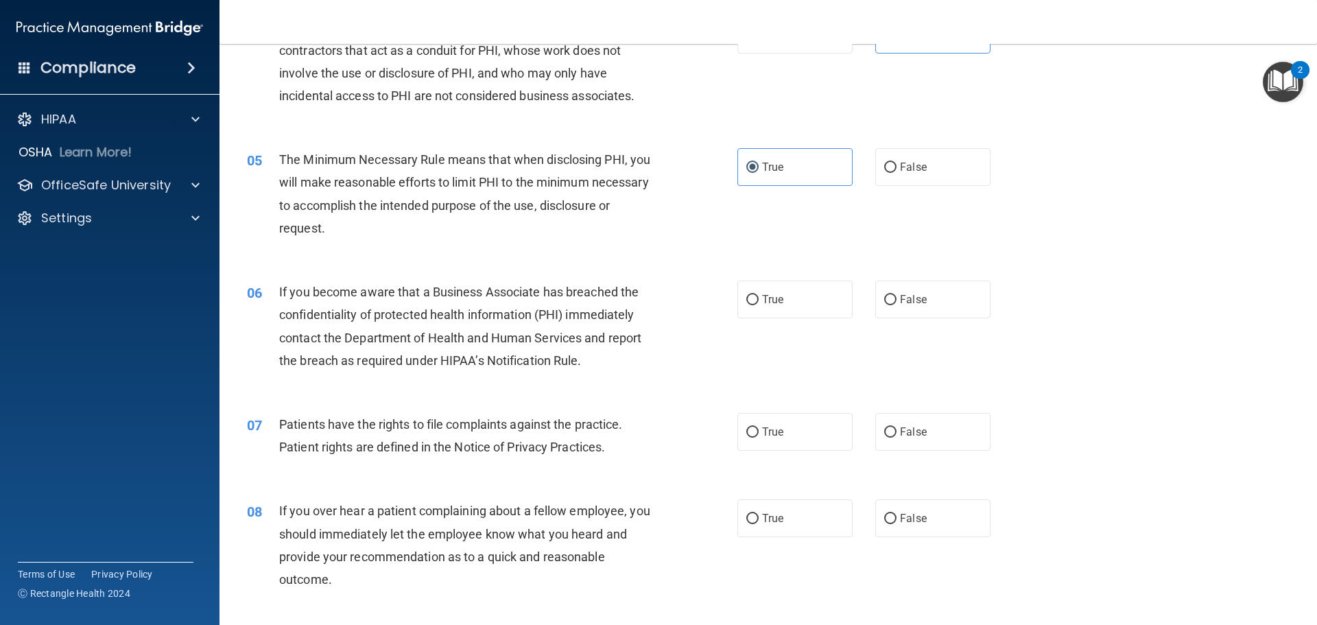
scroll to position [480, 0]
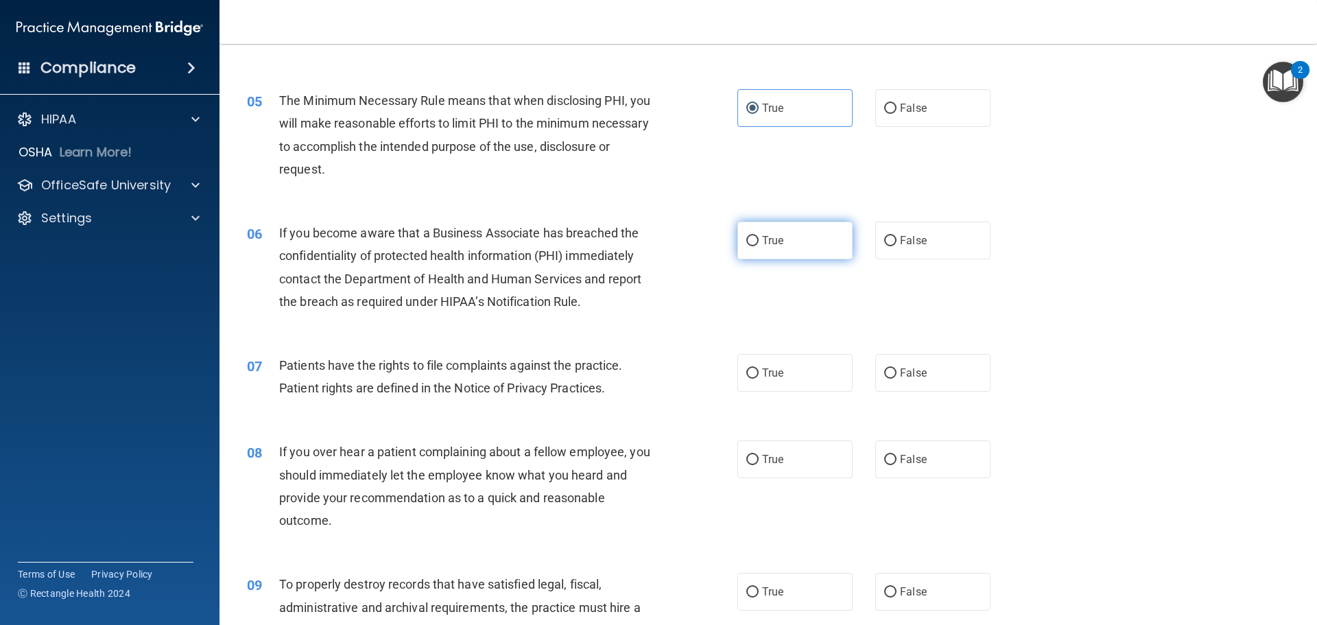
click at [746, 236] on input "True" at bounding box center [752, 241] width 12 height 10
radio input "true"
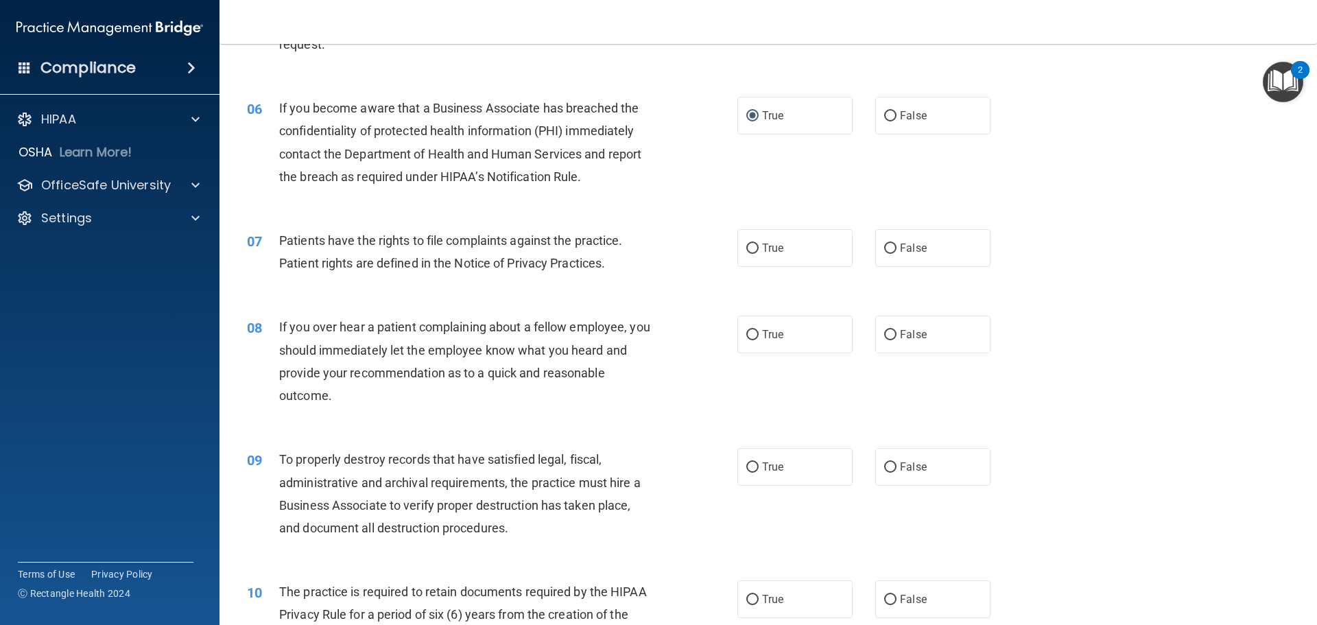
scroll to position [617, 0]
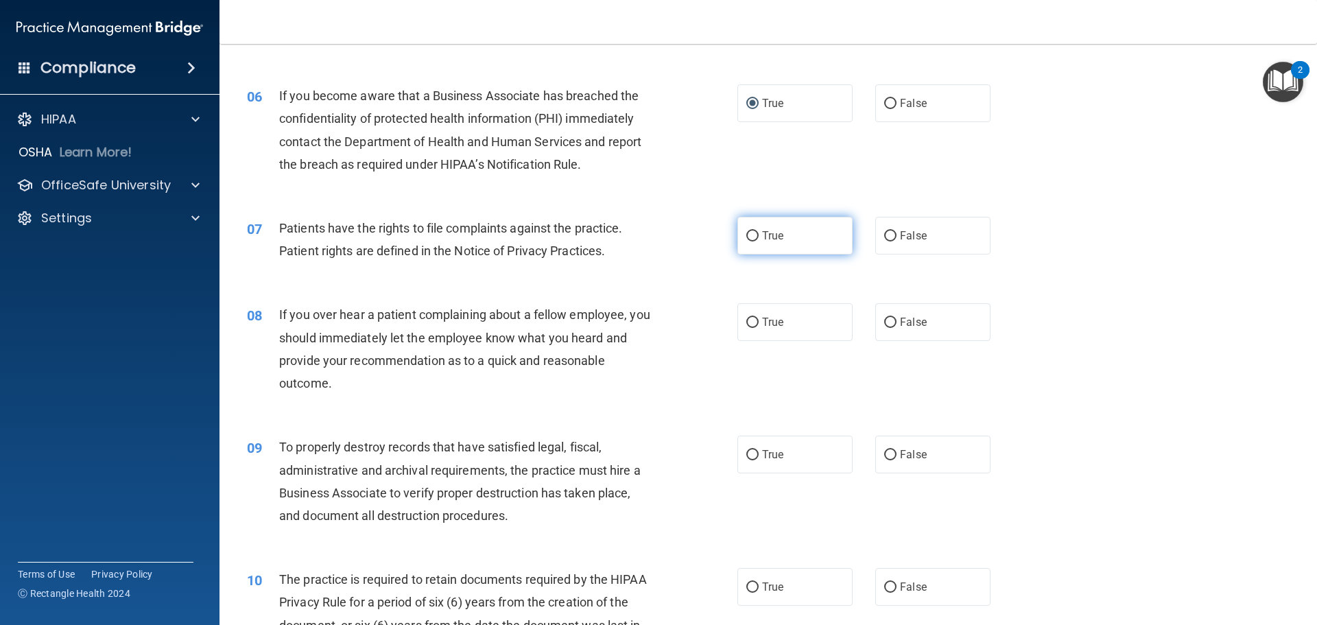
click at [739, 228] on label "True" at bounding box center [794, 236] width 115 height 38
click at [746, 231] on input "True" at bounding box center [752, 236] width 12 height 10
radio input "true"
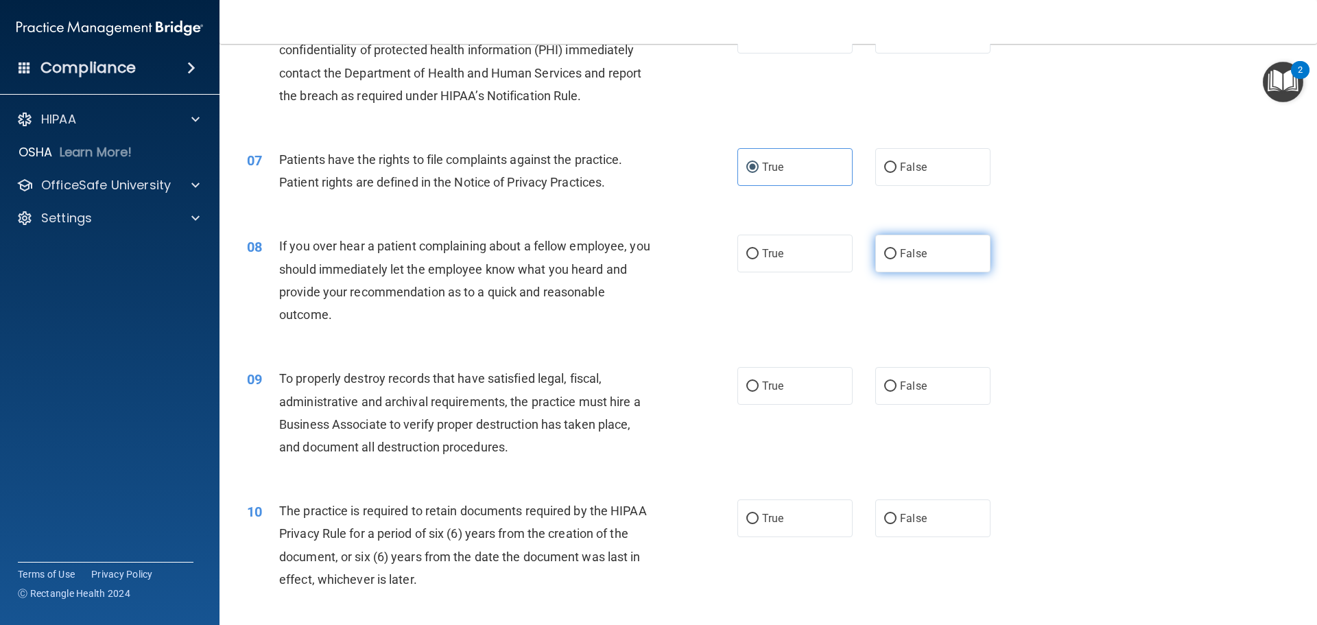
click at [875, 272] on label "False" at bounding box center [932, 254] width 115 height 38
click at [884, 259] on input "False" at bounding box center [890, 254] width 12 height 10
radio input "true"
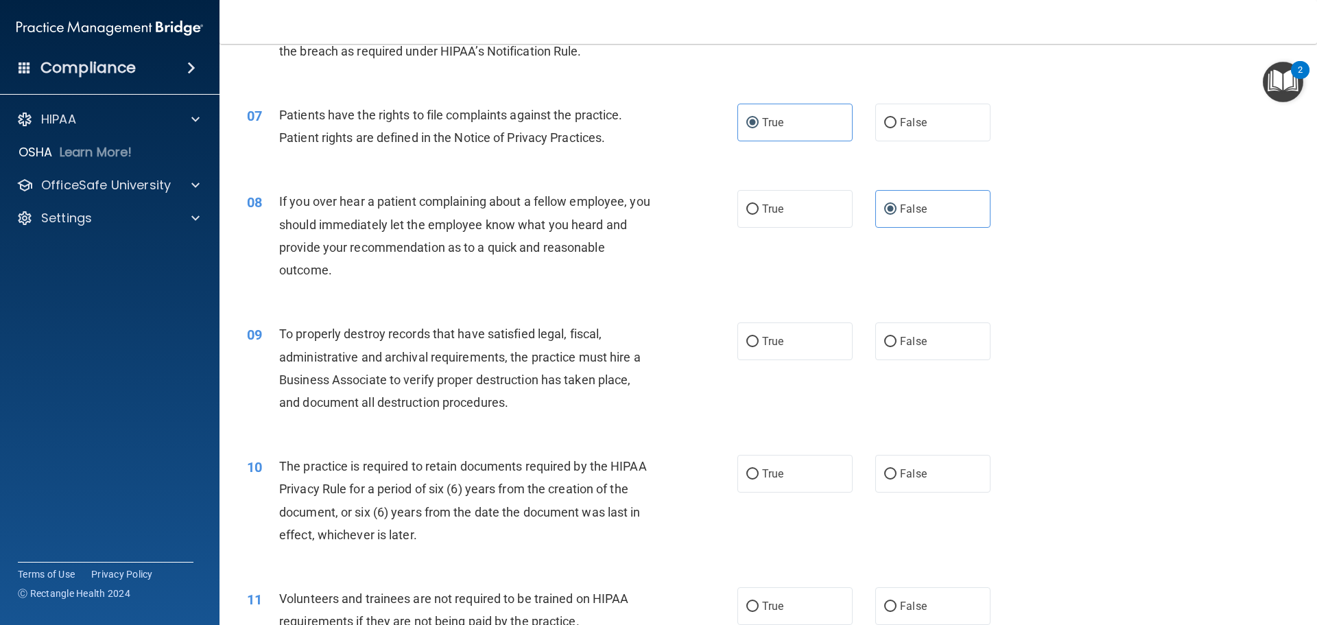
scroll to position [754, 0]
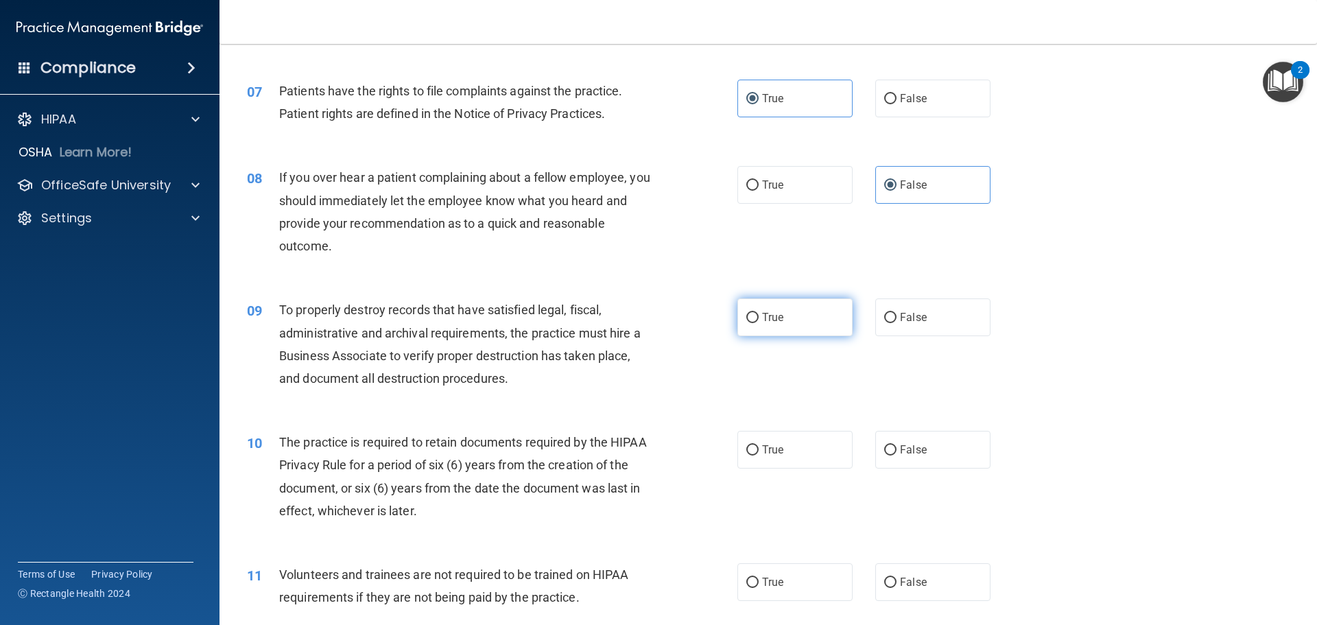
click at [746, 329] on label "True" at bounding box center [794, 317] width 115 height 38
click at [746, 323] on input "True" at bounding box center [752, 318] width 12 height 10
radio input "true"
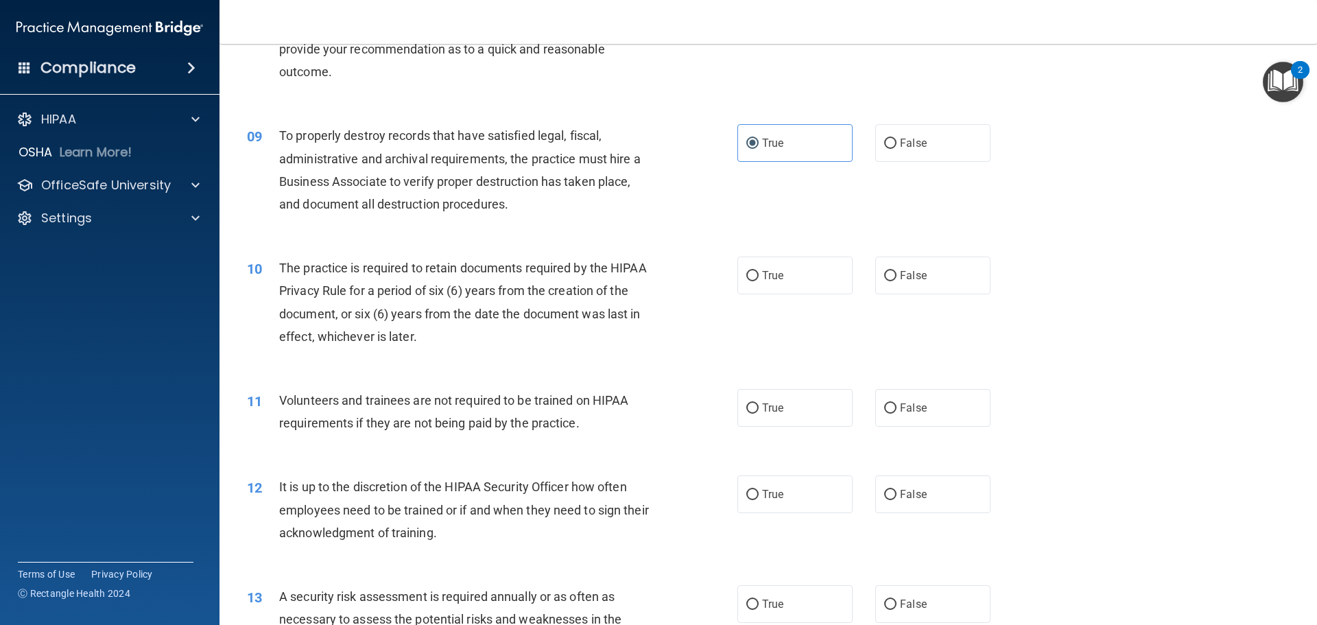
scroll to position [960, 0]
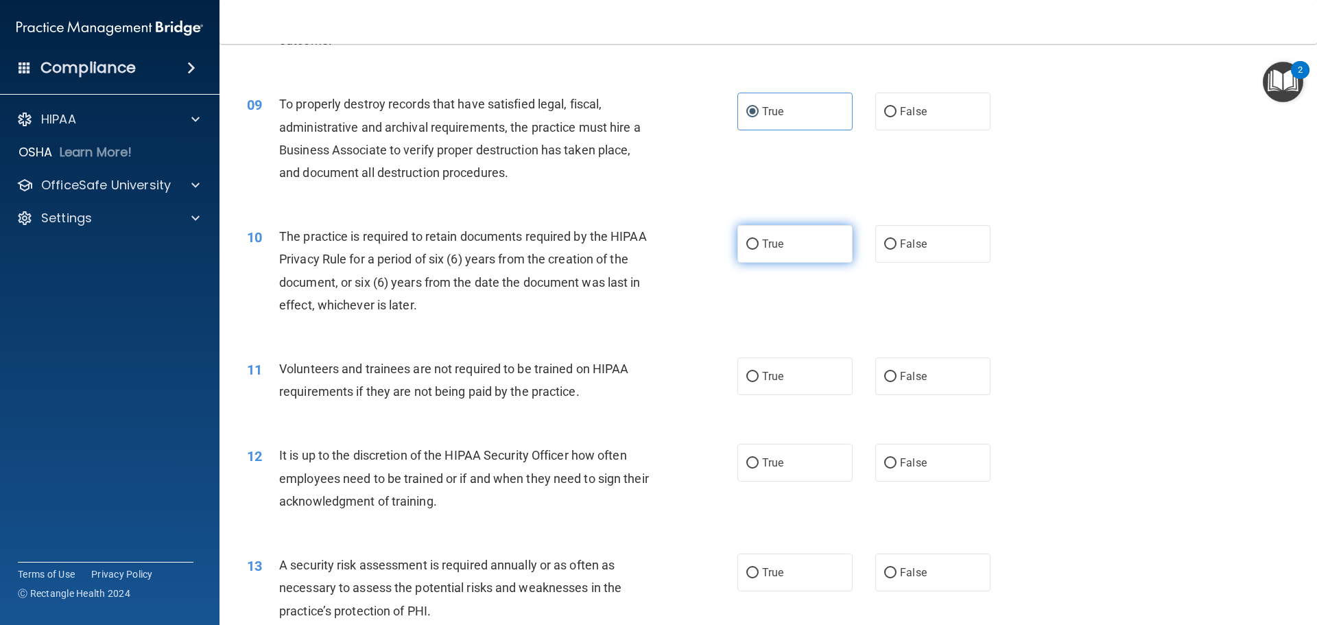
click at [762, 248] on span "True" at bounding box center [772, 243] width 21 height 13
click at [759, 248] on input "True" at bounding box center [752, 244] width 12 height 10
radio input "true"
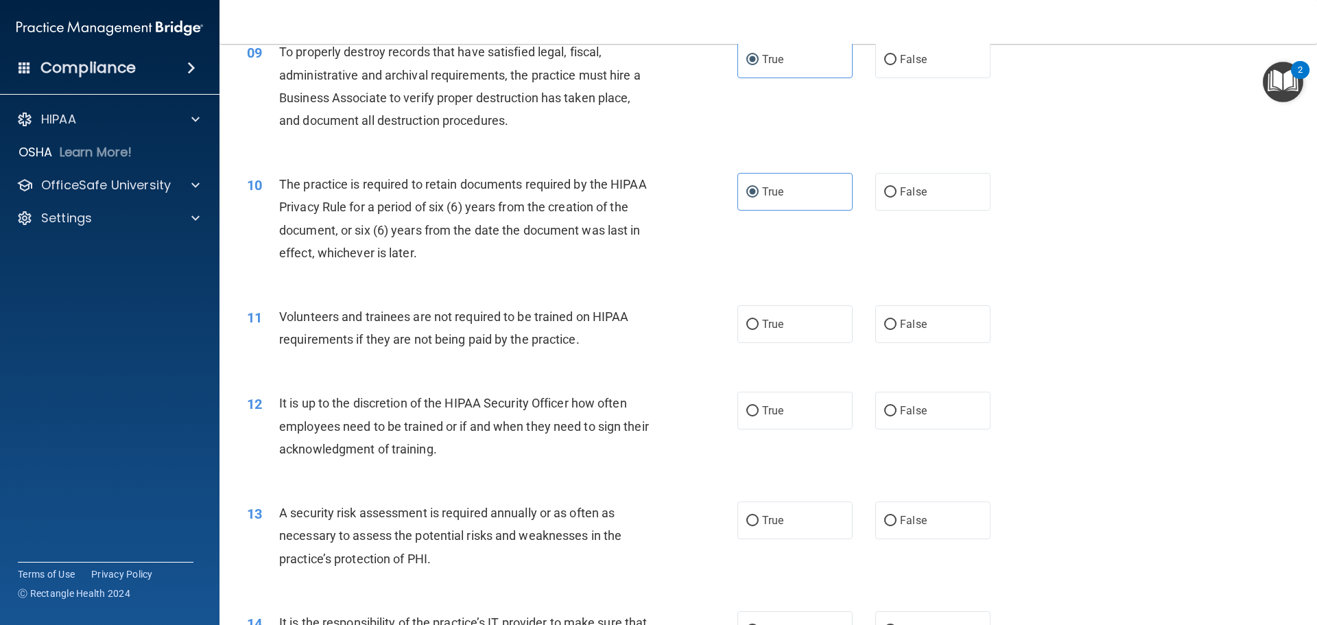
scroll to position [1097, 0]
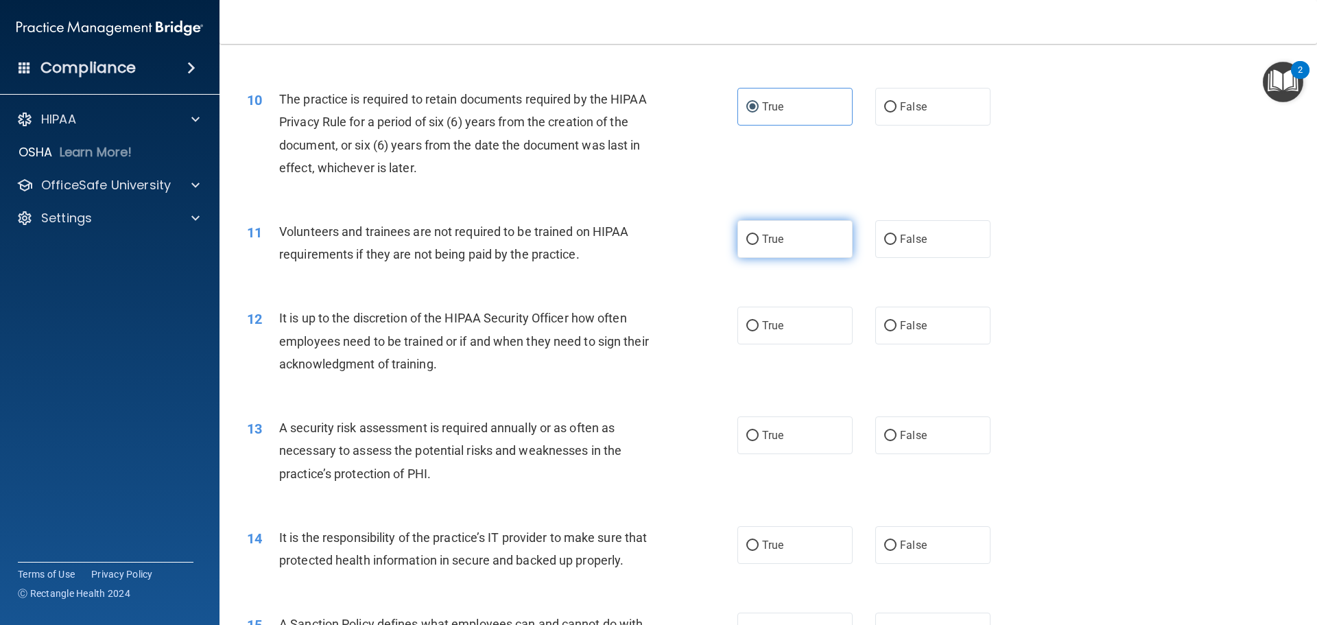
click at [765, 229] on label "True" at bounding box center [794, 239] width 115 height 38
click at [759, 235] on input "True" at bounding box center [752, 240] width 12 height 10
radio input "true"
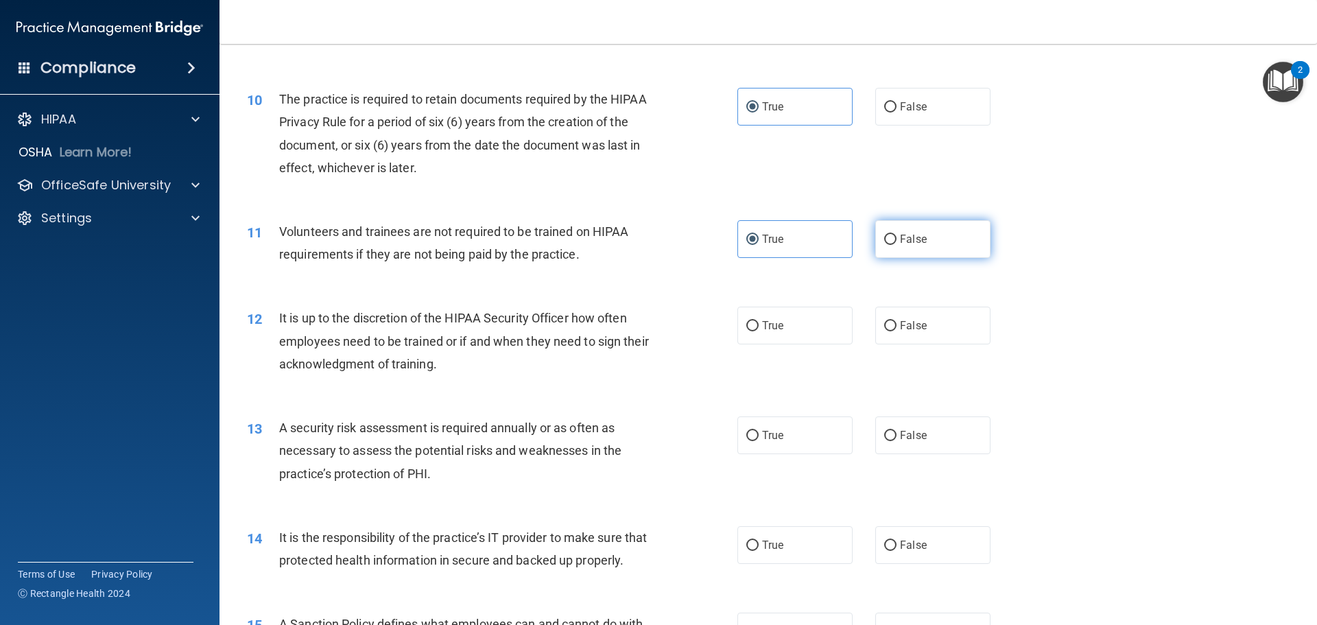
click at [897, 224] on label "False" at bounding box center [932, 239] width 115 height 38
click at [896, 235] on input "False" at bounding box center [890, 240] width 12 height 10
radio input "true"
radio input "false"
click at [887, 331] on input "False" at bounding box center [890, 326] width 12 height 10
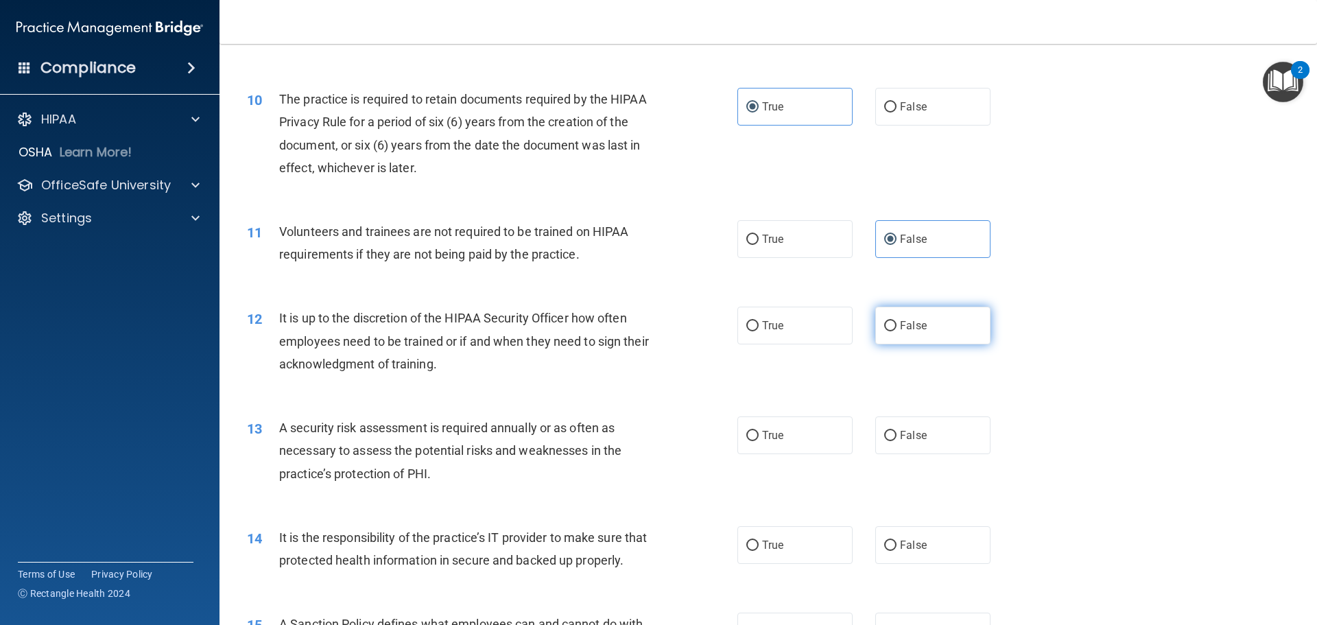
radio input "true"
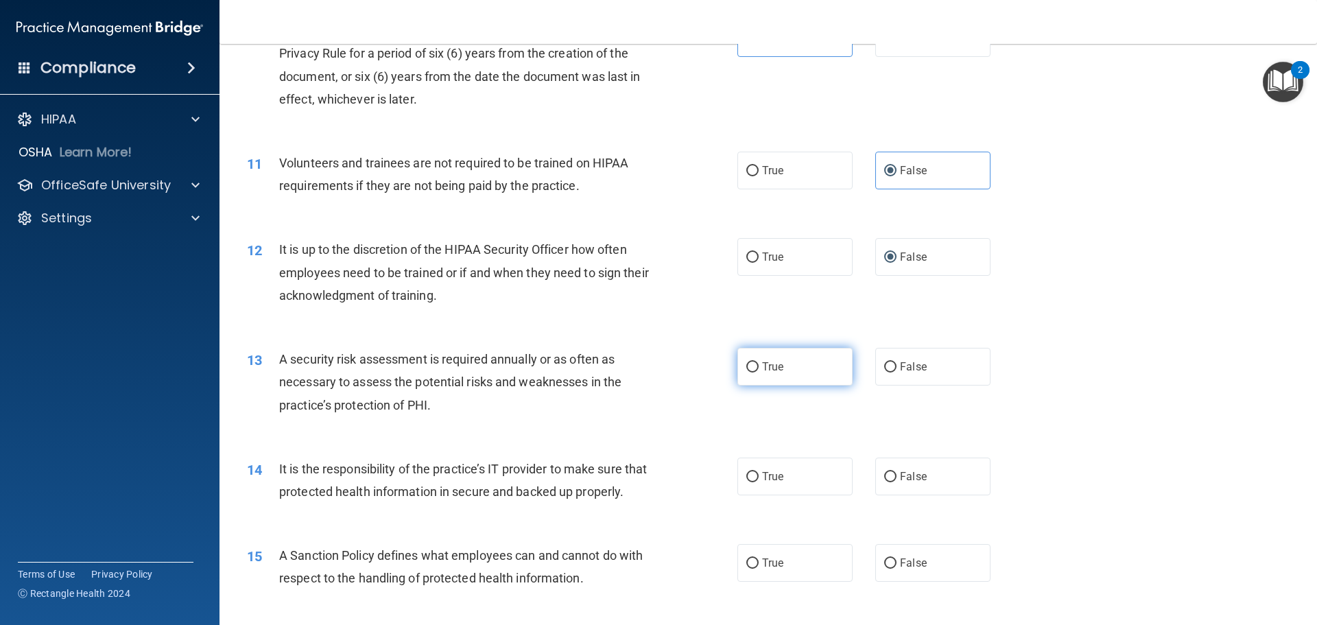
click at [787, 374] on label "True" at bounding box center [794, 367] width 115 height 38
click at [759, 372] on input "True" at bounding box center [752, 367] width 12 height 10
radio input "true"
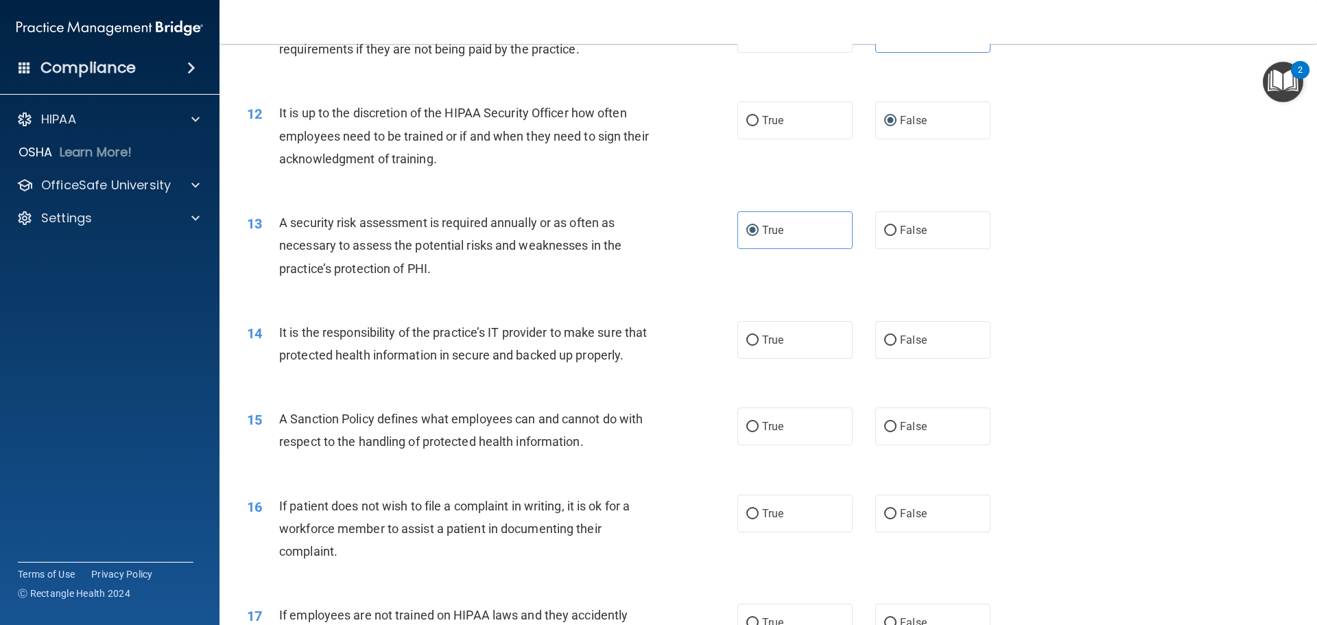
scroll to position [1303, 0]
click at [792, 354] on label "True" at bounding box center [794, 339] width 115 height 38
click at [759, 345] on input "True" at bounding box center [752, 340] width 12 height 10
radio input "true"
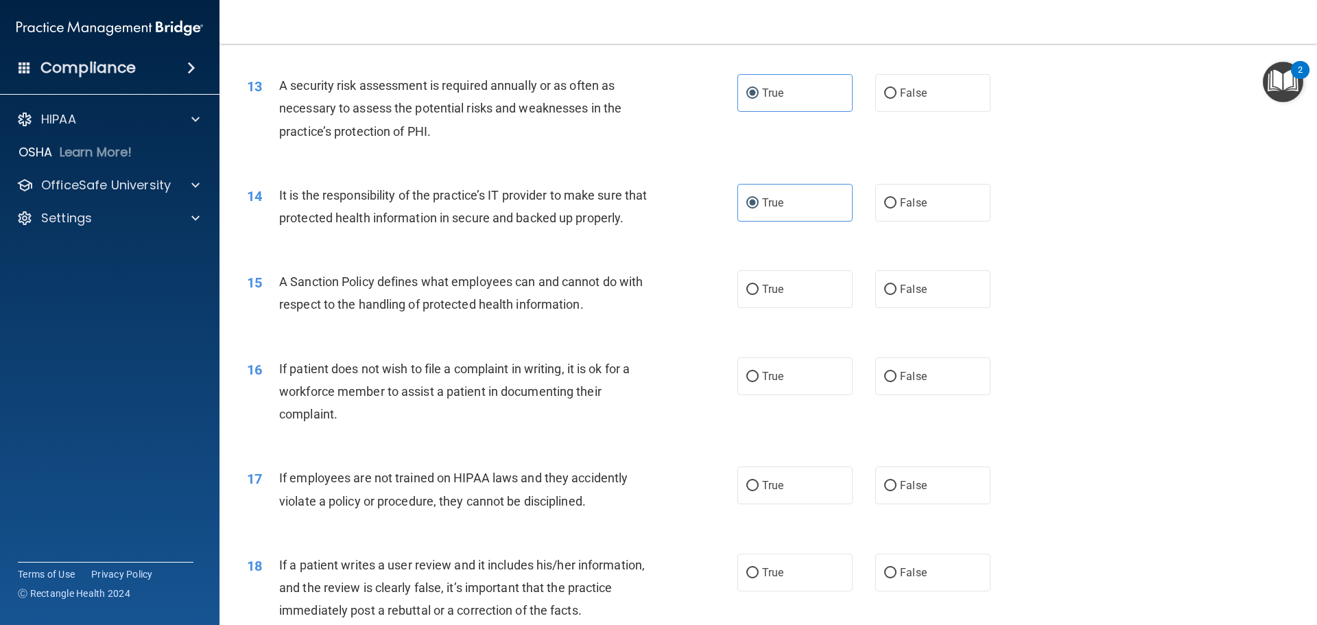
scroll to position [1440, 0]
click at [905, 307] on label "False" at bounding box center [932, 289] width 115 height 38
click at [896, 294] on input "False" at bounding box center [890, 289] width 12 height 10
radio input "true"
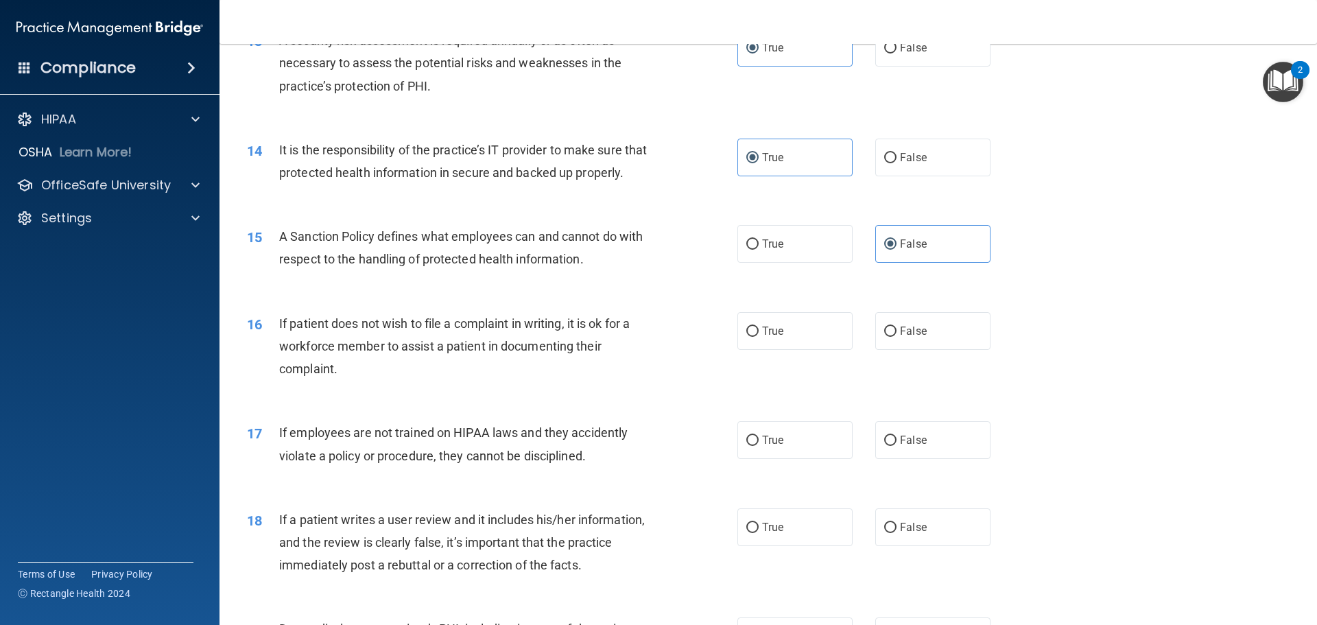
scroll to position [1509, 0]
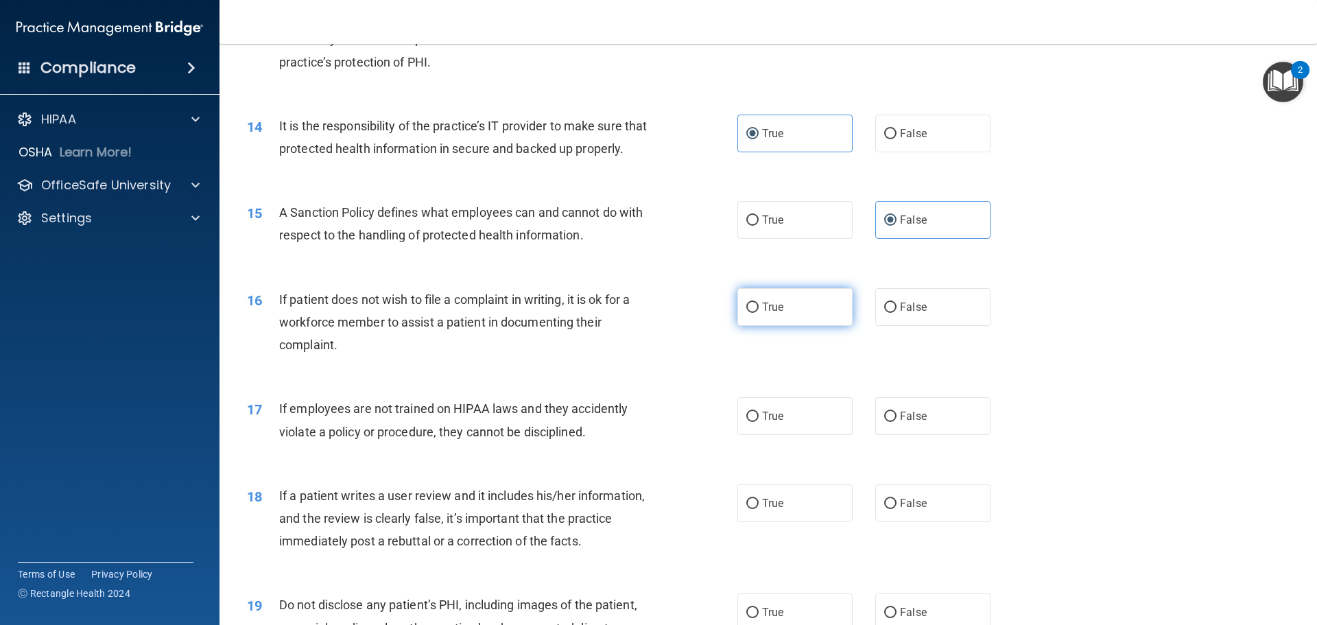
click at [798, 326] on label "True" at bounding box center [794, 307] width 115 height 38
click at [759, 313] on input "True" at bounding box center [752, 307] width 12 height 10
radio input "true"
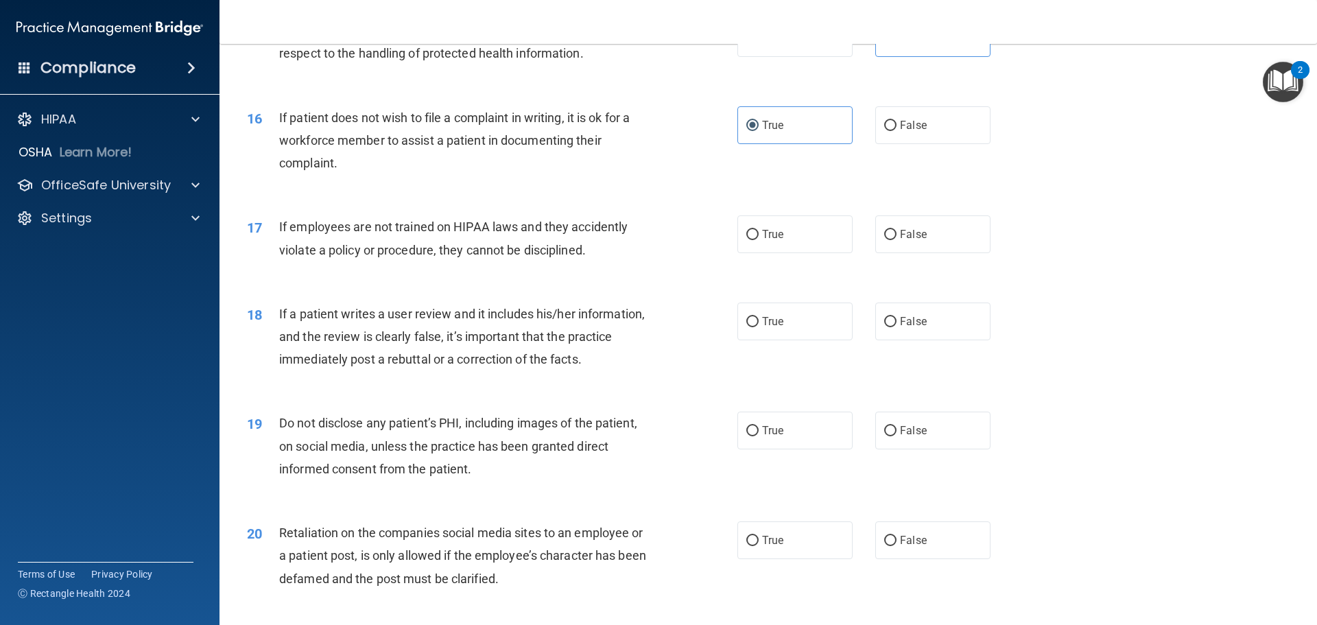
scroll to position [1715, 0]
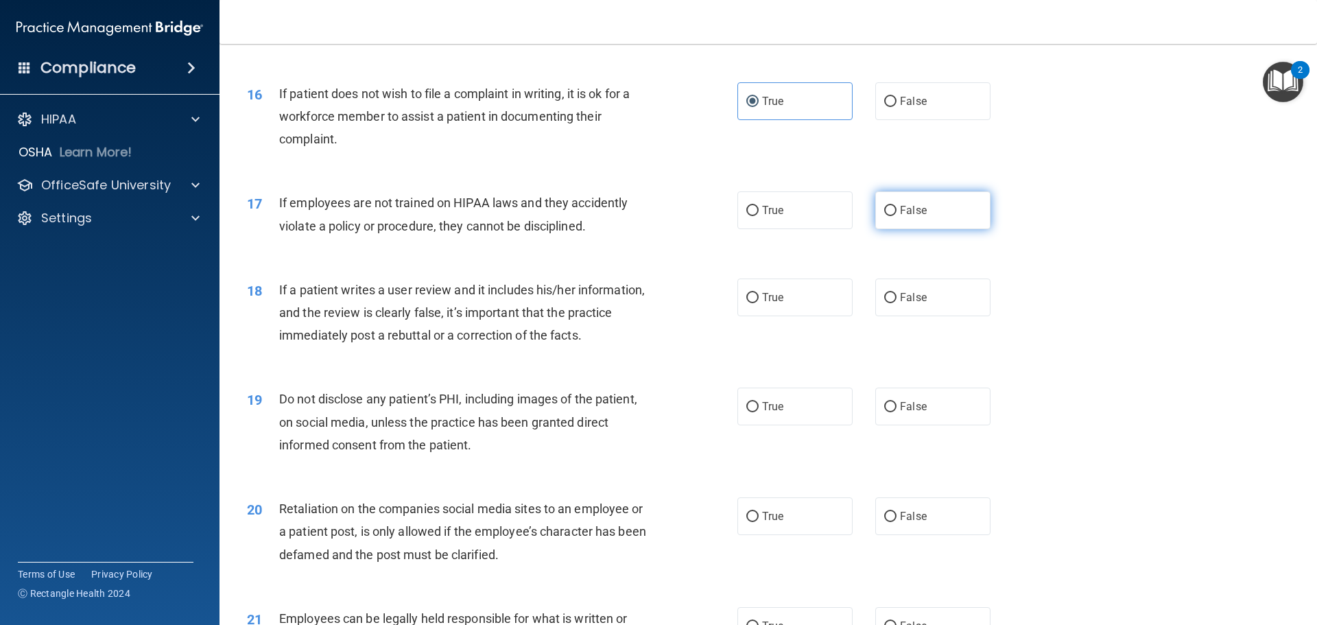
click at [892, 229] on label "False" at bounding box center [932, 210] width 115 height 38
click at [892, 216] on input "False" at bounding box center [890, 211] width 12 height 10
radio input "true"
click at [907, 112] on label "False" at bounding box center [932, 101] width 115 height 38
click at [896, 107] on input "False" at bounding box center [890, 102] width 12 height 10
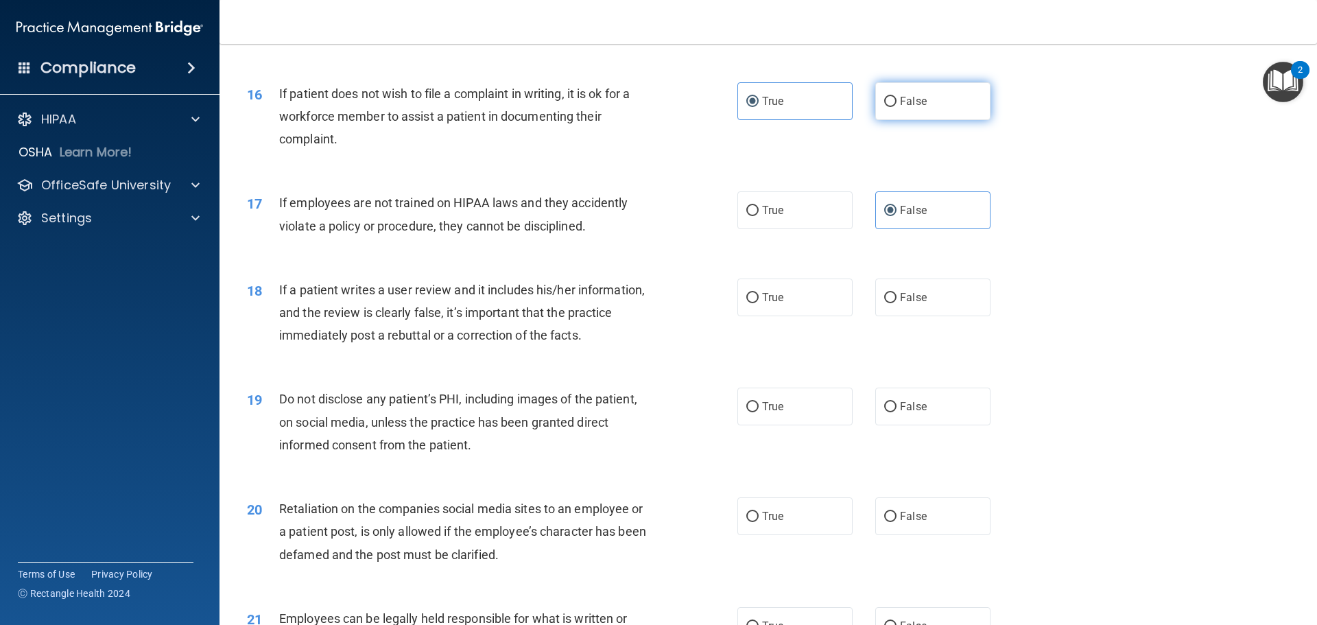
radio input "true"
radio input "false"
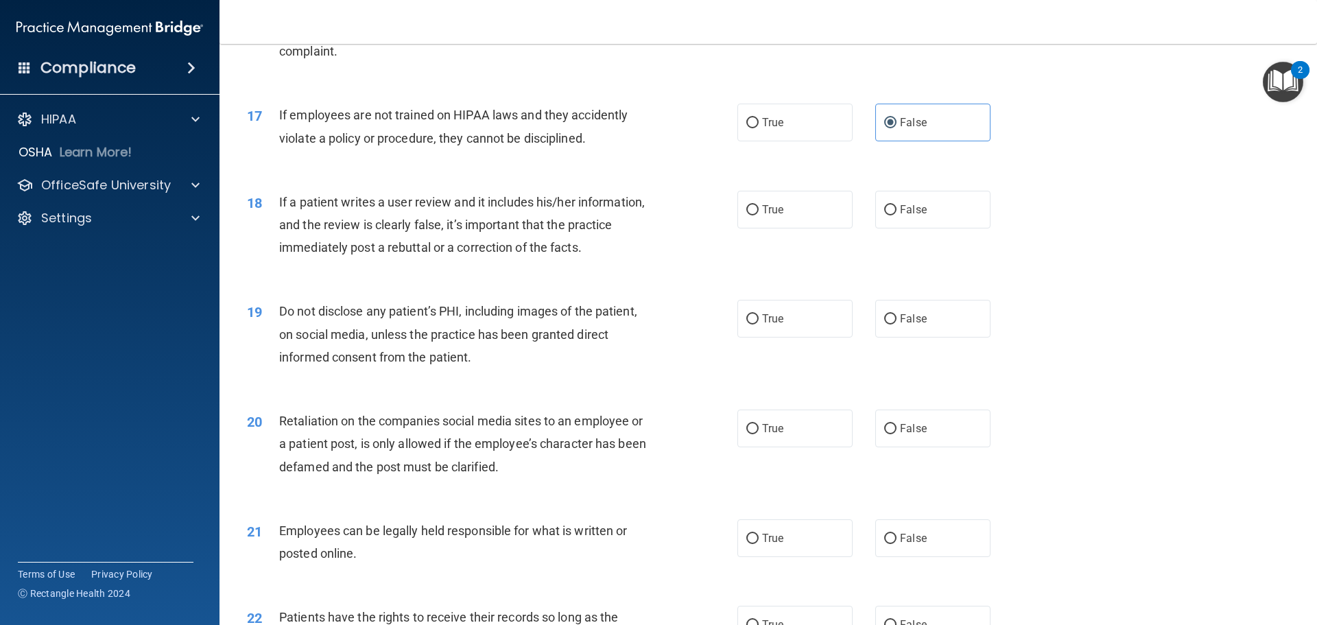
scroll to position [1852, 0]
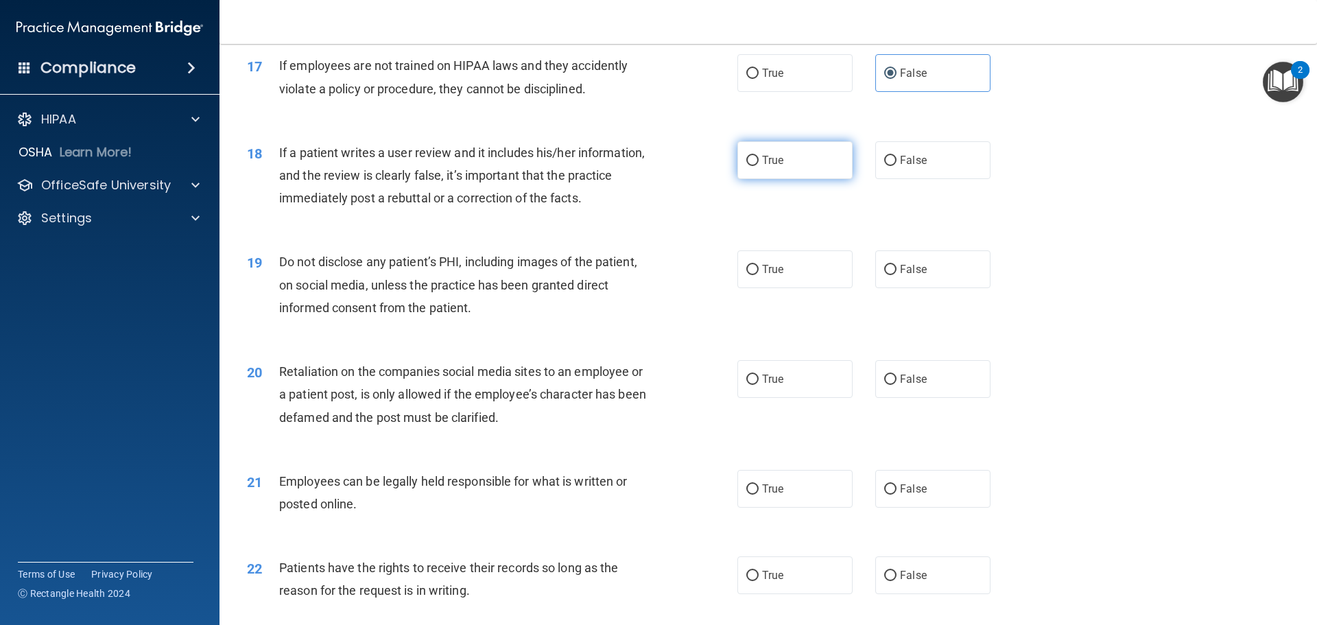
click at [767, 173] on label "True" at bounding box center [794, 160] width 115 height 38
click at [759, 166] on input "True" at bounding box center [752, 161] width 12 height 10
radio input "true"
click at [884, 166] on input "False" at bounding box center [890, 161] width 12 height 10
radio input "true"
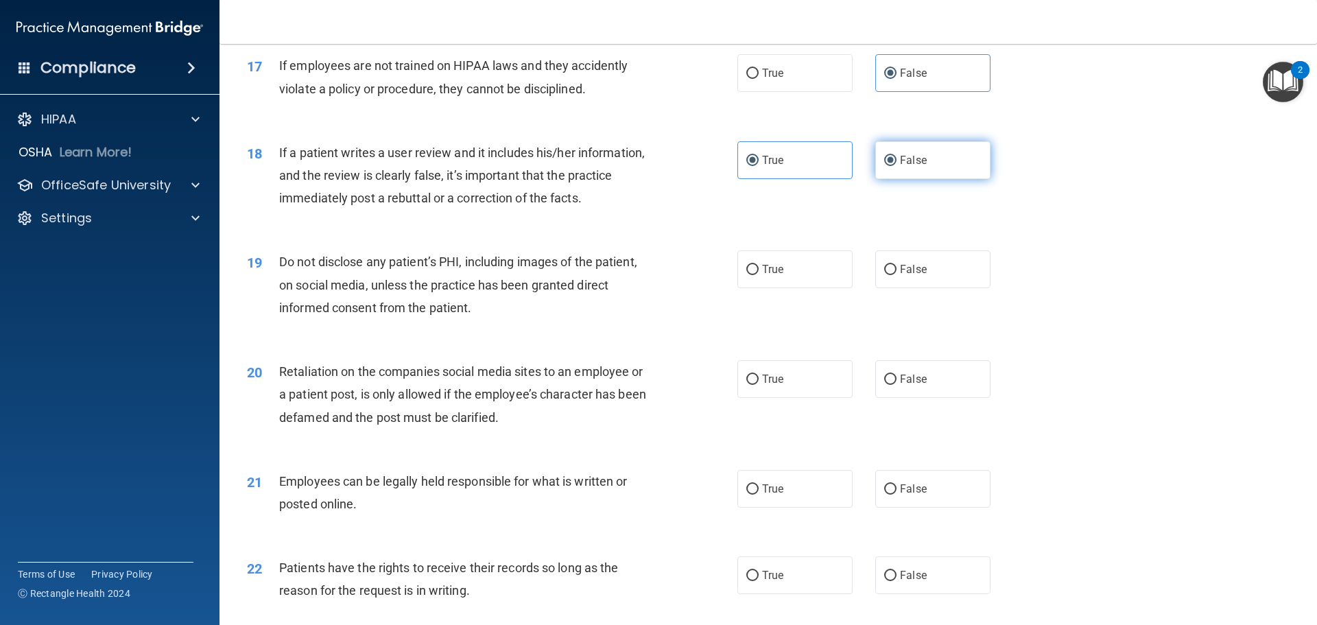
radio input "false"
click at [668, 217] on div "18 If a patient writes a user review and it includes his/her information, and t…" at bounding box center [492, 178] width 532 height 75
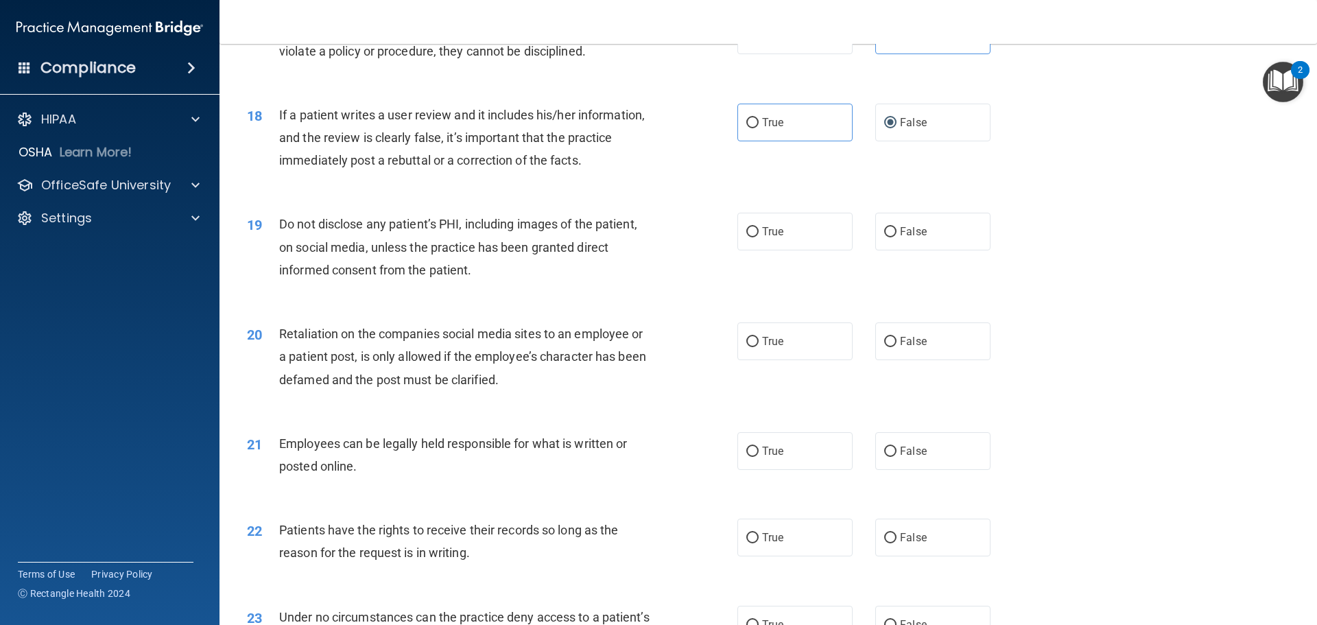
scroll to position [1989, 0]
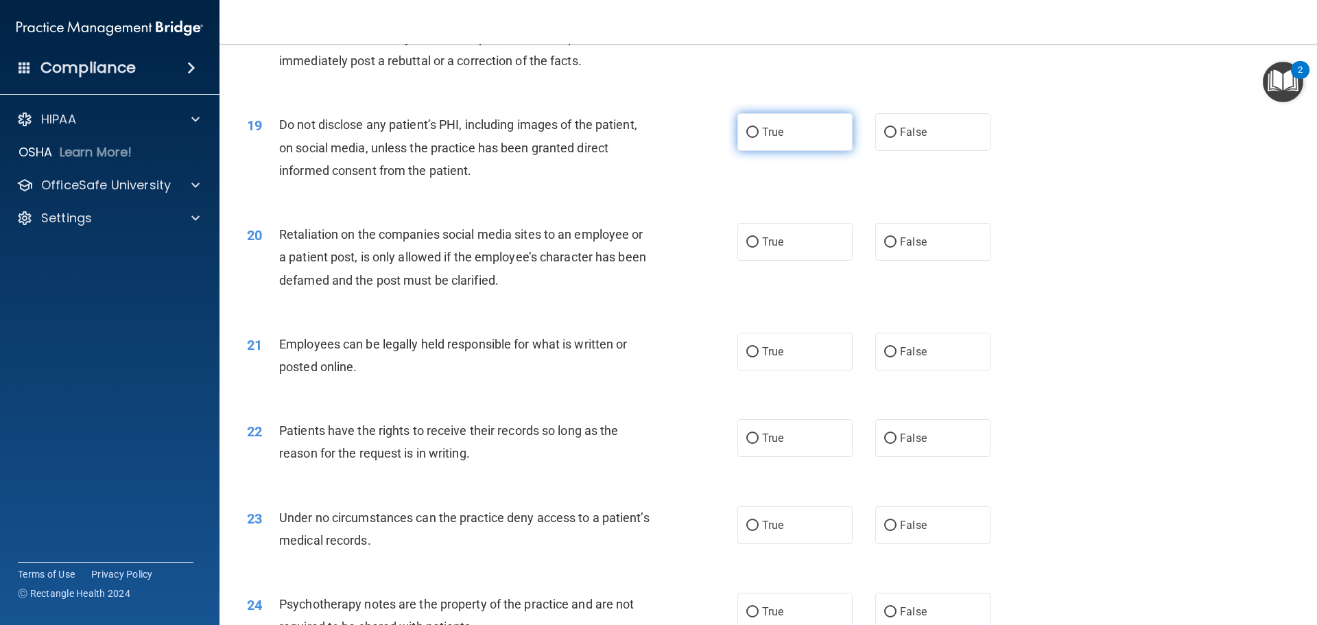
click at [778, 143] on label "True" at bounding box center [794, 132] width 115 height 38
click at [759, 138] on input "True" at bounding box center [752, 133] width 12 height 10
radio input "true"
drag, startPoint x: 921, startPoint y: 265, endPoint x: 910, endPoint y: 272, distance: 13.3
click at [919, 261] on label "False" at bounding box center [932, 242] width 115 height 38
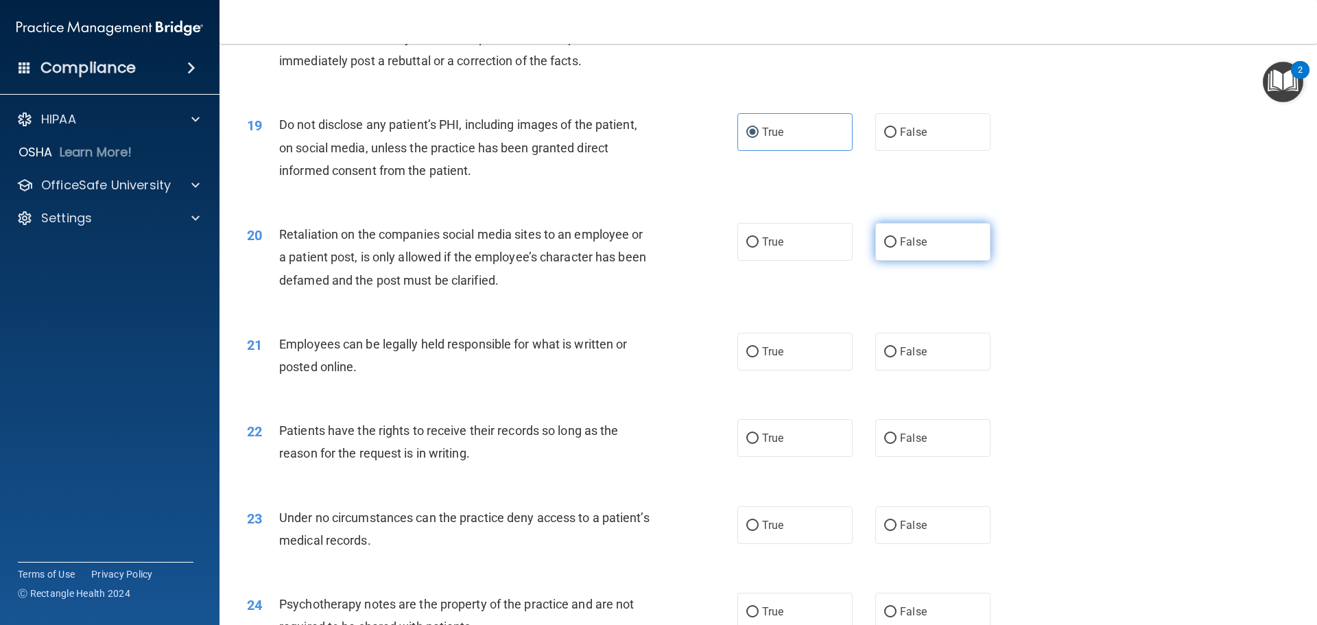
click at [896, 248] on input "False" at bounding box center [890, 242] width 12 height 10
radio input "true"
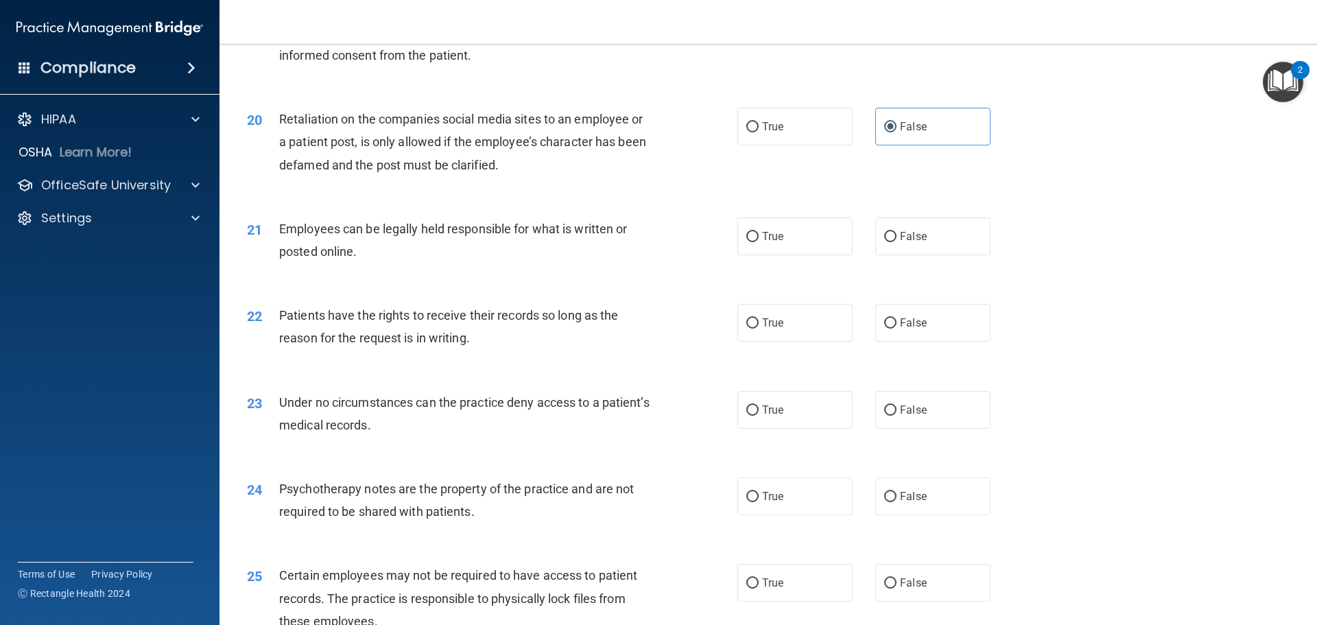
scroll to position [2126, 0]
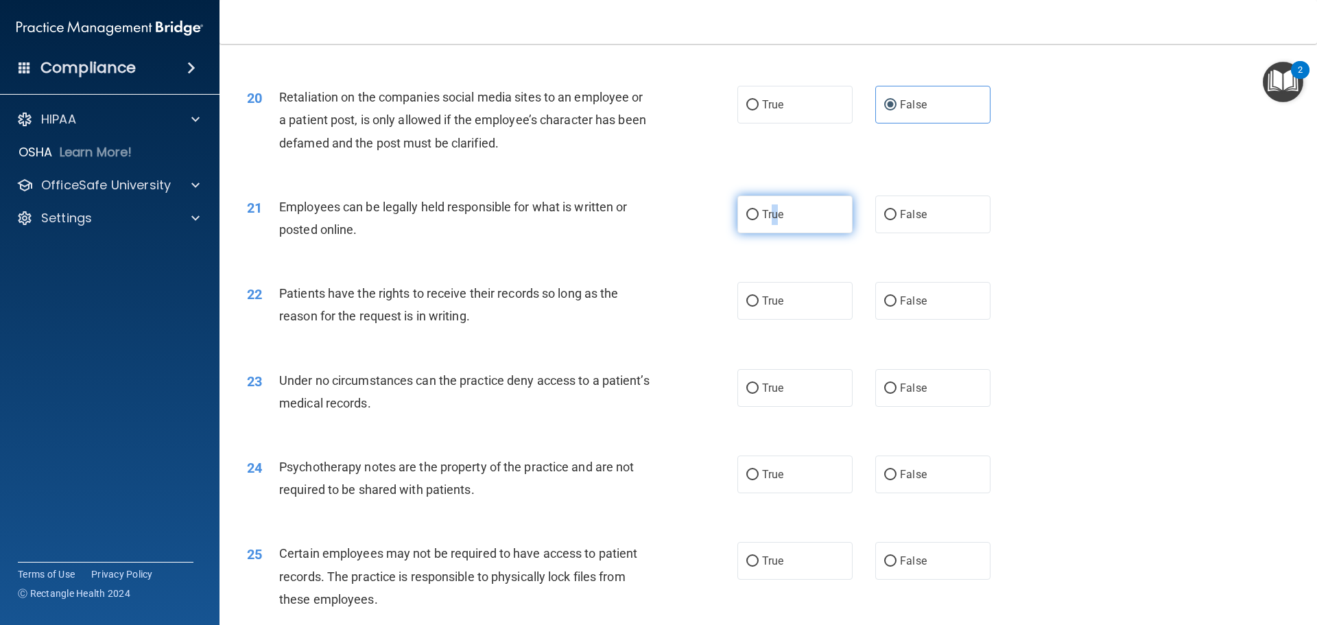
click at [770, 233] on label "True" at bounding box center [794, 214] width 115 height 38
click at [752, 233] on label "True" at bounding box center [794, 214] width 115 height 38
click at [752, 220] on input "True" at bounding box center [752, 215] width 12 height 10
radio input "true"
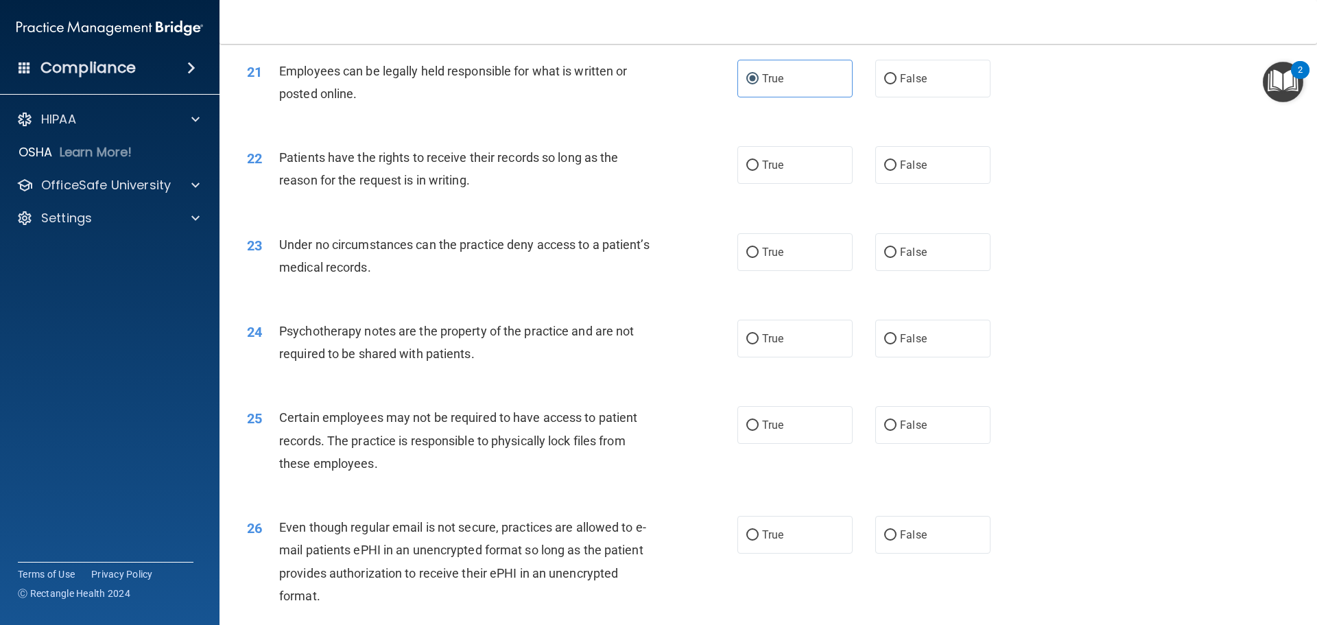
scroll to position [2263, 0]
click at [773, 182] on label "True" at bounding box center [794, 164] width 115 height 38
click at [759, 169] on input "True" at bounding box center [752, 164] width 12 height 10
radio input "true"
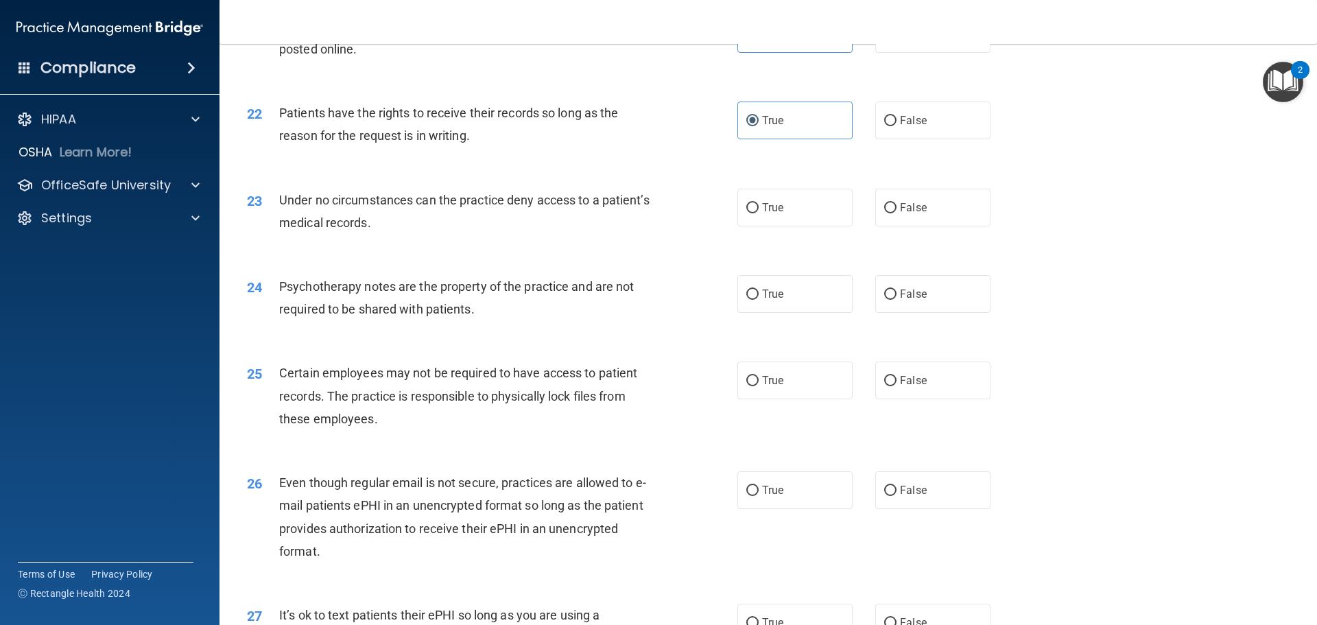
scroll to position [2401, 0]
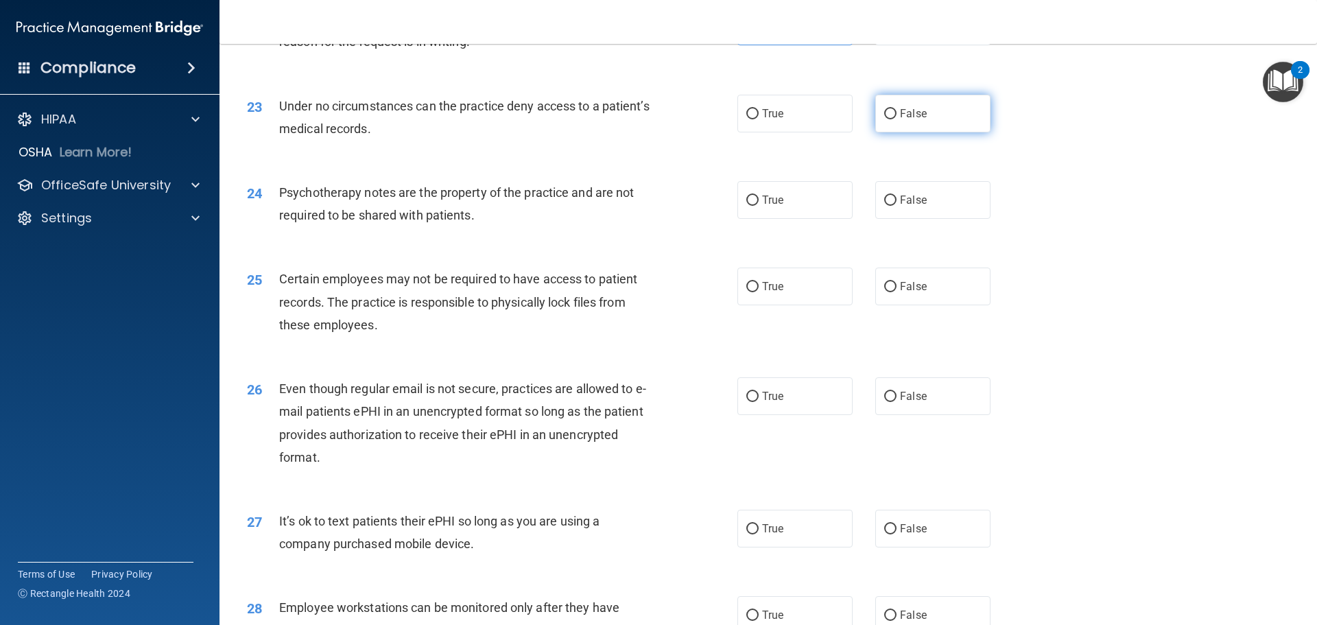
click at [970, 123] on label "False" at bounding box center [932, 114] width 115 height 38
click at [896, 119] on input "False" at bounding box center [890, 114] width 12 height 10
radio input "true"
click at [765, 206] on span "True" at bounding box center [772, 199] width 21 height 13
click at [759, 206] on input "True" at bounding box center [752, 200] width 12 height 10
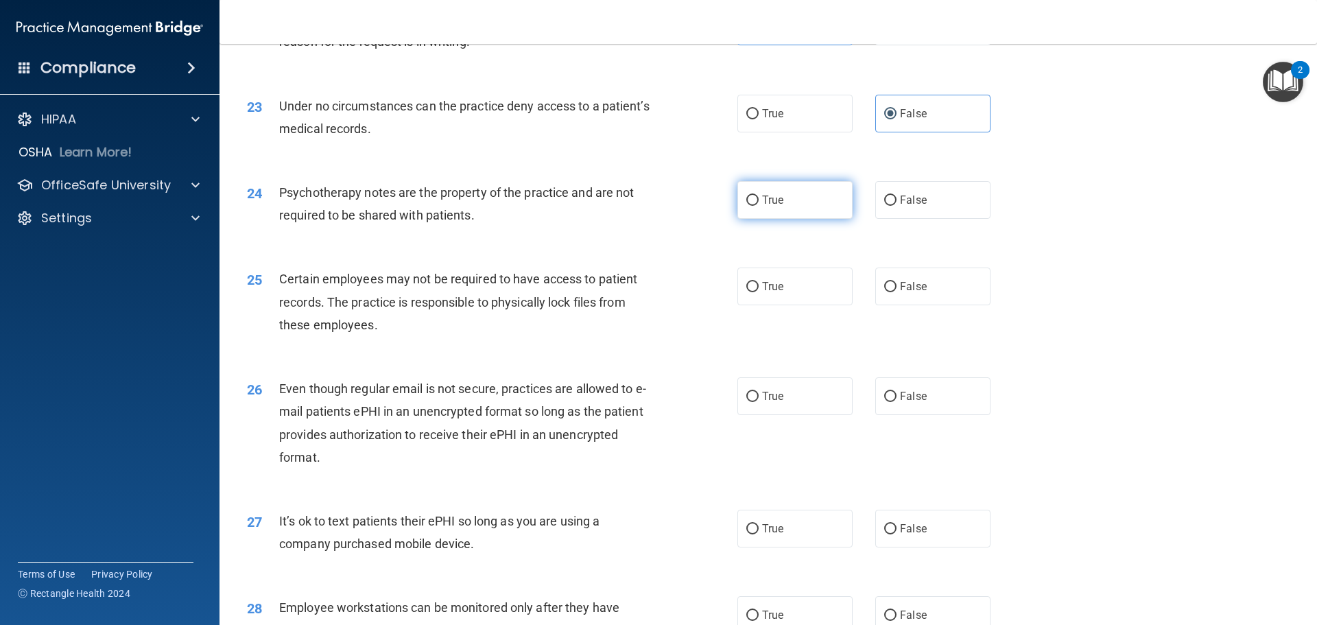
radio input "true"
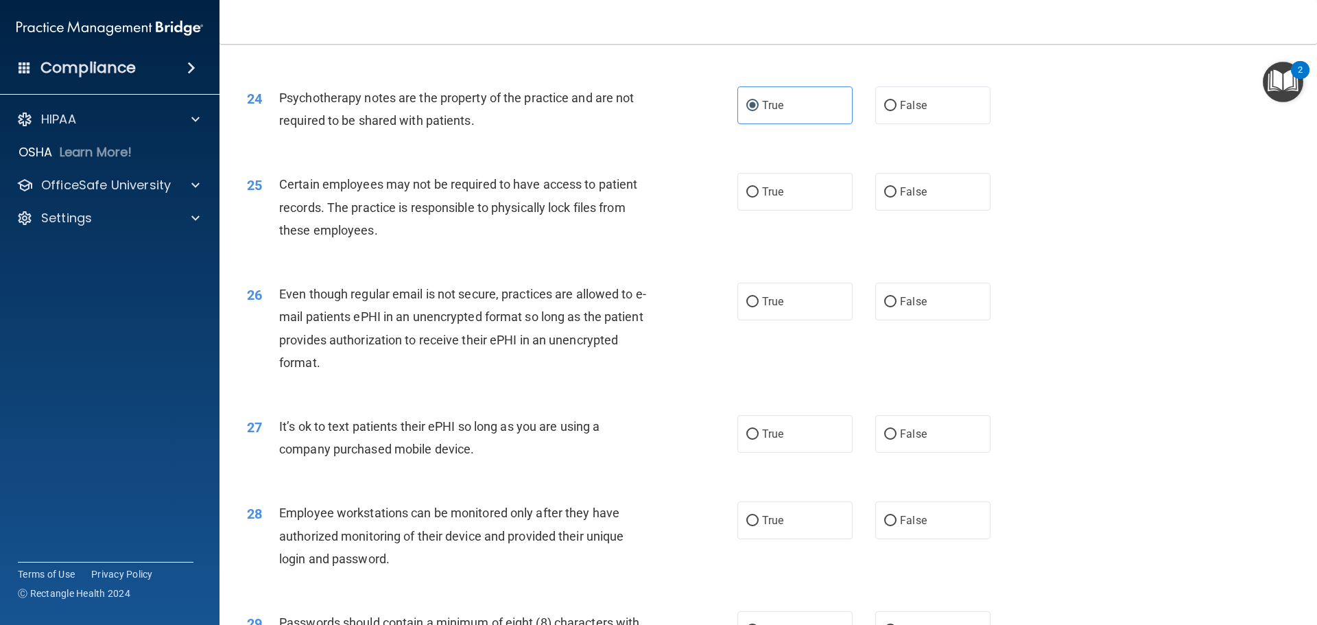
scroll to position [2538, 0]
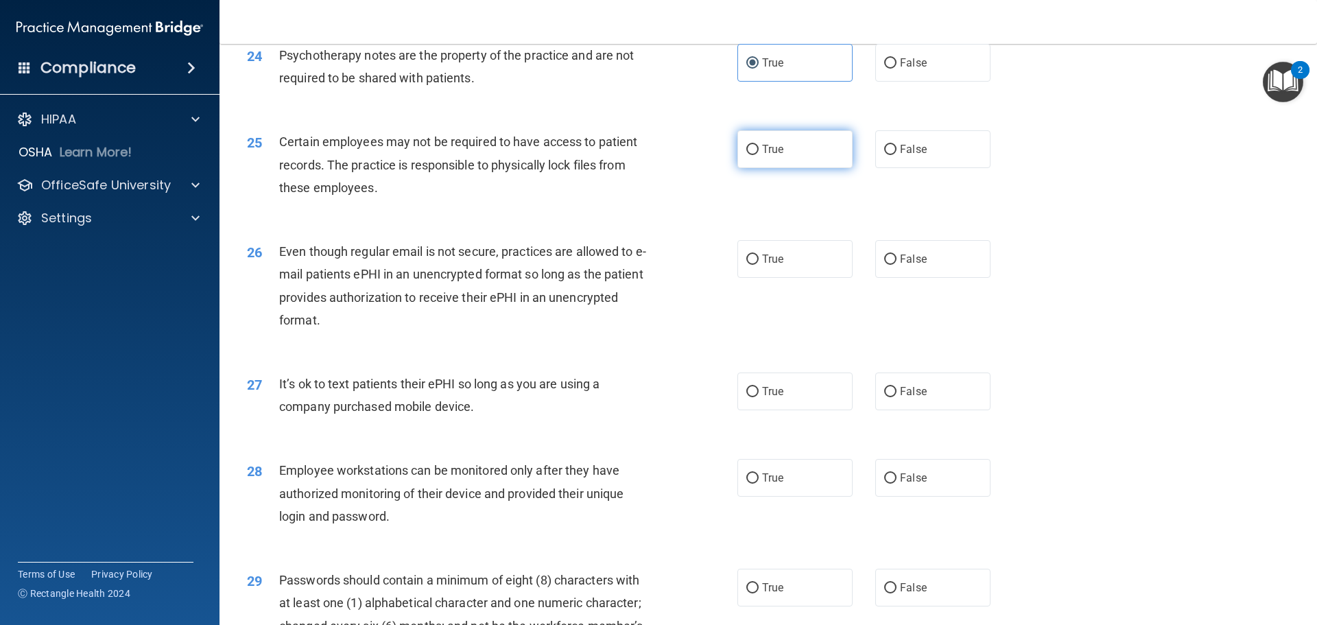
click at [762, 156] on span "True" at bounding box center [772, 149] width 21 height 13
click at [759, 155] on input "True" at bounding box center [752, 150] width 12 height 10
radio input "true"
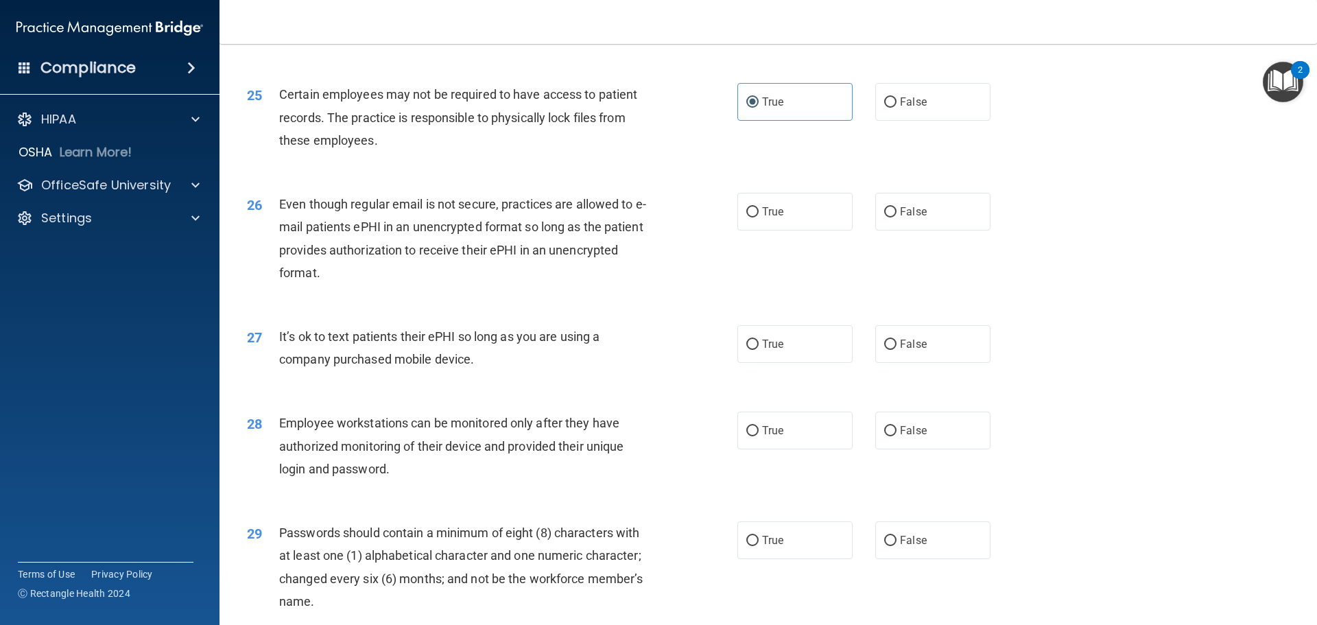
scroll to position [2606, 0]
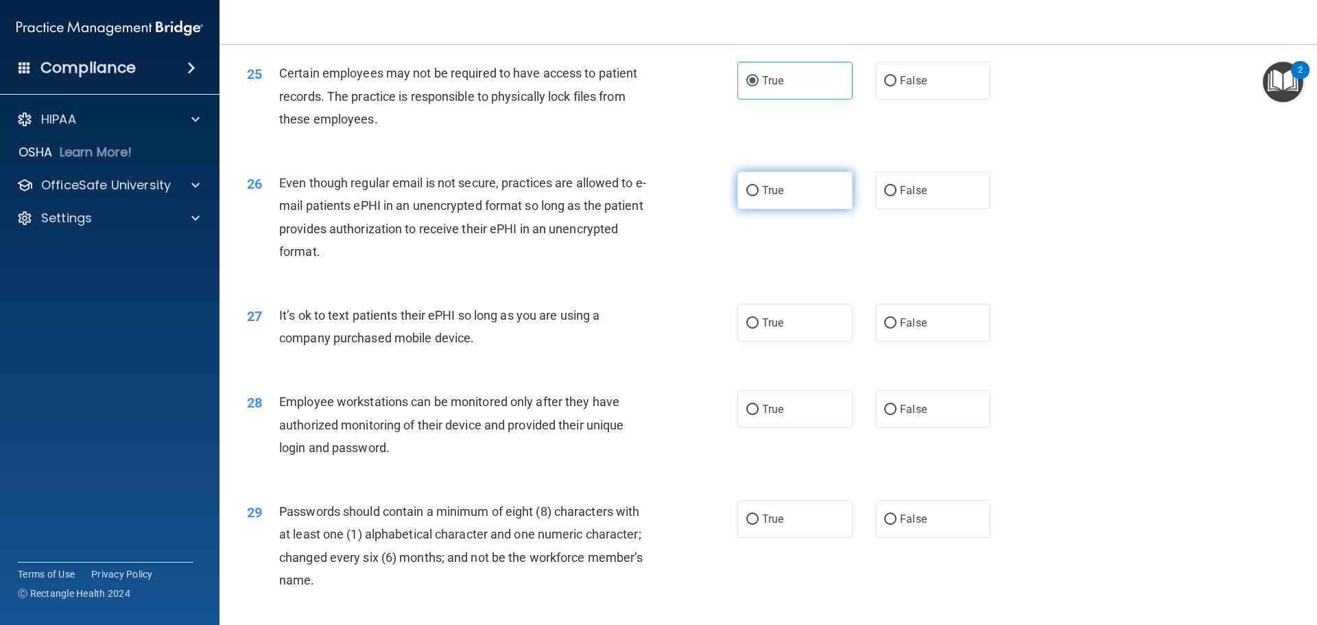
click at [776, 209] on label "True" at bounding box center [794, 190] width 115 height 38
click at [759, 196] on input "True" at bounding box center [752, 191] width 12 height 10
radio input "true"
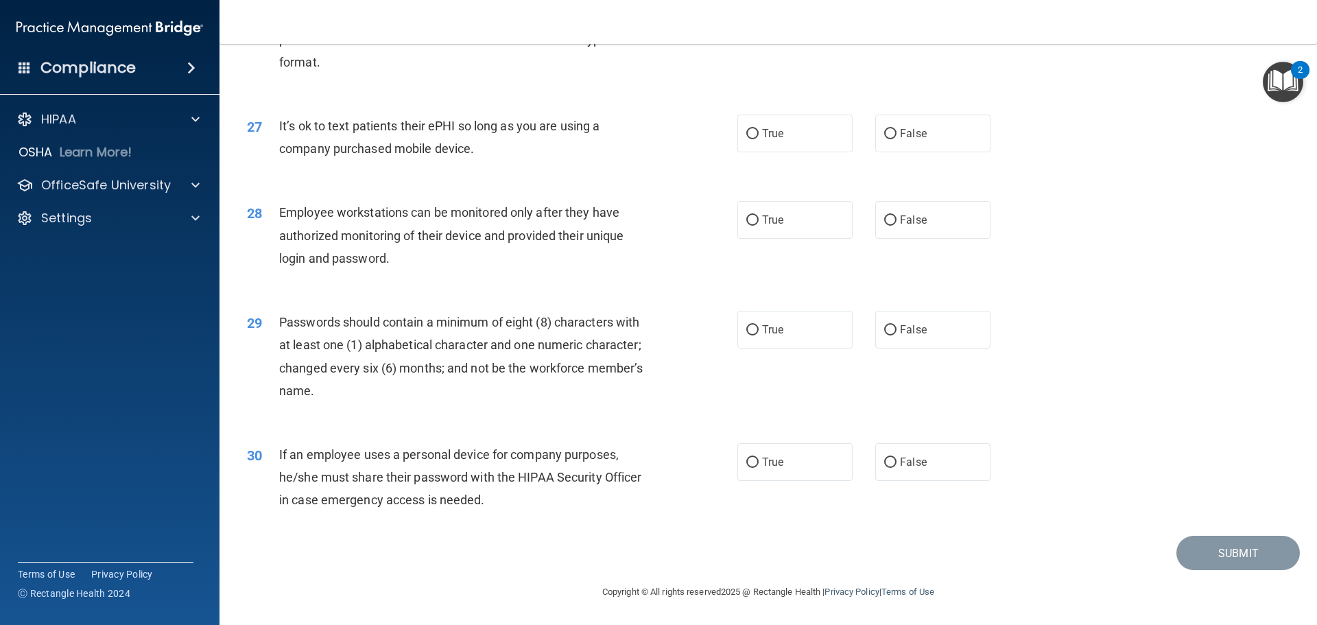
scroll to position [2818, 0]
click at [900, 135] on span "False" at bounding box center [913, 133] width 27 height 13
click at [894, 135] on input "False" at bounding box center [890, 134] width 12 height 10
radio input "true"
click at [812, 228] on label "True" at bounding box center [794, 220] width 115 height 38
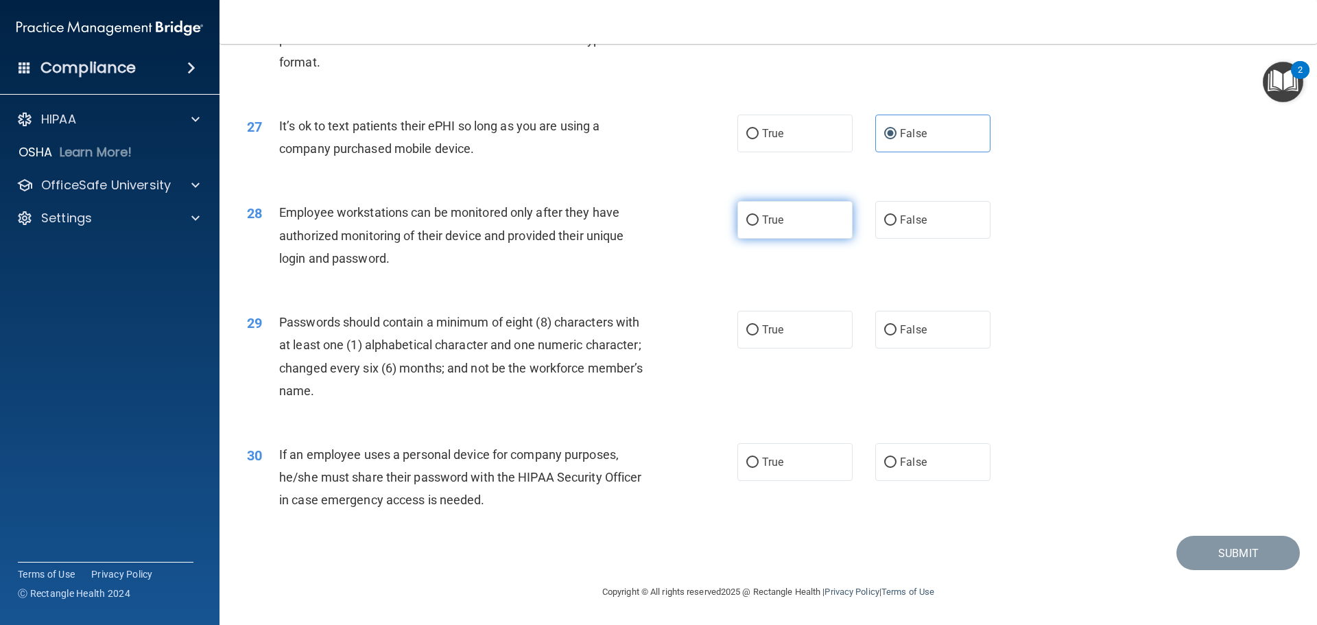
click at [759, 226] on input "True" at bounding box center [752, 220] width 12 height 10
radio input "true"
click at [756, 322] on label "True" at bounding box center [794, 330] width 115 height 38
click at [756, 325] on input "True" at bounding box center [752, 330] width 12 height 10
radio input "true"
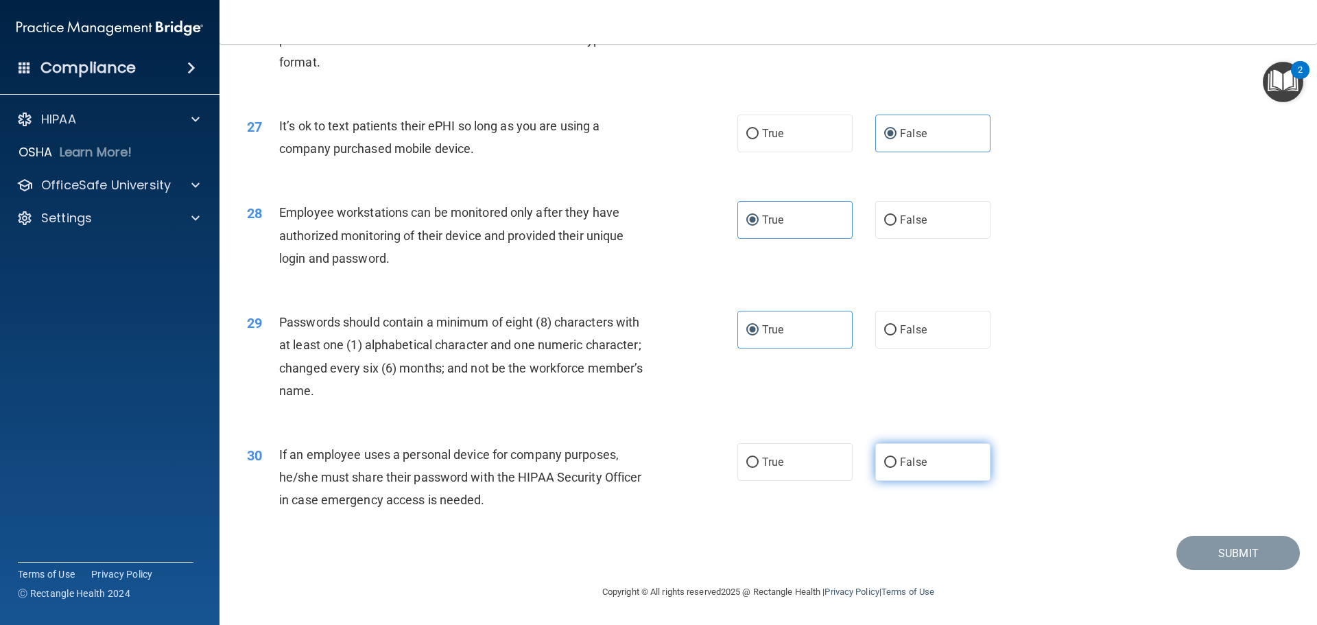
click at [920, 468] on label "False" at bounding box center [932, 462] width 115 height 38
click at [896, 468] on input "False" at bounding box center [890, 462] width 12 height 10
radio input "true"
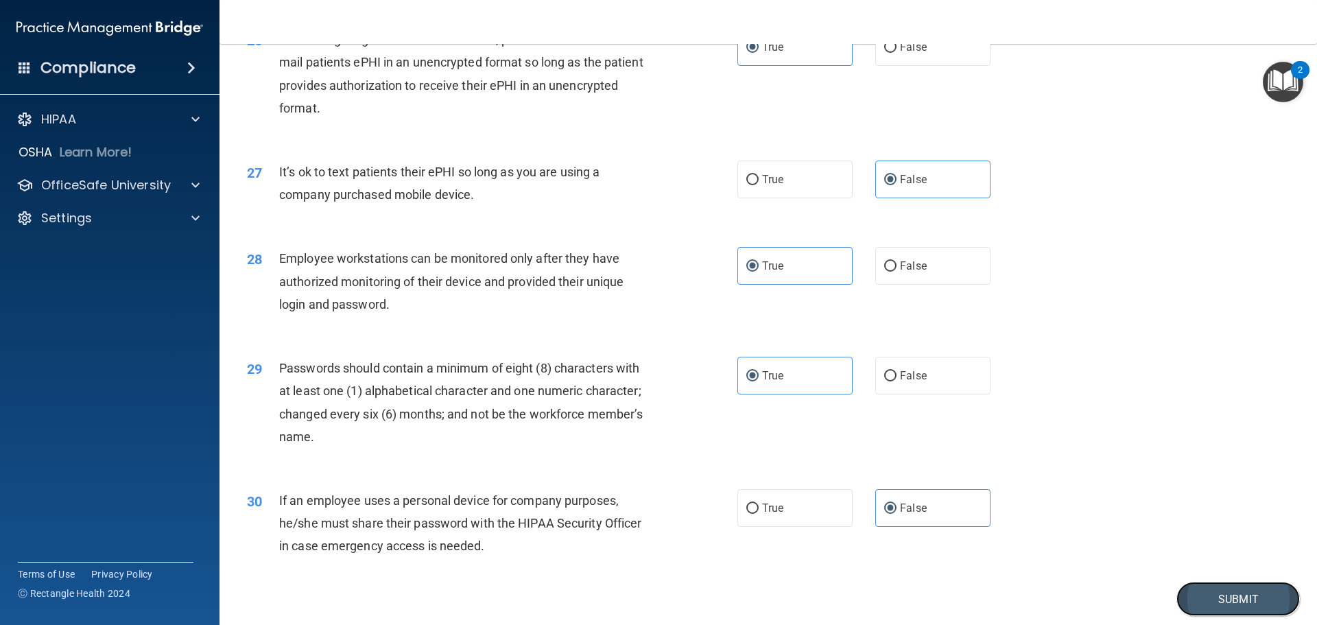
click at [1198, 608] on button "Submit" at bounding box center [1237, 599] width 123 height 35
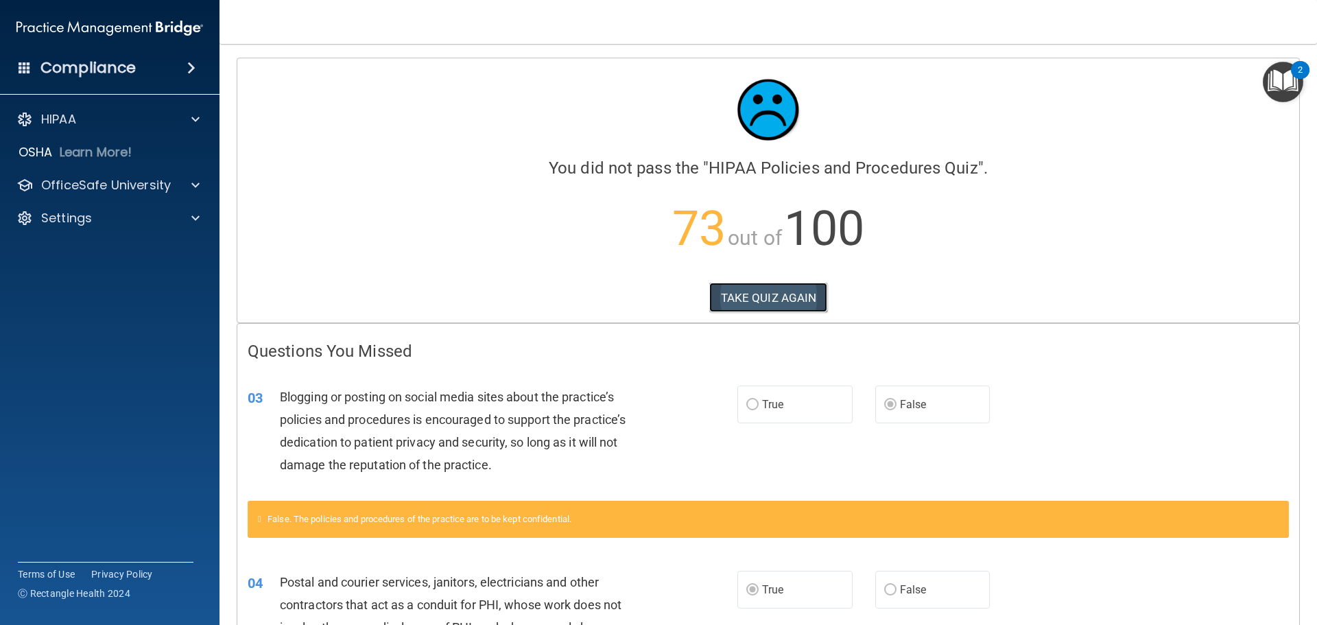
click at [812, 302] on button "TAKE QUIZ AGAIN" at bounding box center [768, 298] width 119 height 30
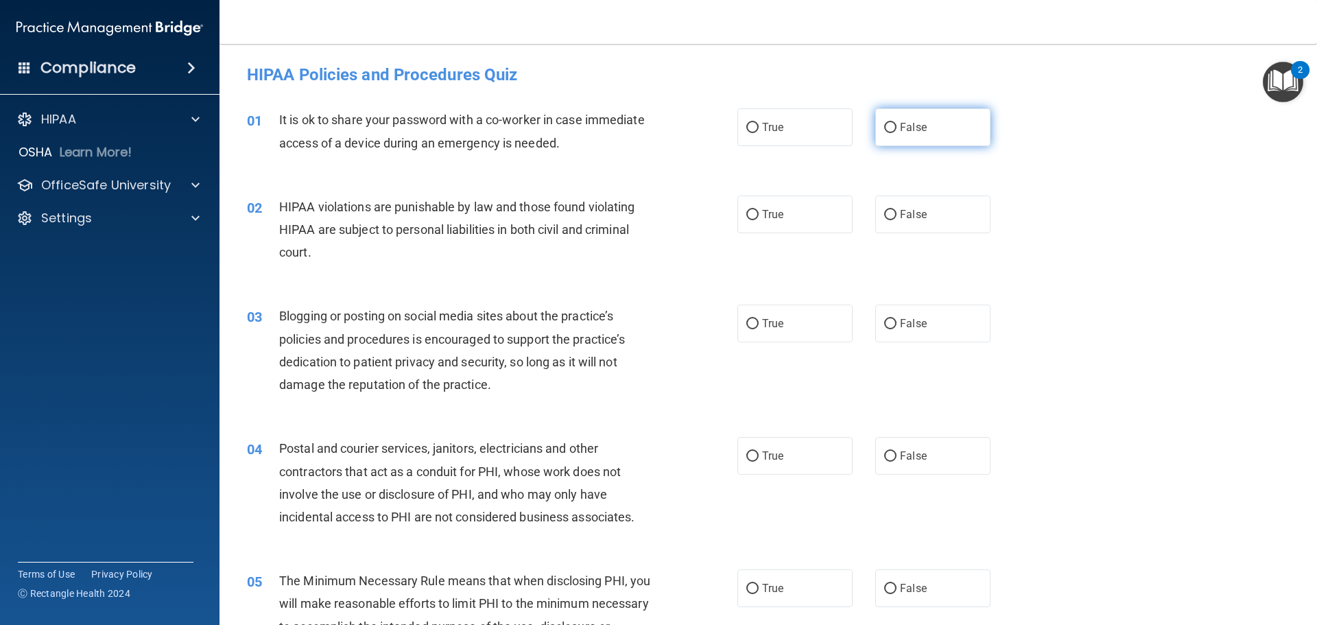
click at [884, 123] on input "False" at bounding box center [890, 128] width 12 height 10
radio input "true"
click at [795, 213] on label "True" at bounding box center [794, 214] width 115 height 38
click at [759, 213] on input "True" at bounding box center [752, 215] width 12 height 10
radio input "true"
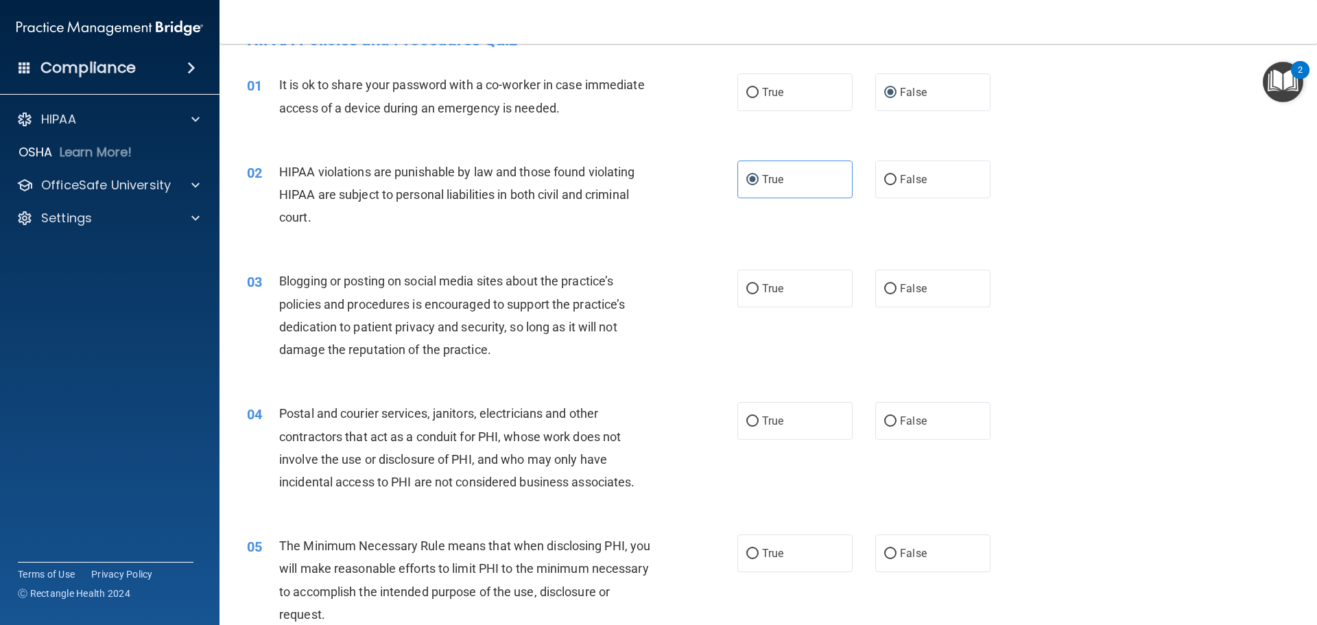
scroll to position [69, 0]
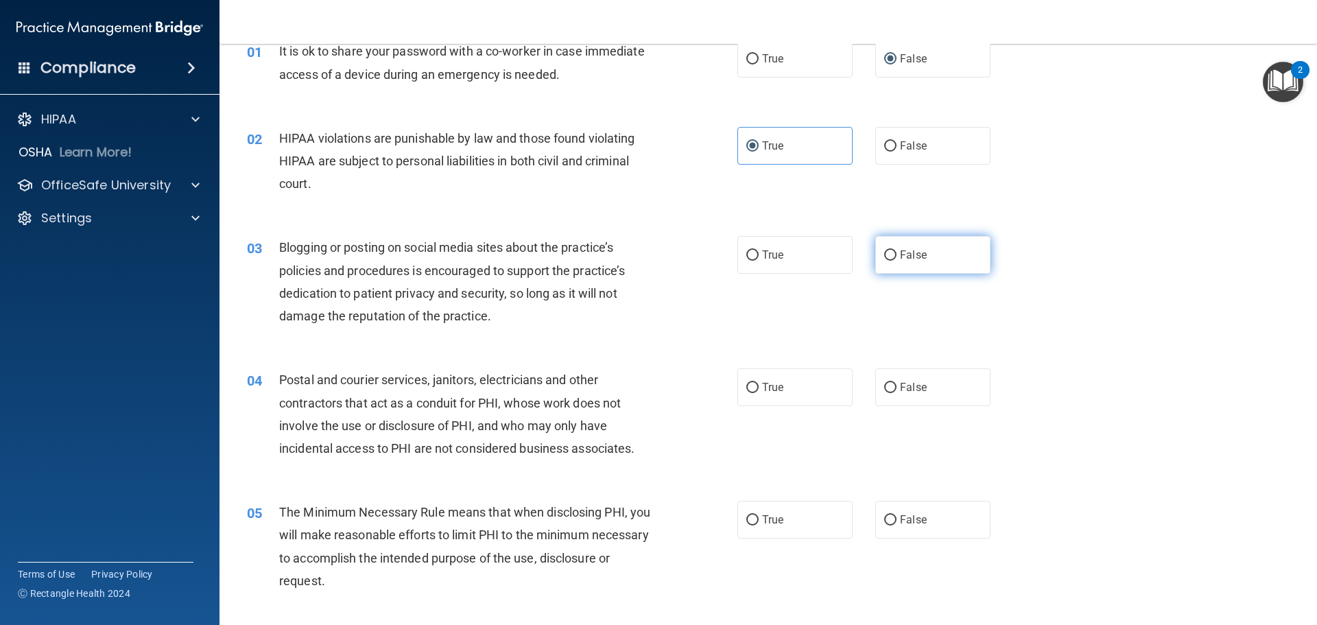
click at [914, 261] on span "False" at bounding box center [913, 254] width 27 height 13
click at [896, 261] on input "False" at bounding box center [890, 255] width 12 height 10
radio input "true"
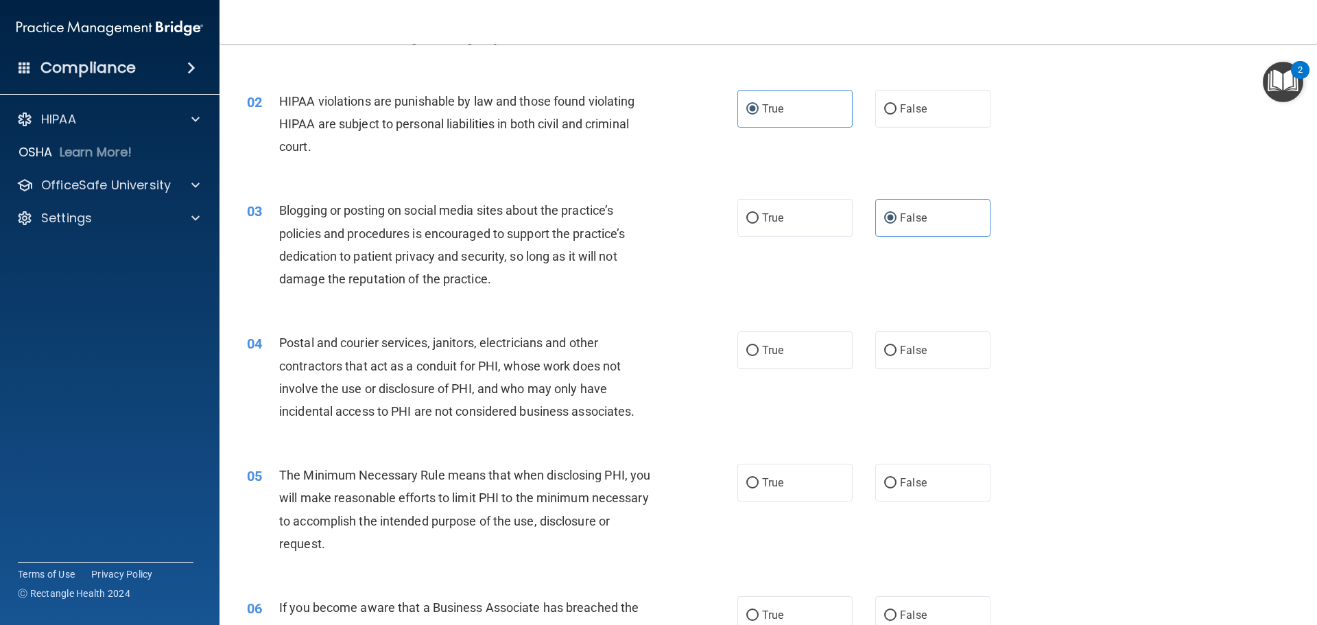
scroll to position [137, 0]
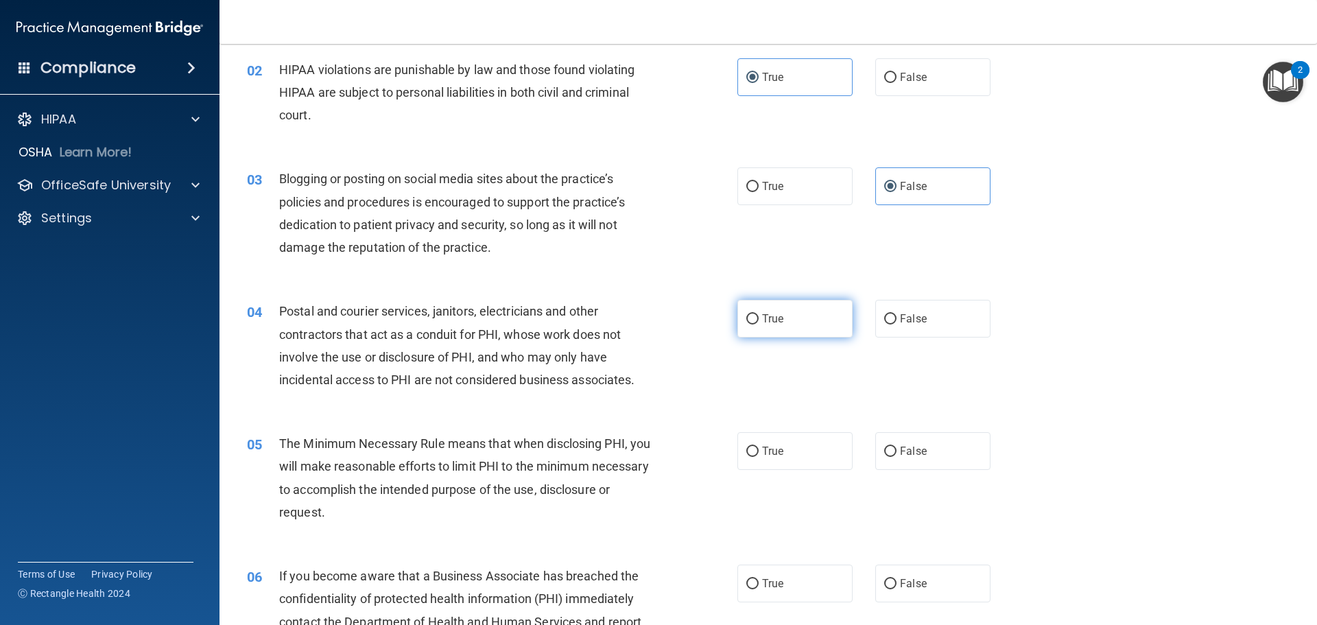
click at [774, 320] on span "True" at bounding box center [772, 318] width 21 height 13
click at [759, 320] on input "True" at bounding box center [752, 319] width 12 height 10
radio input "true"
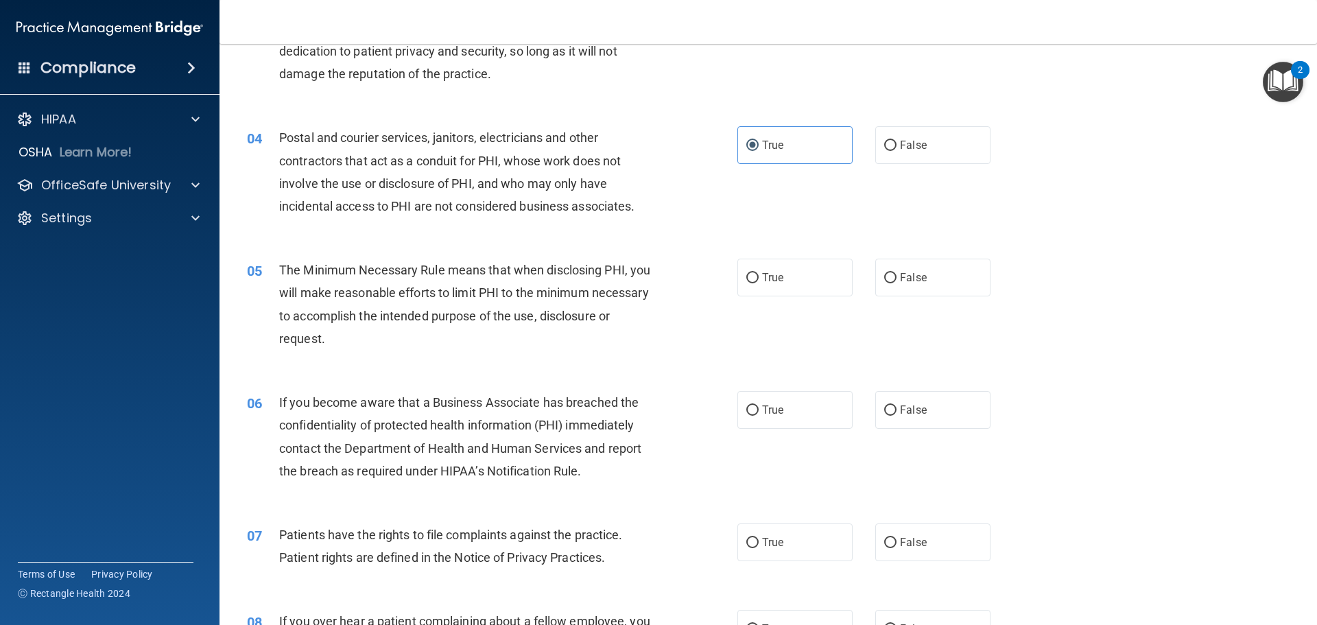
scroll to position [343, 0]
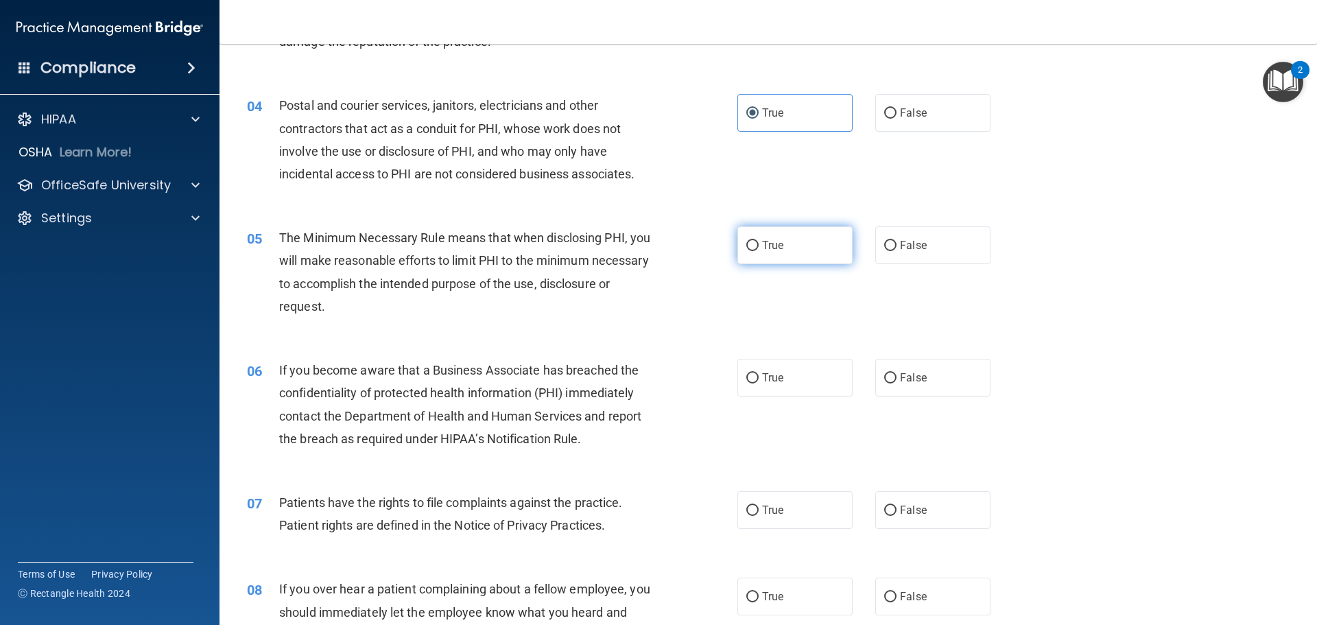
click at [813, 229] on label "True" at bounding box center [794, 245] width 115 height 38
click at [759, 241] on input "True" at bounding box center [752, 246] width 12 height 10
radio input "true"
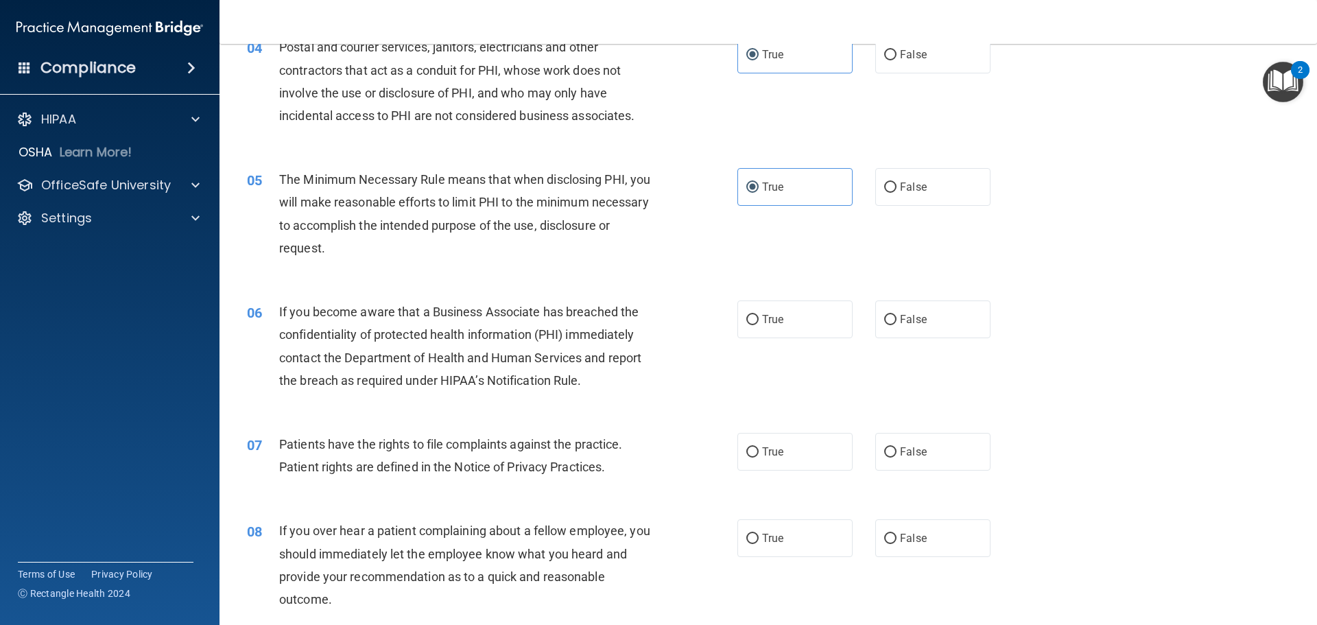
scroll to position [480, 0]
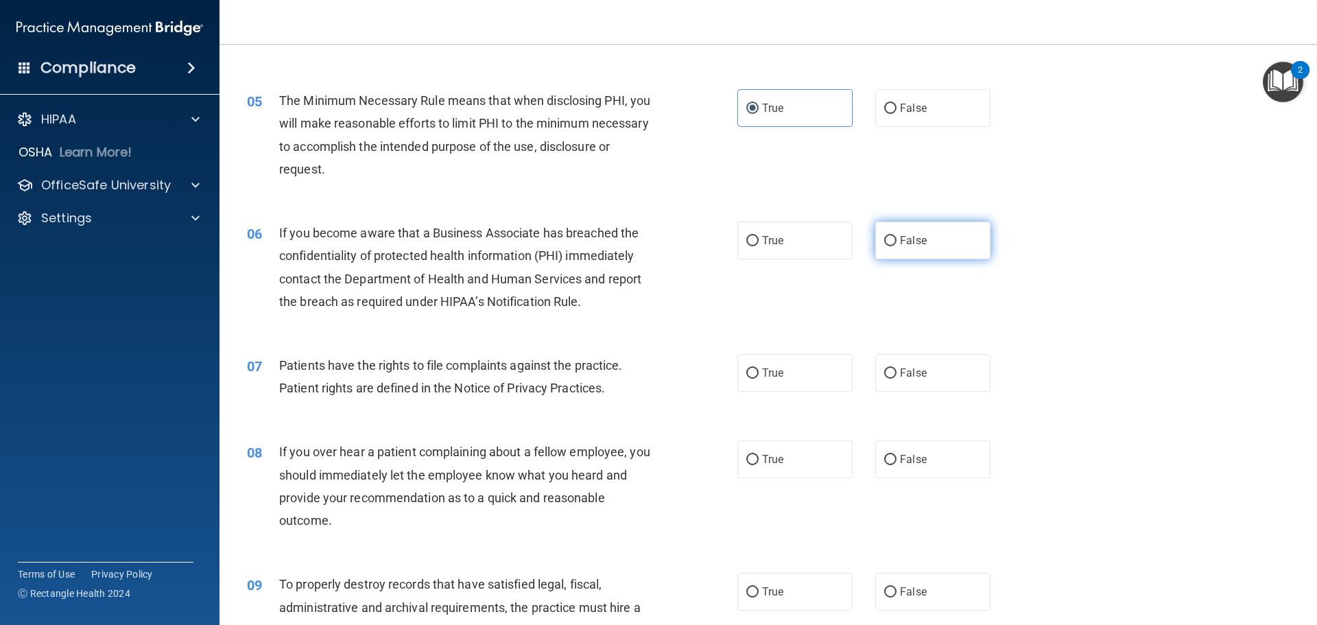
click at [923, 239] on label "False" at bounding box center [932, 241] width 115 height 38
click at [896, 239] on input "False" at bounding box center [890, 241] width 12 height 10
radio input "true"
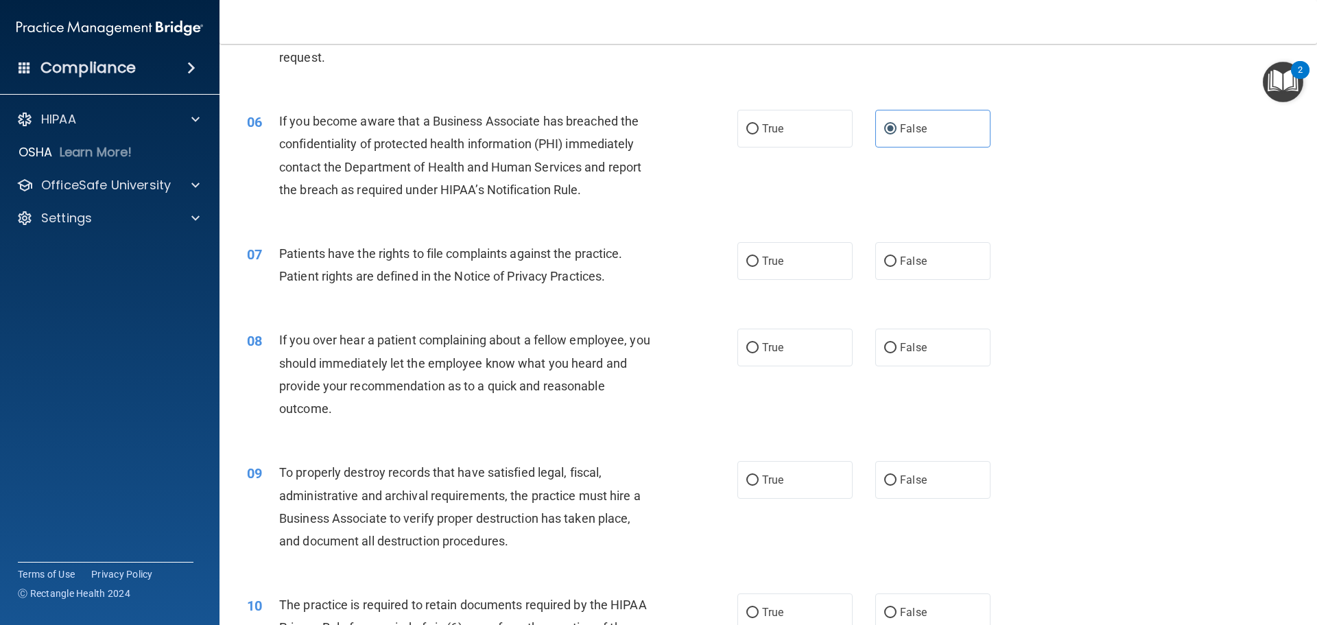
scroll to position [617, 0]
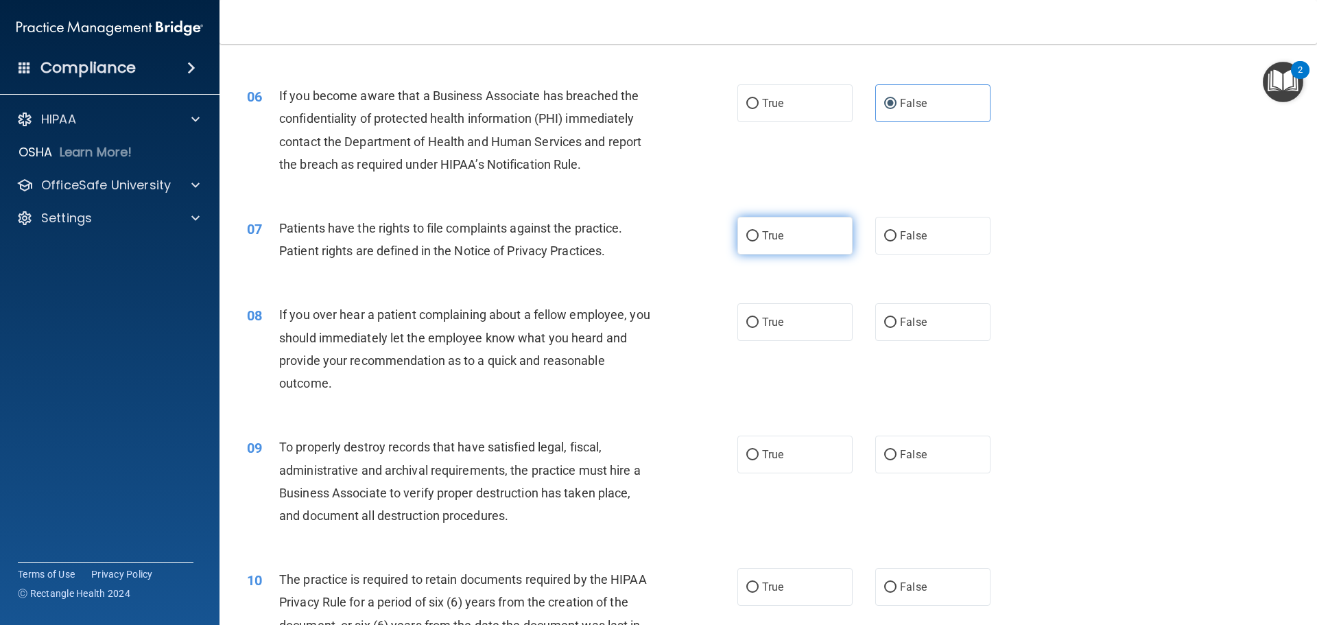
click at [774, 238] on span "True" at bounding box center [772, 235] width 21 height 13
click at [759, 238] on input "True" at bounding box center [752, 236] width 12 height 10
radio input "true"
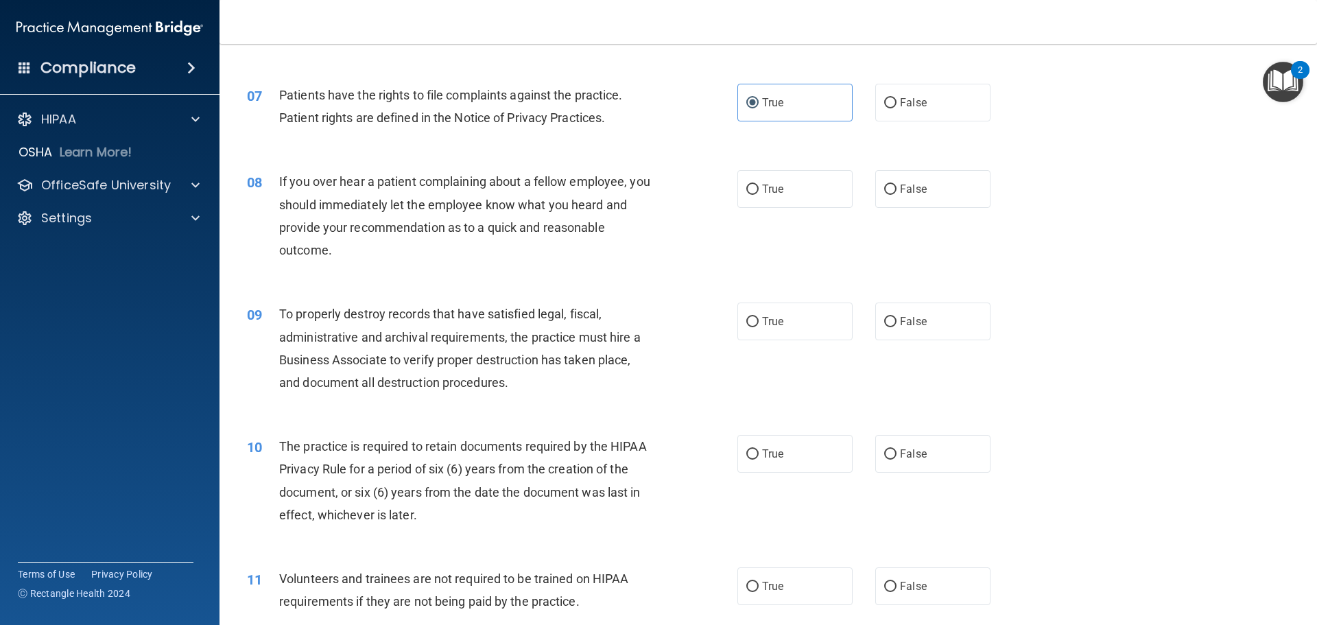
scroll to position [754, 0]
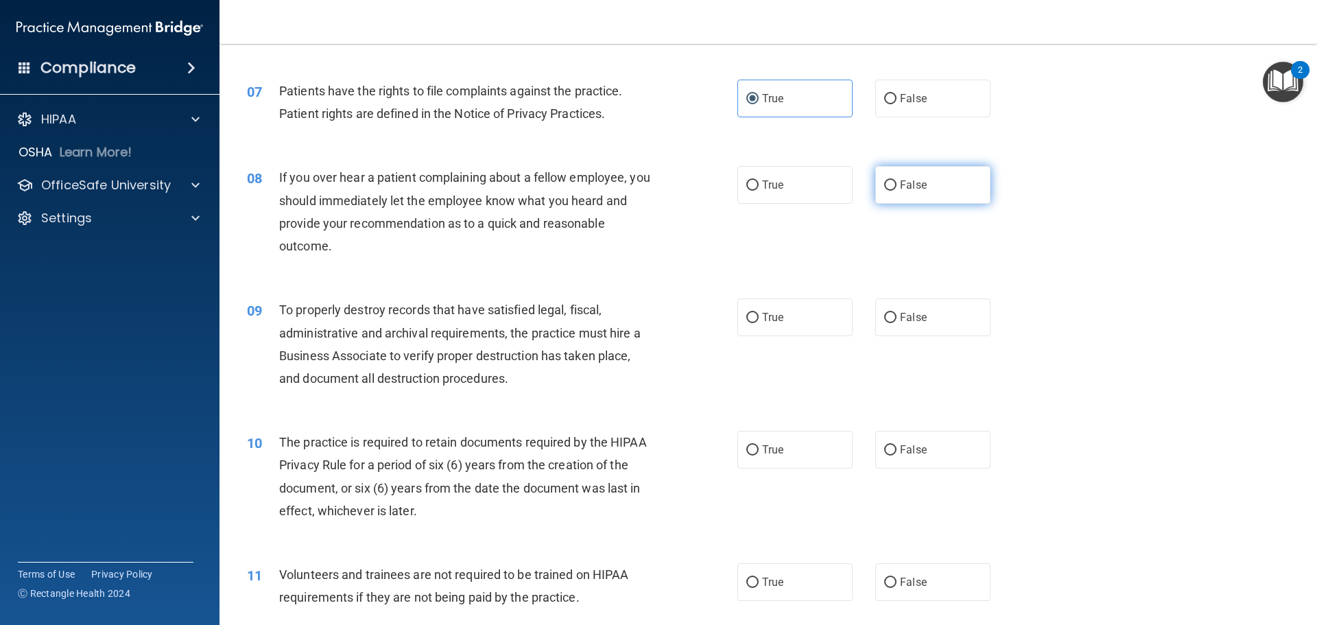
click at [940, 204] on label "False" at bounding box center [932, 185] width 115 height 38
click at [896, 191] on input "False" at bounding box center [890, 185] width 12 height 10
radio input "true"
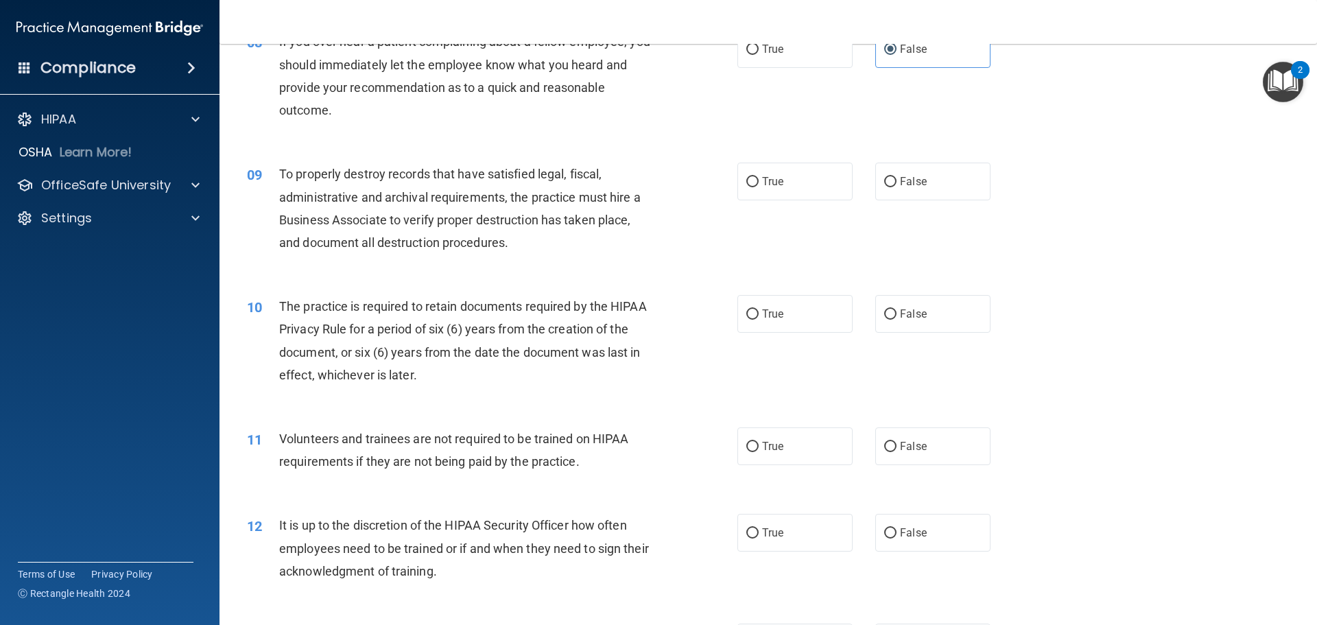
scroll to position [892, 0]
click at [910, 186] on span "False" at bounding box center [913, 180] width 27 height 13
click at [896, 186] on input "False" at bounding box center [890, 181] width 12 height 10
radio input "true"
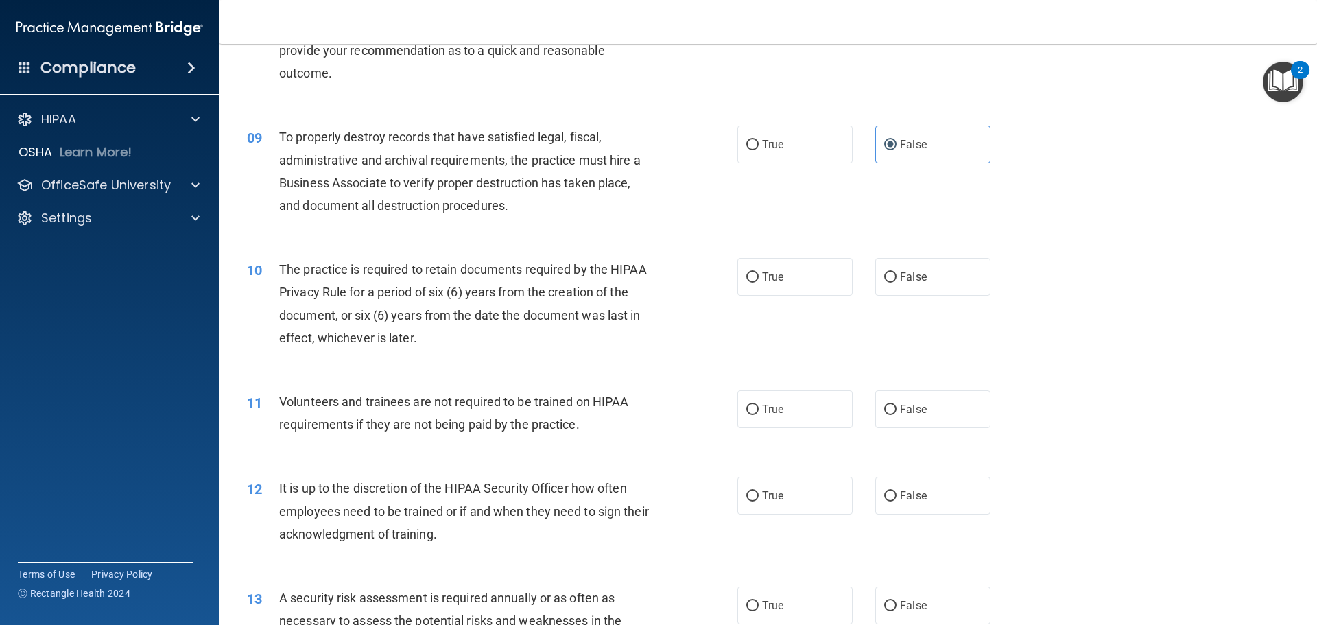
scroll to position [960, 0]
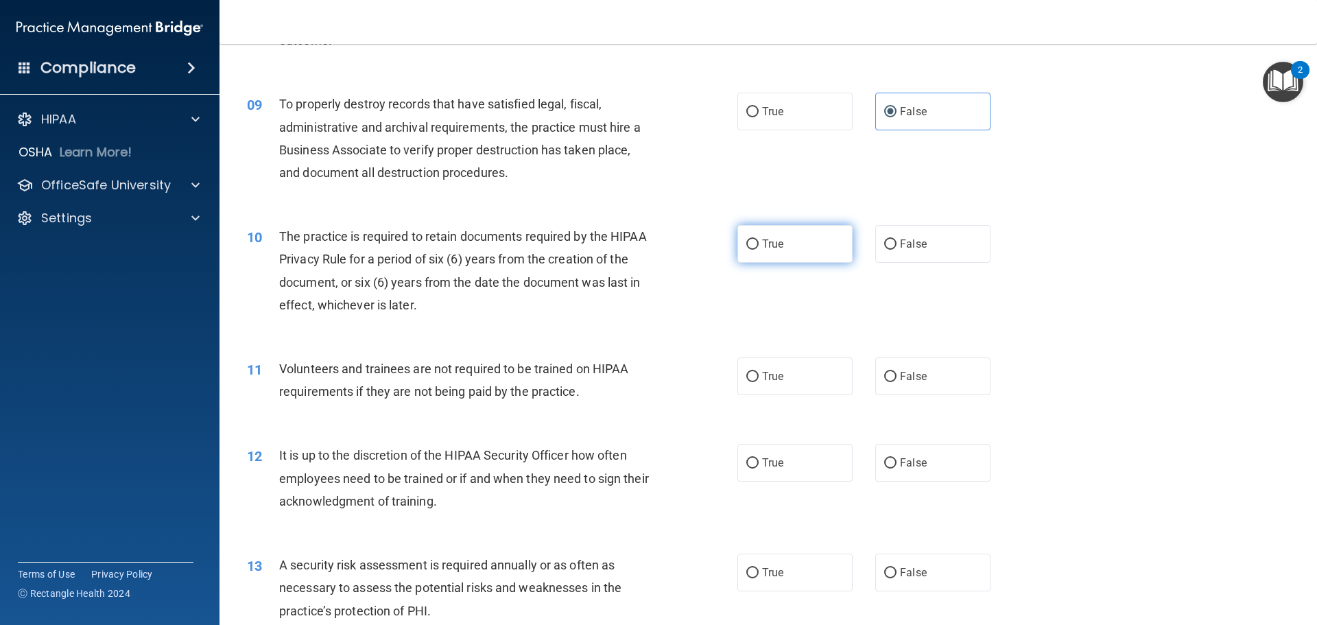
click at [830, 257] on label "True" at bounding box center [794, 244] width 115 height 38
click at [759, 250] on input "True" at bounding box center [752, 244] width 12 height 10
radio input "true"
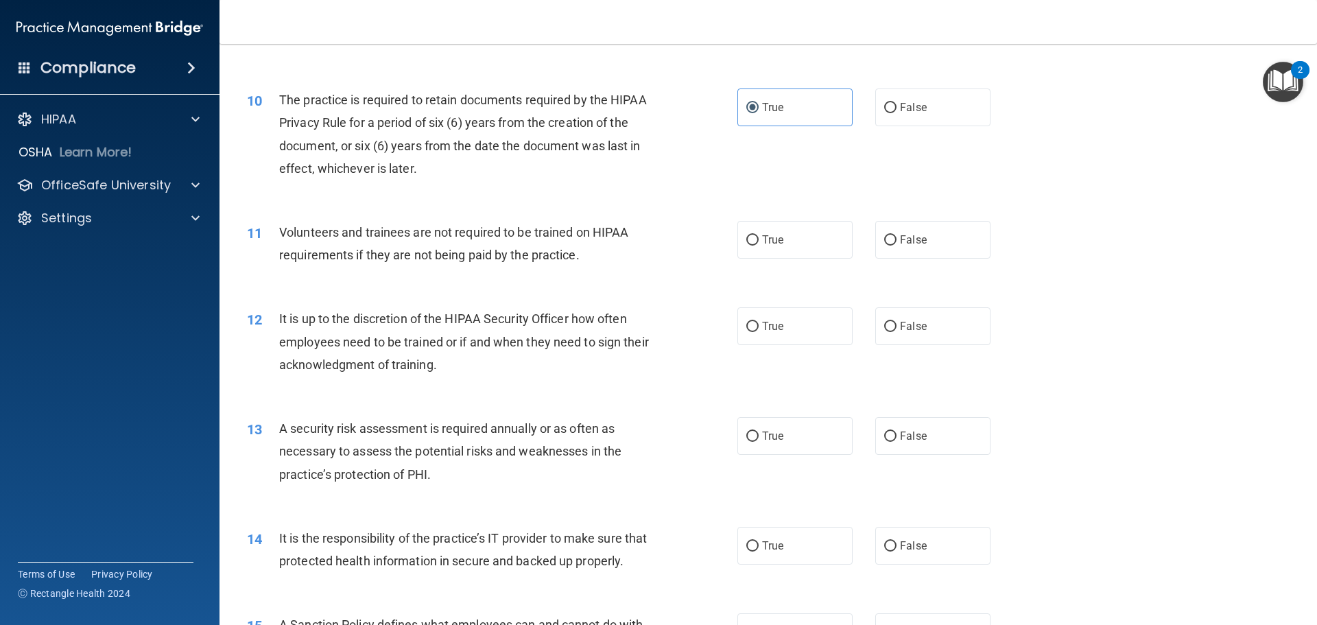
scroll to position [1097, 0]
click at [901, 249] on label "False" at bounding box center [932, 239] width 115 height 38
click at [896, 245] on input "False" at bounding box center [890, 240] width 12 height 10
radio input "true"
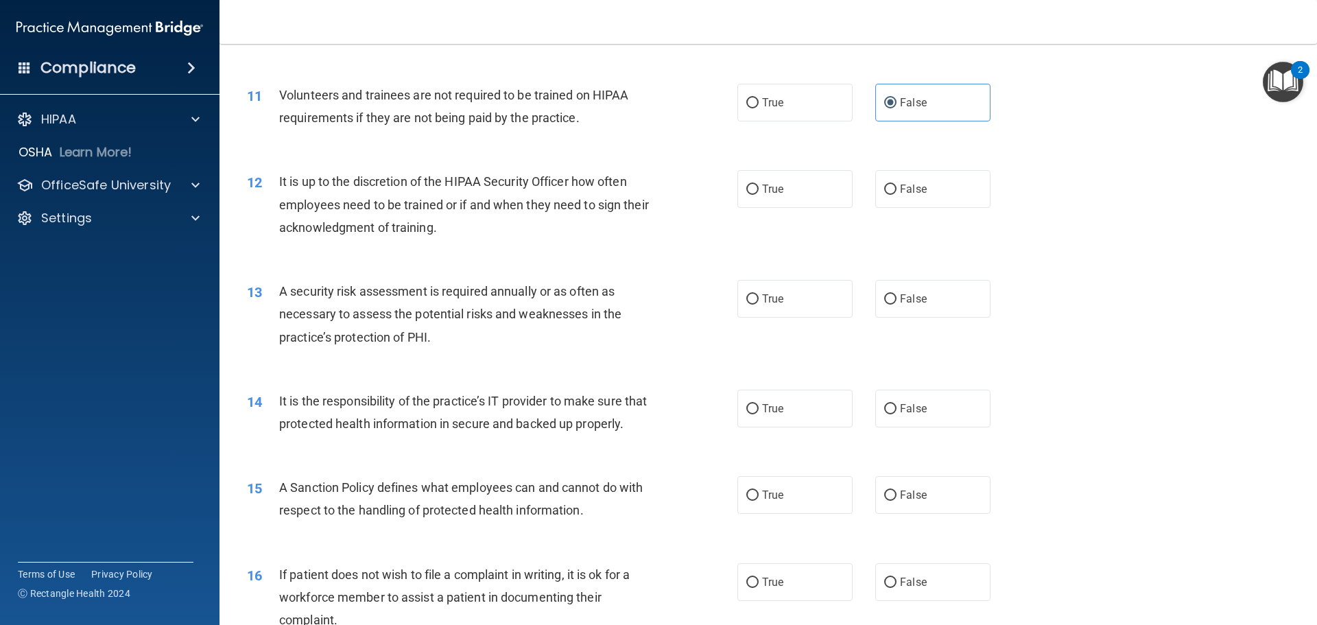
scroll to position [1235, 0]
click at [909, 187] on span "False" at bounding box center [913, 188] width 27 height 13
click at [896, 187] on input "False" at bounding box center [890, 189] width 12 height 10
radio input "true"
click at [903, 409] on span "False" at bounding box center [913, 407] width 27 height 13
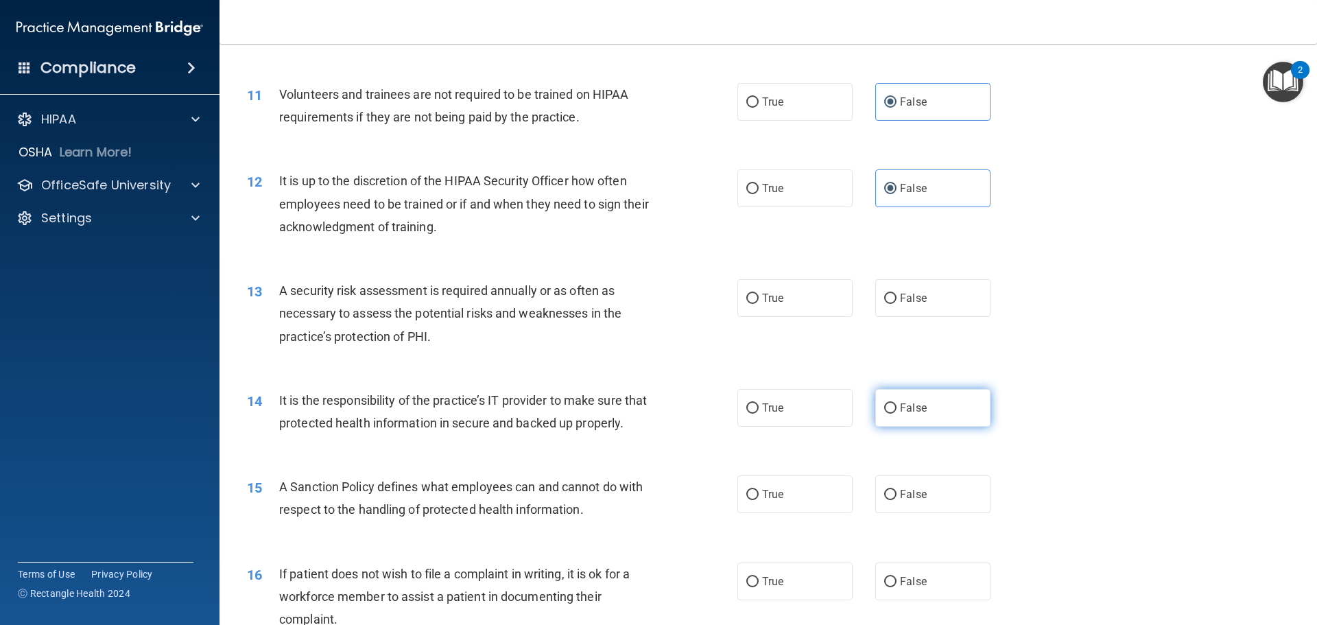
click at [896, 409] on input "False" at bounding box center [890, 408] width 12 height 10
radio input "true"
click at [780, 304] on label "True" at bounding box center [794, 298] width 115 height 38
click at [759, 304] on input "True" at bounding box center [752, 299] width 12 height 10
radio input "true"
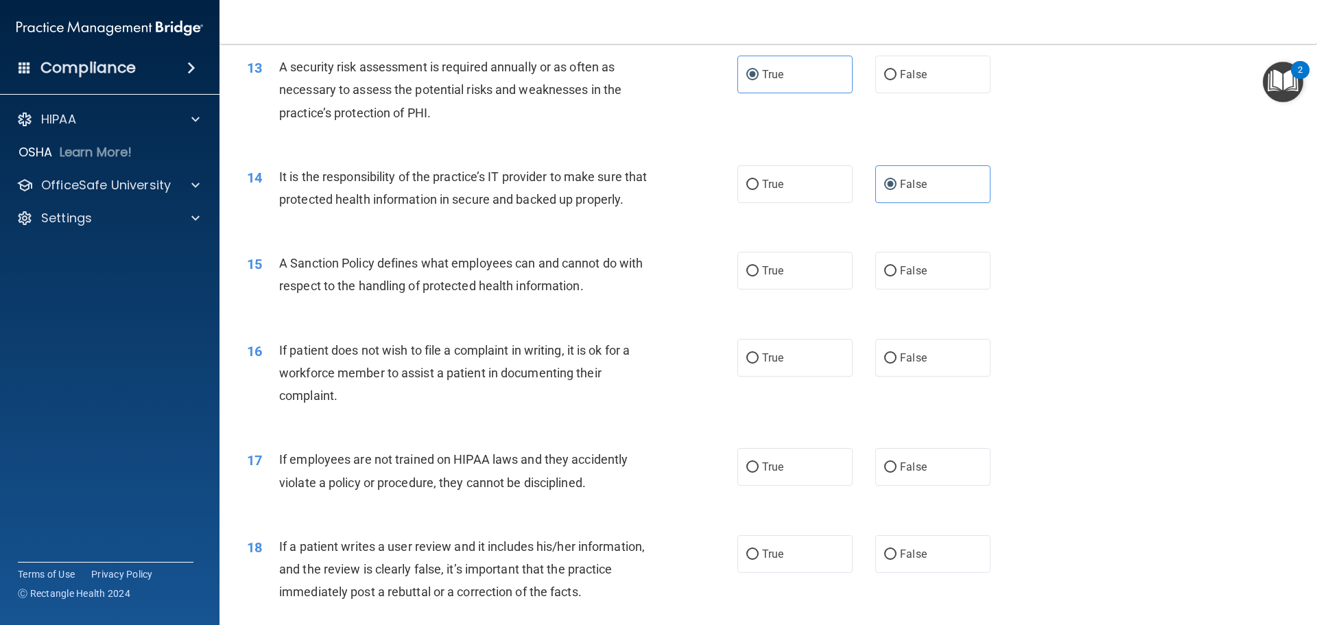
scroll to position [1509, 0]
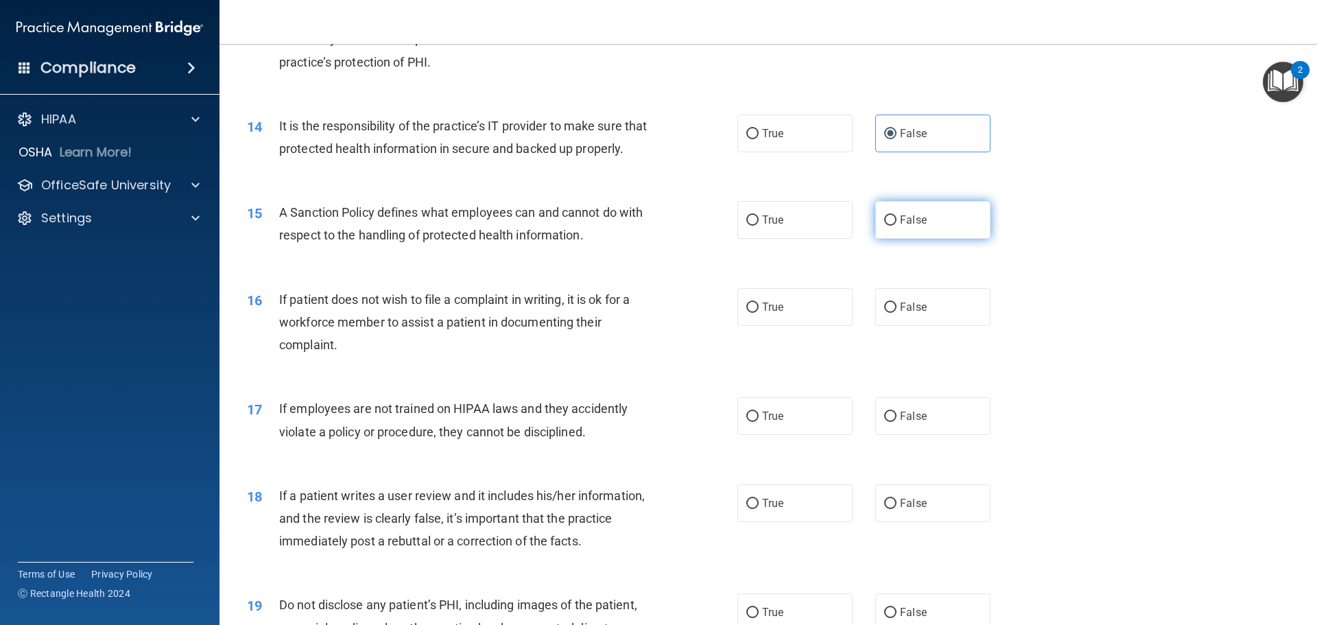
click at [885, 239] on label "False" at bounding box center [932, 220] width 115 height 38
click at [885, 226] on input "False" at bounding box center [890, 220] width 12 height 10
radio input "true"
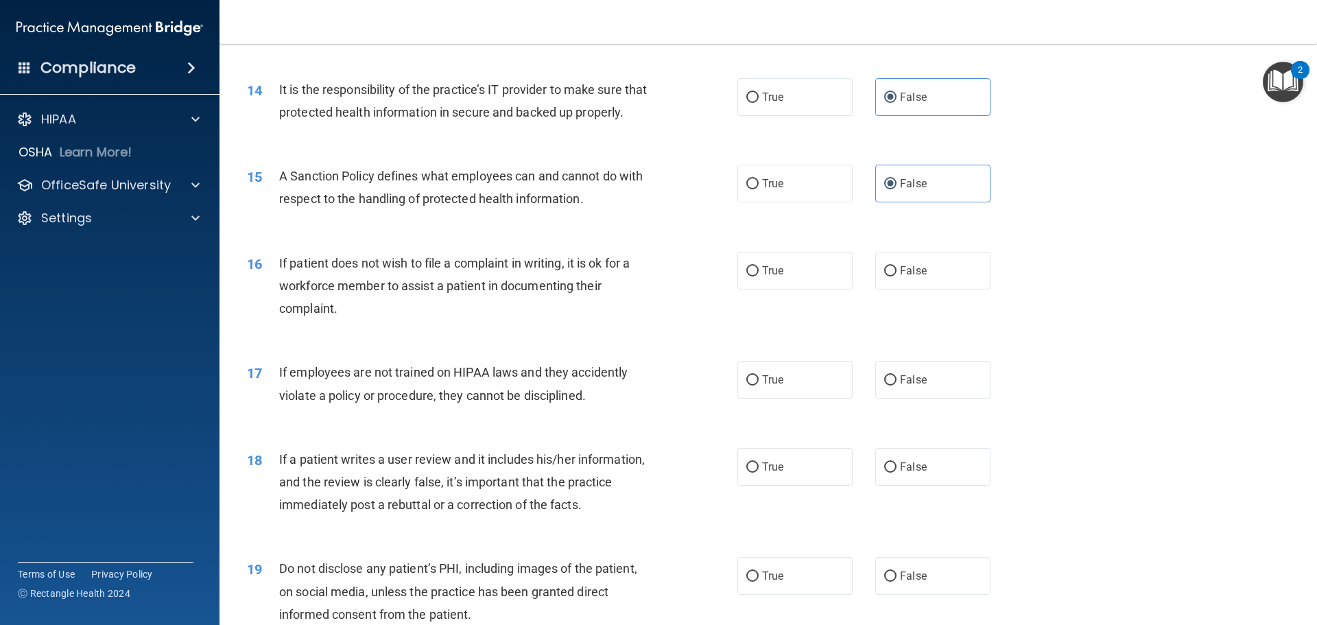
scroll to position [1577, 0]
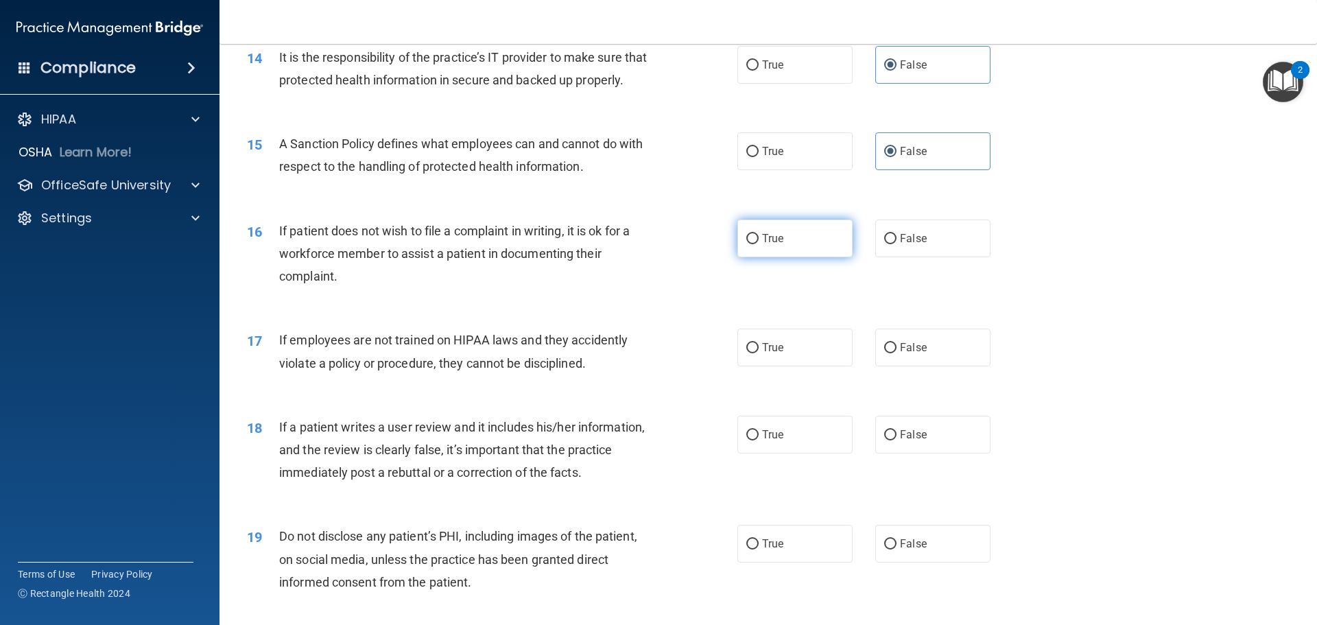
click at [771, 257] on label "True" at bounding box center [794, 238] width 115 height 38
click at [759, 244] on input "True" at bounding box center [752, 239] width 12 height 10
radio input "true"
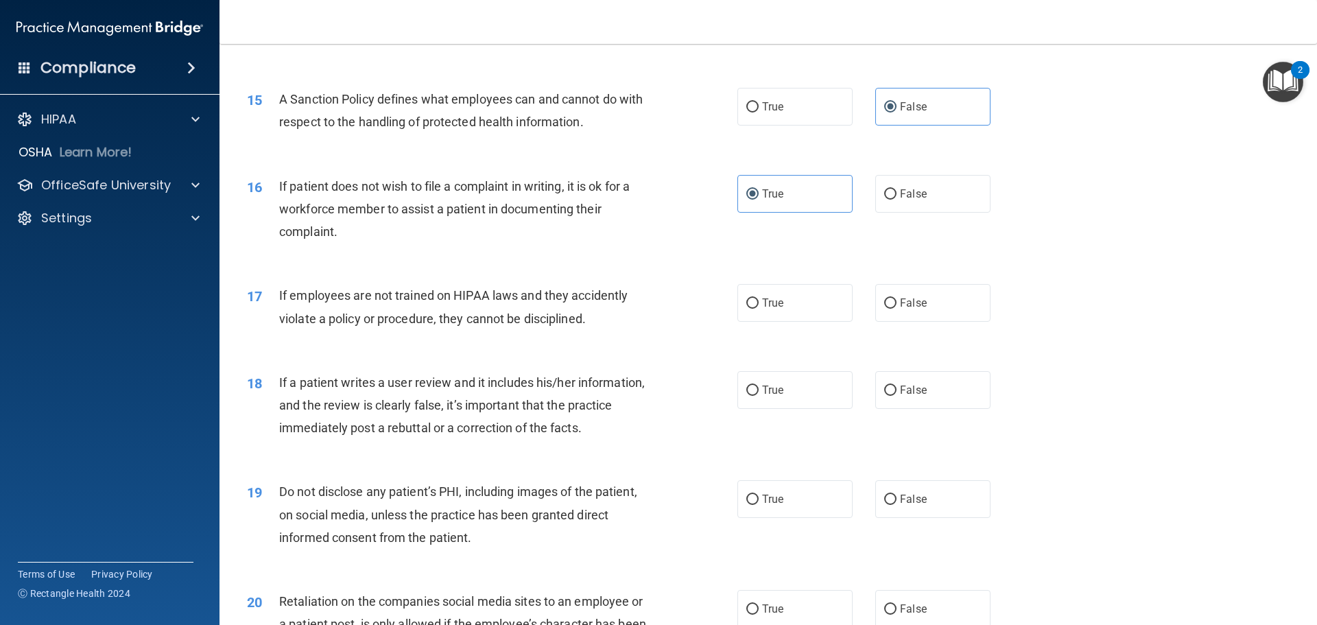
scroll to position [1646, 0]
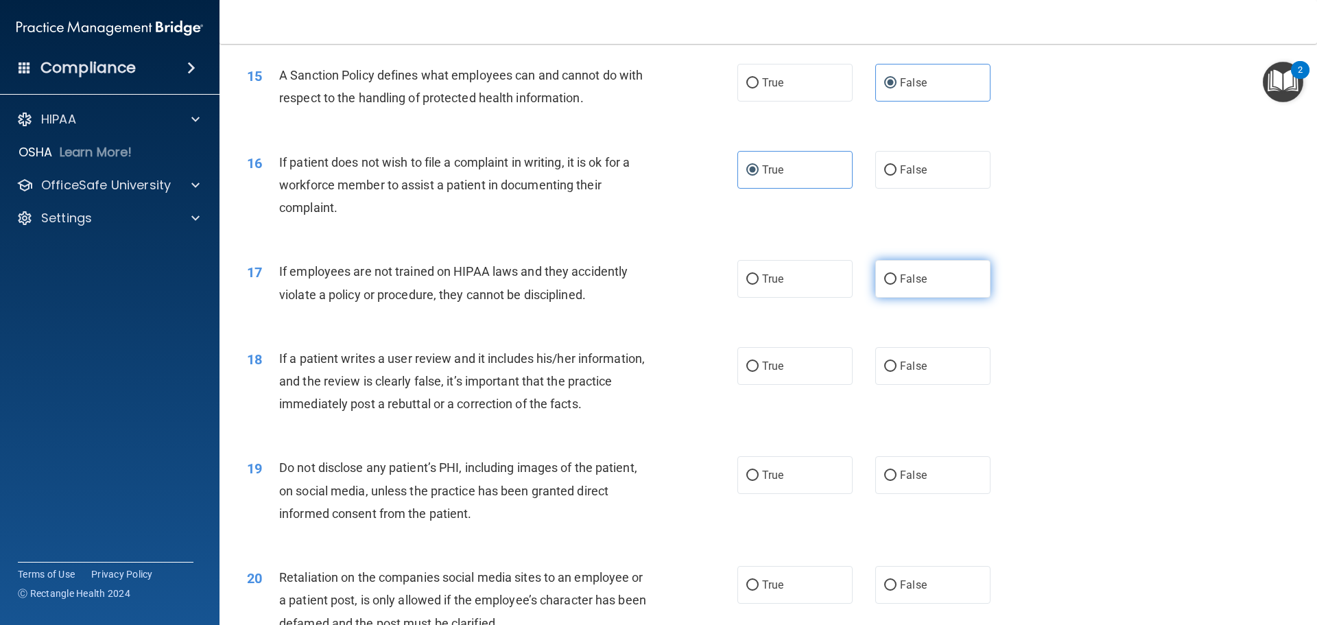
click at [899, 298] on label "False" at bounding box center [932, 279] width 115 height 38
click at [896, 285] on input "False" at bounding box center [890, 279] width 12 height 10
radio input "true"
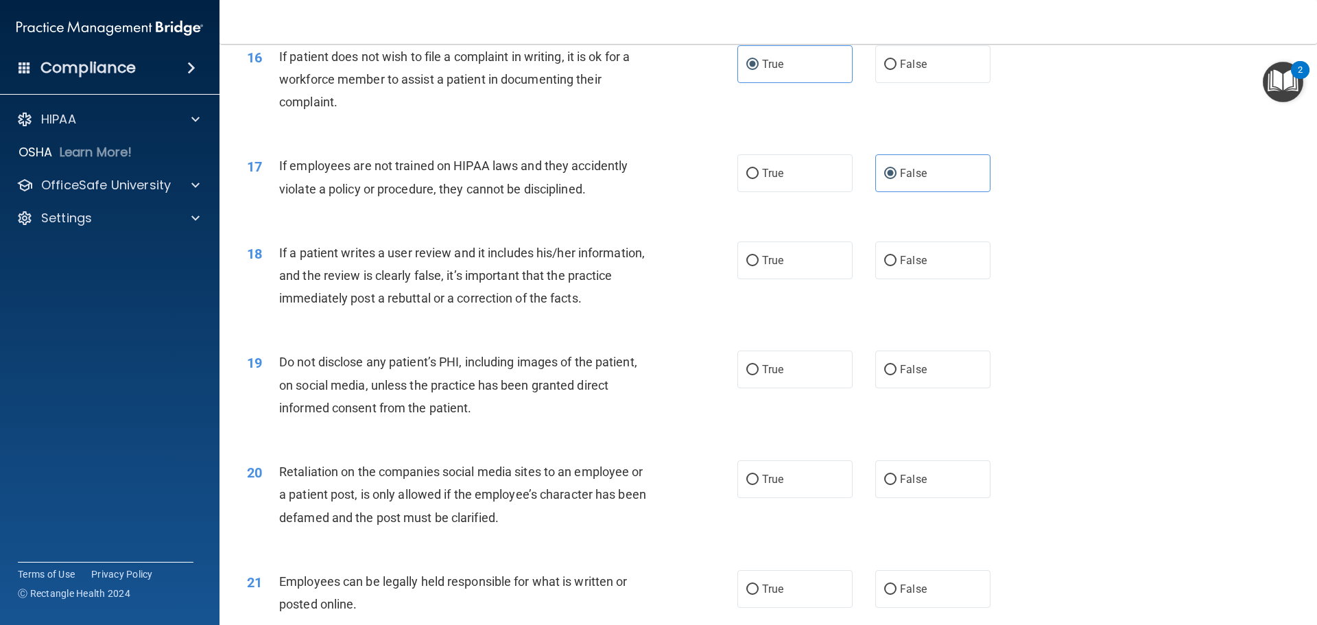
scroll to position [1783, 0]
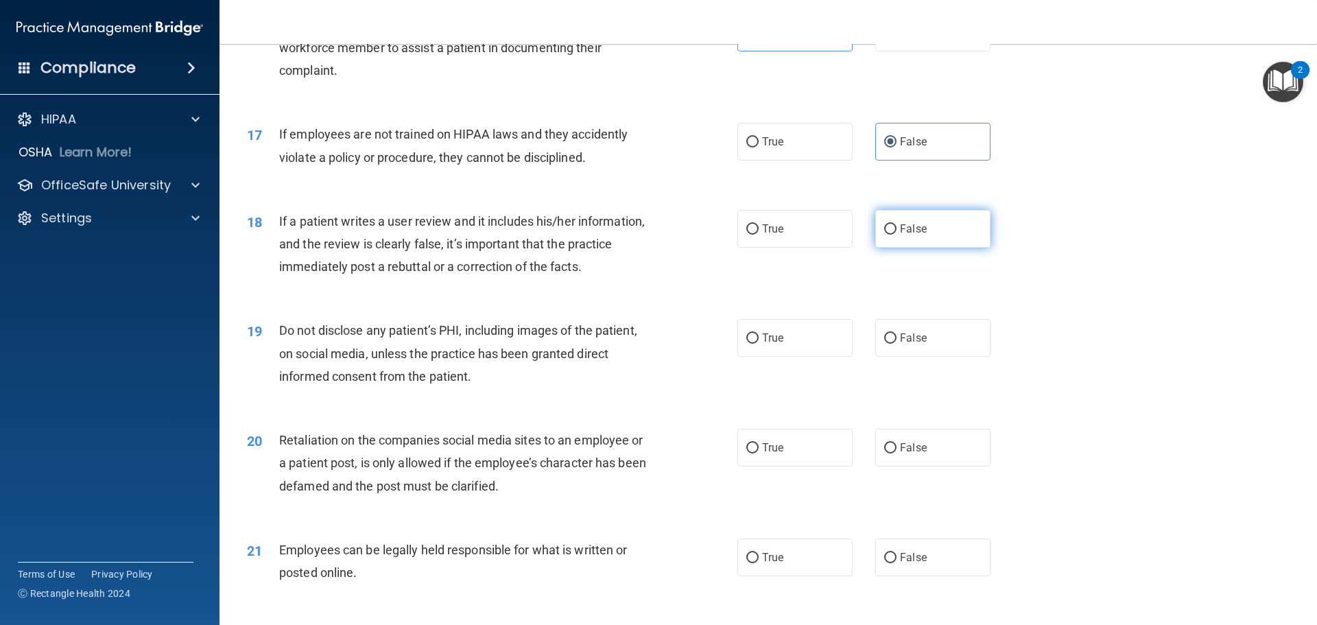
click at [893, 247] on label "False" at bounding box center [932, 229] width 115 height 38
click at [893, 235] on input "False" at bounding box center [890, 229] width 12 height 10
radio input "true"
click at [772, 357] on label "True" at bounding box center [794, 338] width 115 height 38
click at [759, 344] on input "True" at bounding box center [752, 338] width 12 height 10
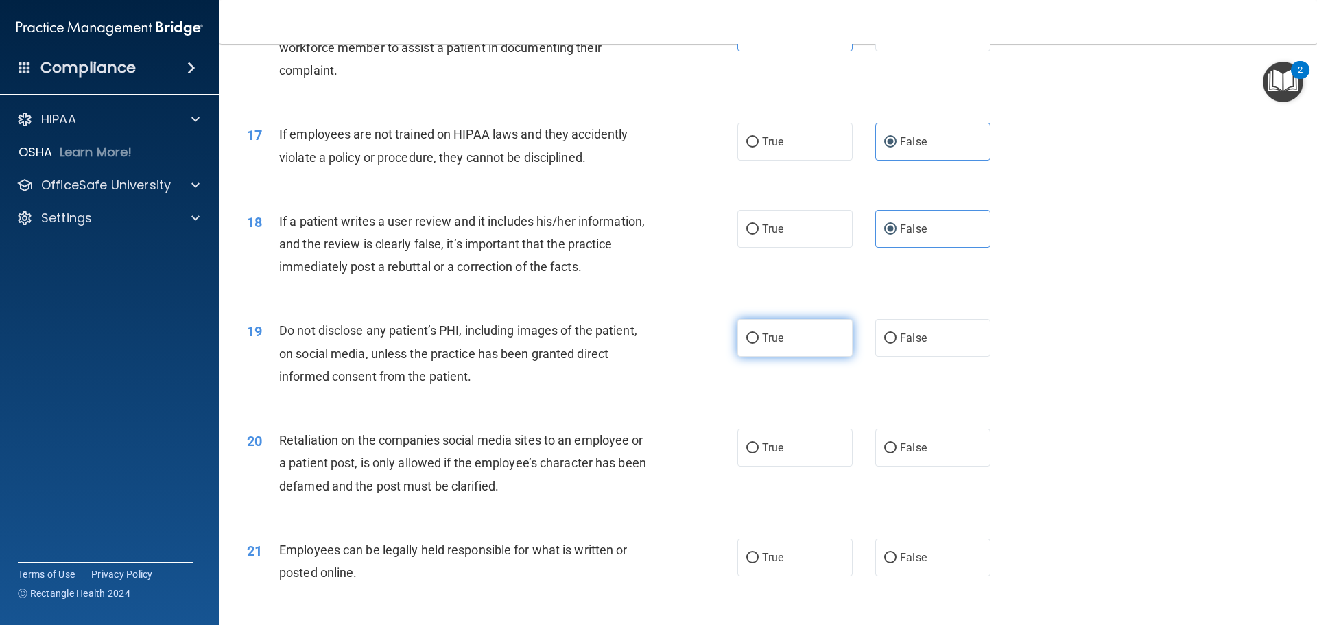
radio input "true"
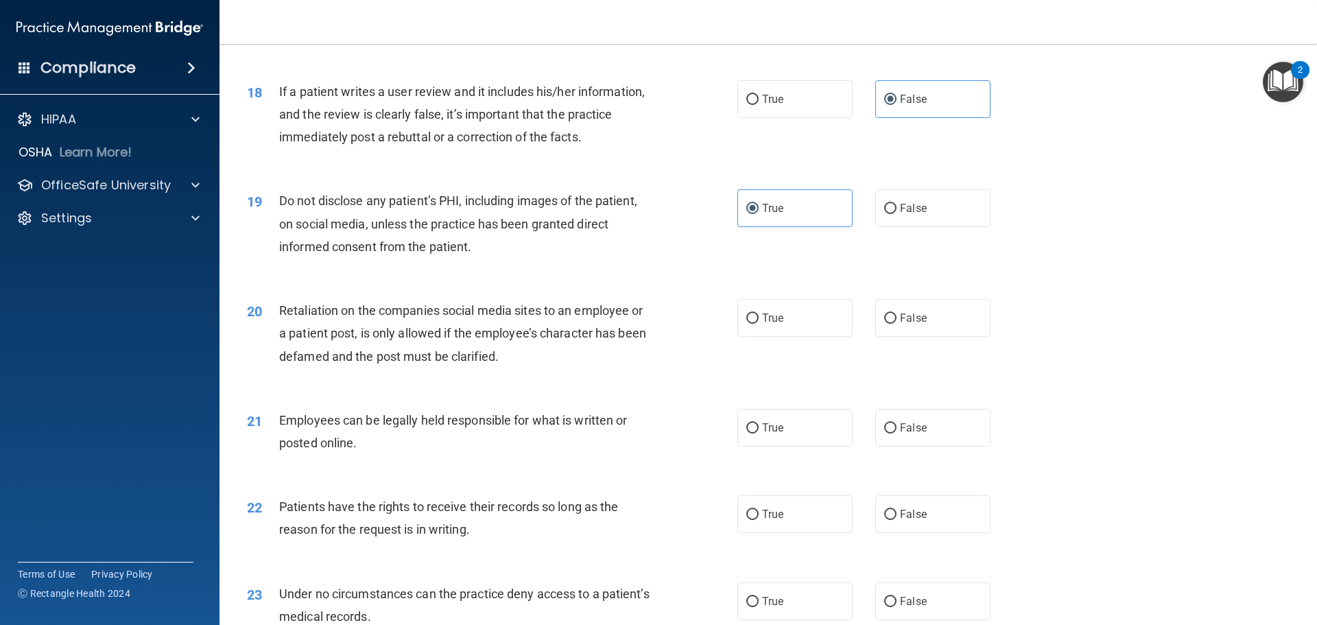
scroll to position [1920, 0]
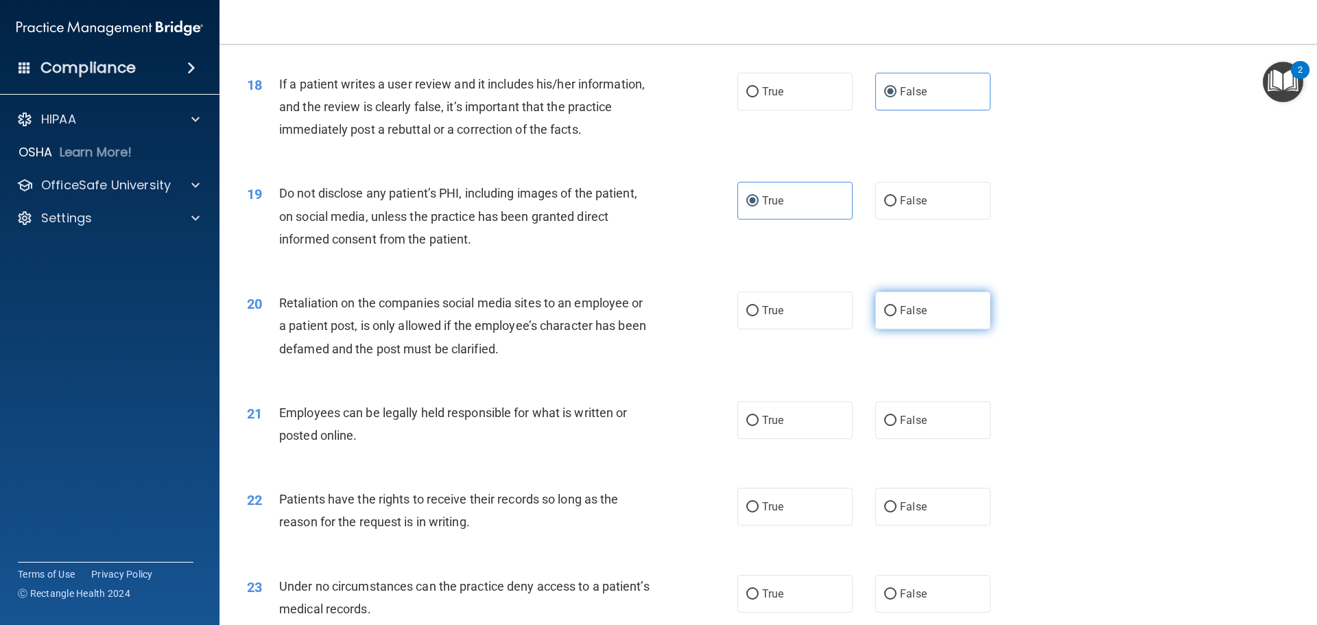
click at [901, 317] on span "False" at bounding box center [913, 310] width 27 height 13
click at [896, 316] on input "False" at bounding box center [890, 311] width 12 height 10
radio input "true"
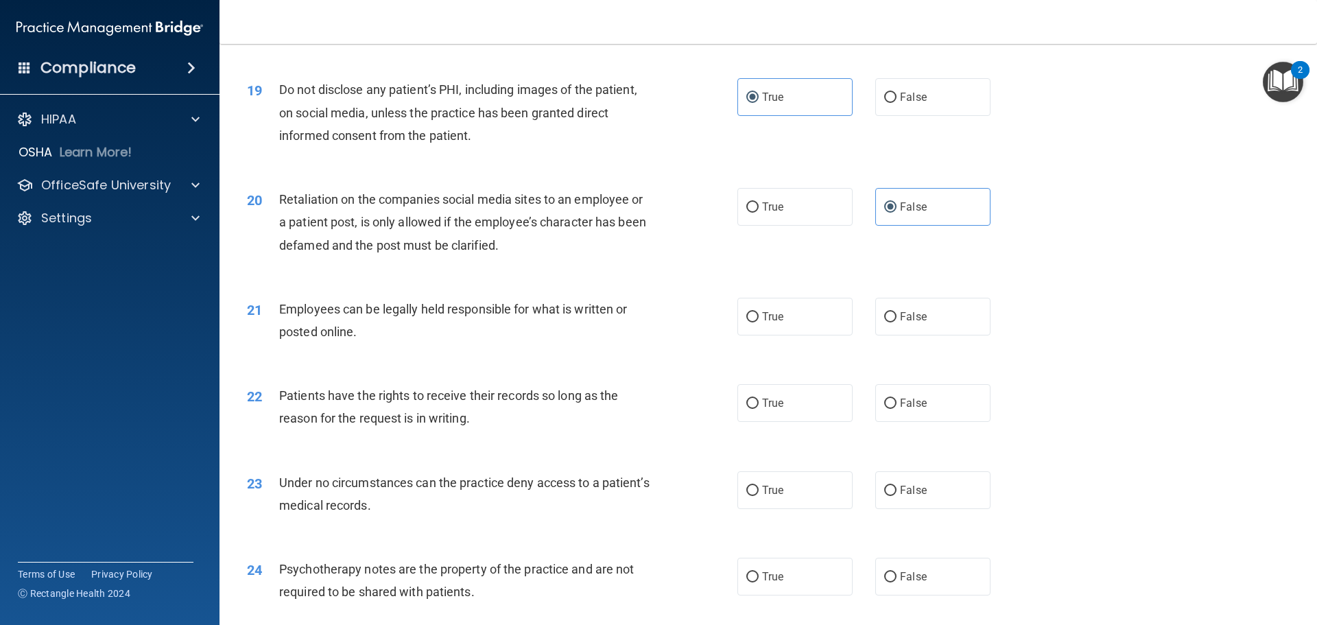
scroll to position [2058, 0]
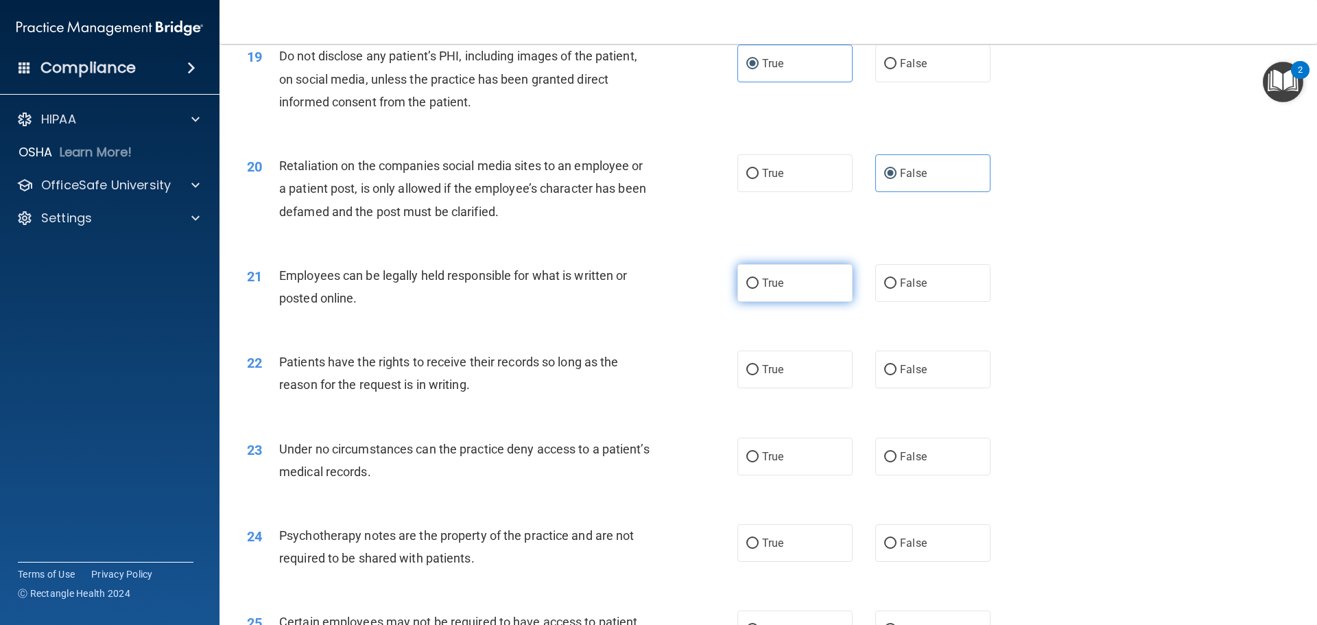
click at [737, 302] on label "True" at bounding box center [794, 283] width 115 height 38
click at [746, 289] on input "True" at bounding box center [752, 283] width 12 height 10
radio input "true"
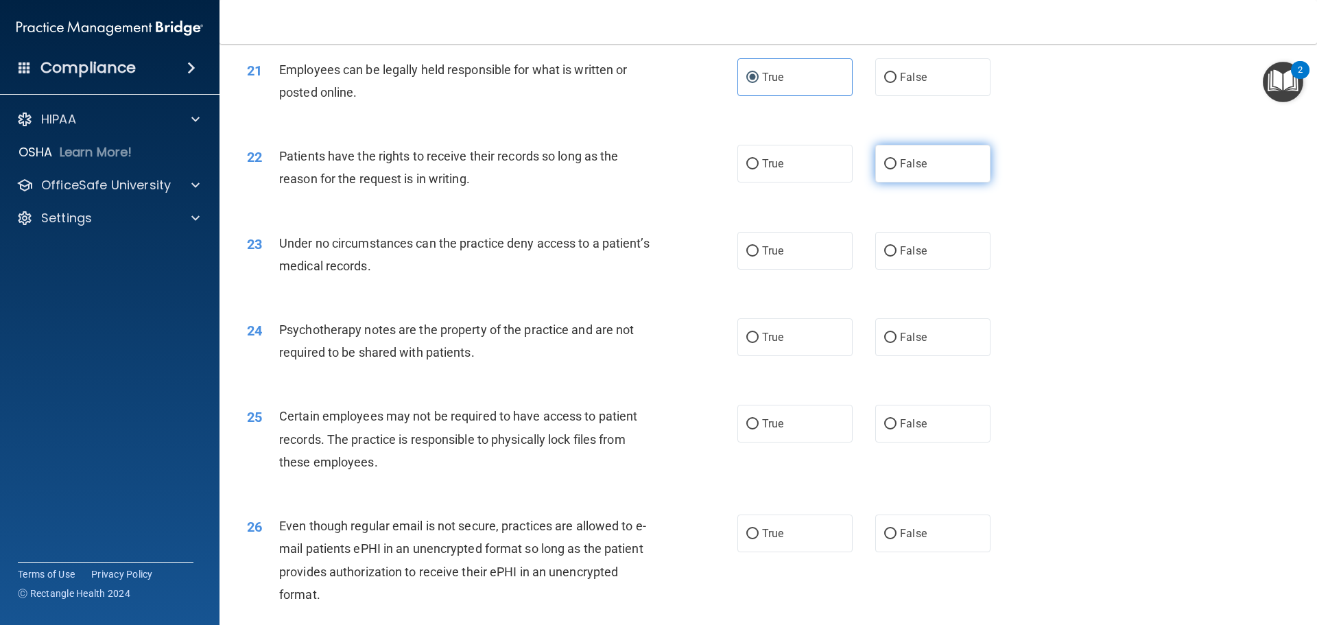
click at [900, 170] on span "False" at bounding box center [913, 163] width 27 height 13
click at [895, 169] on input "False" at bounding box center [890, 164] width 12 height 10
radio input "true"
click at [795, 269] on label "True" at bounding box center [794, 251] width 115 height 38
click at [759, 257] on input "True" at bounding box center [752, 251] width 12 height 10
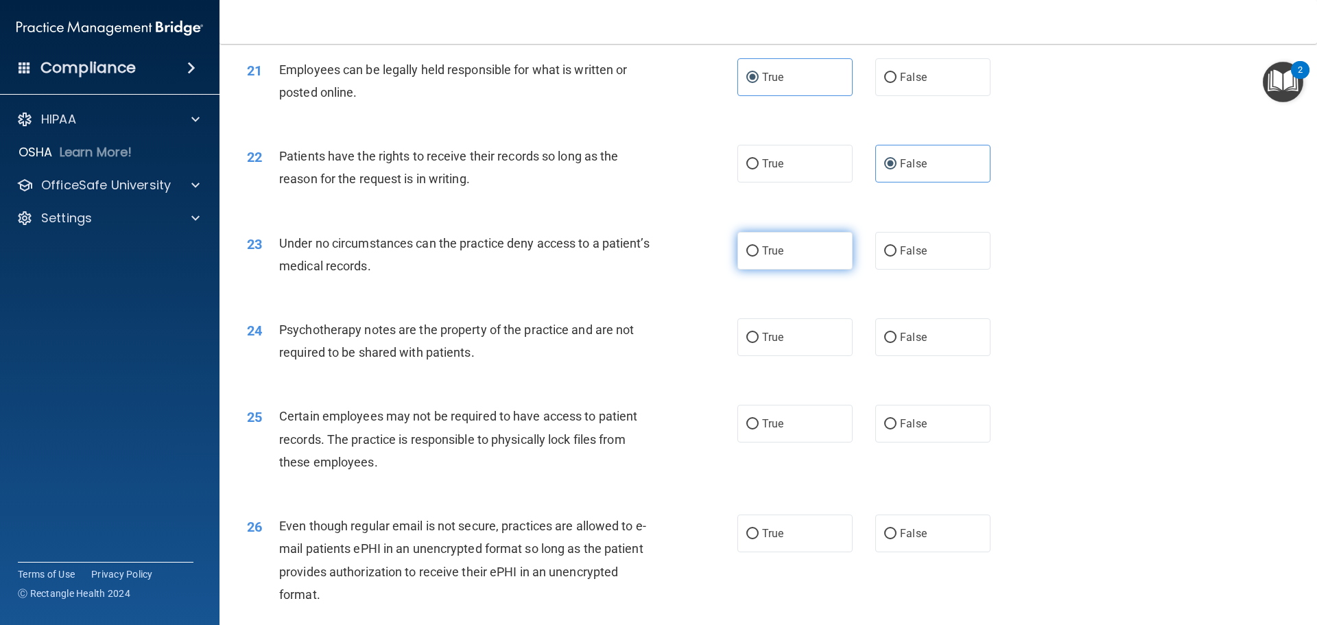
radio input "true"
click at [884, 257] on input "False" at bounding box center [890, 251] width 12 height 10
radio input "true"
radio input "false"
click at [738, 356] on label "True" at bounding box center [794, 337] width 115 height 38
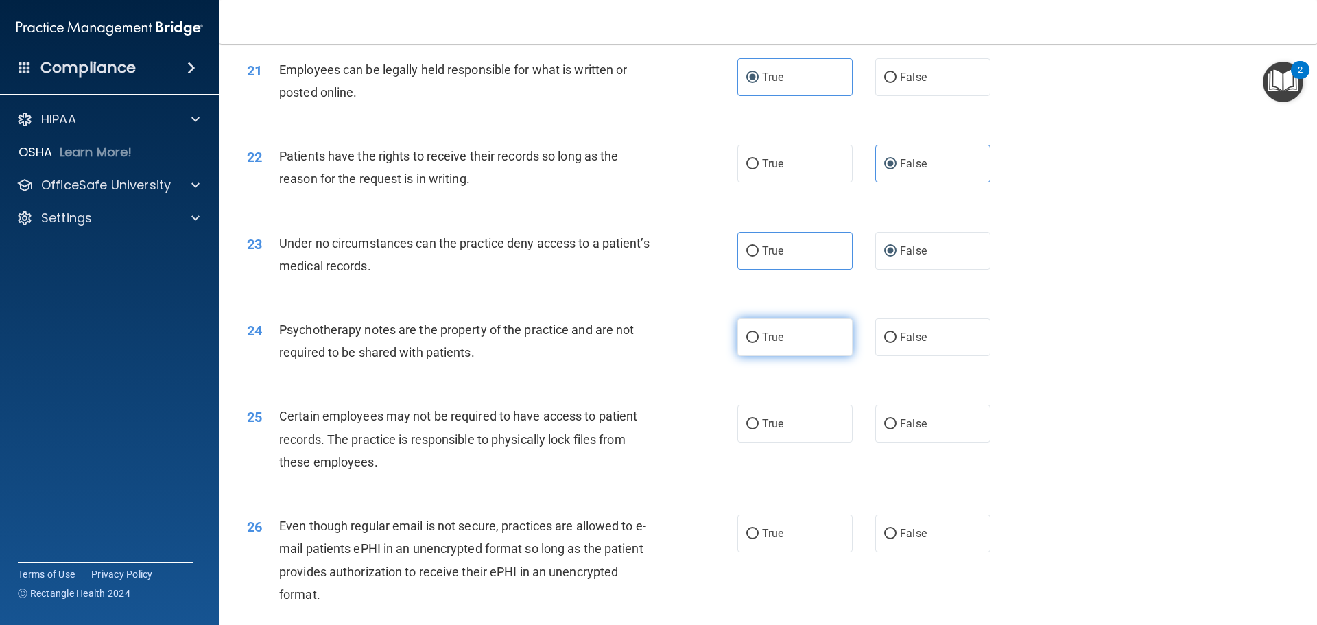
click at [746, 343] on input "True" at bounding box center [752, 338] width 12 height 10
radio input "true"
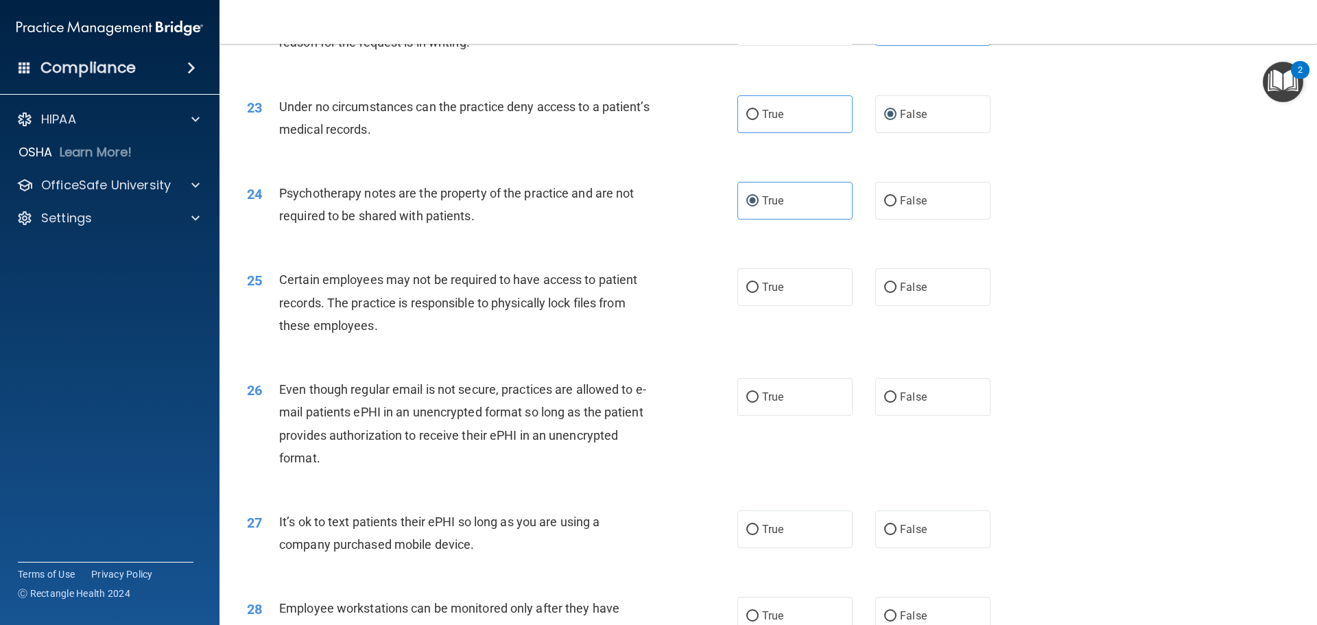
scroll to position [2401, 0]
click at [799, 302] on label "True" at bounding box center [794, 286] width 115 height 38
click at [759, 292] on input "True" at bounding box center [752, 287] width 12 height 10
radio input "true"
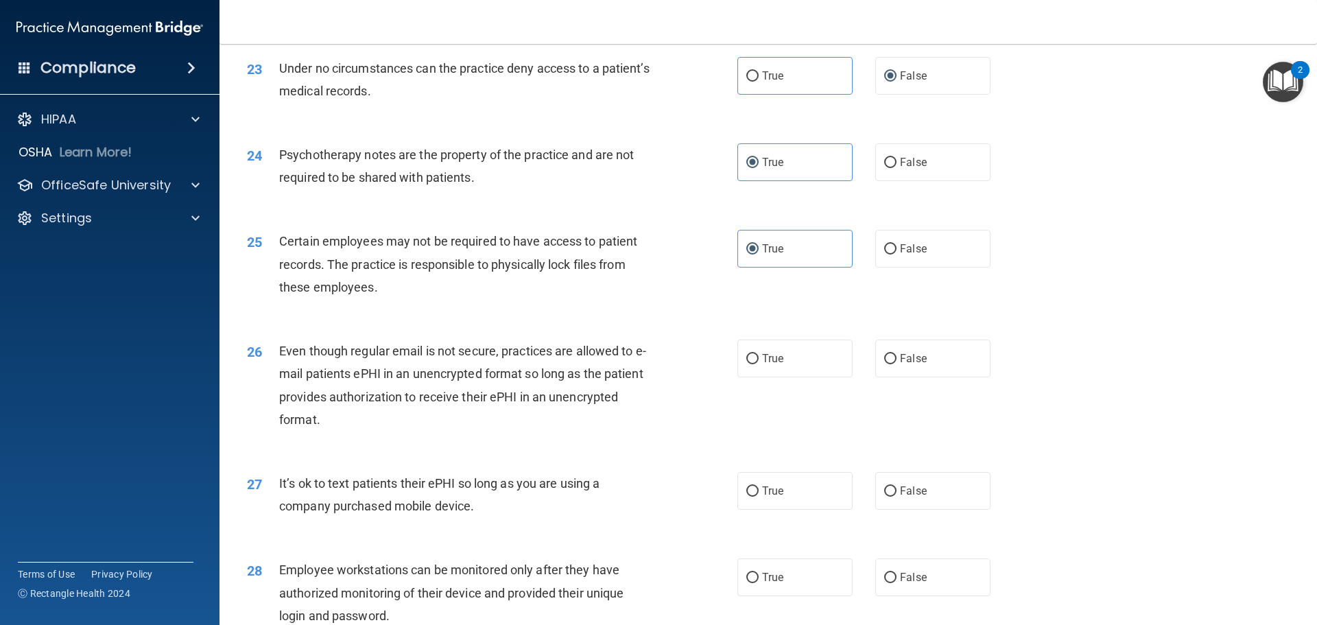
scroll to position [2469, 0]
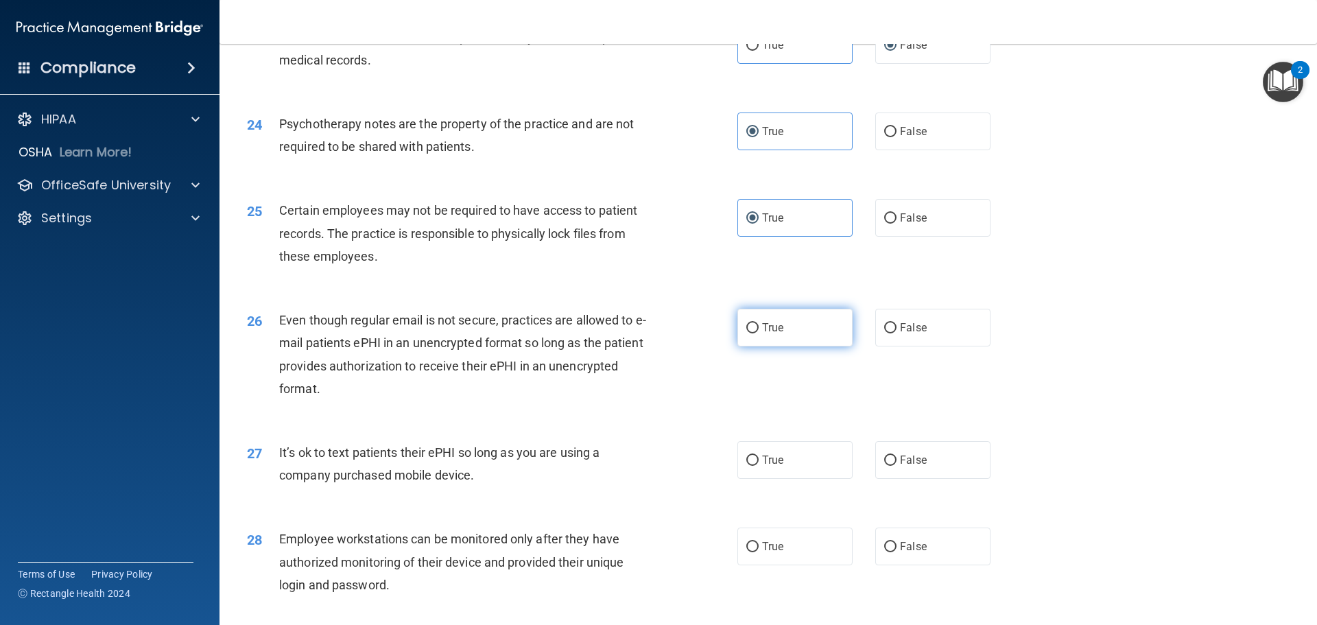
click at [750, 333] on input "True" at bounding box center [752, 328] width 12 height 10
radio input "true"
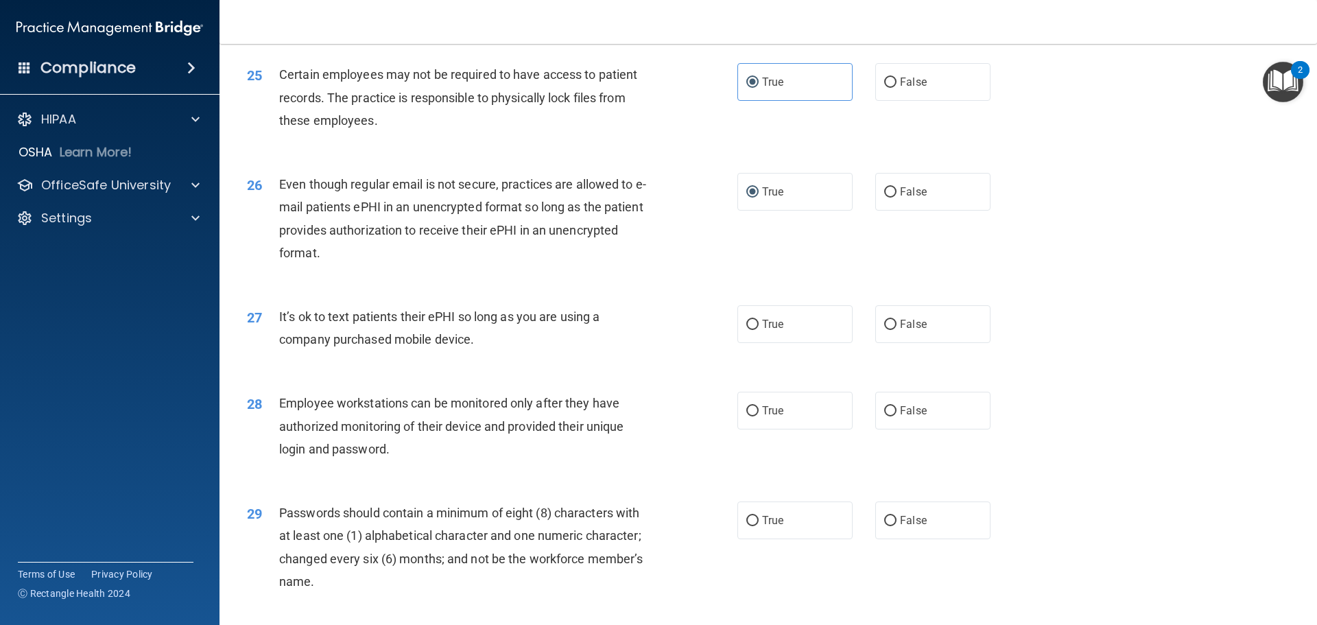
scroll to position [2606, 0]
click at [875, 342] on label "False" at bounding box center [932, 323] width 115 height 38
click at [884, 329] on input "False" at bounding box center [890, 323] width 12 height 10
radio input "true"
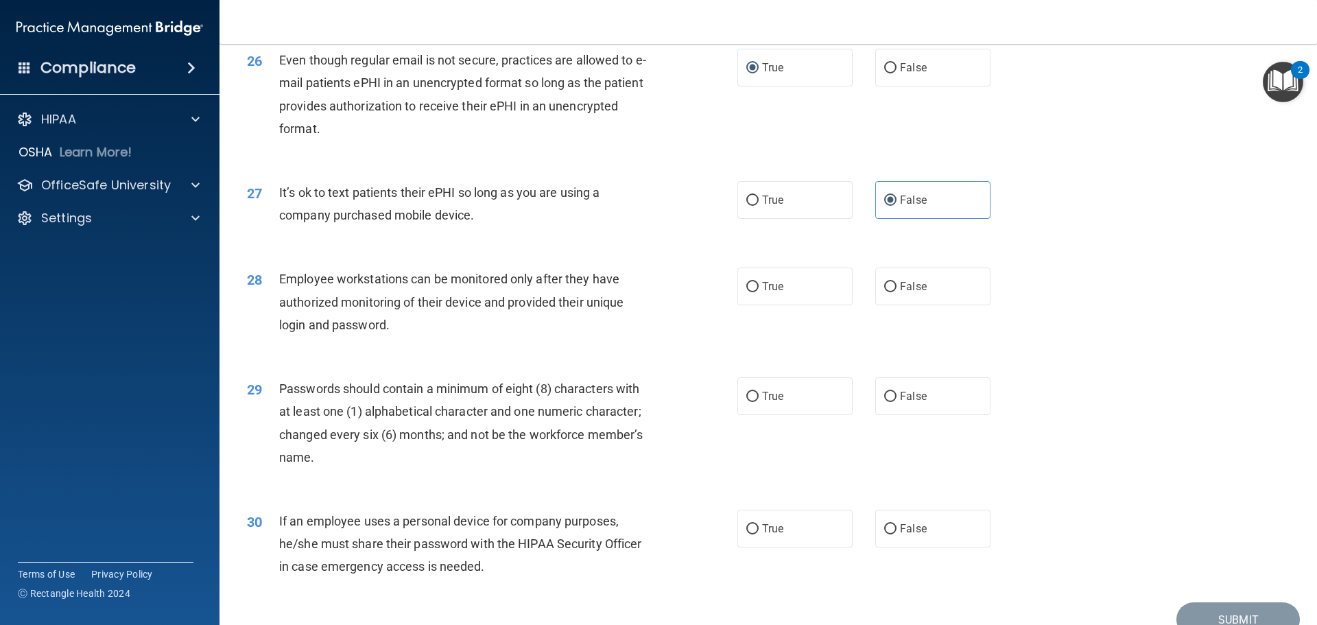
scroll to position [2743, 0]
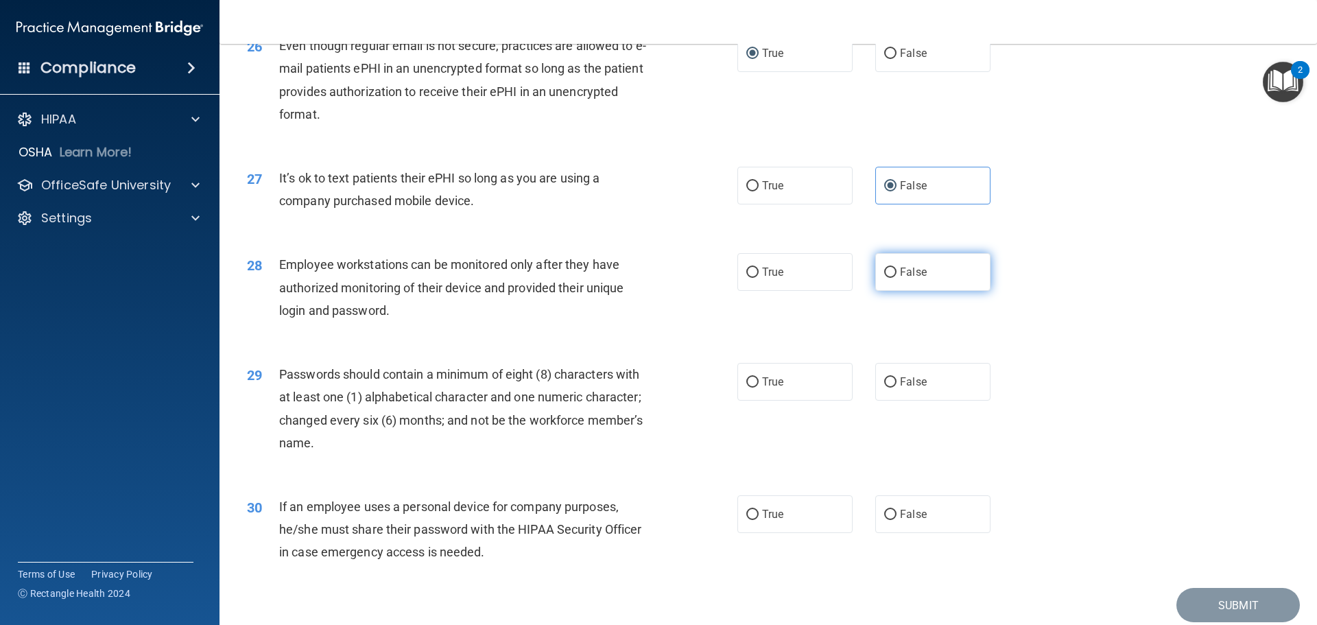
click at [884, 278] on input "False" at bounding box center [890, 272] width 12 height 10
radio input "true"
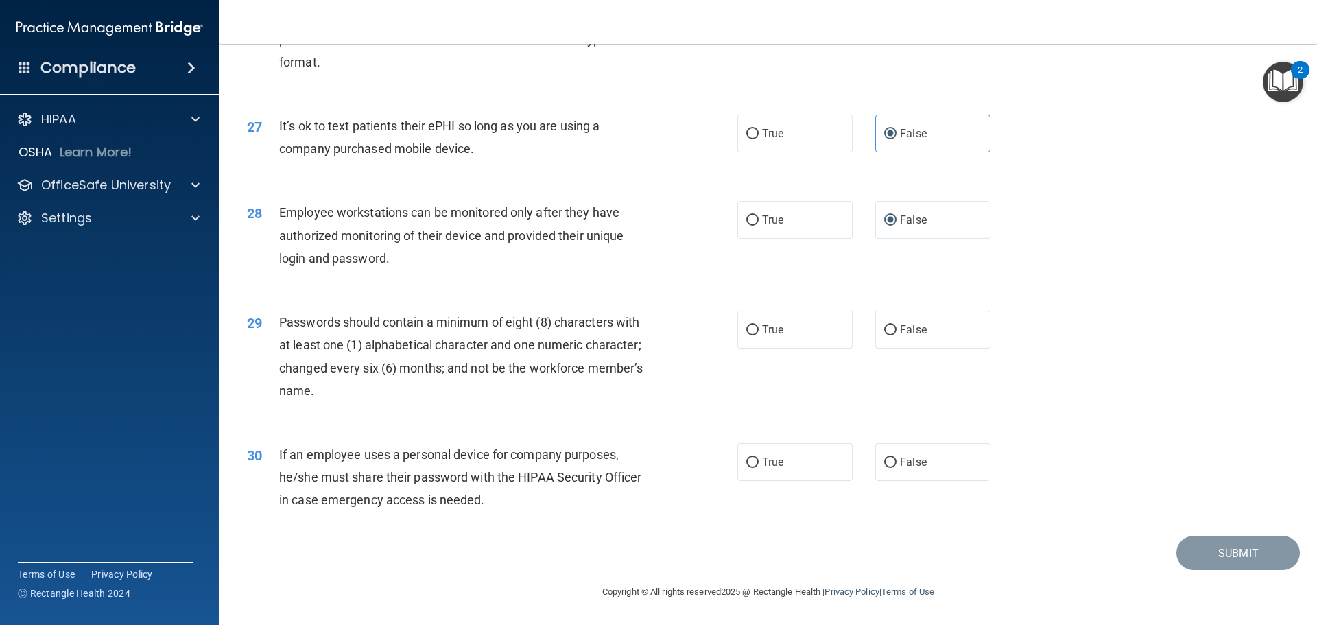
scroll to position [2818, 0]
click at [771, 333] on span "True" at bounding box center [772, 329] width 21 height 13
click at [759, 333] on input "True" at bounding box center [752, 330] width 12 height 10
radio input "true"
click at [892, 460] on label "False" at bounding box center [932, 462] width 115 height 38
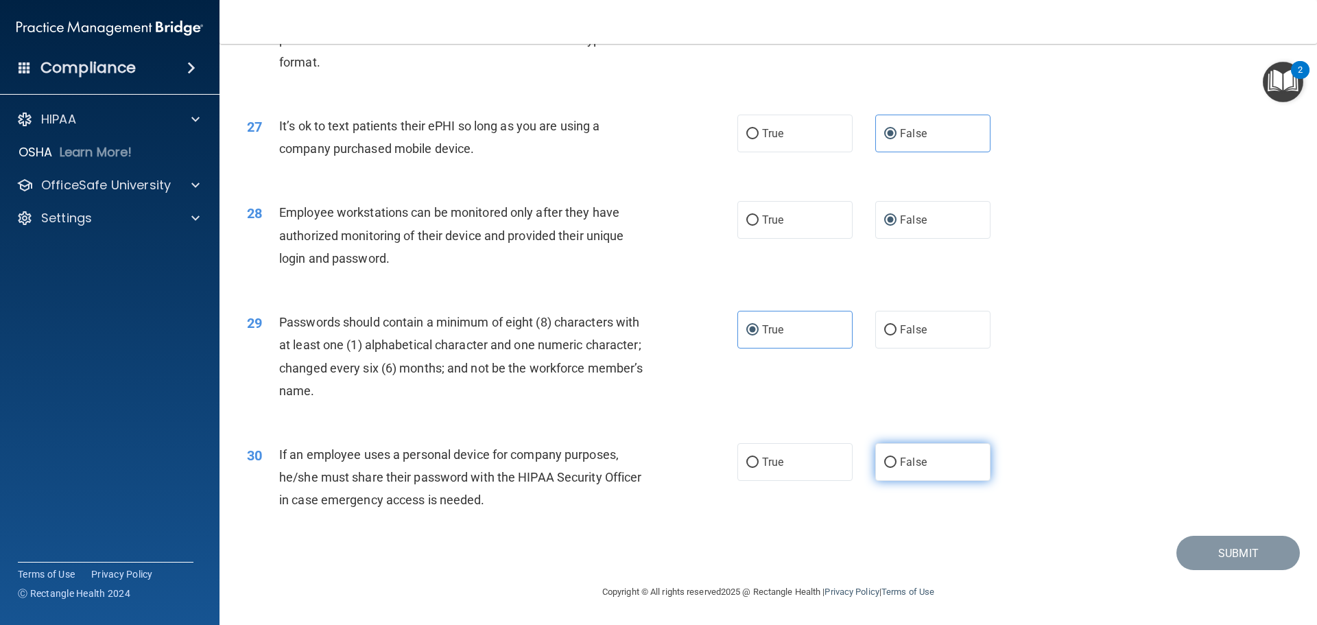
click at [892, 460] on input "False" at bounding box center [890, 462] width 12 height 10
radio input "true"
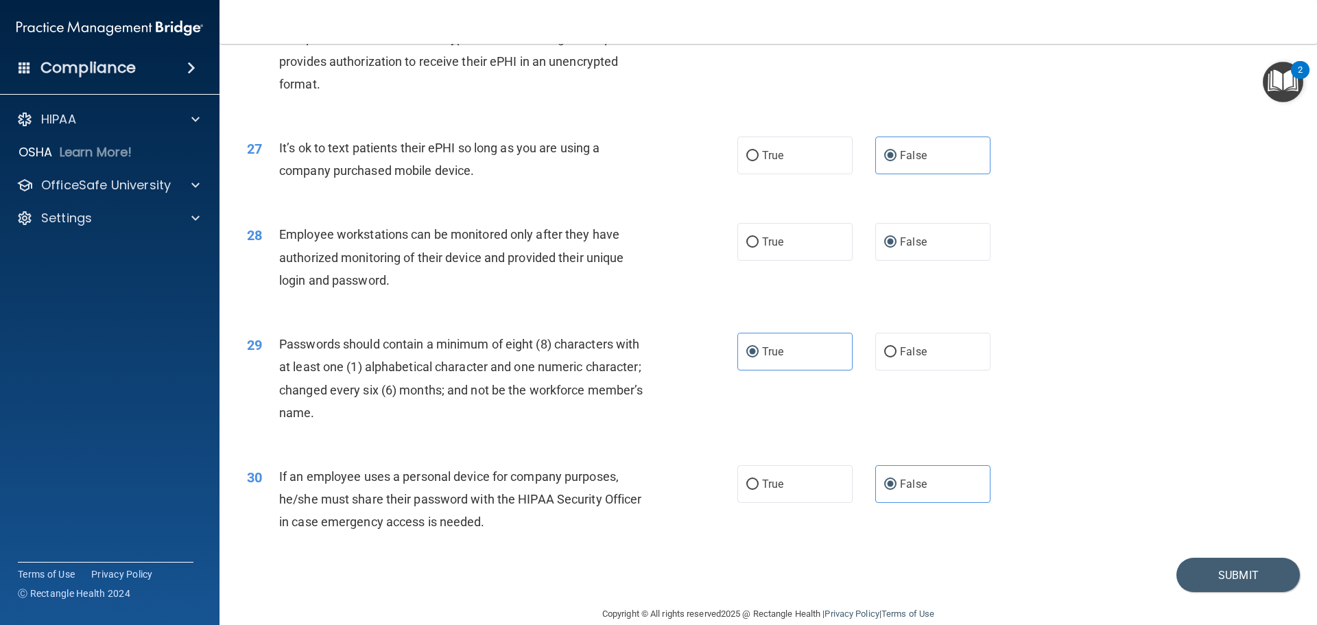
scroll to position [2750, 0]
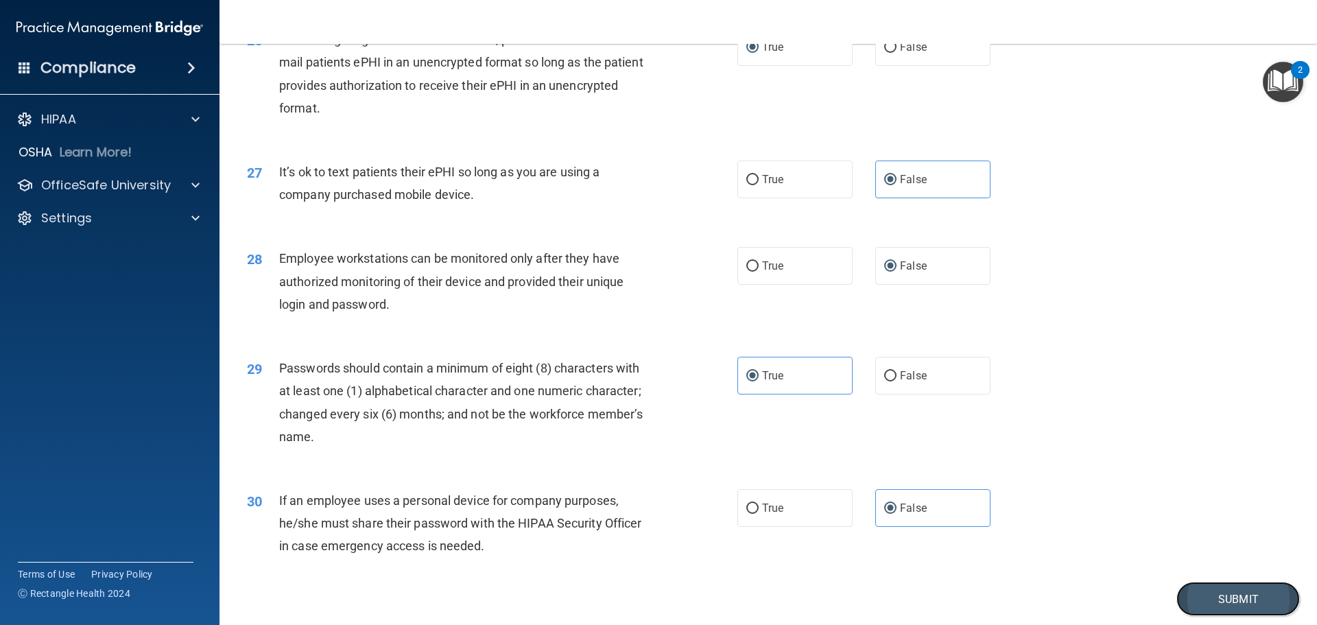
click at [1231, 617] on button "Submit" at bounding box center [1237, 599] width 123 height 35
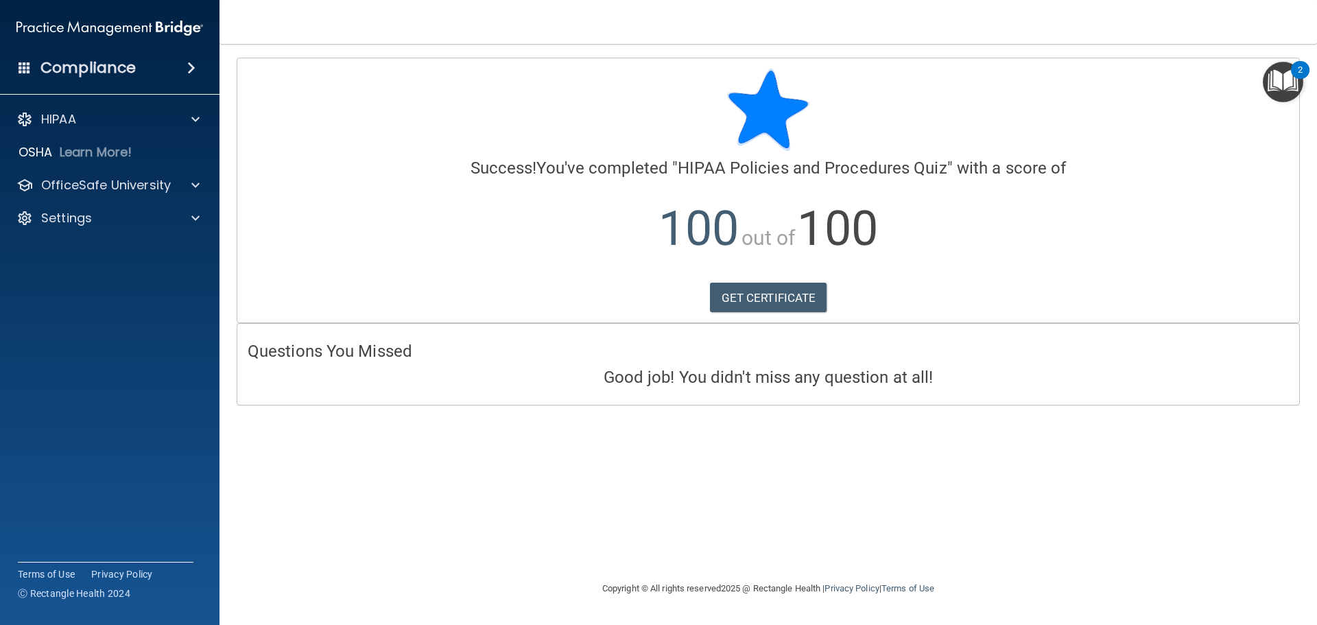
click at [200, 61] on div "Compliance" at bounding box center [109, 68] width 219 height 30
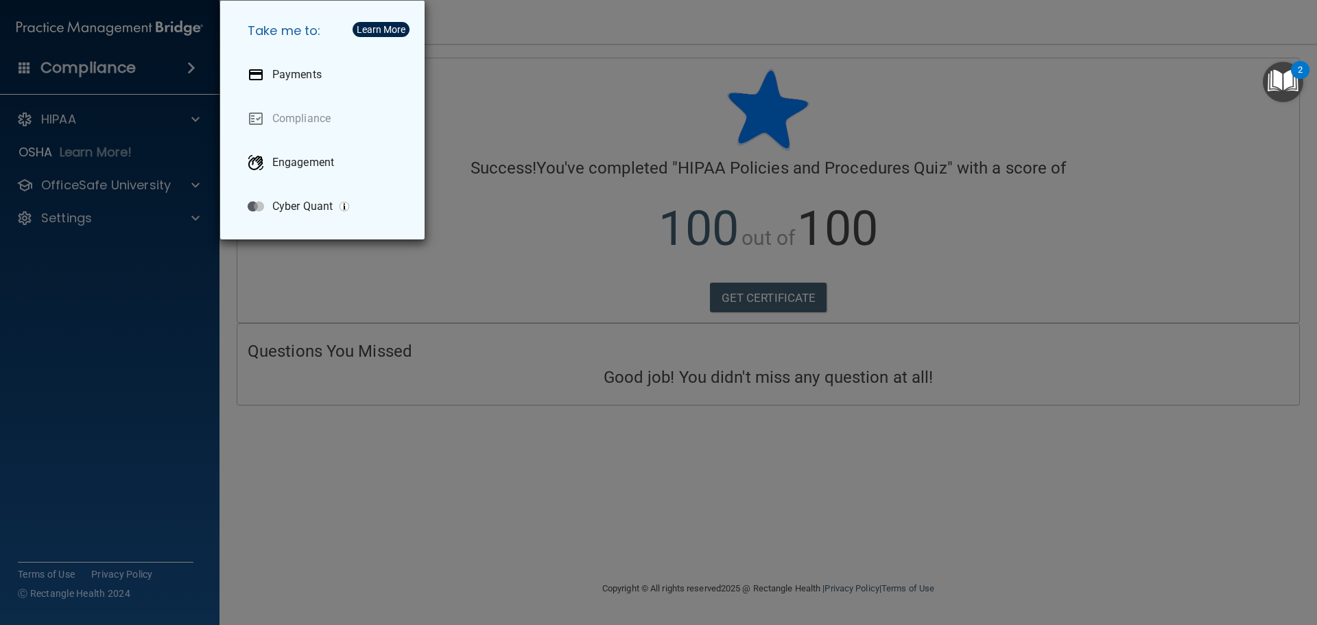
drag, startPoint x: 342, startPoint y: 296, endPoint x: 335, endPoint y: 295, distance: 7.0
click at [342, 296] on div "Take me to: Payments Compliance Engagement Cyber Quant" at bounding box center [658, 312] width 1317 height 625
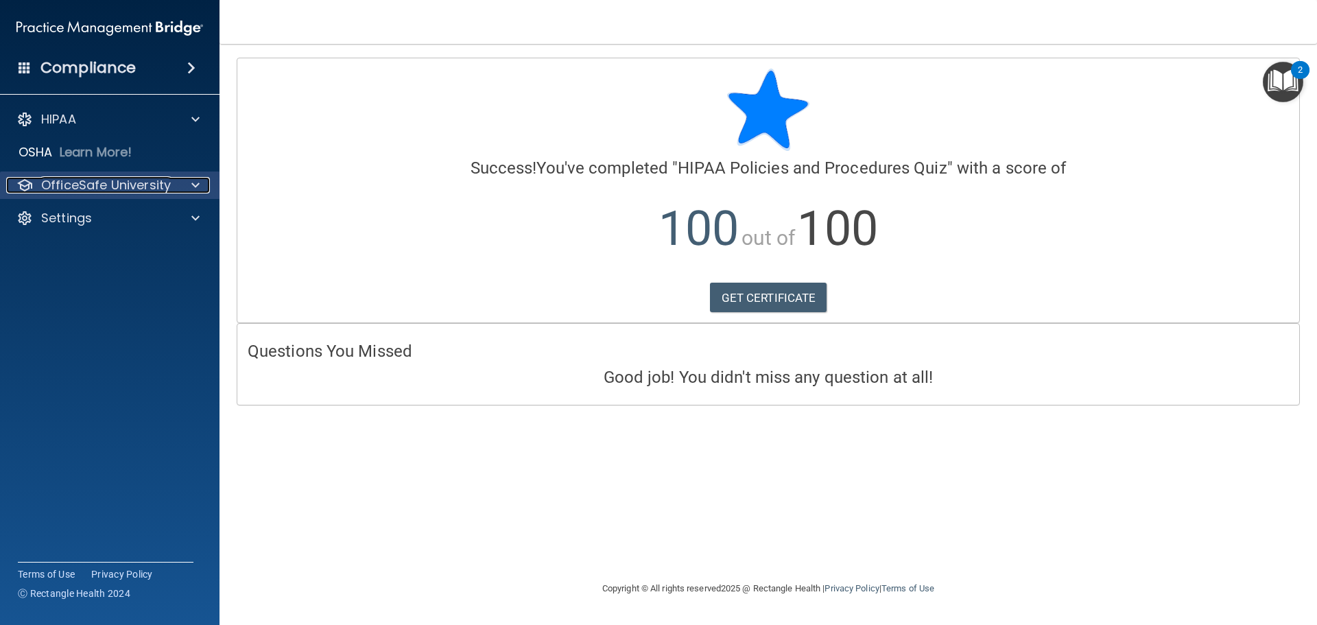
click at [200, 178] on div at bounding box center [193, 185] width 34 height 16
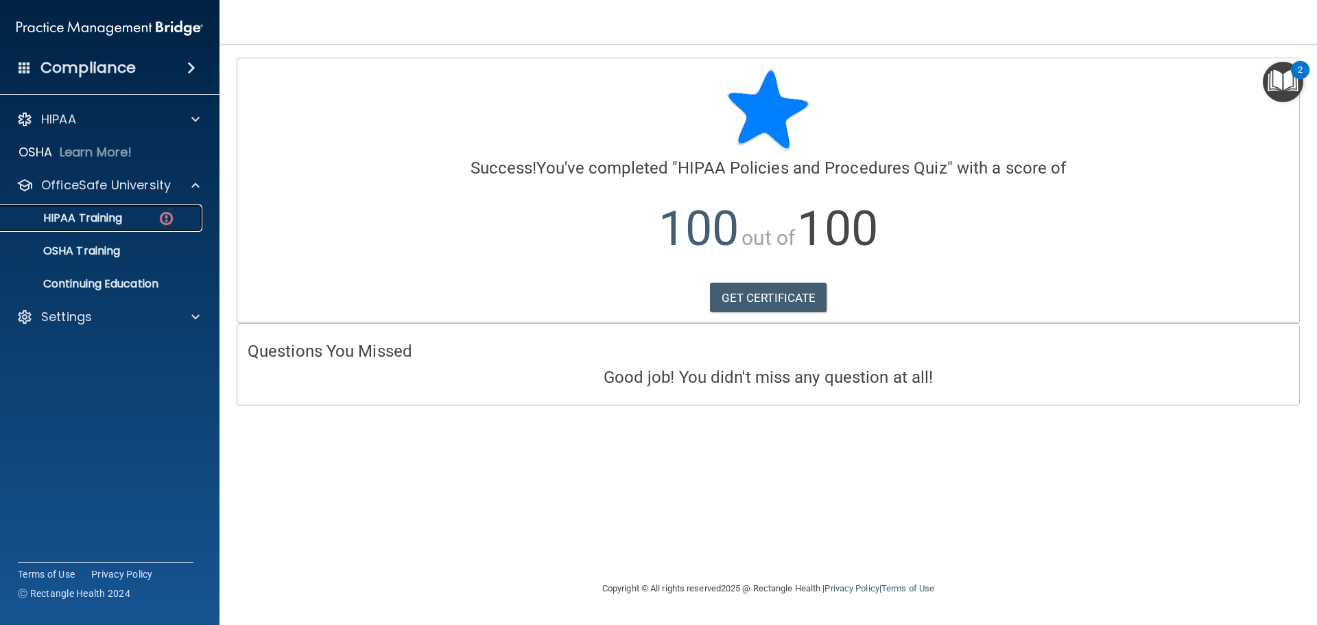
click at [153, 213] on div "HIPAA Training" at bounding box center [102, 218] width 187 height 14
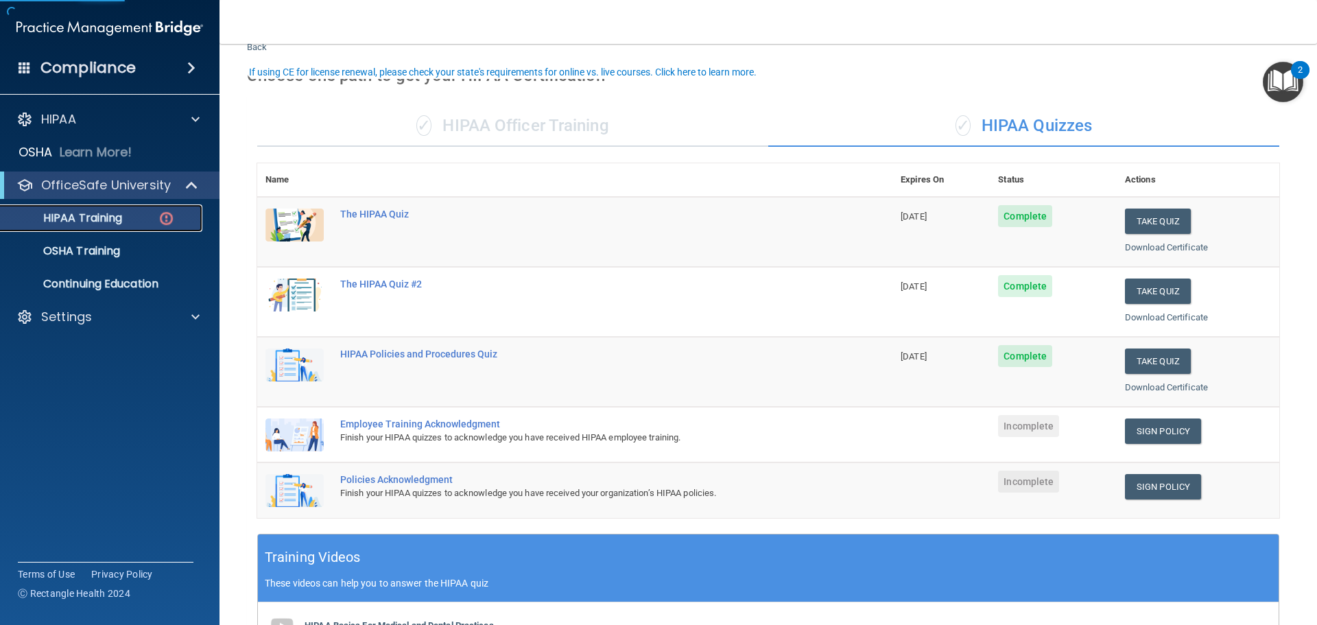
scroll to position [69, 0]
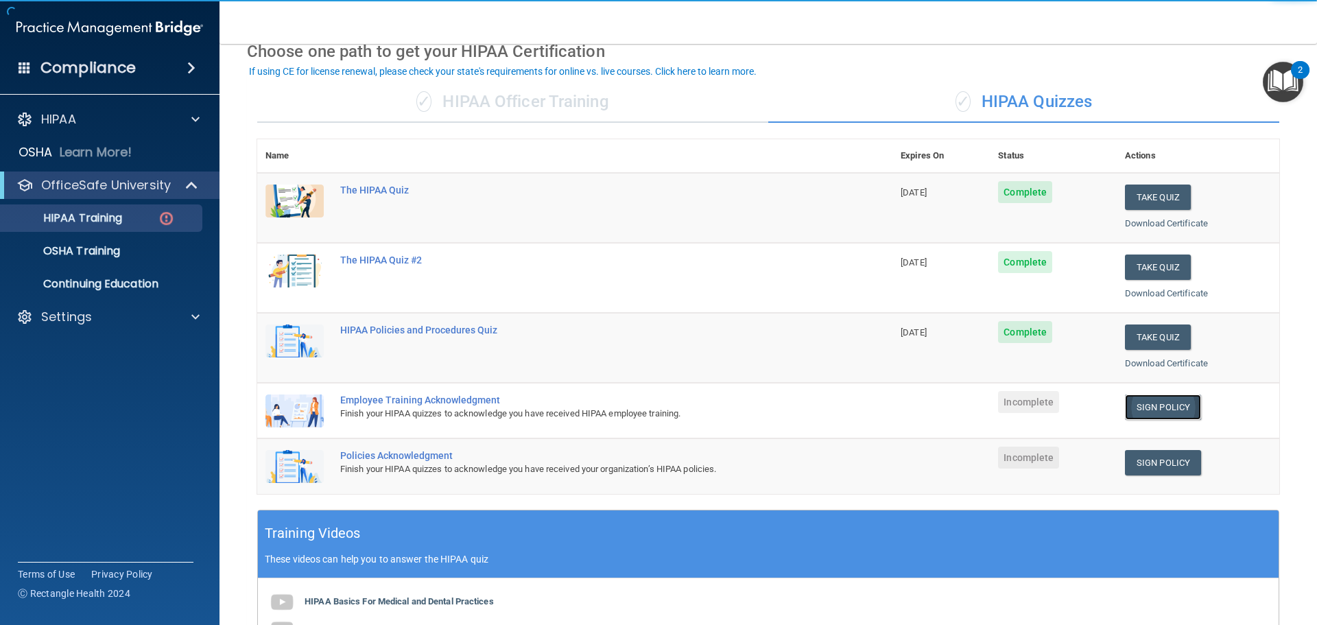
click at [1160, 404] on link "Sign Policy" at bounding box center [1163, 406] width 76 height 25
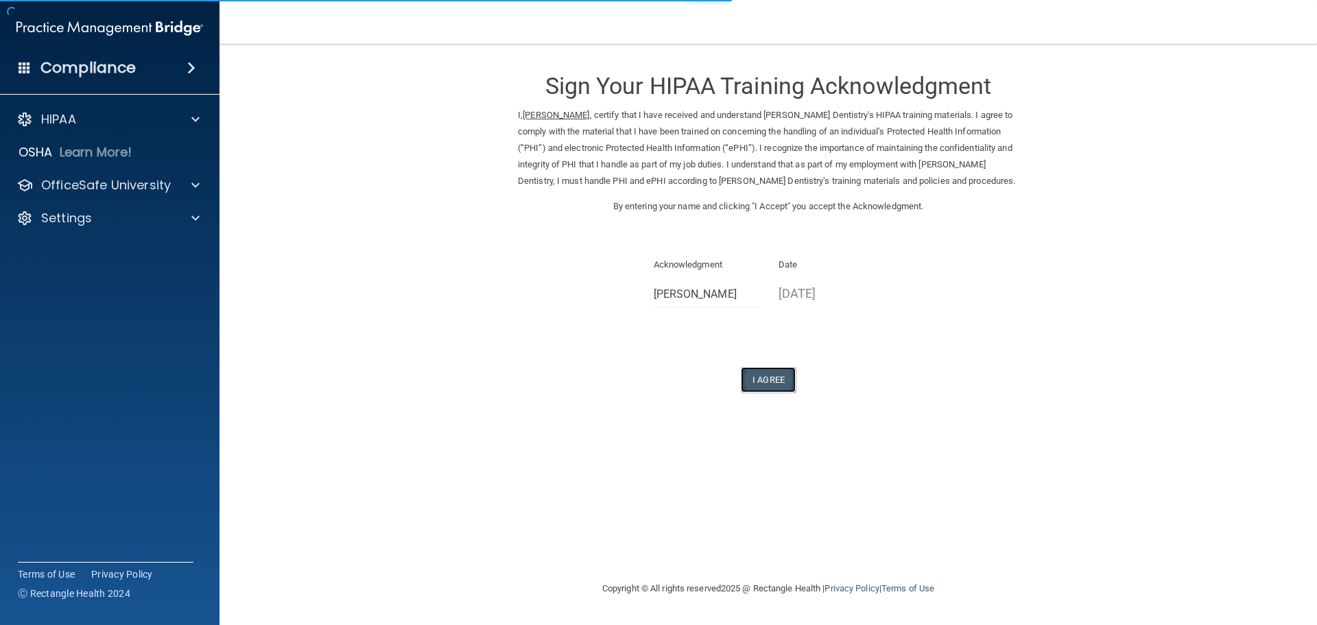
click at [789, 372] on button "I Agree" at bounding box center [768, 379] width 55 height 25
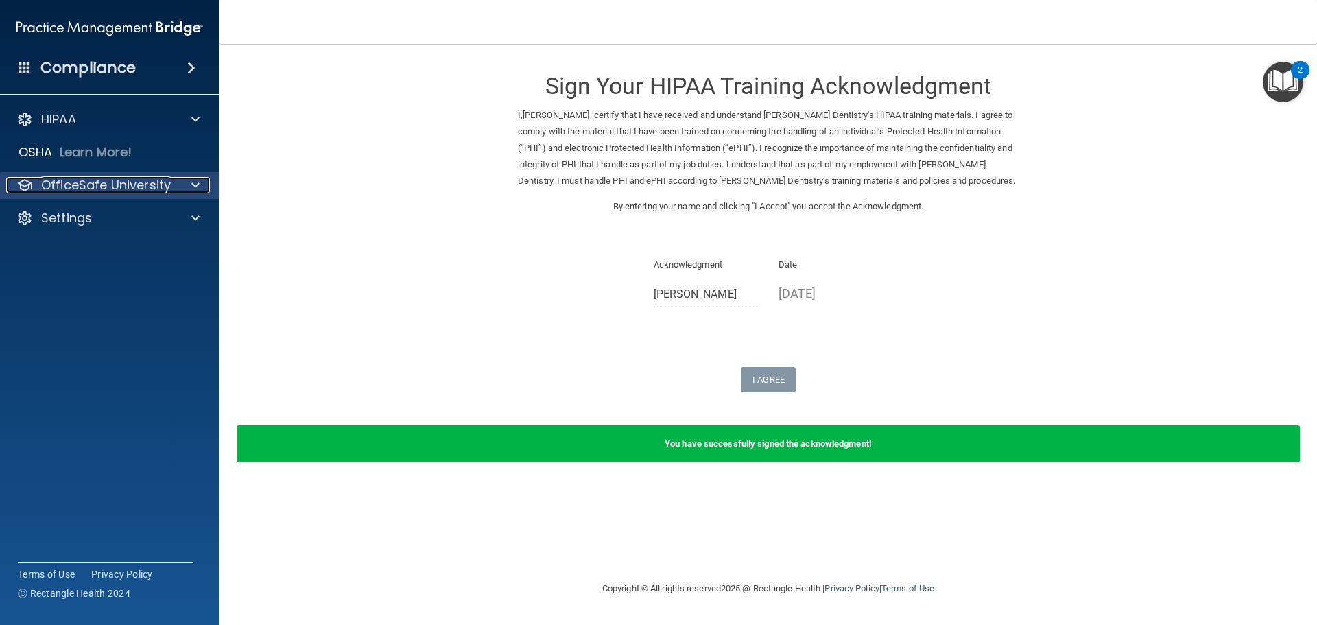
click at [123, 180] on p "OfficeSafe University" at bounding box center [106, 185] width 130 height 16
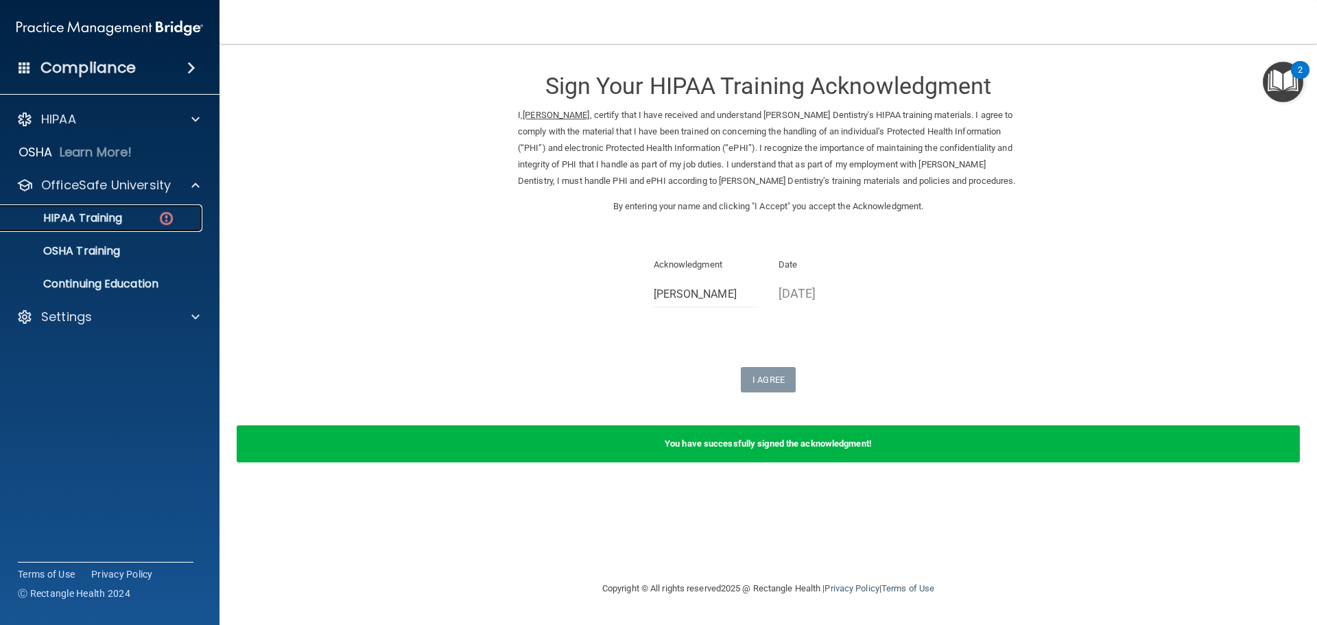
click at [174, 220] on img at bounding box center [166, 218] width 17 height 17
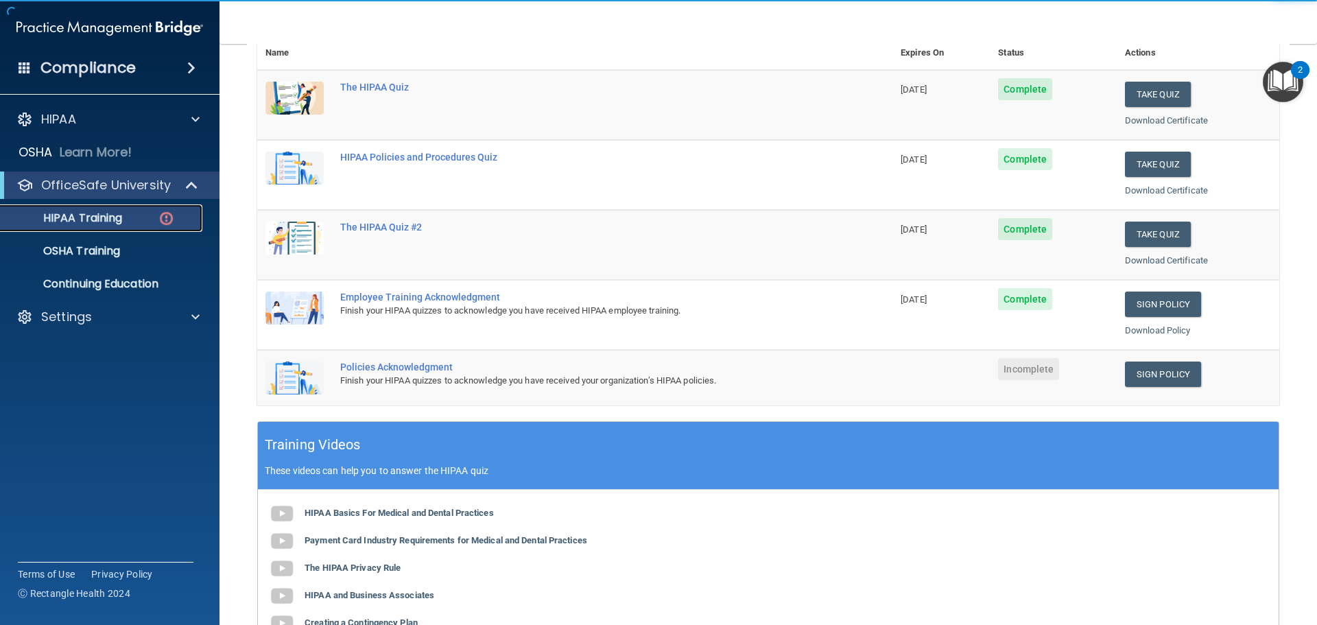
scroll to position [206, 0]
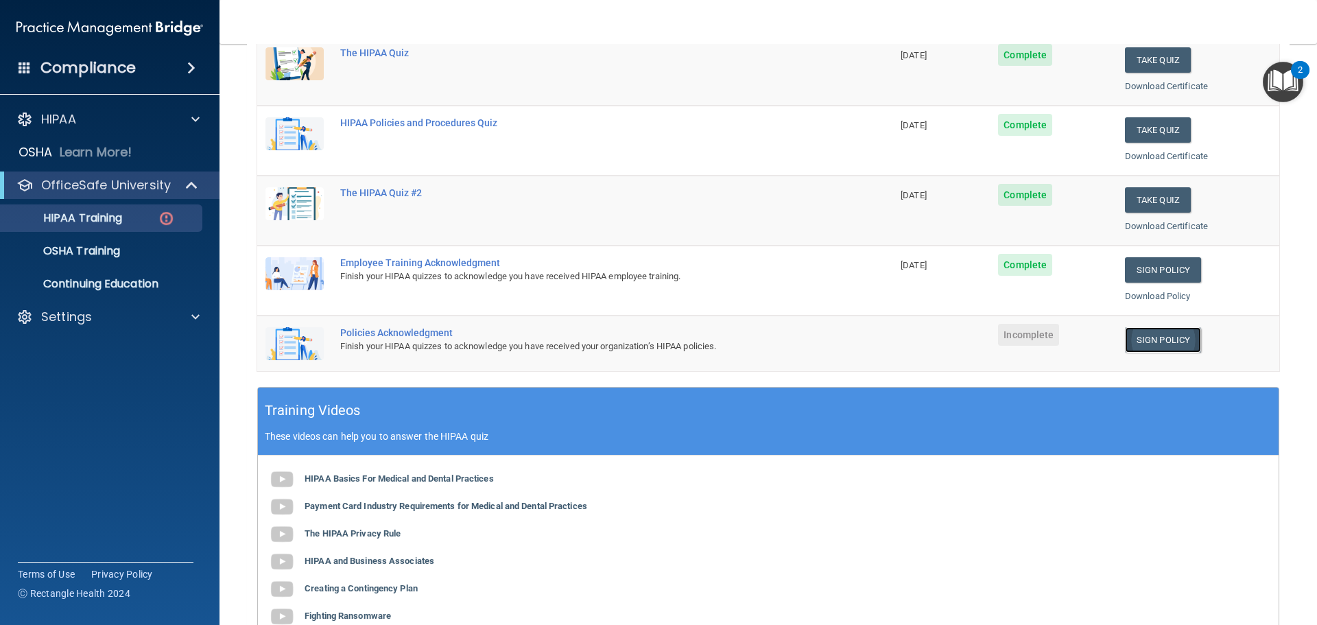
click at [1128, 342] on link "Sign Policy" at bounding box center [1163, 339] width 76 height 25
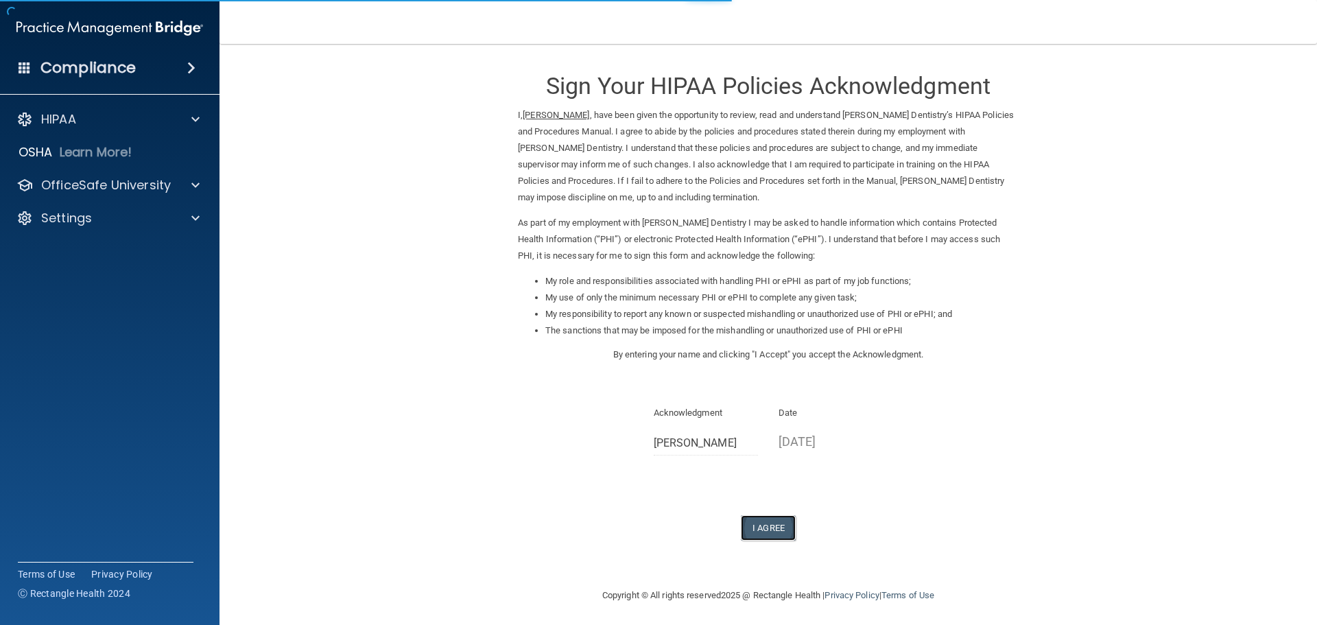
click at [785, 531] on button "I Agree" at bounding box center [768, 527] width 55 height 25
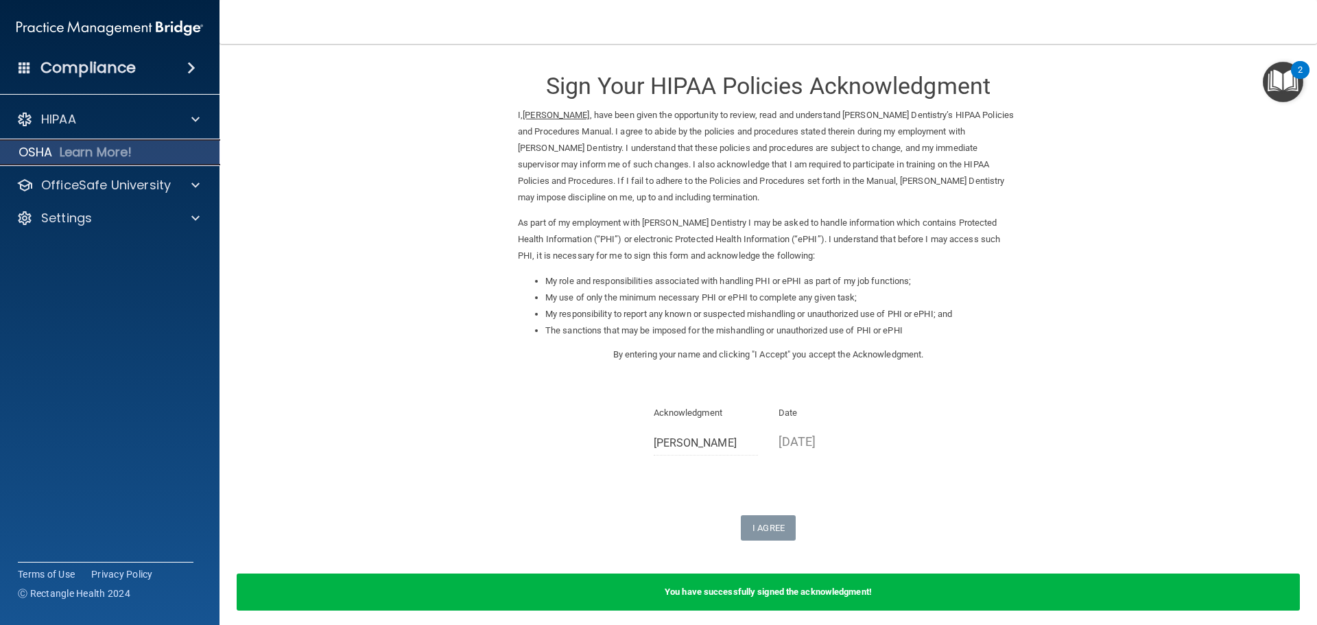
click at [137, 152] on div "OSHA Learn More!" at bounding box center [110, 152] width 241 height 27
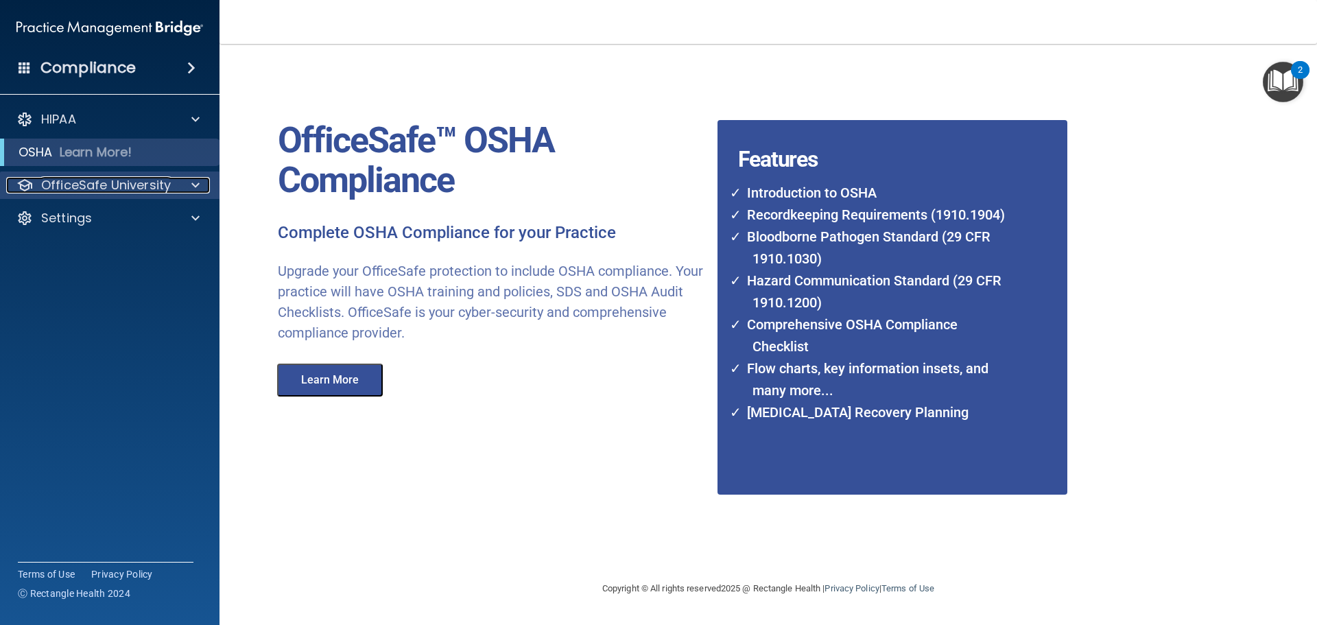
click at [156, 183] on p "OfficeSafe University" at bounding box center [106, 185] width 130 height 16
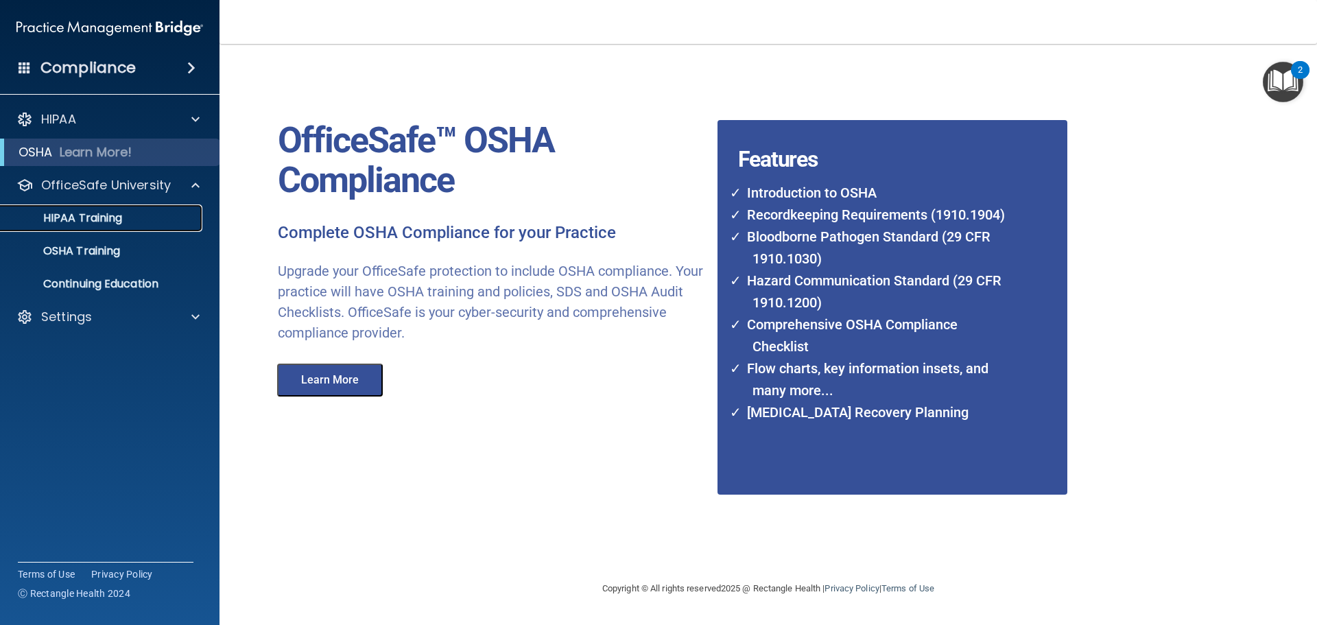
click at [165, 214] on div "HIPAA Training" at bounding box center [102, 218] width 187 height 14
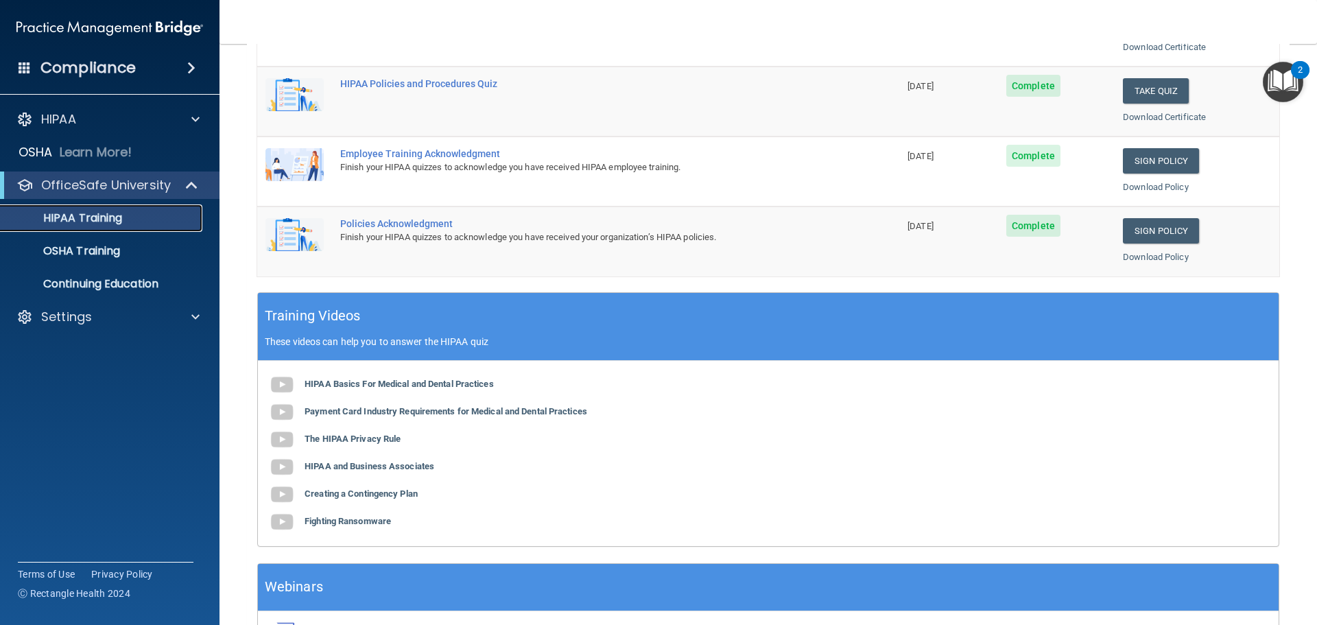
scroll to position [65, 0]
